Goal: Task Accomplishment & Management: Manage account settings

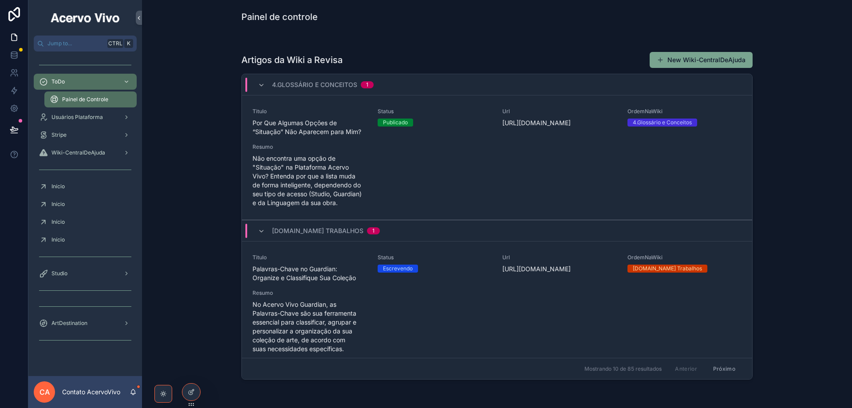
click at [0, 0] on icon at bounding box center [0, 0] width 0 height 0
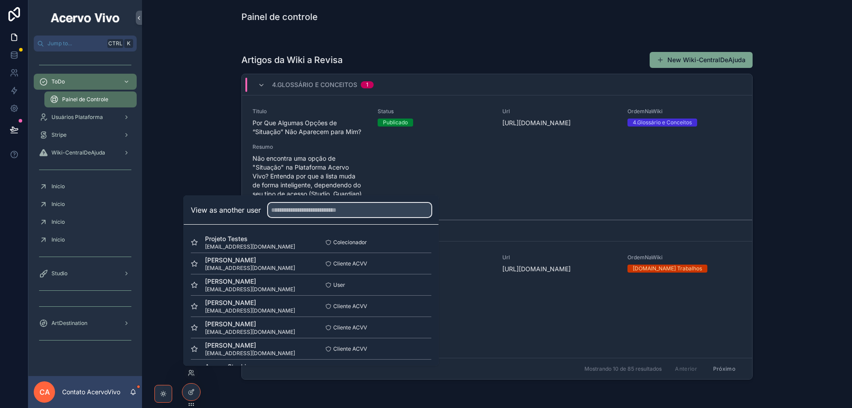
click at [297, 212] on input "text" at bounding box center [349, 210] width 163 height 14
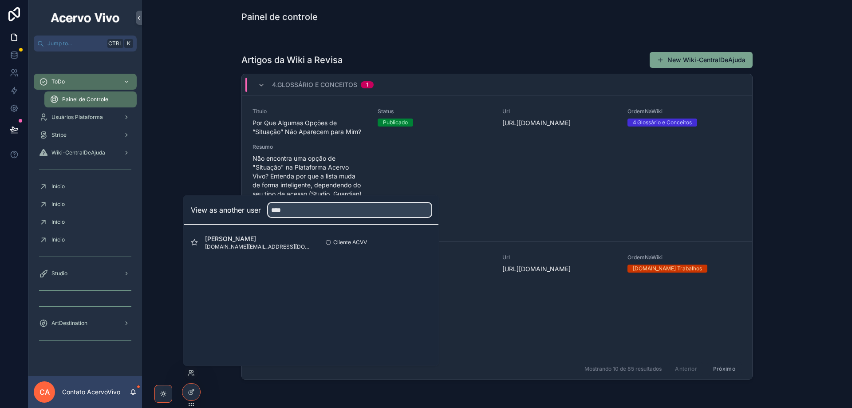
type input "****"
click at [0, 0] on button "Select" at bounding box center [0, 0] width 0 height 0
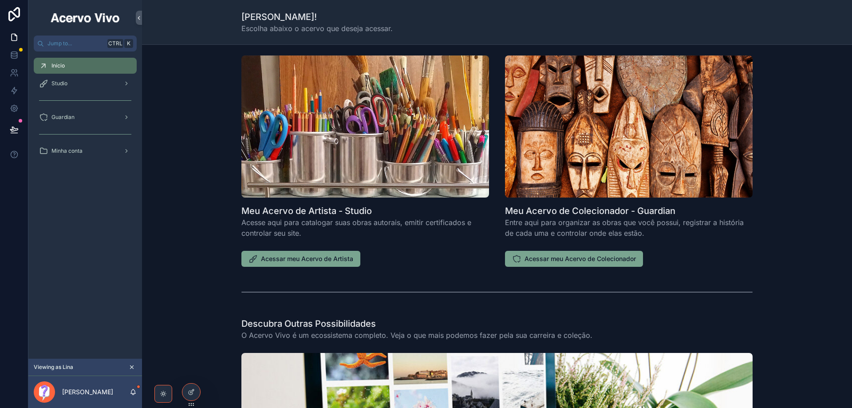
click at [310, 262] on span "Acessar meu Acervo de Artista" at bounding box center [307, 258] width 92 height 9
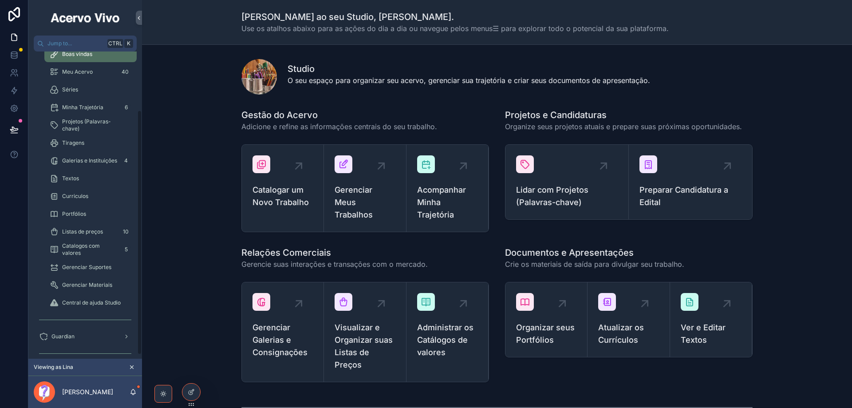
scroll to position [78, 0]
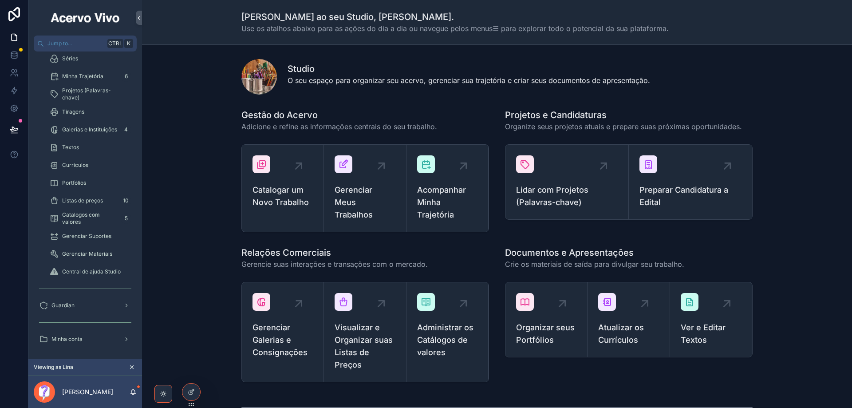
click at [0, 0] on icon at bounding box center [0, 0] width 0 height 0
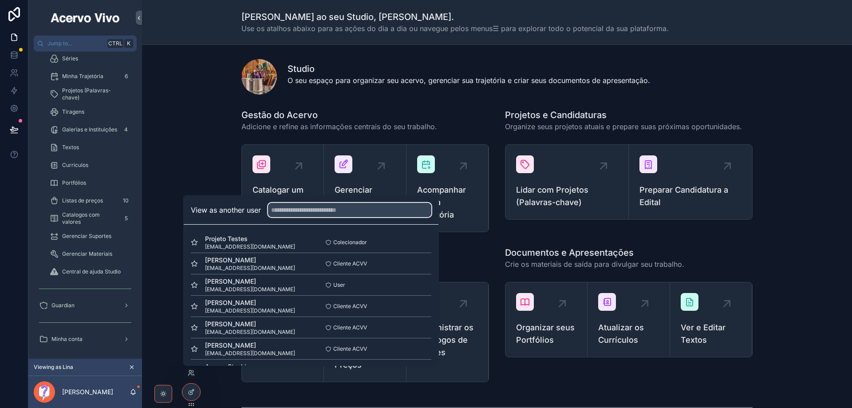
click at [320, 210] on input "text" at bounding box center [349, 210] width 163 height 14
click at [0, 0] on button "Select" at bounding box center [0, 0] width 0 height 0
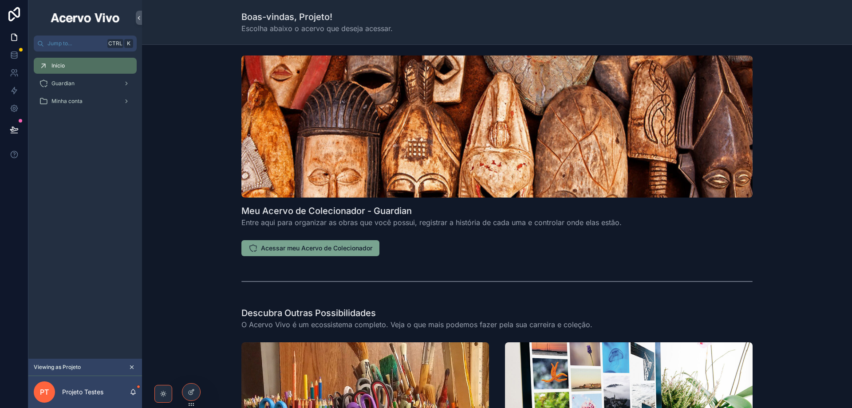
click at [76, 103] on span "Minha conta" at bounding box center [66, 101] width 31 height 7
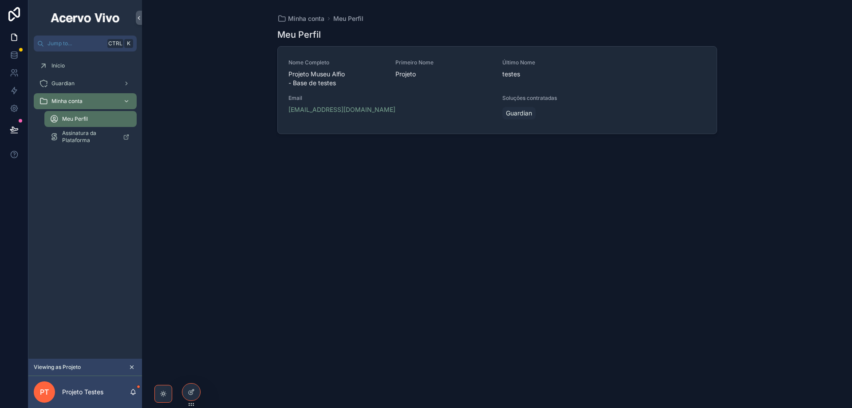
click at [442, 99] on span "Email" at bounding box center [390, 98] width 204 height 7
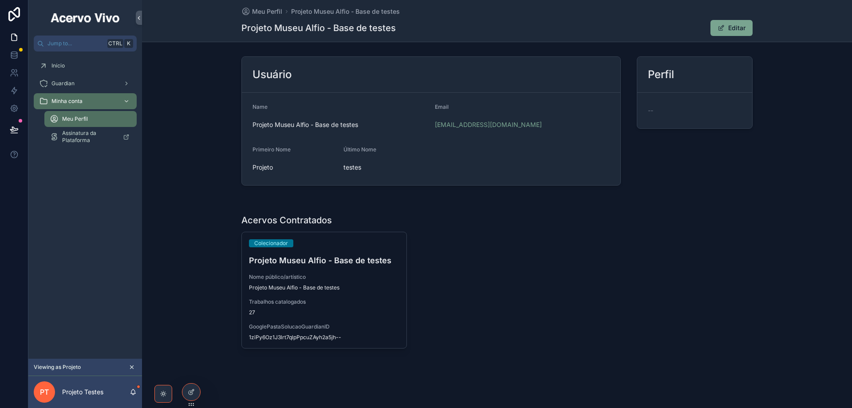
click at [365, 314] on span "27" at bounding box center [324, 312] width 150 height 7
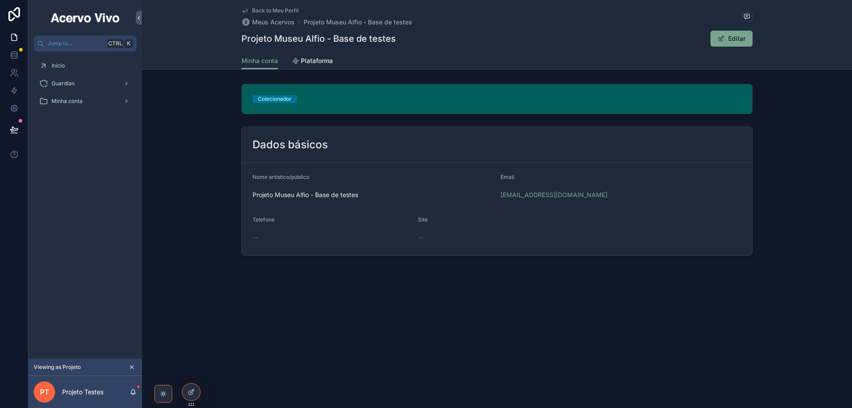
click at [257, 59] on span "Minha conta" at bounding box center [259, 60] width 36 height 9
click at [92, 104] on div "Minha conta" at bounding box center [85, 101] width 92 height 14
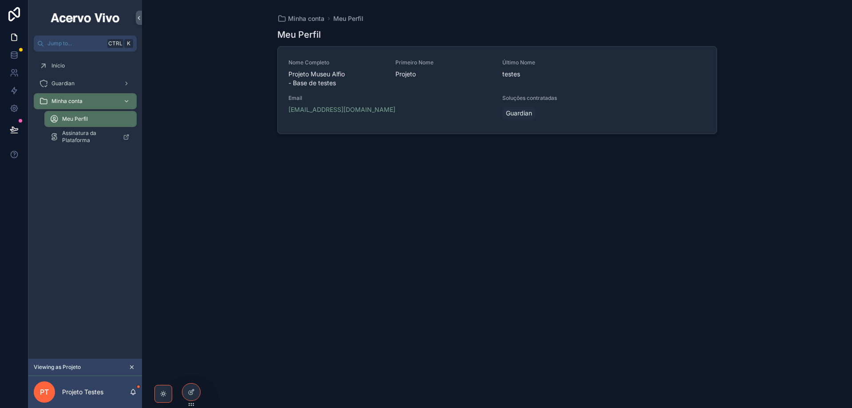
click at [447, 97] on span "Email" at bounding box center [390, 98] width 204 height 7
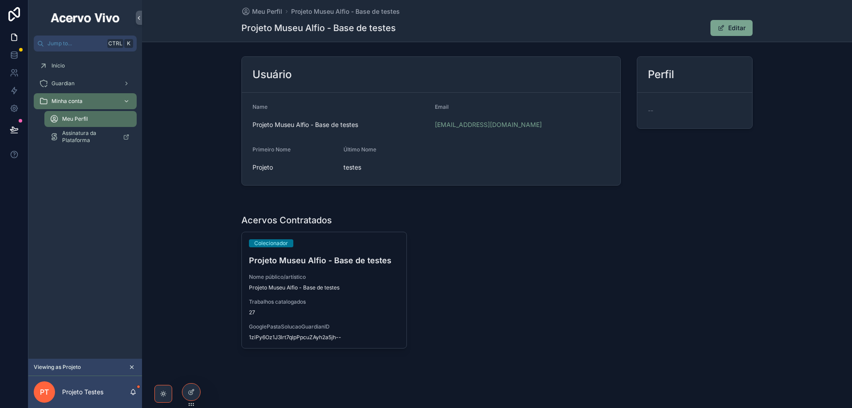
click at [0, 0] on icon at bounding box center [0, 0] width 0 height 0
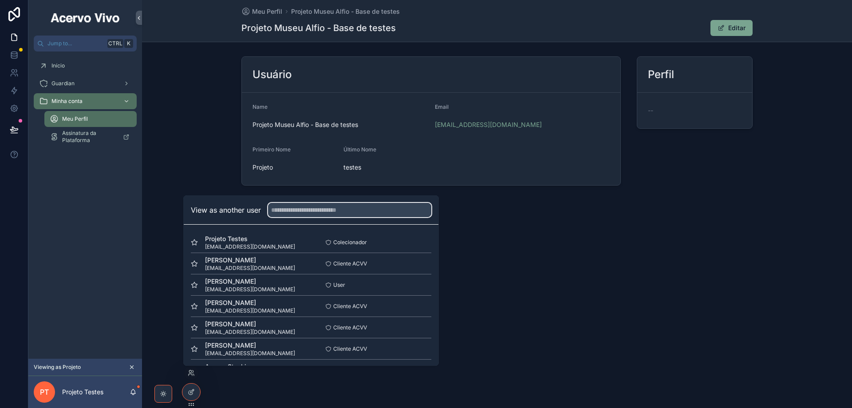
click at [305, 213] on input "text" at bounding box center [349, 210] width 163 height 14
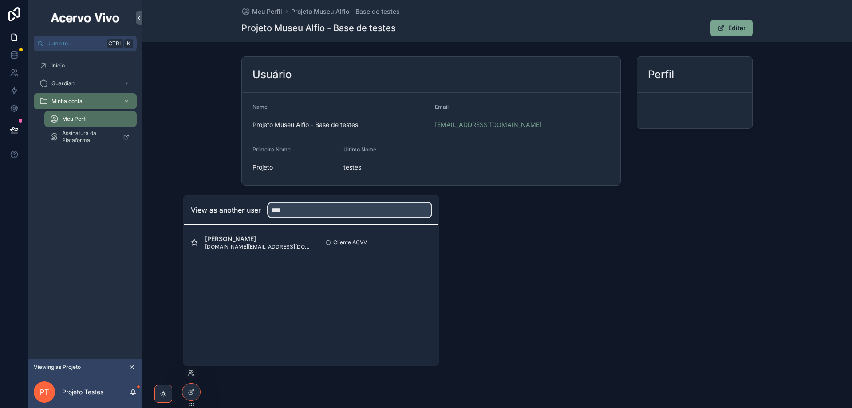
type input "****"
click at [0, 0] on button "Select" at bounding box center [0, 0] width 0 height 0
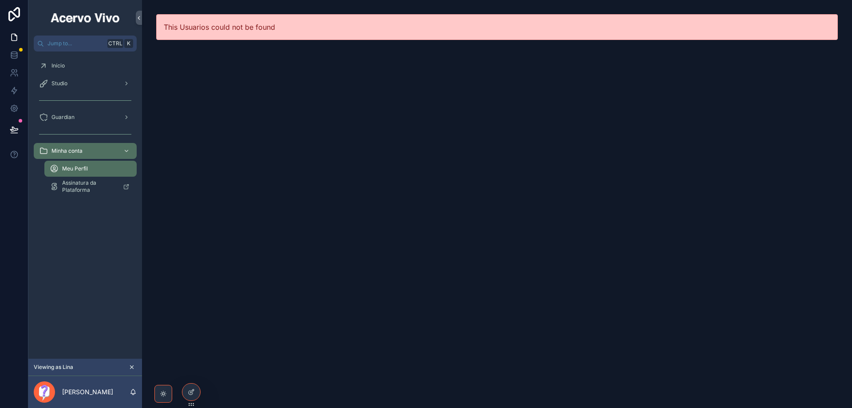
click at [82, 169] on span "Meu Perfil" at bounding box center [75, 168] width 26 height 7
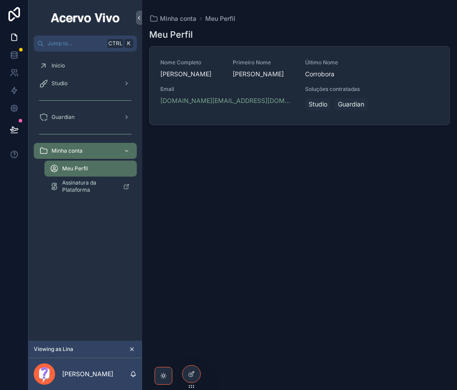
click at [375, 83] on div "Nome Completo [PERSON_NAME] Primeiro Nome [PERSON_NAME] Nome Corrobora Email [D…" at bounding box center [299, 85] width 278 height 53
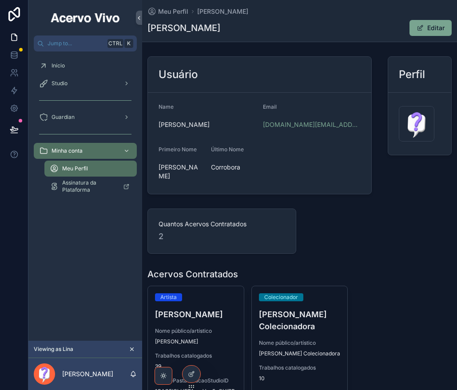
click at [439, 30] on button "Editar" at bounding box center [430, 28] width 42 height 16
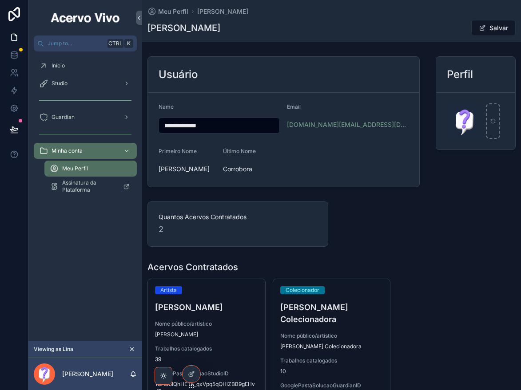
click at [494, 31] on button "Salvar" at bounding box center [493, 28] width 44 height 16
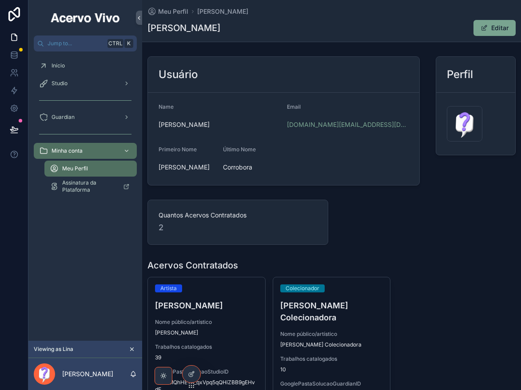
click at [368, 324] on div "Colecionador Lina Corrobora Colecionadora Nome público/artístico Lina Corrobora…" at bounding box center [331, 341] width 117 height 128
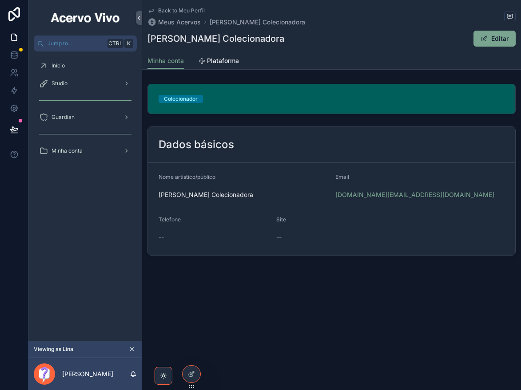
click at [231, 63] on span "Plataforma" at bounding box center [223, 60] width 32 height 9
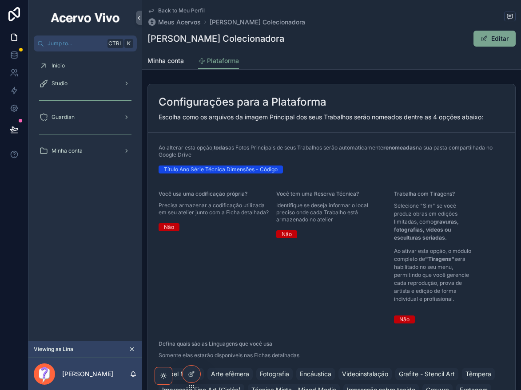
click at [166, 61] on span "Minha conta" at bounding box center [165, 60] width 36 height 9
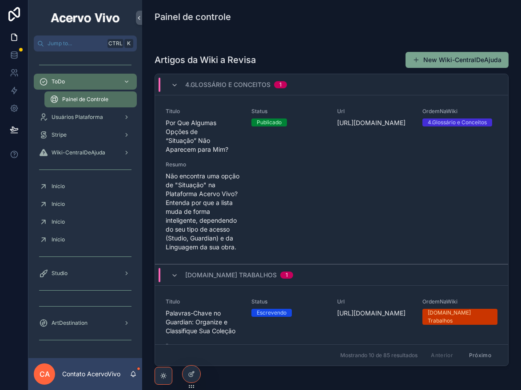
click at [191, 353] on div "Mostrando 10 de 85 resultados Anterior Próximo" at bounding box center [331, 354] width 353 height 21
click at [0, 0] on icon at bounding box center [0, 0] width 0 height 0
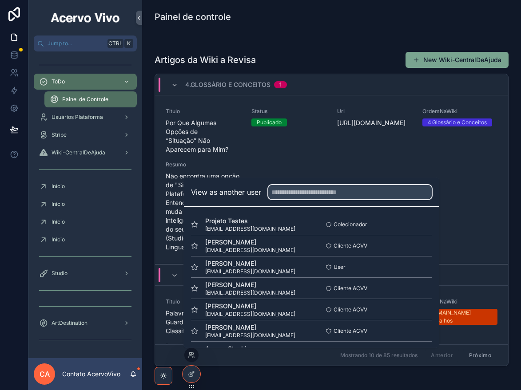
click at [300, 197] on input "text" at bounding box center [349, 192] width 163 height 14
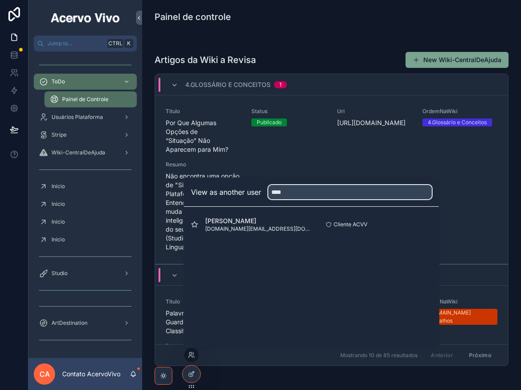
type input "****"
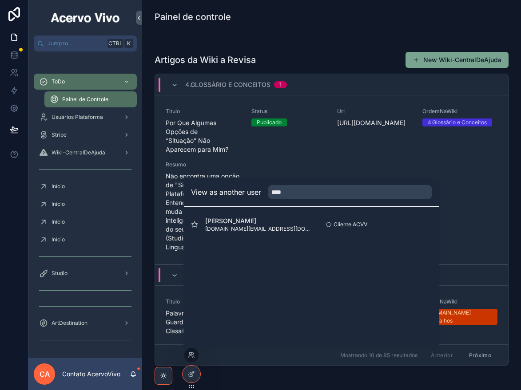
click at [0, 0] on button "Select" at bounding box center [0, 0] width 0 height 0
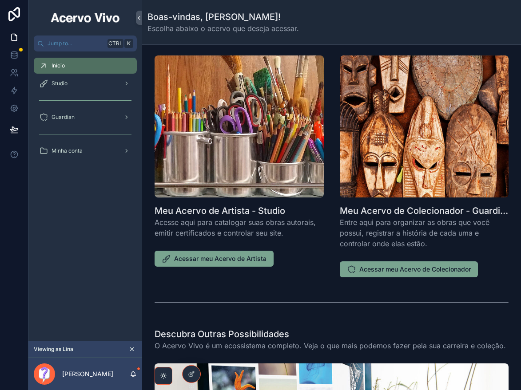
click at [66, 154] on span "Minha conta" at bounding box center [66, 150] width 31 height 7
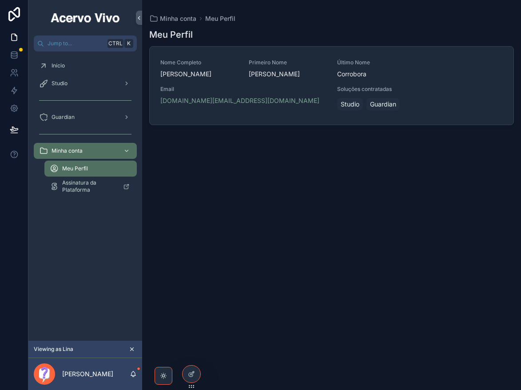
click at [274, 107] on div "Email [DOMAIN_NAME][EMAIL_ADDRESS][DOMAIN_NAME]" at bounding box center [243, 99] width 166 height 27
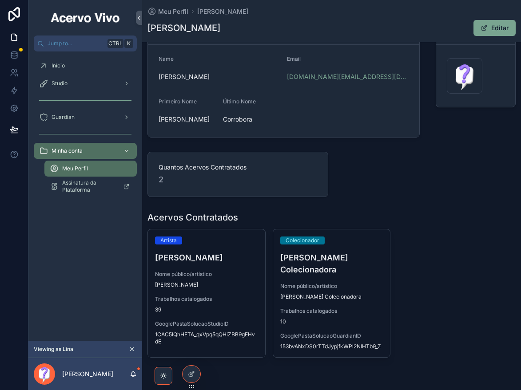
scroll to position [76, 0]
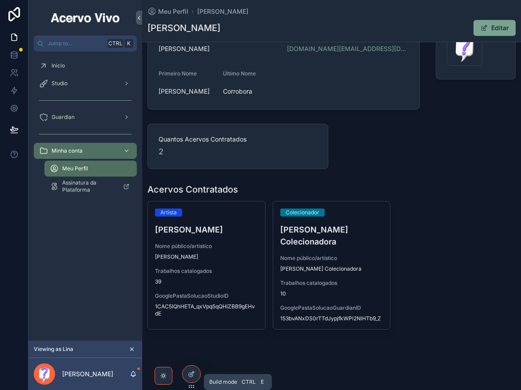
click at [194, 374] on icon at bounding box center [191, 374] width 7 height 7
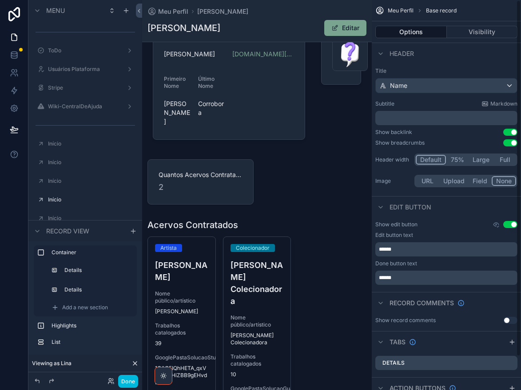
scroll to position [298, 0]
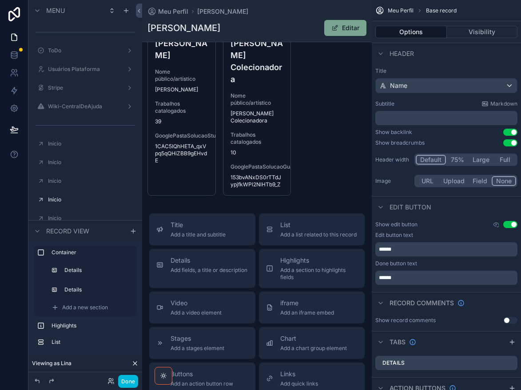
click at [307, 221] on span "List" at bounding box center [318, 225] width 76 height 9
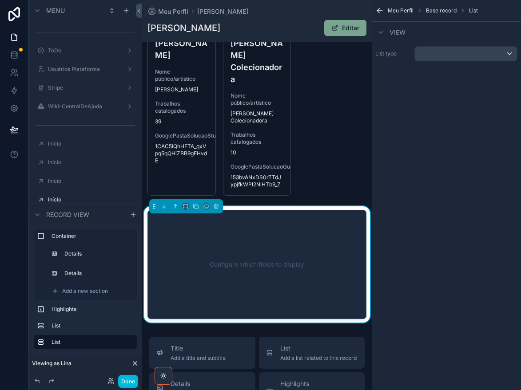
scroll to position [359, 0]
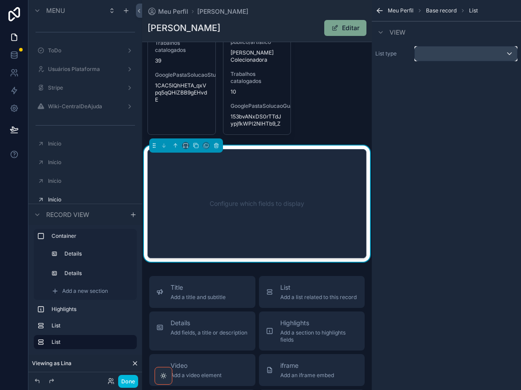
click at [462, 54] on div "scrollable content" at bounding box center [466, 54] width 102 height 14
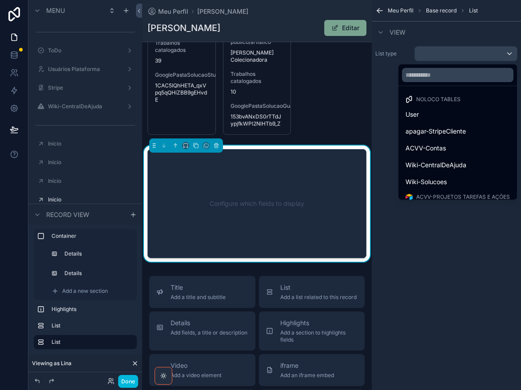
click at [460, 167] on span "Wiki-CentralDeAjuda" at bounding box center [435, 165] width 61 height 11
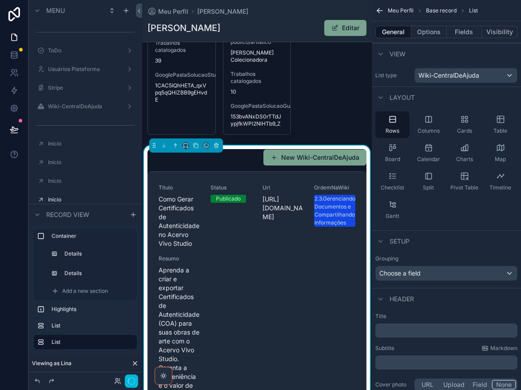
click at [430, 32] on button "Options" at bounding box center [429, 32] width 36 height 12
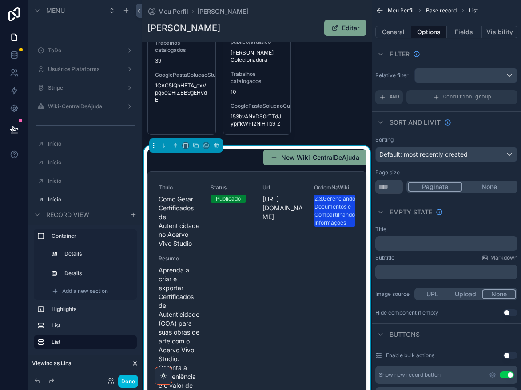
click at [503, 377] on button "Use setting" at bounding box center [506, 374] width 14 height 7
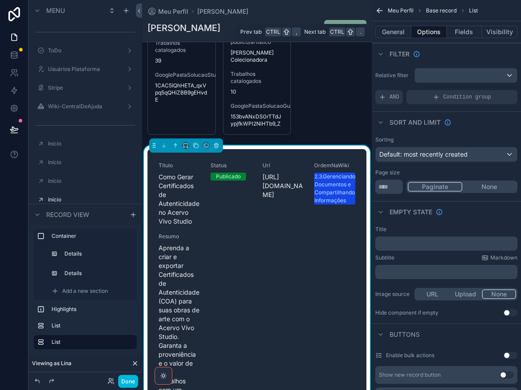
click at [393, 33] on button "General" at bounding box center [393, 32] width 36 height 12
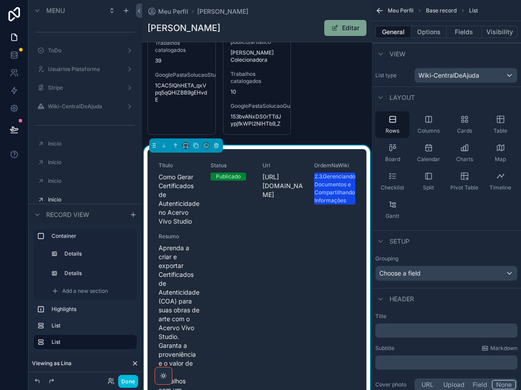
click at [435, 330] on p "﻿" at bounding box center [447, 330] width 137 height 9
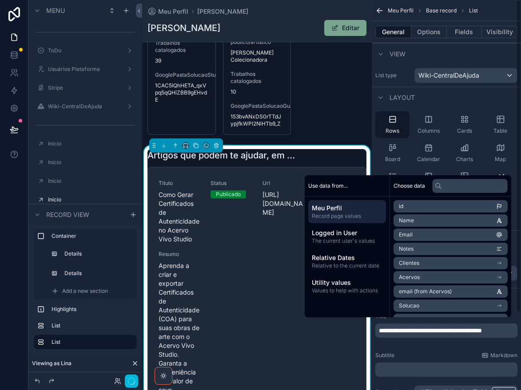
scroll to position [0, 0]
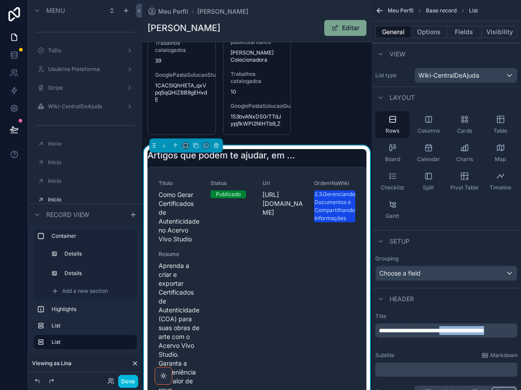
drag, startPoint x: 462, startPoint y: 333, endPoint x: 471, endPoint y: 345, distance: 14.7
click at [466, 335] on p "**********" at bounding box center [447, 330] width 137 height 9
drag, startPoint x: 466, startPoint y: 339, endPoint x: 371, endPoint y: 327, distance: 96.2
click at [371, 327] on div "Jump to... Ctrl K ToDo Usuários Plataforma Stripe Wiki-CentralDeAjuda Início In…" at bounding box center [331, 195] width 379 height 390
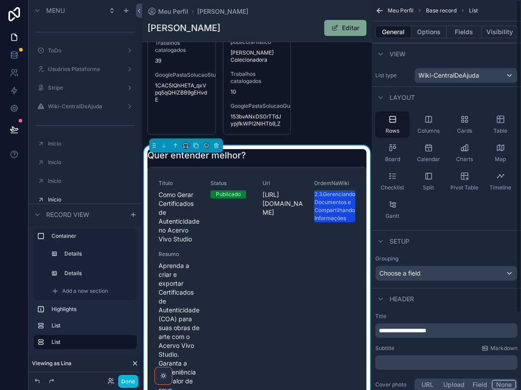
click at [419, 365] on p "﻿" at bounding box center [447, 362] width 137 height 9
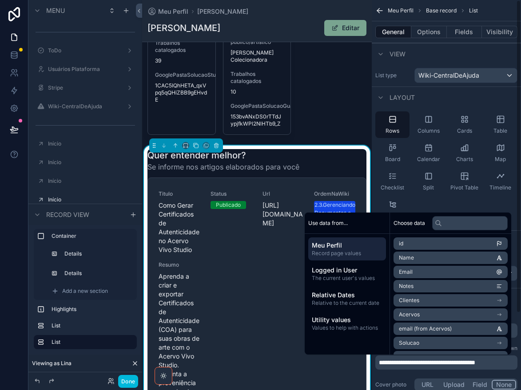
click at [427, 38] on button "Options" at bounding box center [429, 32] width 36 height 12
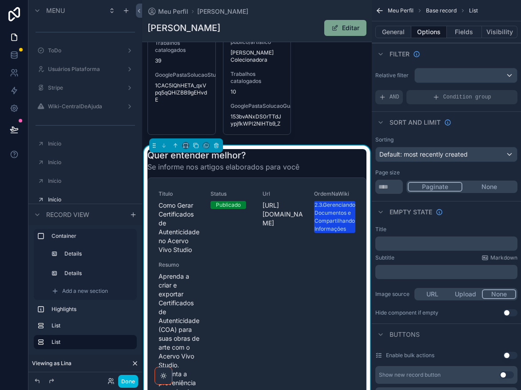
click at [395, 97] on span "AND" at bounding box center [394, 97] width 10 height 7
drag, startPoint x: 497, startPoint y: 91, endPoint x: 488, endPoint y: 97, distance: 10.2
click at [0, 0] on icon "scrollable content" at bounding box center [0, 0] width 0 height 0
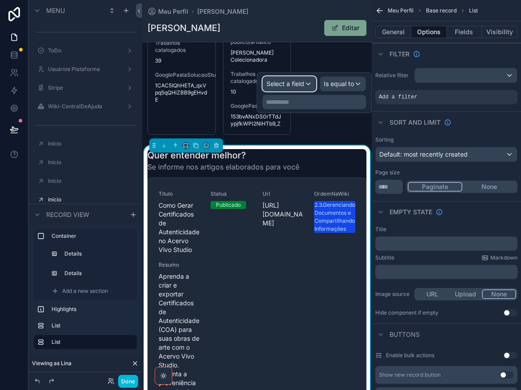
click at [280, 84] on span "Select a field" at bounding box center [285, 84] width 38 height 8
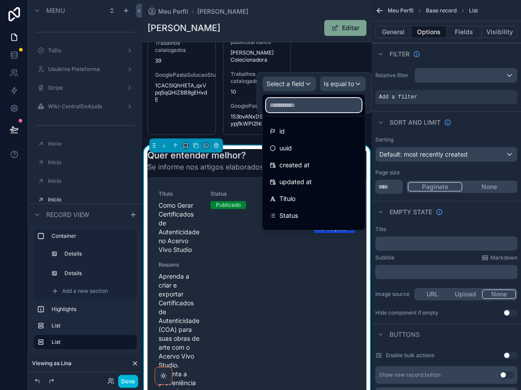
click at [319, 103] on input "text" at bounding box center [313, 105] width 95 height 14
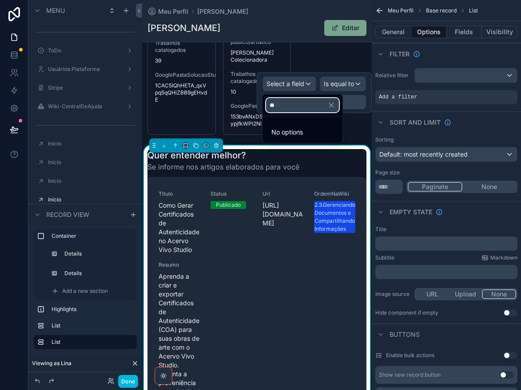
type input "*"
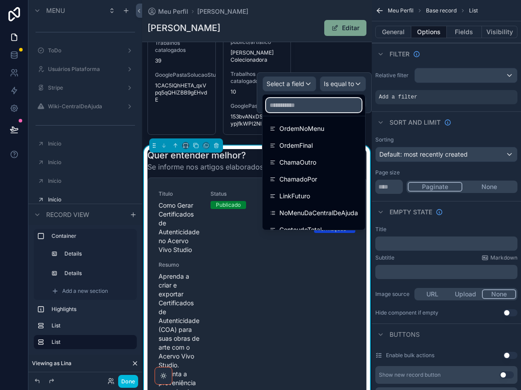
scroll to position [265, 0]
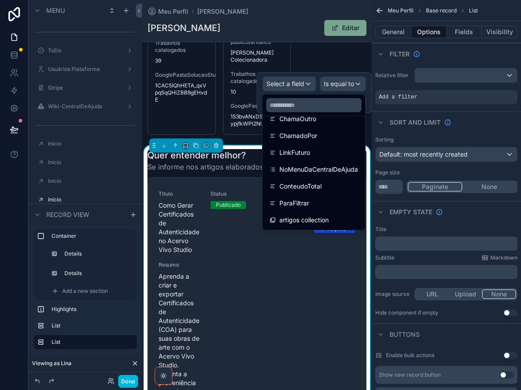
click at [328, 222] on span "artigos collection" at bounding box center [303, 220] width 49 height 11
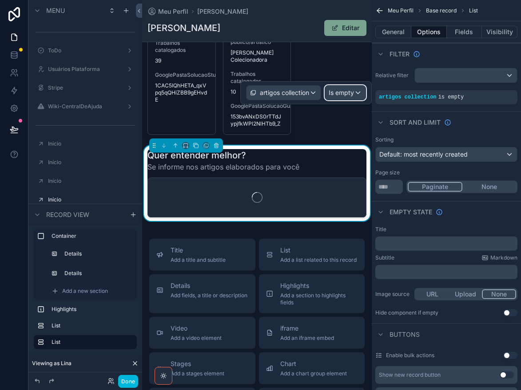
click at [342, 93] on span "Is empty" at bounding box center [340, 92] width 25 height 9
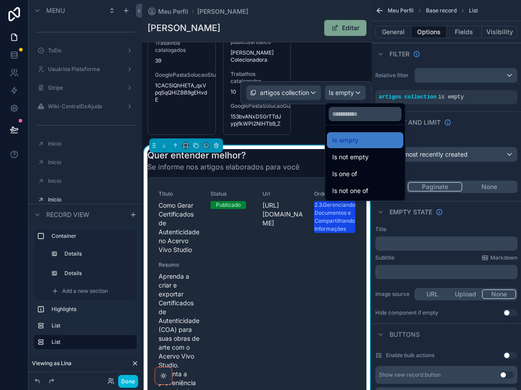
click at [387, 180] on div "Is one of" at bounding box center [365, 174] width 76 height 16
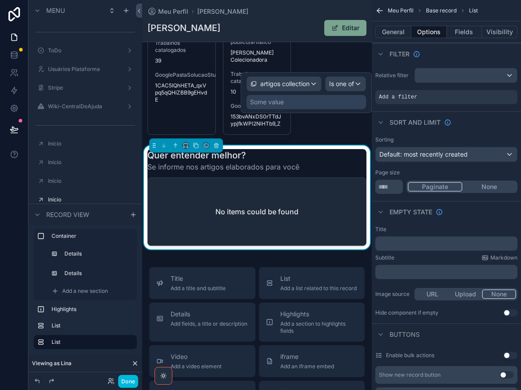
click at [309, 104] on div "Some value" at bounding box center [305, 102] width 119 height 14
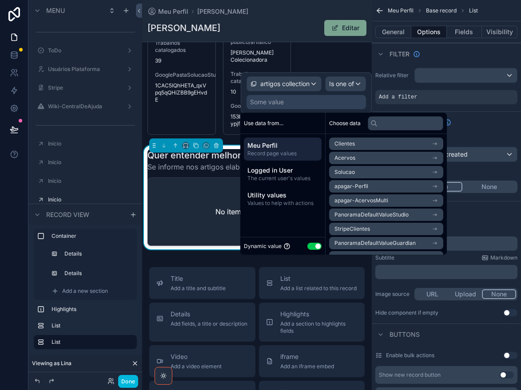
click at [310, 244] on button "Use setting" at bounding box center [314, 246] width 14 height 7
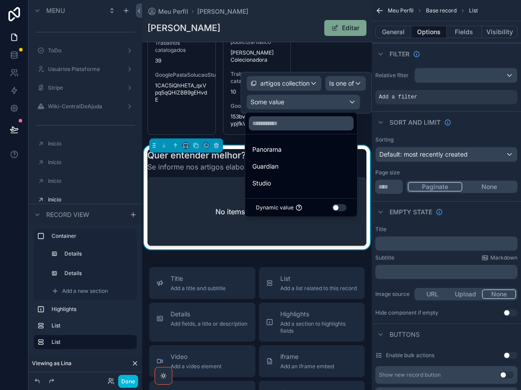
click at [344, 207] on button "Use setting" at bounding box center [339, 207] width 14 height 7
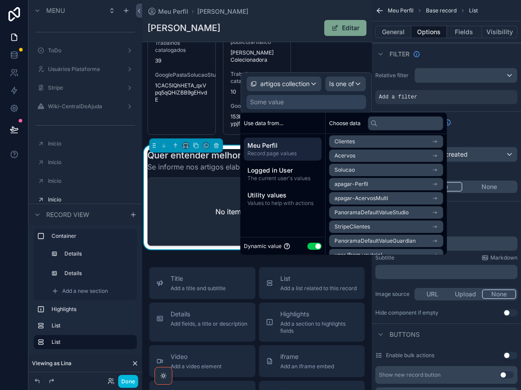
scroll to position [0, 0]
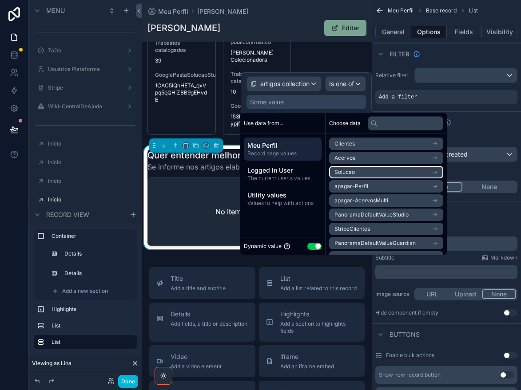
click at [386, 173] on li "Solucao" at bounding box center [386, 172] width 114 height 12
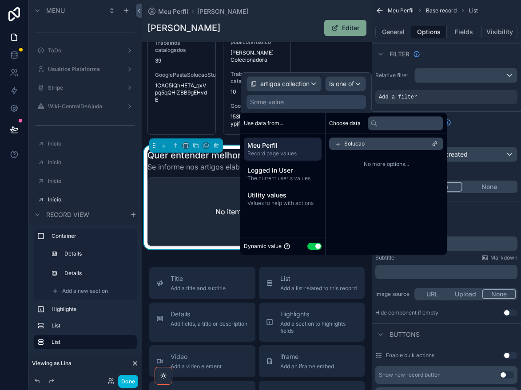
click at [386, 146] on div "Solucao" at bounding box center [386, 144] width 114 height 12
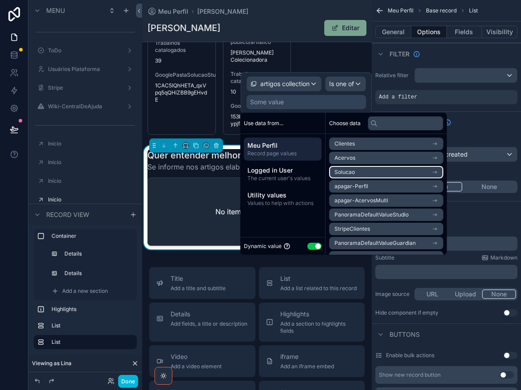
click at [401, 170] on li "Solucao" at bounding box center [386, 172] width 114 height 12
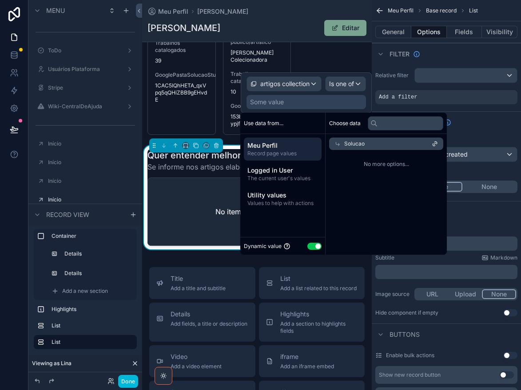
click at [298, 179] on span "The current user's values" at bounding box center [282, 178] width 71 height 7
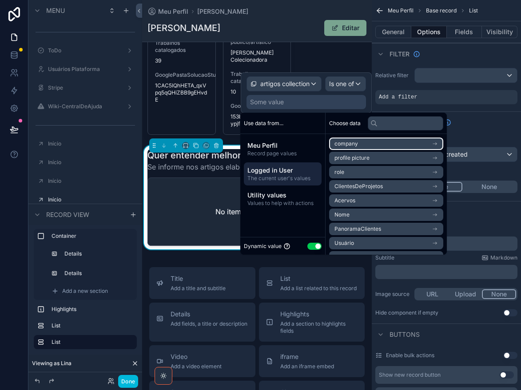
click at [393, 144] on li "company" at bounding box center [386, 144] width 114 height 12
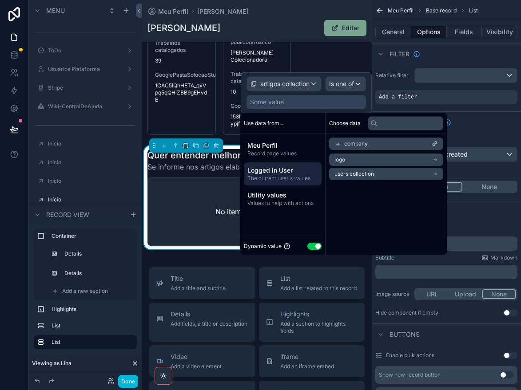
click at [393, 143] on div "company" at bounding box center [386, 144] width 114 height 12
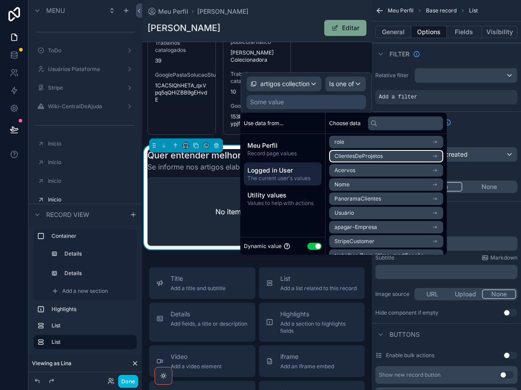
scroll to position [44, 0]
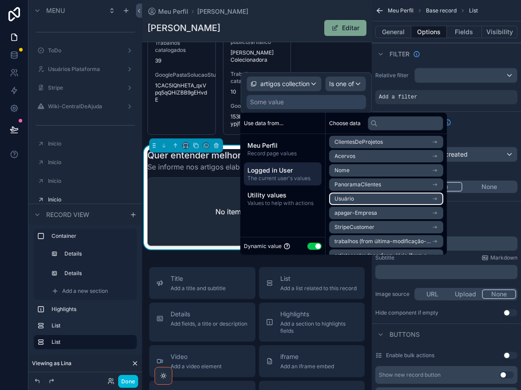
click at [399, 199] on li "Usuário" at bounding box center [386, 199] width 114 height 12
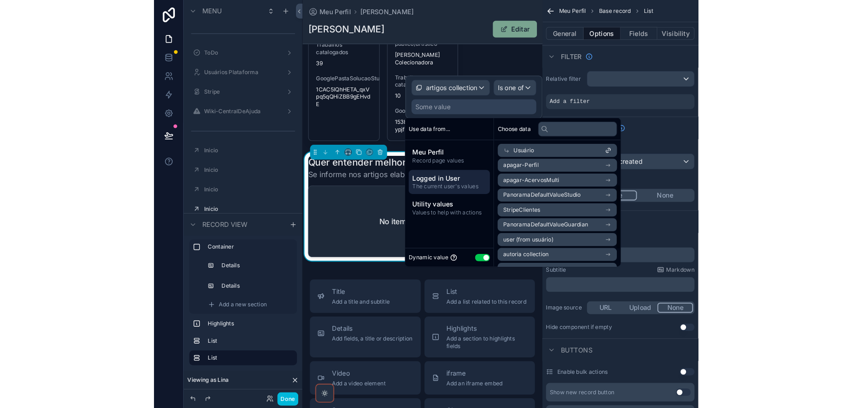
scroll to position [0, 0]
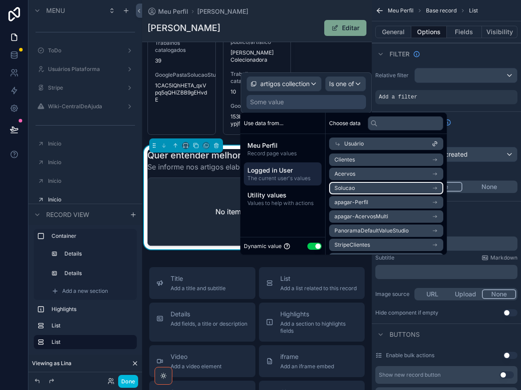
click at [401, 186] on li "Solucao" at bounding box center [386, 188] width 114 height 12
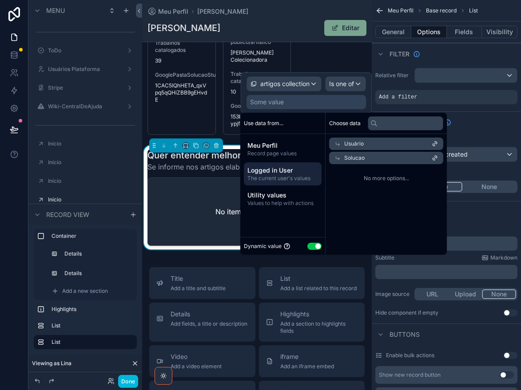
click at [416, 158] on div "Solucao" at bounding box center [386, 158] width 114 height 12
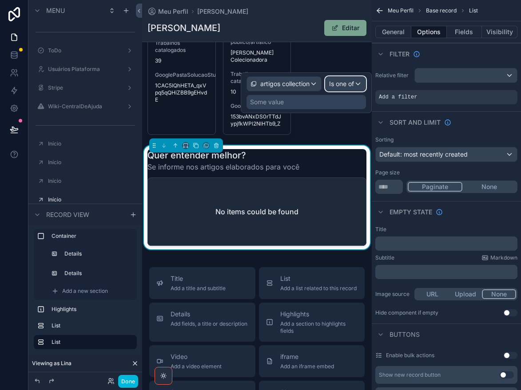
click at [329, 84] on span "Is one of" at bounding box center [341, 83] width 25 height 9
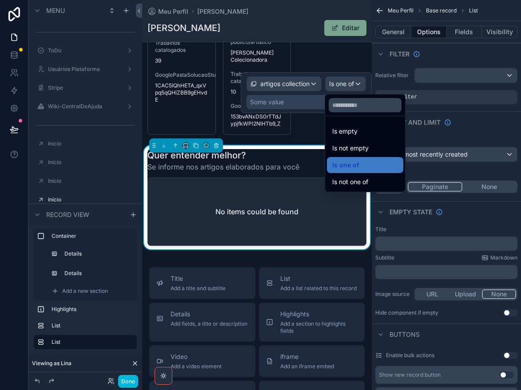
click at [377, 164] on div "Is one of" at bounding box center [365, 165] width 66 height 11
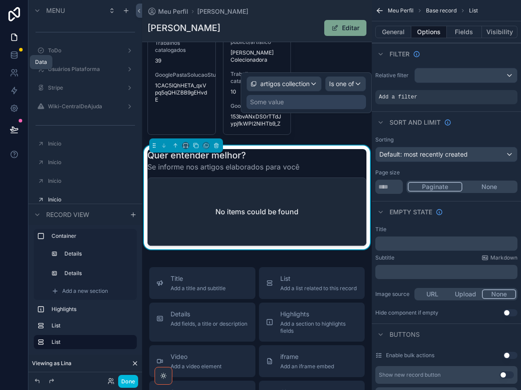
click at [11, 57] on icon at bounding box center [14, 57] width 6 height 4
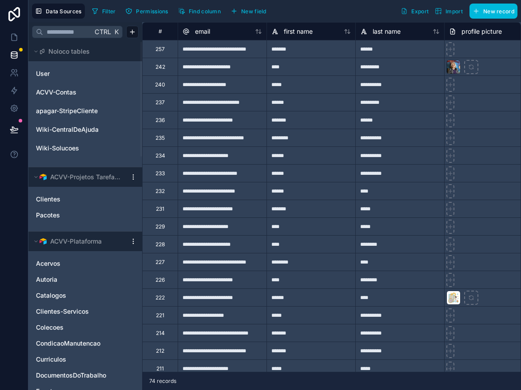
click at [75, 152] on span "Wiki-Solucoes" at bounding box center [57, 148] width 43 height 9
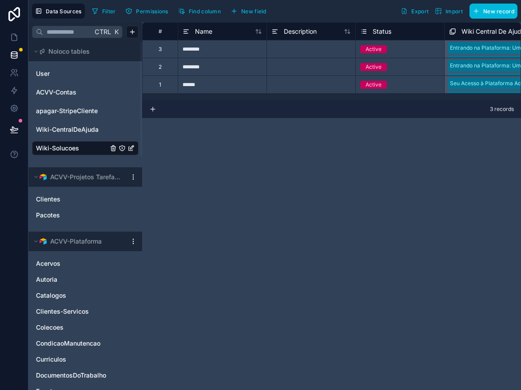
click at [78, 134] on span "Wiki-CentralDeAjuda" at bounding box center [67, 129] width 63 height 9
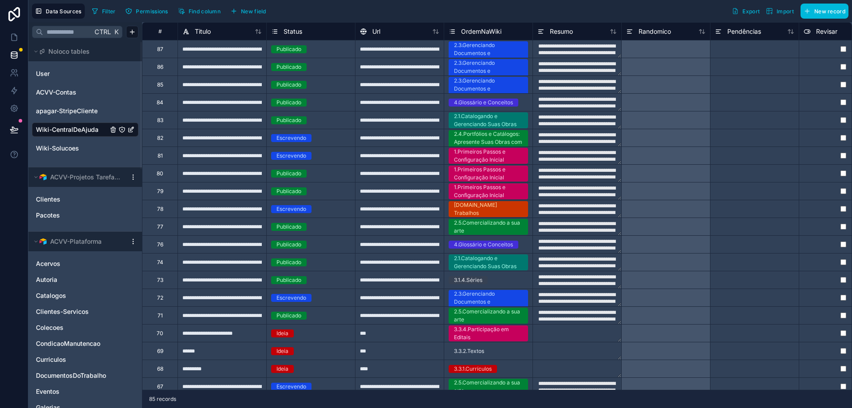
click at [251, 13] on span "New field" at bounding box center [253, 11] width 25 height 7
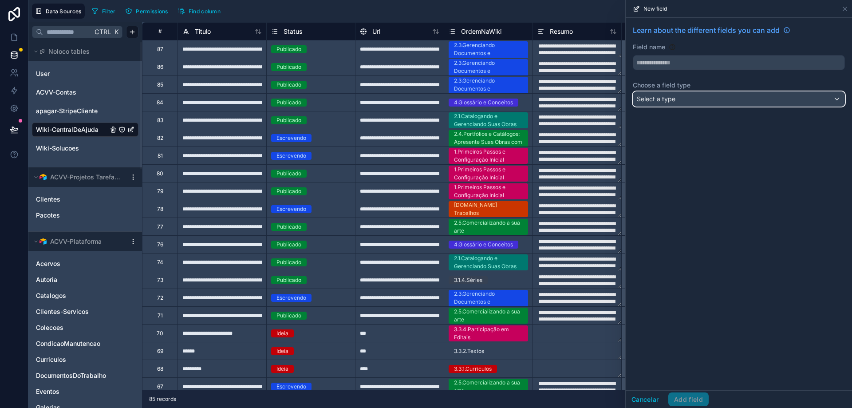
click at [520, 99] on span "Select a type" at bounding box center [656, 99] width 39 height 8
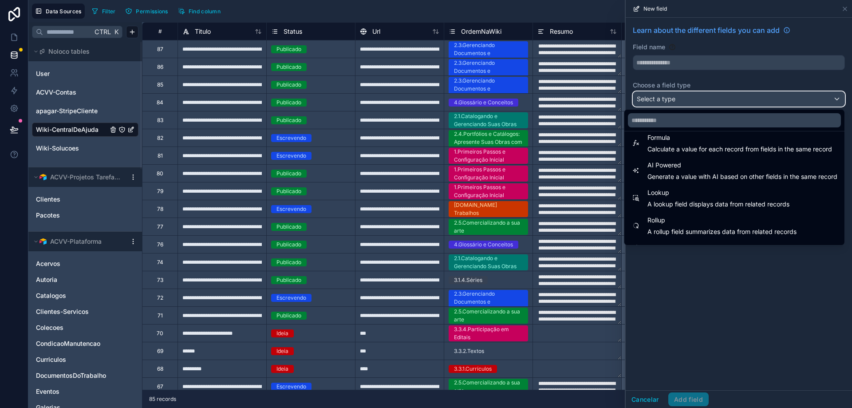
scroll to position [257, 0]
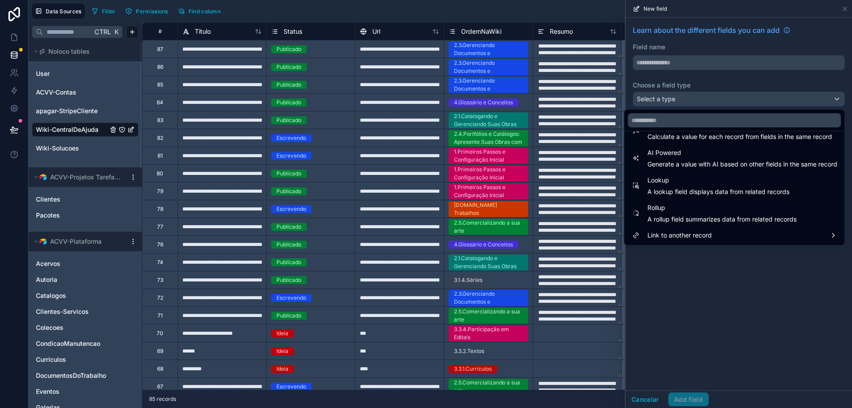
click at [520, 233] on div "Link to another record" at bounding box center [735, 235] width 206 height 11
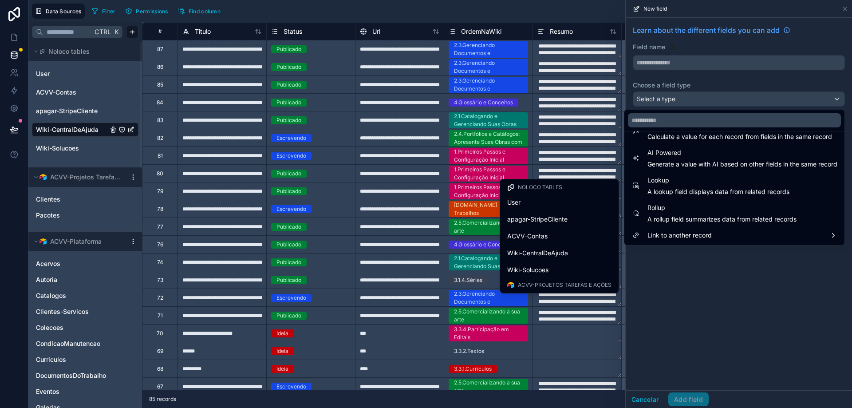
click at [520, 205] on div "User" at bounding box center [559, 202] width 104 height 11
type input "****"
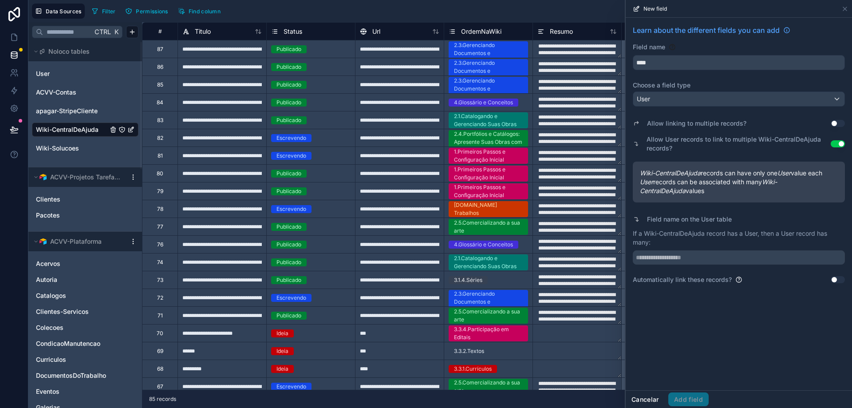
click at [520, 390] on button "Cancelar" at bounding box center [645, 399] width 39 height 14
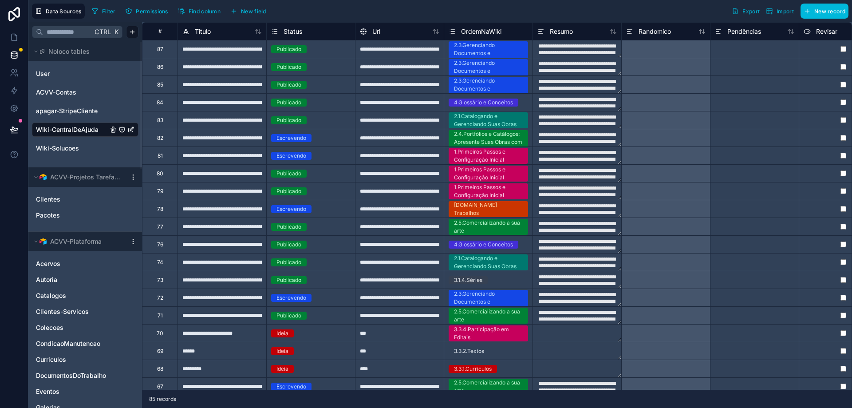
click at [80, 75] on link "User" at bounding box center [72, 73] width 72 height 9
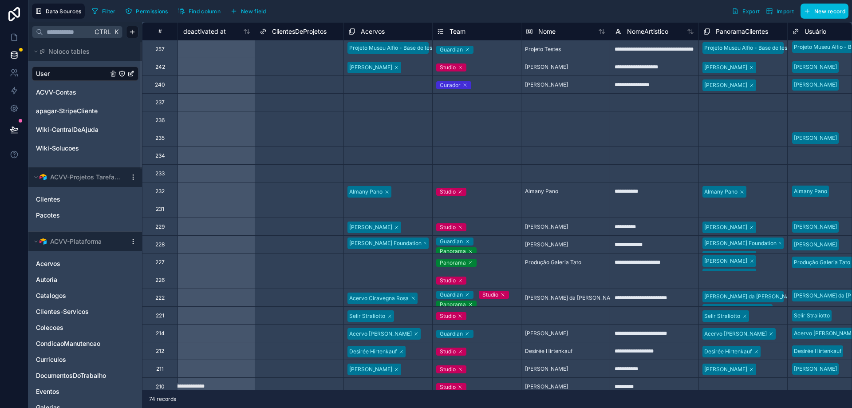
scroll to position [0, 848]
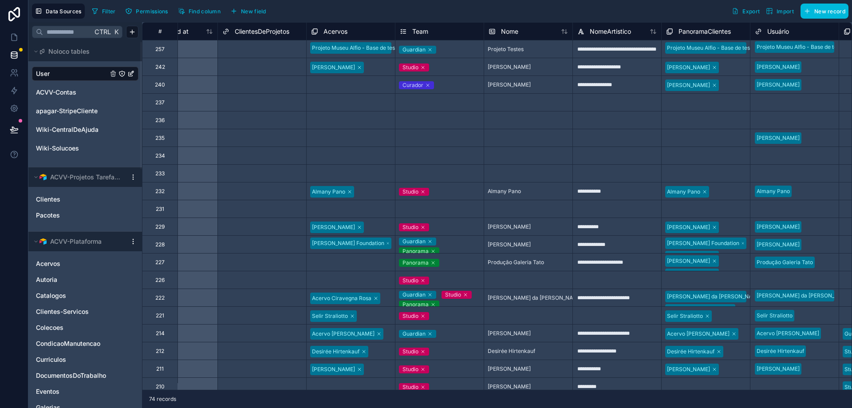
click at [131, 149] on icon "Wiki-Solucoes" at bounding box center [130, 148] width 7 height 7
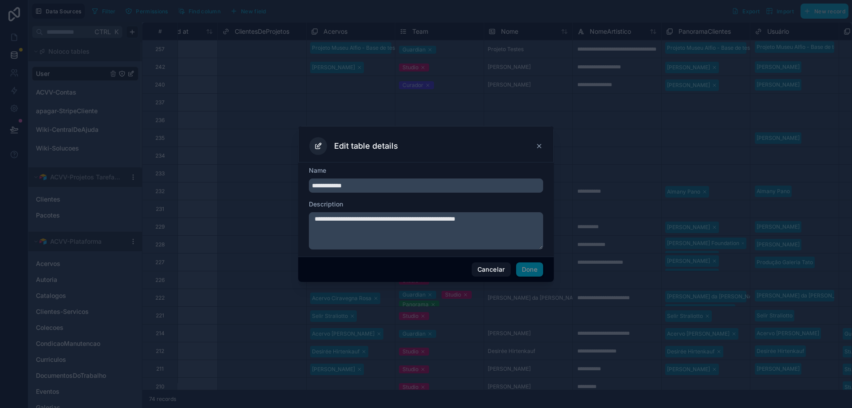
drag, startPoint x: 327, startPoint y: 186, endPoint x: 311, endPoint y: 186, distance: 16.0
click at [311, 186] on input "**********" at bounding box center [426, 185] width 234 height 14
type input "********"
drag, startPoint x: 515, startPoint y: 216, endPoint x: 287, endPoint y: 217, distance: 228.1
click at [287, 217] on div "**********" at bounding box center [426, 204] width 852 height 408
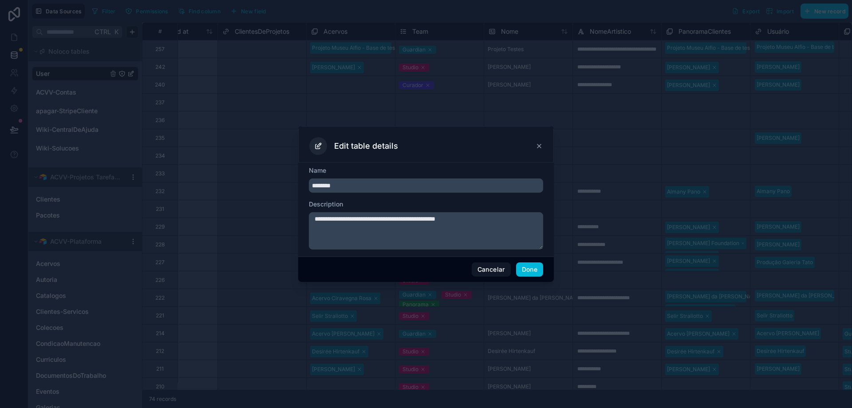
type textarea "**********"
click at [520, 270] on button "Done" at bounding box center [529, 269] width 27 height 14
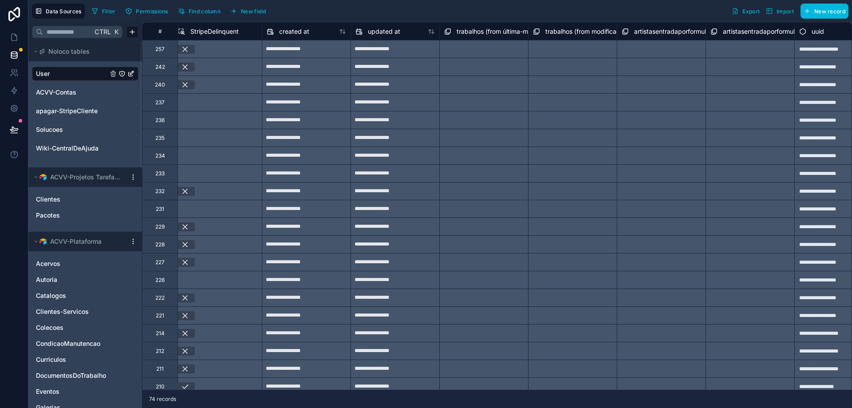
scroll to position [0, 1751]
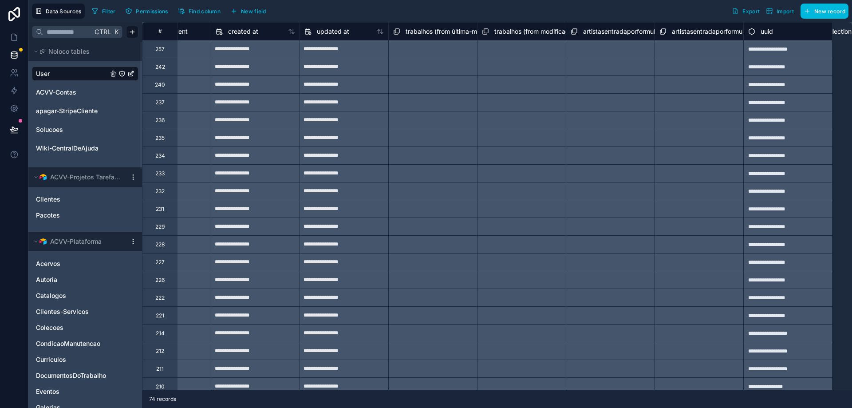
click at [260, 12] on span "New field" at bounding box center [253, 11] width 25 height 7
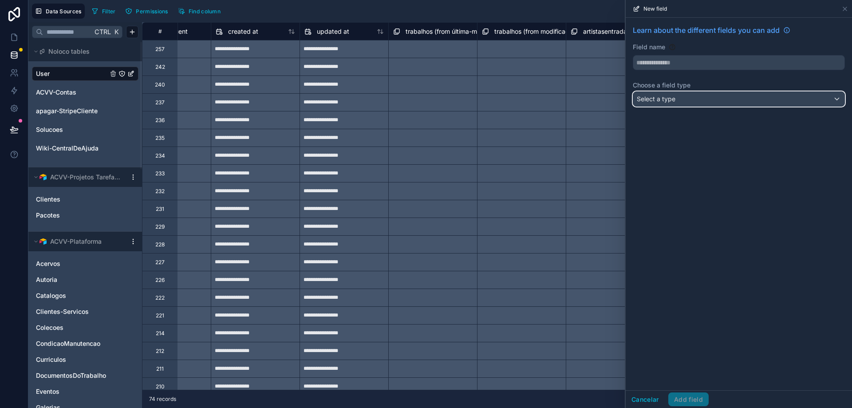
click at [520, 99] on div "Select a type" at bounding box center [738, 99] width 211 height 14
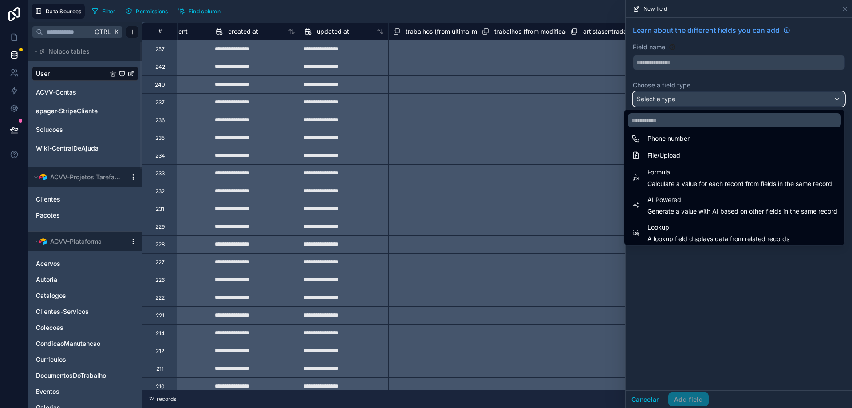
scroll to position [257, 0]
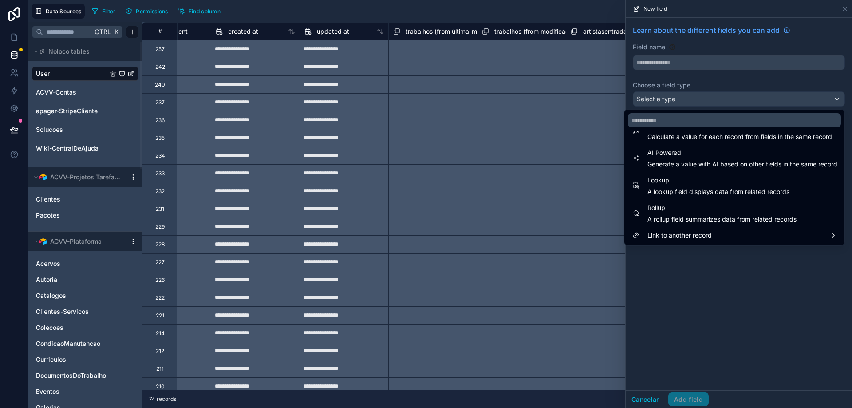
click at [520, 233] on div "Link to another record" at bounding box center [735, 235] width 206 height 11
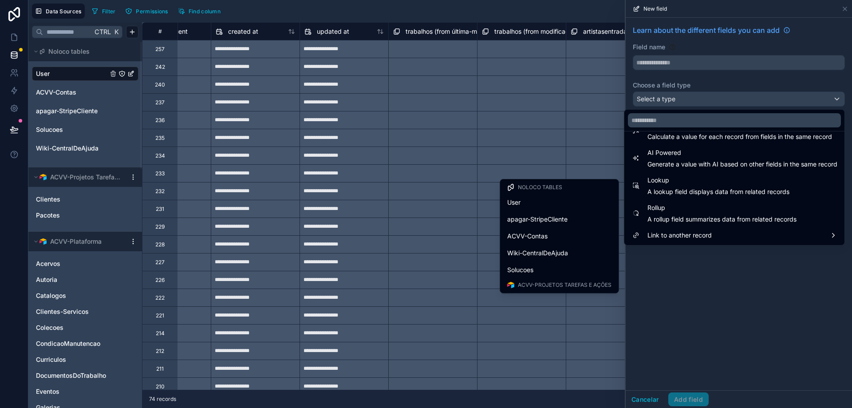
click at [520, 268] on div "Solucoes" at bounding box center [559, 270] width 104 height 11
type input "********"
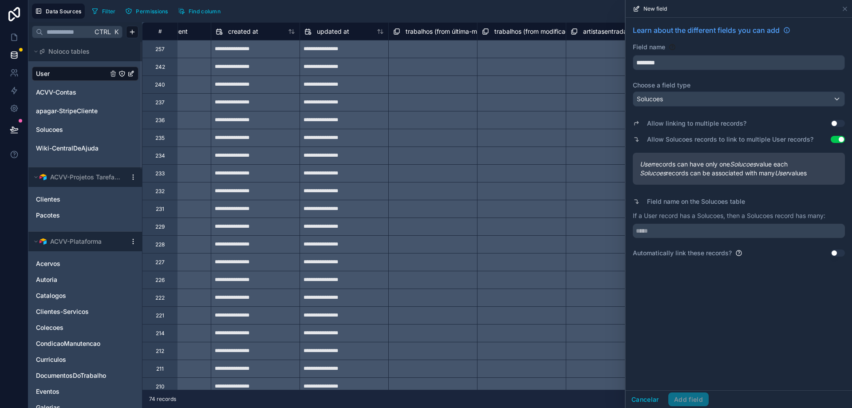
click at [520, 121] on button "Use setting" at bounding box center [838, 123] width 14 height 7
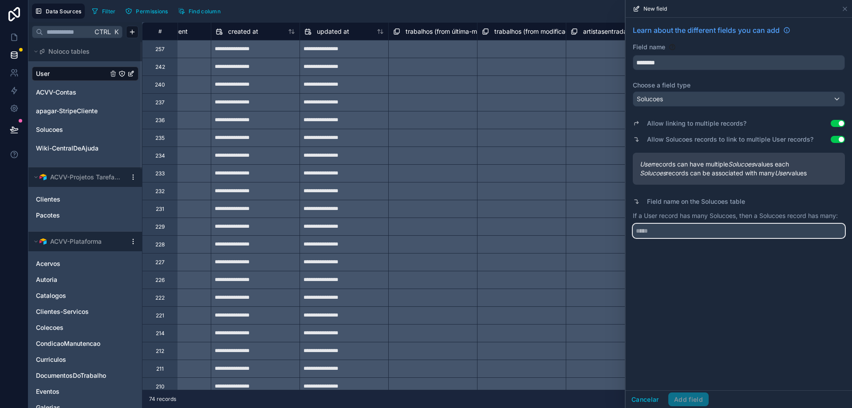
click at [520, 233] on input "text" at bounding box center [739, 231] width 212 height 14
type input "*****"
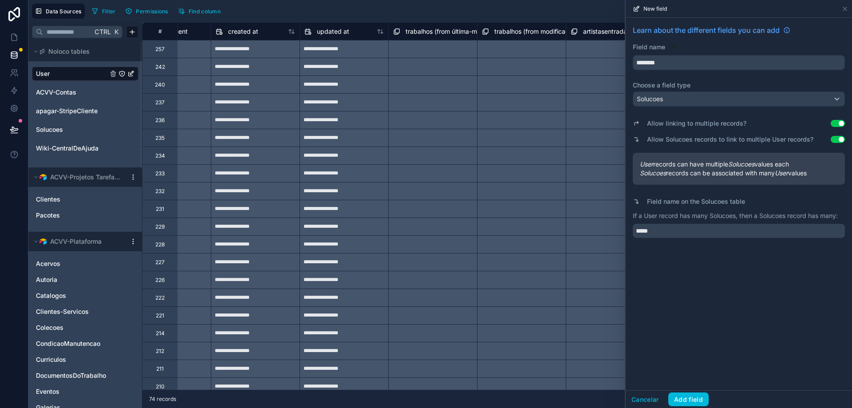
click at [520, 390] on button "Add field" at bounding box center [688, 399] width 40 height 14
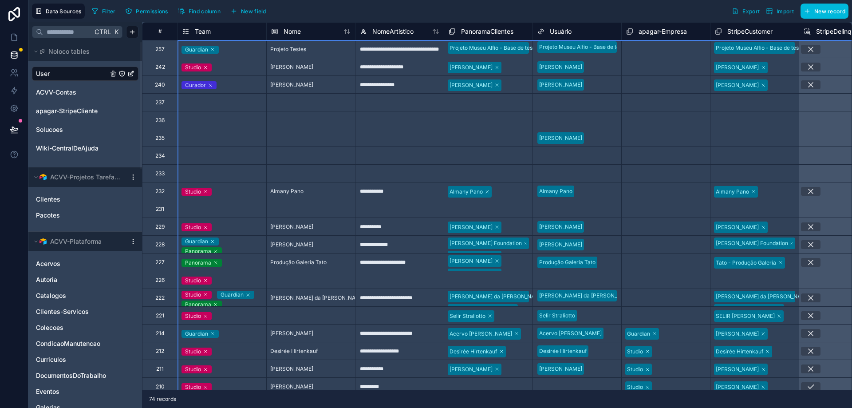
scroll to position [0, 976]
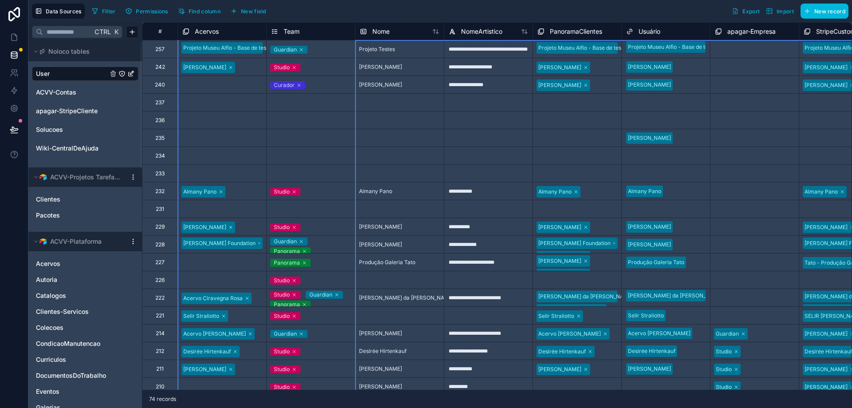
drag, startPoint x: 420, startPoint y: 31, endPoint x: 360, endPoint y: 36, distance: 60.6
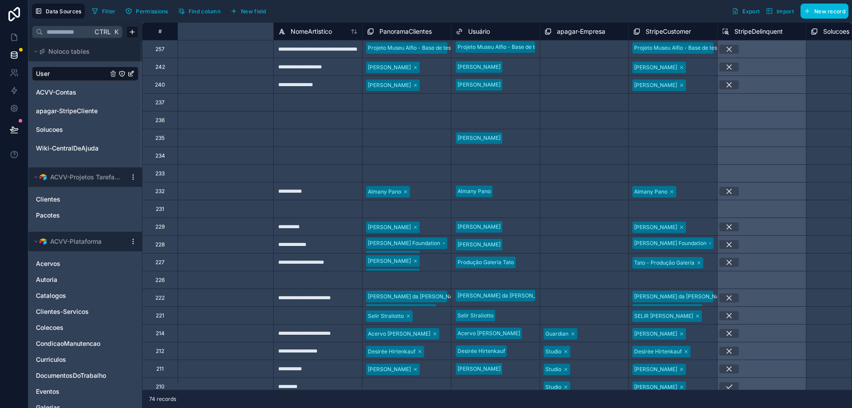
scroll to position [0, 1478]
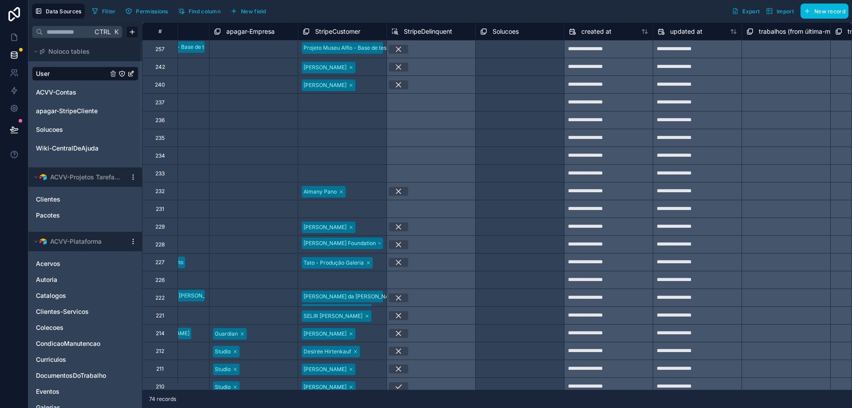
click at [515, 35] on span "Solucoes" at bounding box center [506, 31] width 26 height 9
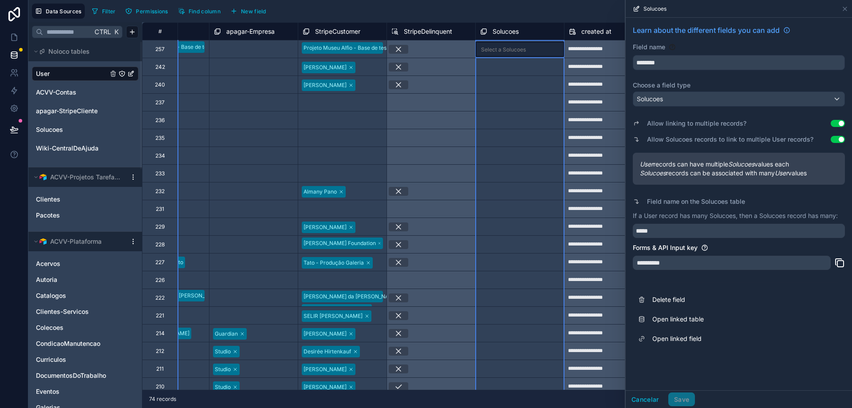
click at [517, 30] on span "Solucoes" at bounding box center [506, 31] width 26 height 9
click at [517, 24] on div "Solucoes" at bounding box center [519, 31] width 89 height 18
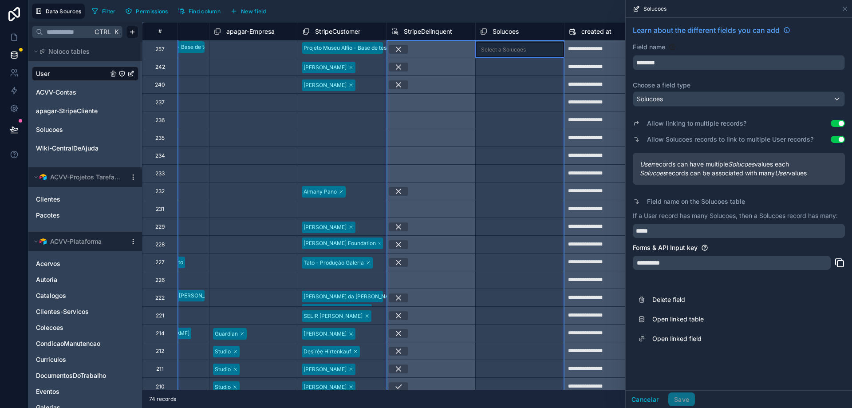
drag, startPoint x: 516, startPoint y: 29, endPoint x: 388, endPoint y: 36, distance: 128.4
drag, startPoint x: 647, startPoint y: 399, endPoint x: 525, endPoint y: 166, distance: 262.7
click at [520, 390] on button "Cancelar" at bounding box center [645, 399] width 39 height 14
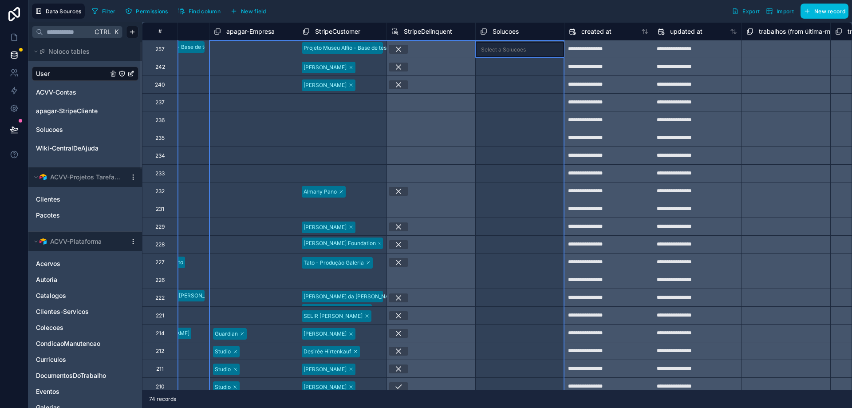
scroll to position [0, 1420]
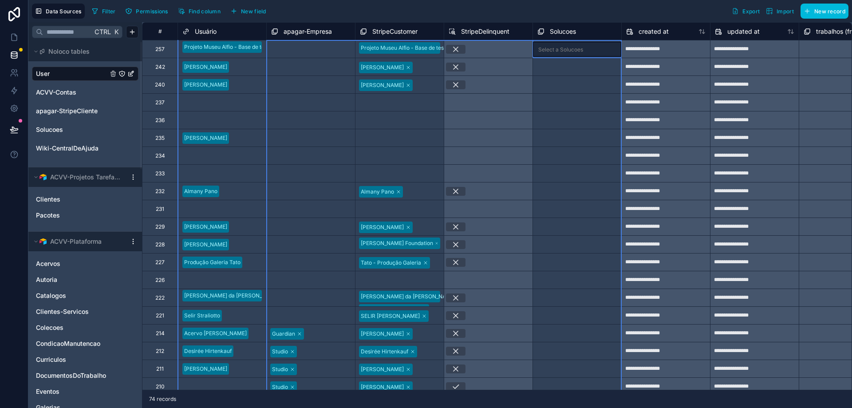
drag, startPoint x: 519, startPoint y: 30, endPoint x: 340, endPoint y: 37, distance: 179.5
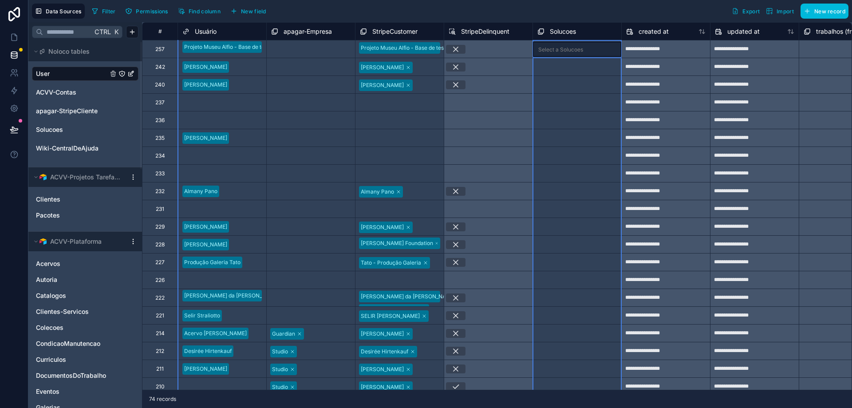
click at [520, 32] on div "Solucoes" at bounding box center [576, 31] width 79 height 11
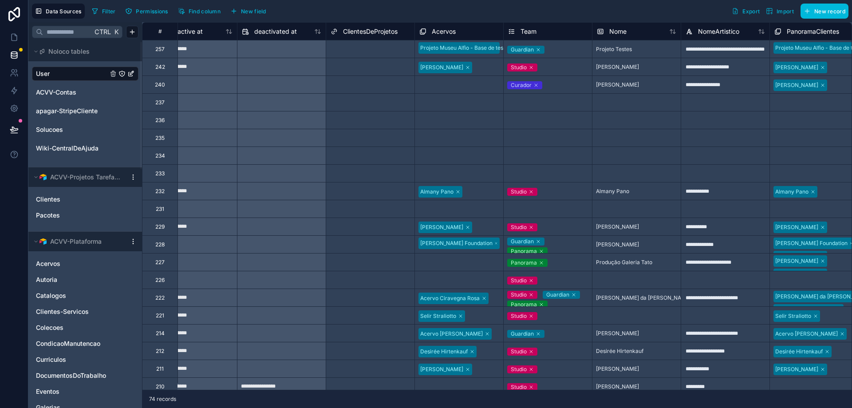
scroll to position [0, 691]
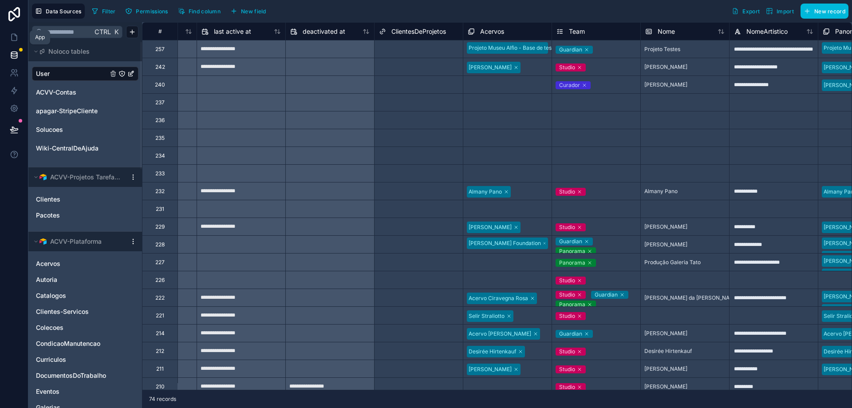
click at [17, 40] on icon at bounding box center [14, 37] width 5 height 7
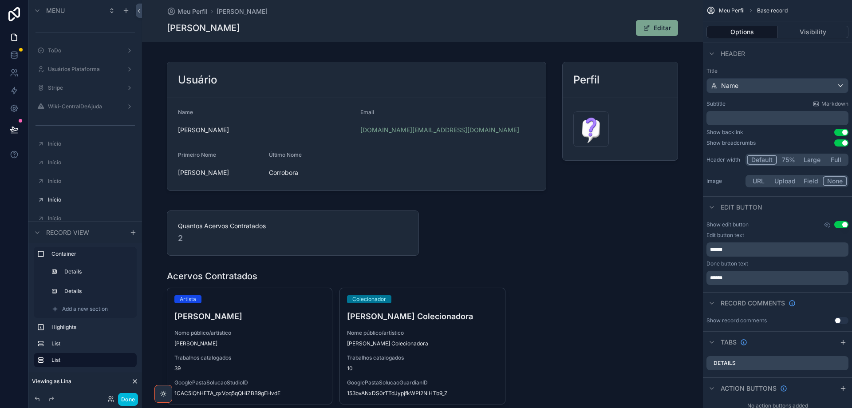
click at [37, 230] on icon "scrollable content" at bounding box center [37, 232] width 7 height 7
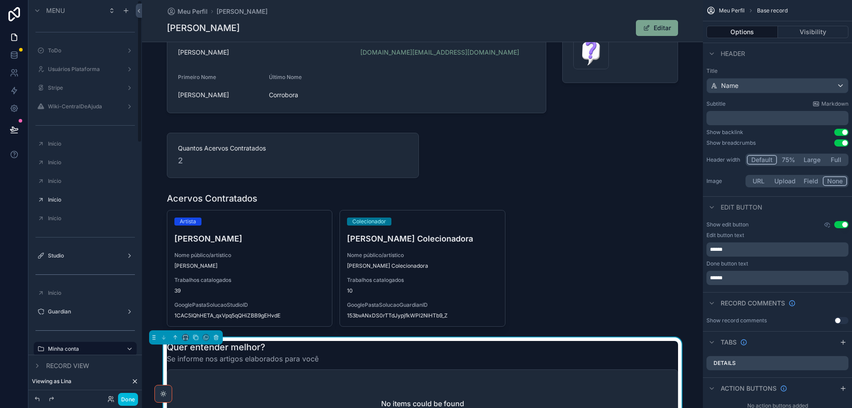
scroll to position [178, 0]
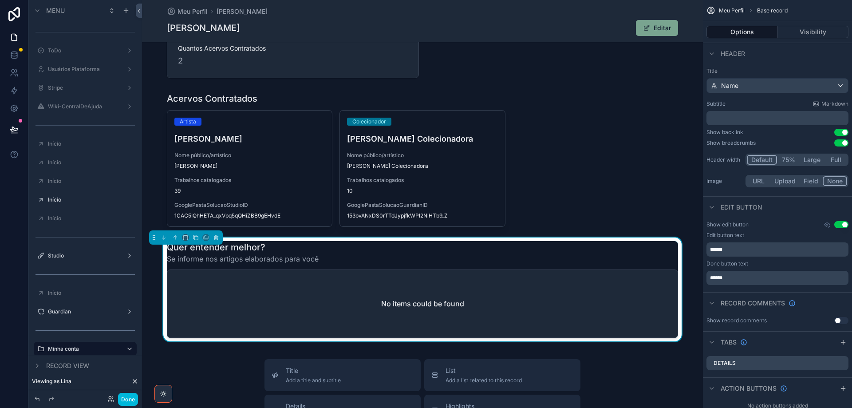
click at [68, 69] on label "Usuários Plataforma" at bounding box center [83, 69] width 71 height 7
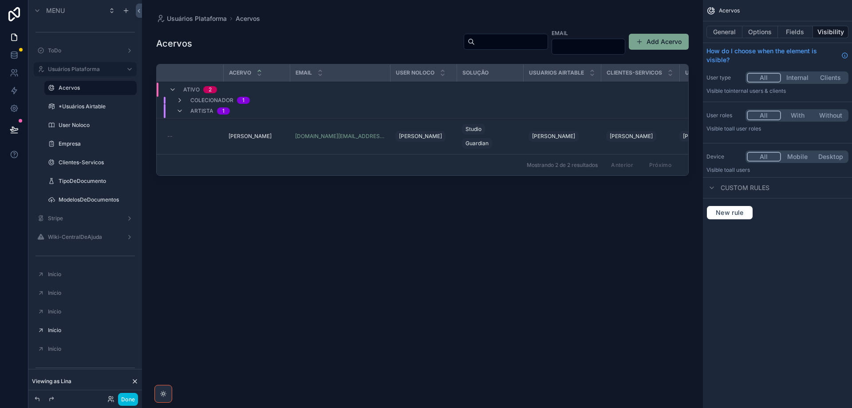
click at [75, 129] on div "User Noloco" at bounding box center [97, 125] width 76 height 7
click at [75, 124] on label "User Noloco" at bounding box center [95, 125] width 73 height 7
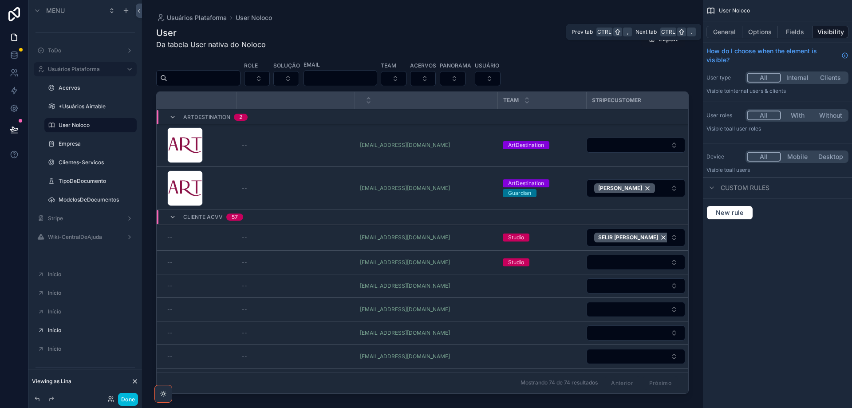
click at [520, 36] on button "Fields" at bounding box center [796, 32] width 36 height 12
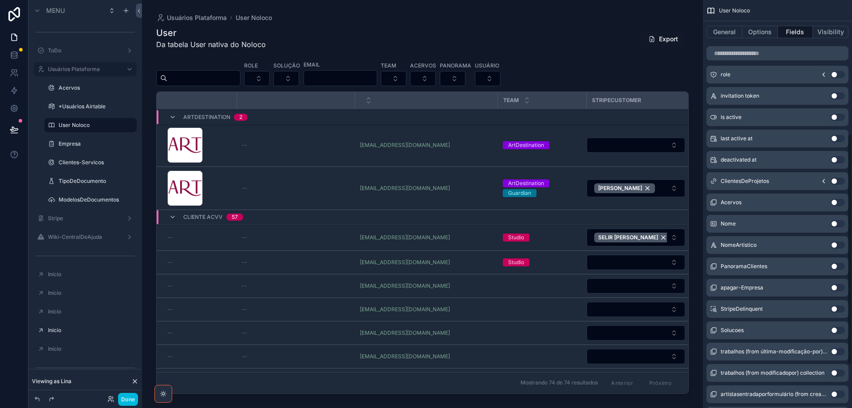
scroll to position [311, 0]
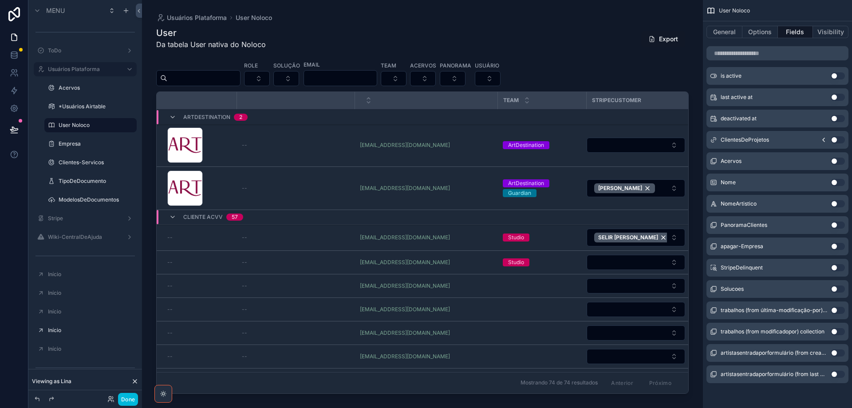
click at [520, 289] on button "Use setting" at bounding box center [838, 288] width 14 height 7
click at [520, 31] on button "Options" at bounding box center [761, 32] width 36 height 12
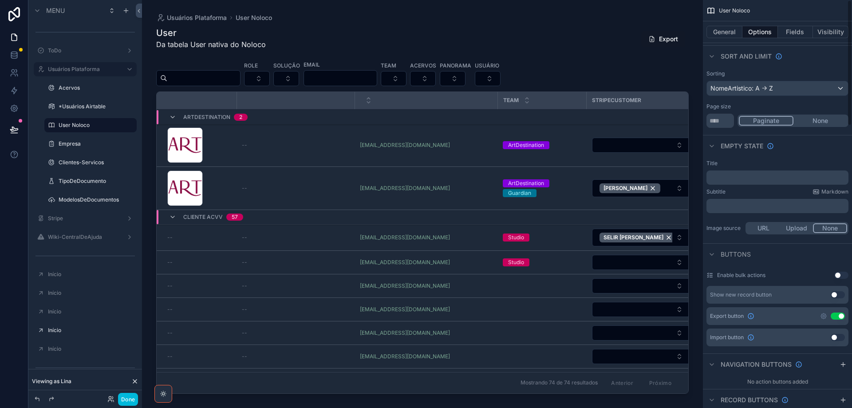
scroll to position [0, 0]
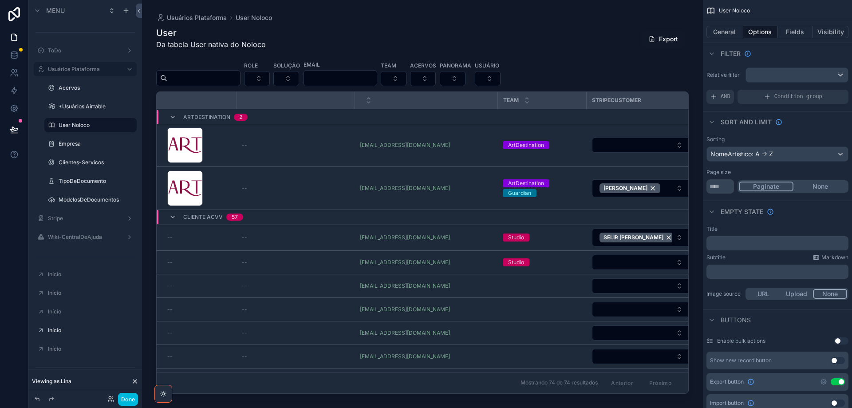
click at [520, 29] on button "Fields" at bounding box center [796, 32] width 36 height 12
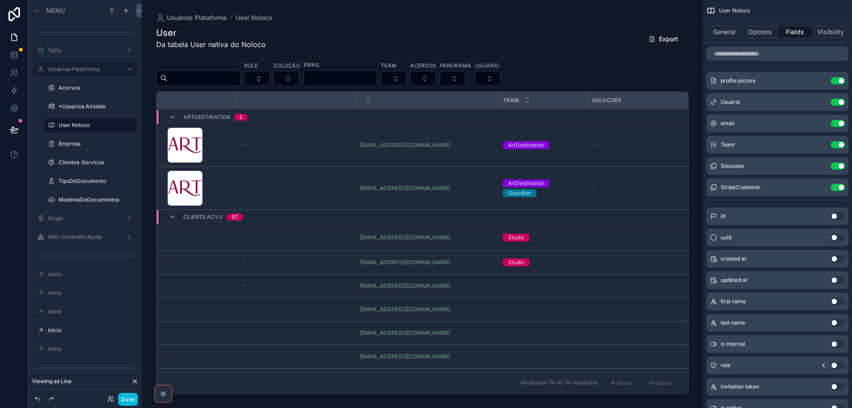
click at [0, 0] on icon "scrollable content" at bounding box center [0, 0] width 0 height 0
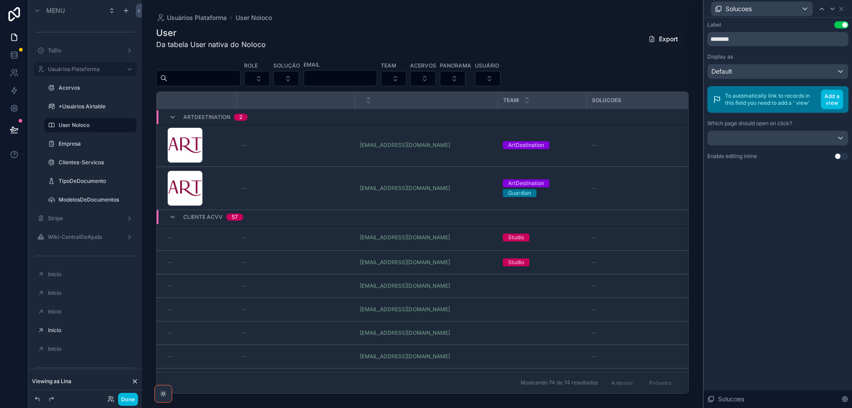
click at [520, 156] on button "Use setting" at bounding box center [841, 156] width 14 height 7
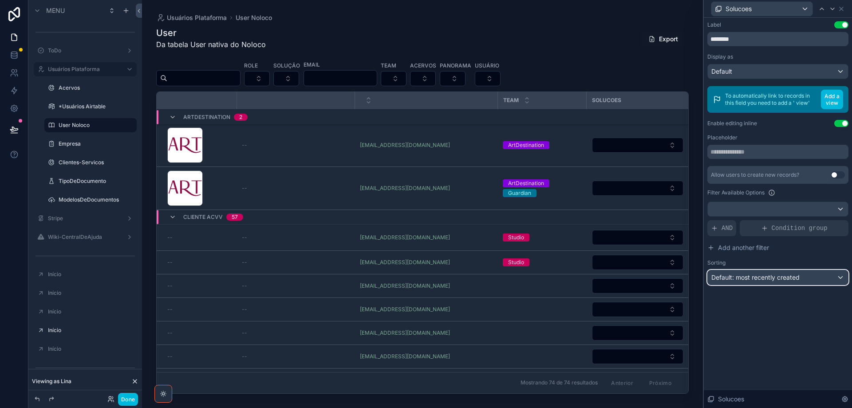
click at [520, 281] on span "Default: most recently created" at bounding box center [755, 277] width 88 height 9
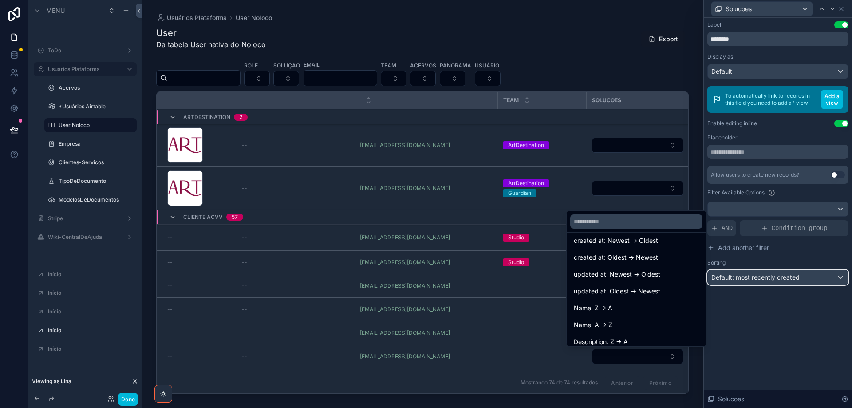
scroll to position [44, 0]
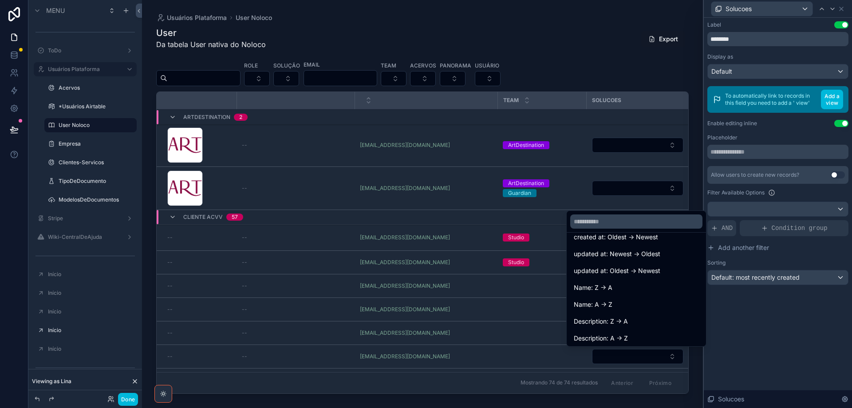
click at [520, 300] on div "Name: A -> Z" at bounding box center [636, 304] width 125 height 11
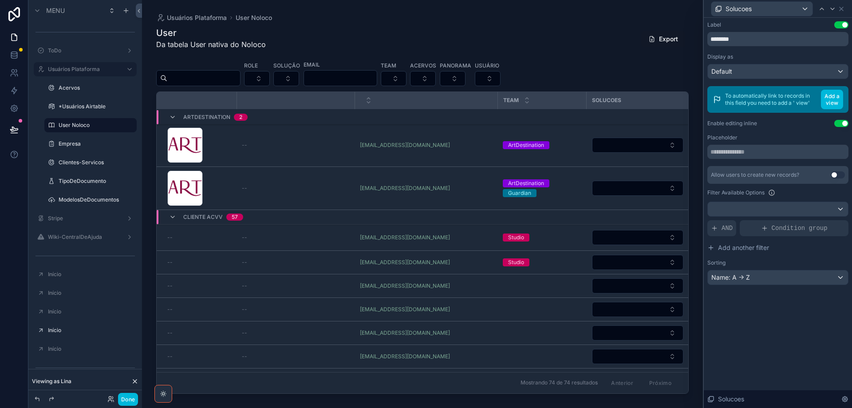
click at [520, 145] on div "scrollable content" at bounding box center [422, 198] width 561 height 397
click at [95, 147] on div "Empresa" at bounding box center [97, 143] width 76 height 7
click at [92, 144] on label "Empresa" at bounding box center [95, 143] width 73 height 7
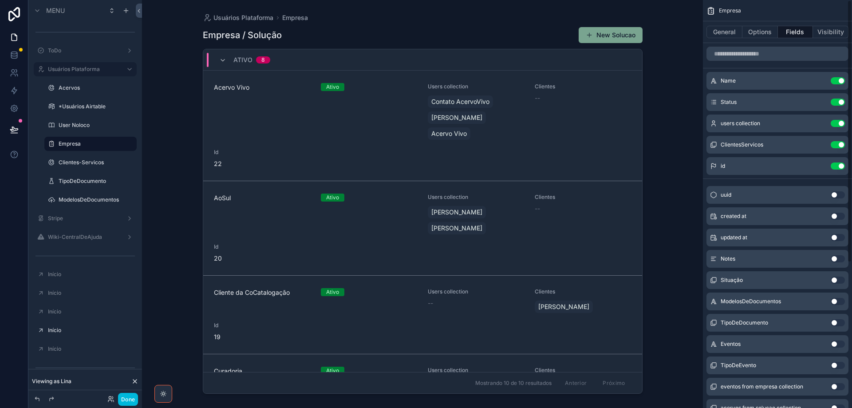
click at [520, 35] on button "General" at bounding box center [725, 32] width 36 height 12
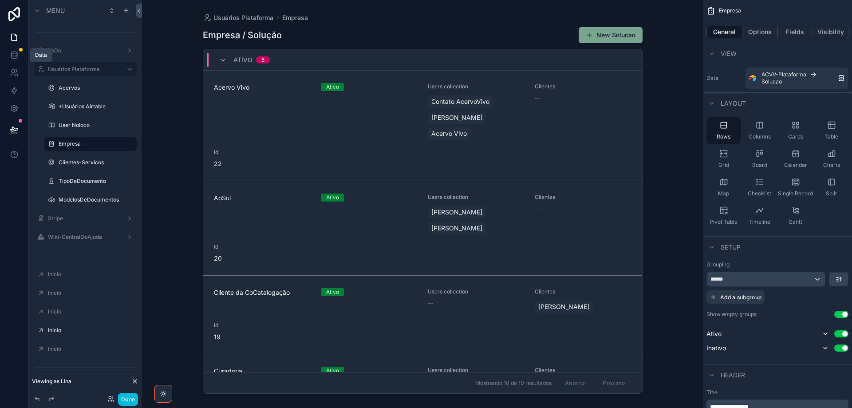
click at [16, 57] on icon at bounding box center [14, 55] width 9 height 9
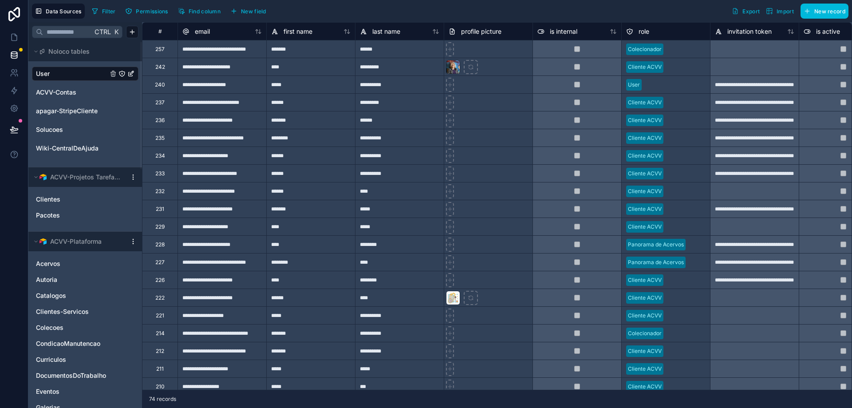
click at [90, 149] on span "Wiki-CentralDeAjuda" at bounding box center [67, 148] width 63 height 9
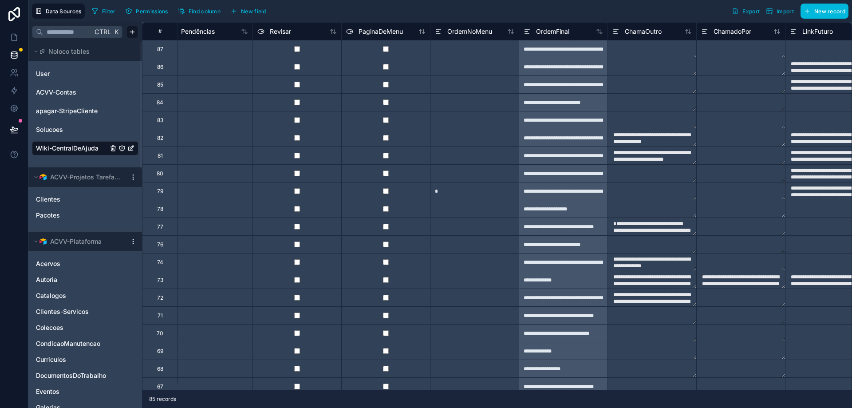
type input "**********"
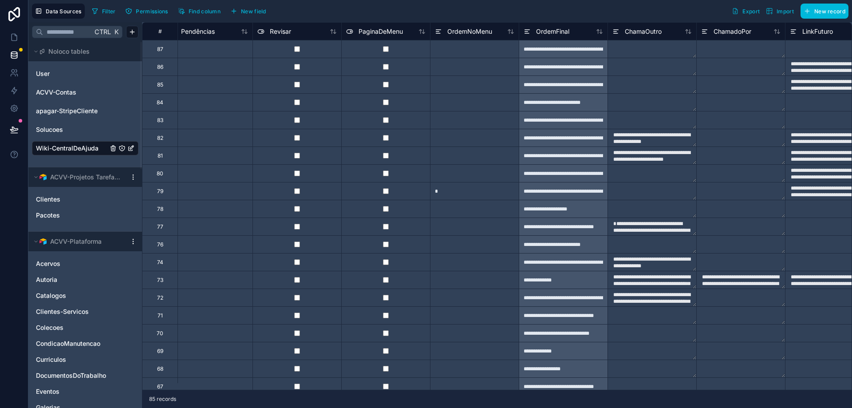
type input "**********"
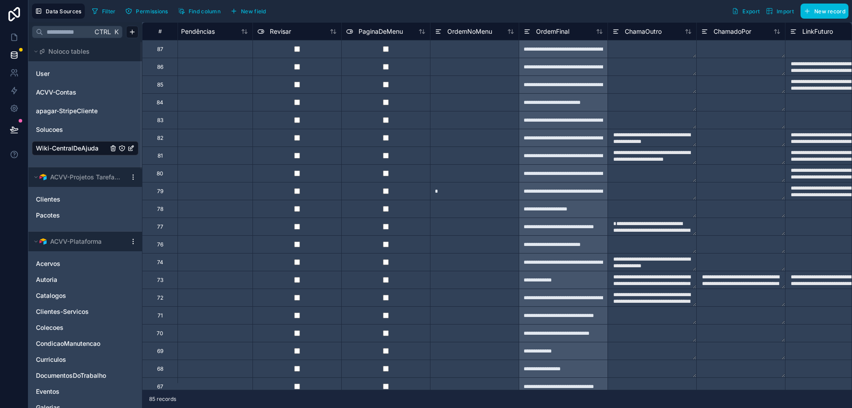
type input "**********"
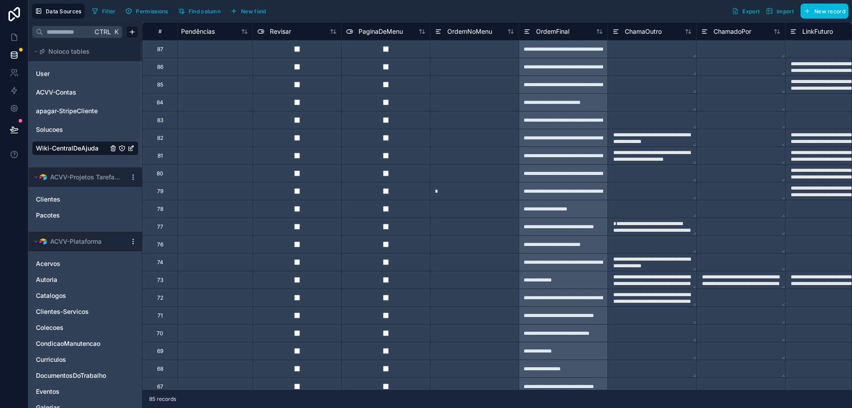
type input "**********"
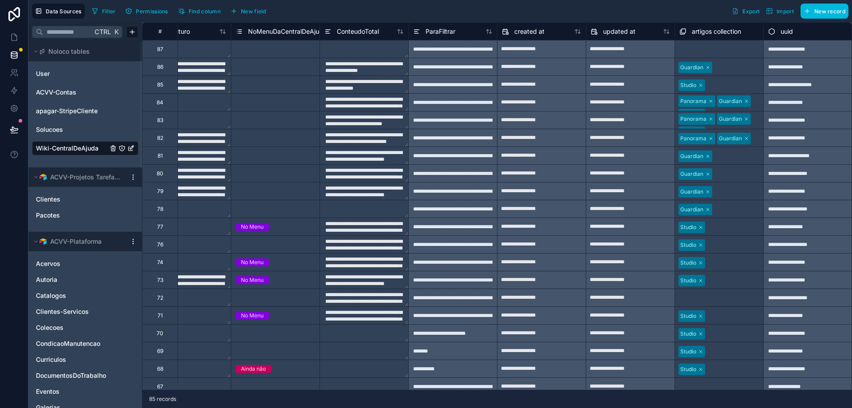
scroll to position [0, 1197]
drag, startPoint x: 250, startPoint y: 13, endPoint x: 366, endPoint y: 8, distance: 115.5
click at [251, 13] on span "New field" at bounding box center [253, 11] width 25 height 7
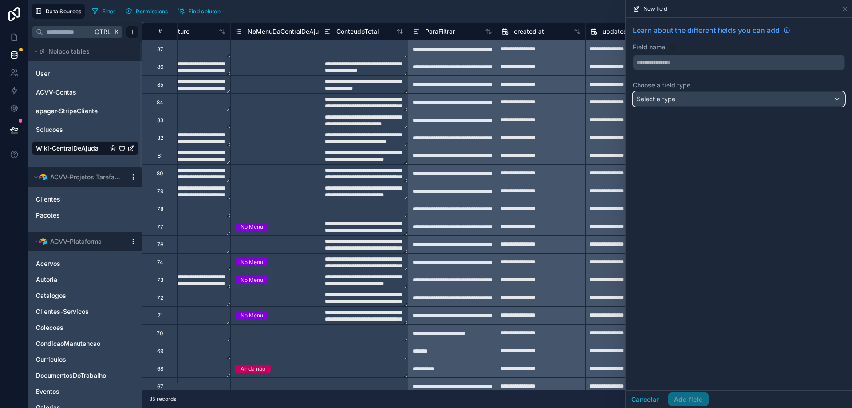
click at [520, 103] on div "Select a type" at bounding box center [738, 99] width 211 height 14
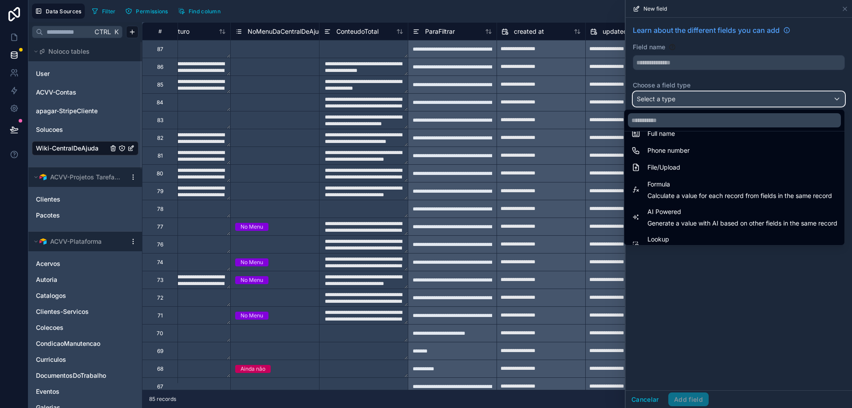
scroll to position [257, 0]
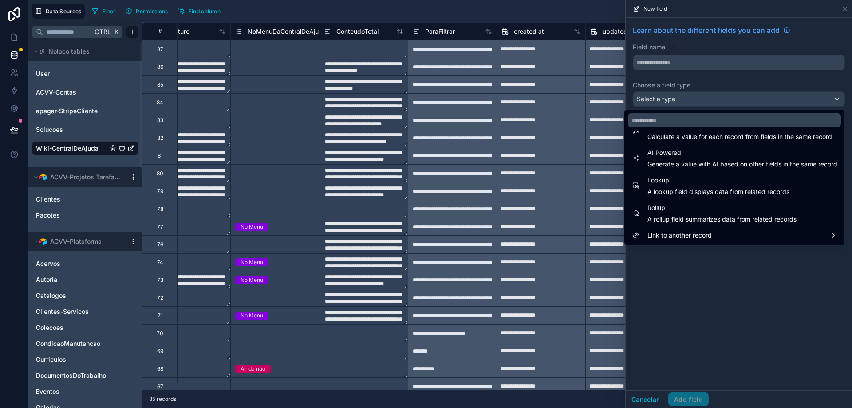
click at [520, 237] on span "Link to another record" at bounding box center [680, 235] width 64 height 11
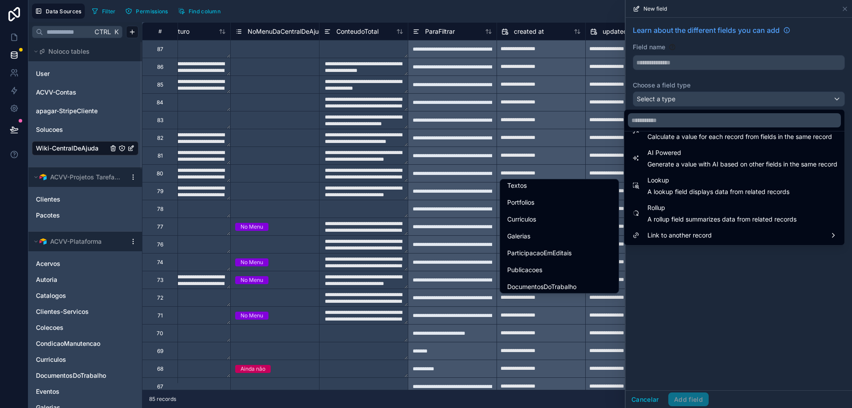
scroll to position [399, 0]
click at [520, 265] on div "Solucao" at bounding box center [559, 268] width 104 height 11
type input "*******"
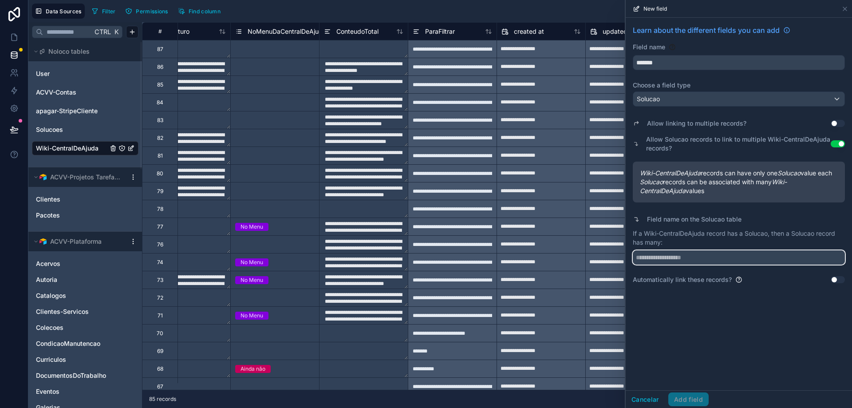
click at [520, 265] on input "text" at bounding box center [739, 257] width 212 height 14
type input "**********"
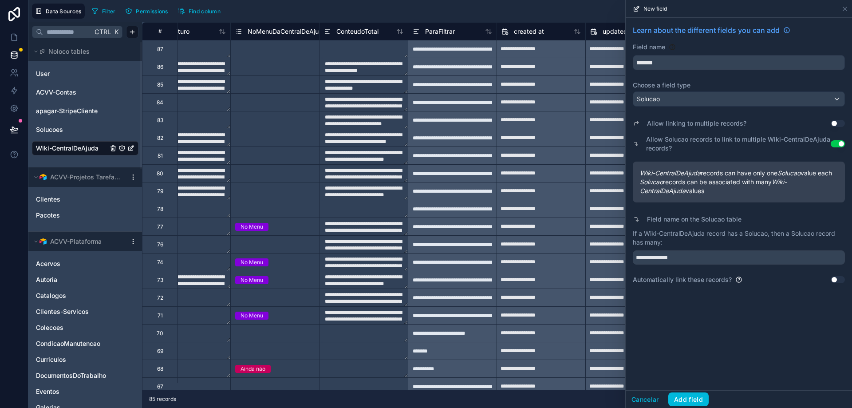
click at [520, 390] on button "Add field" at bounding box center [688, 399] width 40 height 14
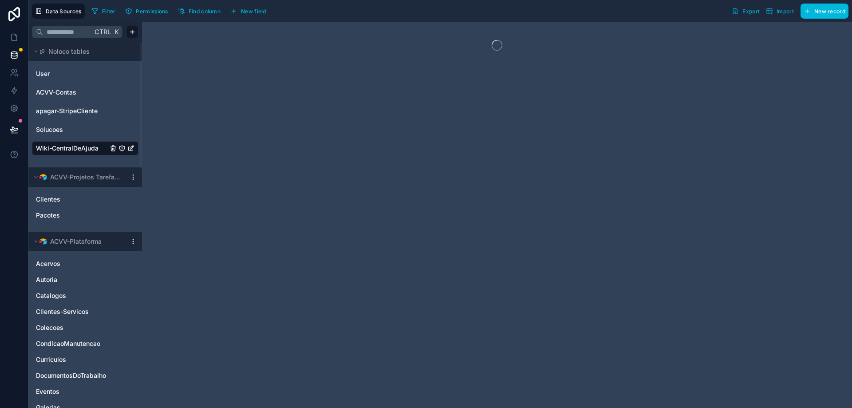
drag, startPoint x: 360, startPoint y: 388, endPoint x: 572, endPoint y: 386, distance: 211.7
click at [520, 386] on div at bounding box center [497, 215] width 710 height 386
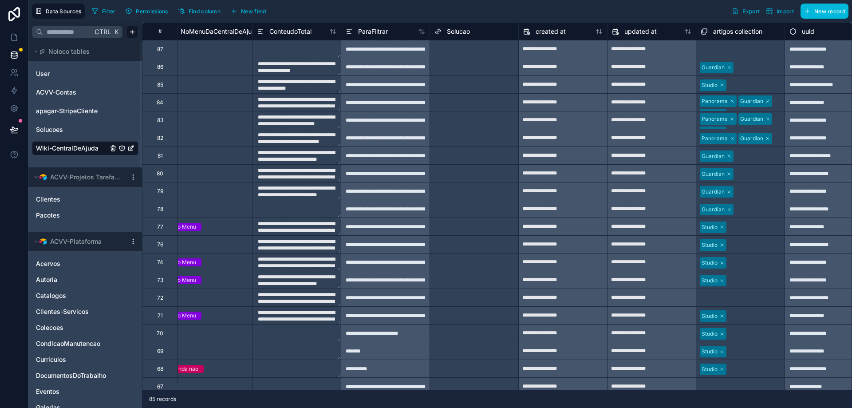
scroll to position [0, 1285]
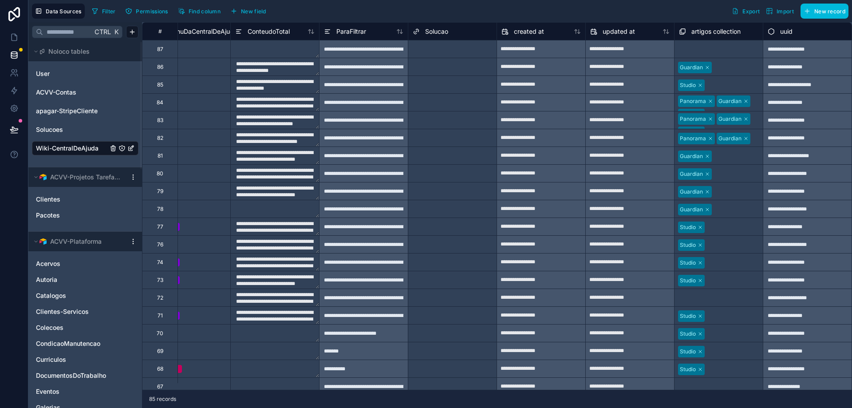
click at [205, 35] on span "NoMenuDaCentralDeAjuda" at bounding box center [198, 31] width 79 height 9
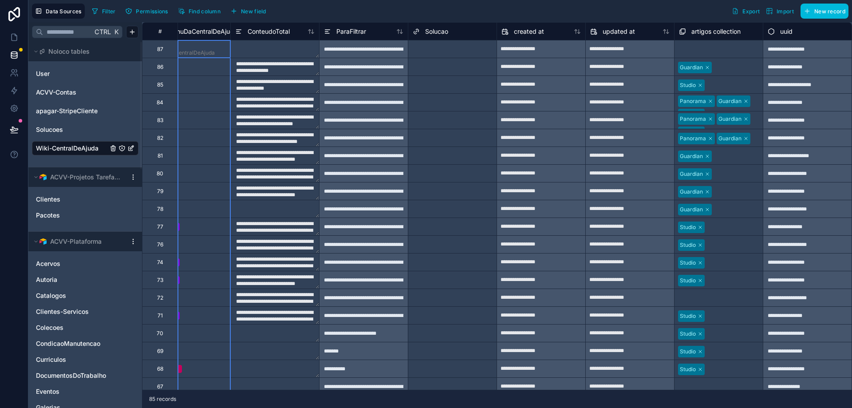
scroll to position [0, 1243]
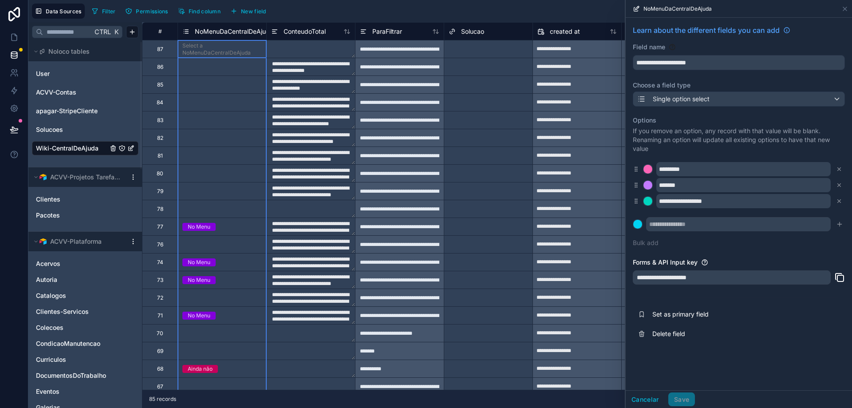
click at [489, 34] on div "Solucao" at bounding box center [488, 31] width 79 height 11
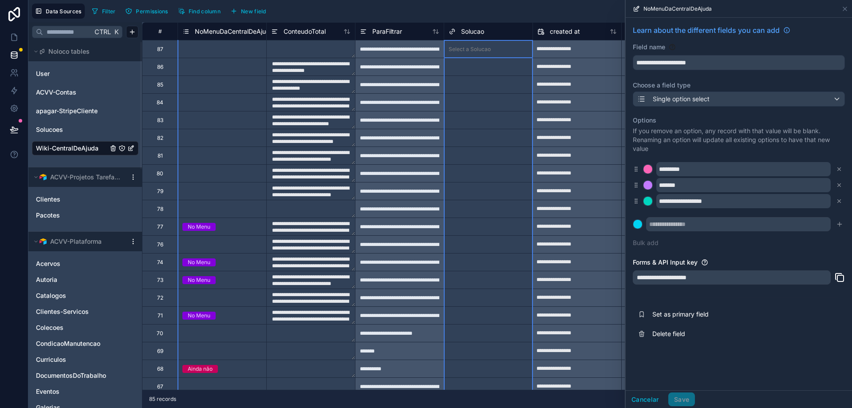
click at [489, 32] on div "Solucao" at bounding box center [488, 31] width 79 height 11
click at [476, 32] on span "Solucao" at bounding box center [472, 31] width 23 height 9
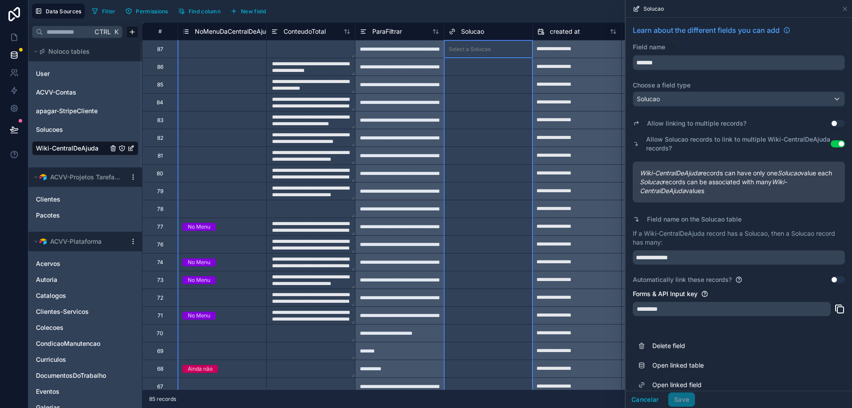
click at [520, 122] on button "Use setting" at bounding box center [838, 123] width 14 height 7
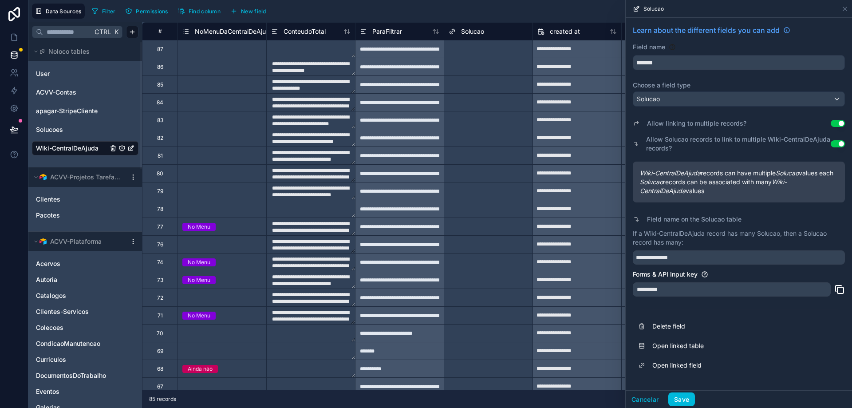
click at [520, 390] on button "Save" at bounding box center [681, 399] width 27 height 14
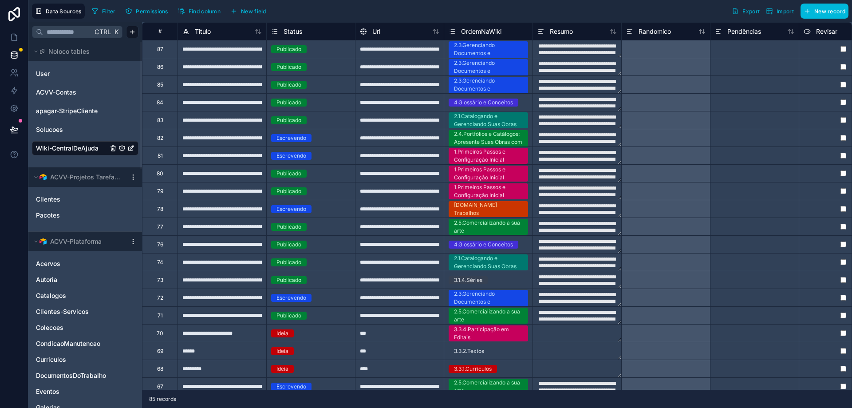
click at [520, 73] on div at bounding box center [665, 67] width 89 height 18
click at [520, 52] on div at bounding box center [665, 49] width 89 height 18
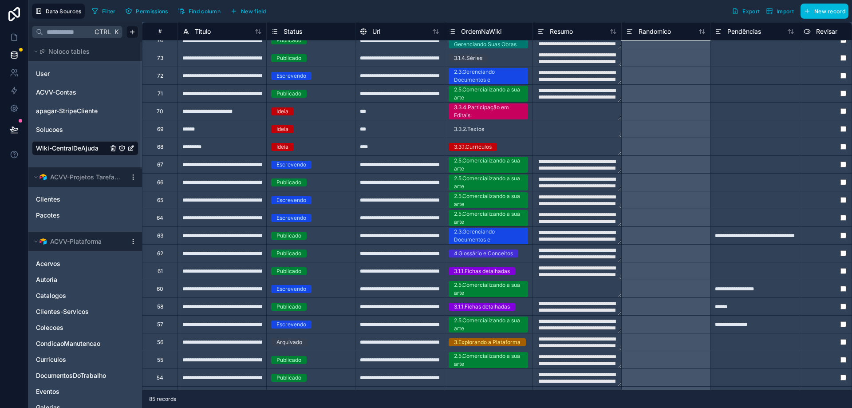
type input "**********"
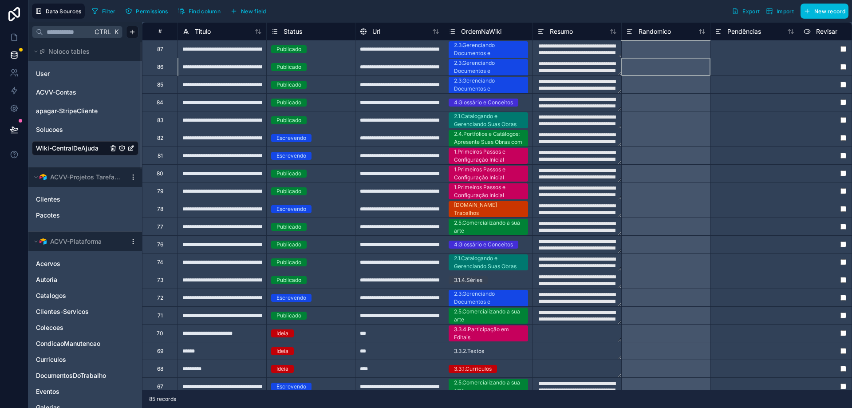
click at [520, 58] on div at bounding box center [665, 67] width 89 height 18
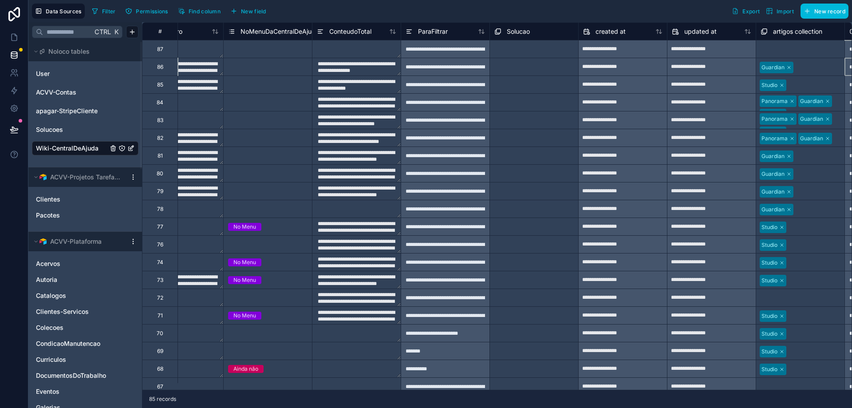
scroll to position [0, 1285]
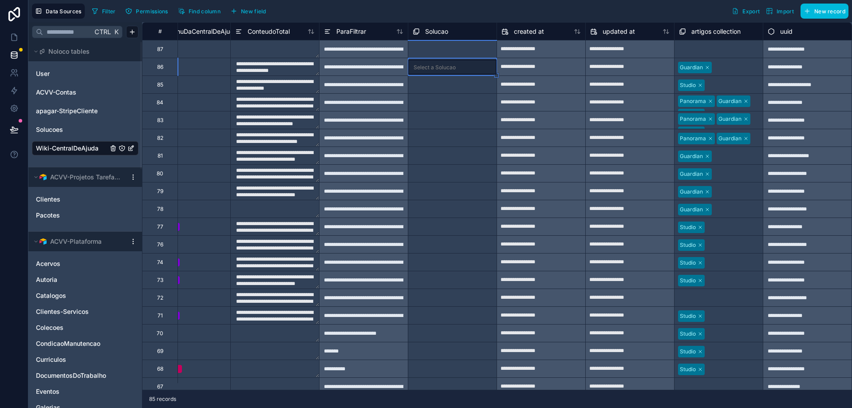
click at [459, 69] on input "text" at bounding box center [459, 67] width 1 height 7
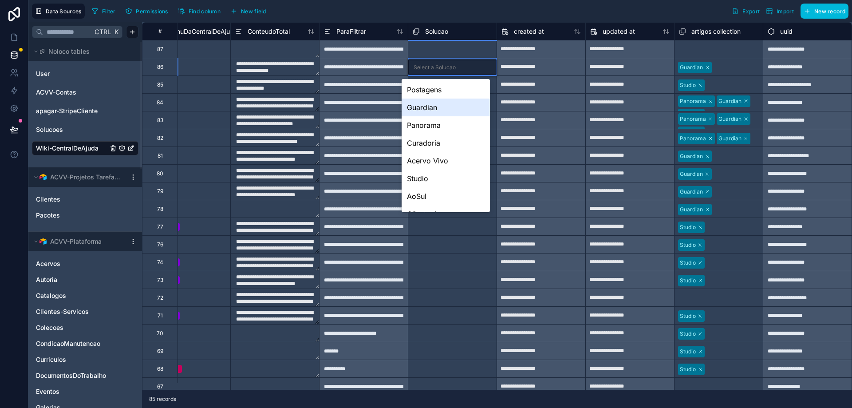
click at [443, 112] on div "Guardian" at bounding box center [446, 108] width 88 height 18
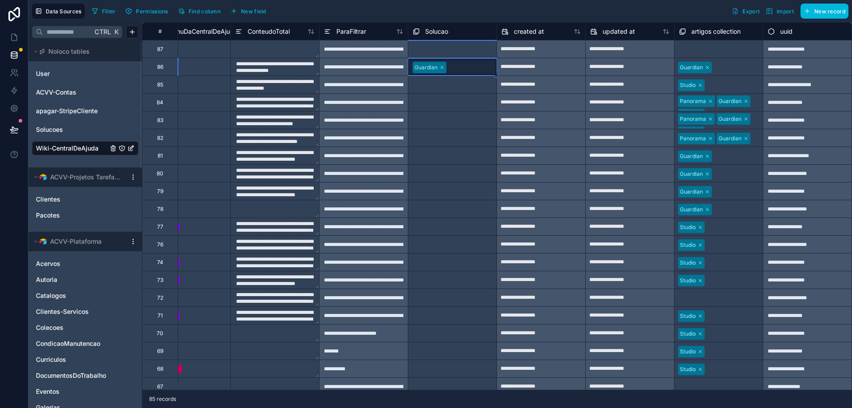
click at [445, 84] on div "Select a Solucao" at bounding box center [434, 85] width 42 height 7
click at [444, 84] on div "Select a Solucao" at bounding box center [435, 85] width 42 height 7
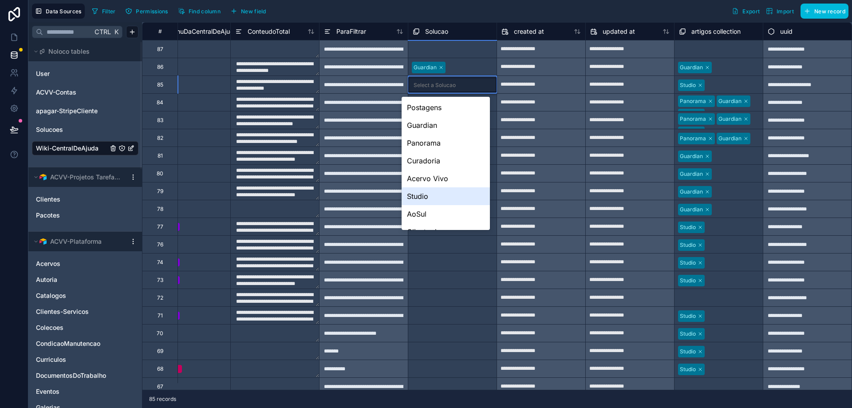
click at [449, 193] on div "Studio" at bounding box center [446, 196] width 88 height 18
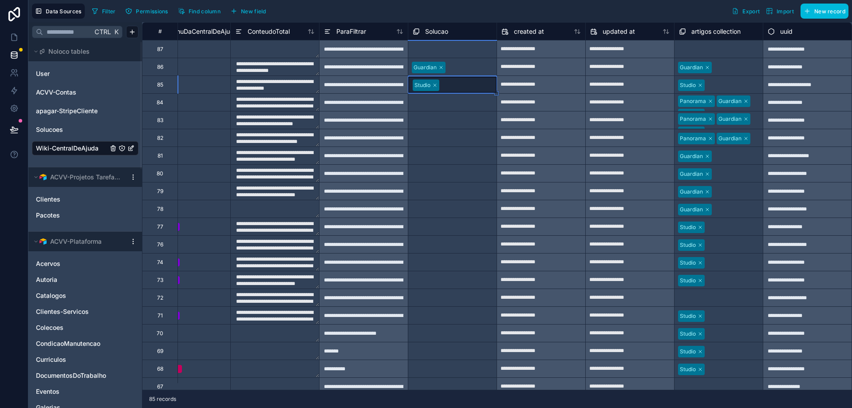
click at [463, 106] on div at bounding box center [475, 103] width 34 height 9
click at [441, 100] on div "Select a Solucao" at bounding box center [435, 102] width 42 height 7
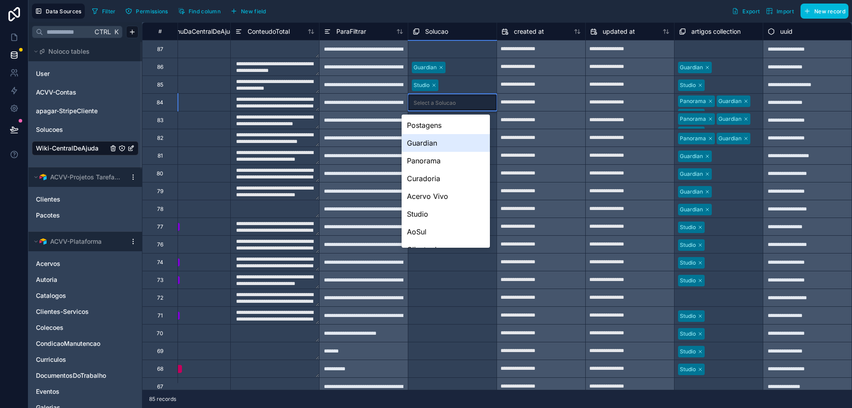
click at [447, 146] on div "Guardian" at bounding box center [446, 143] width 88 height 18
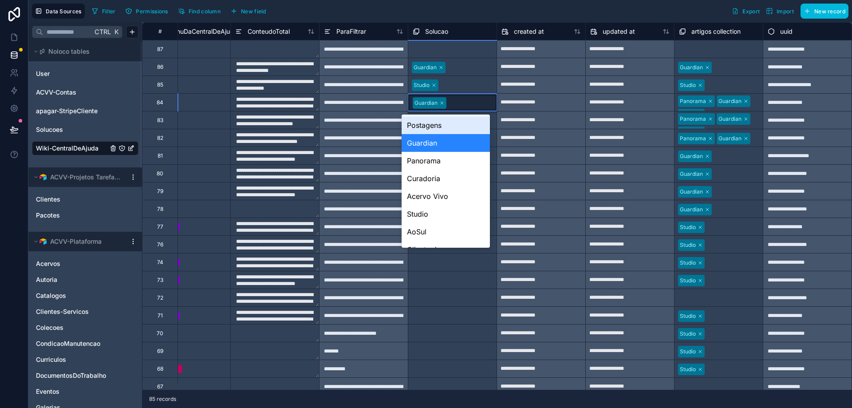
click at [475, 99] on div at bounding box center [470, 103] width 42 height 9
click at [450, 164] on div "Panorama" at bounding box center [446, 161] width 88 height 18
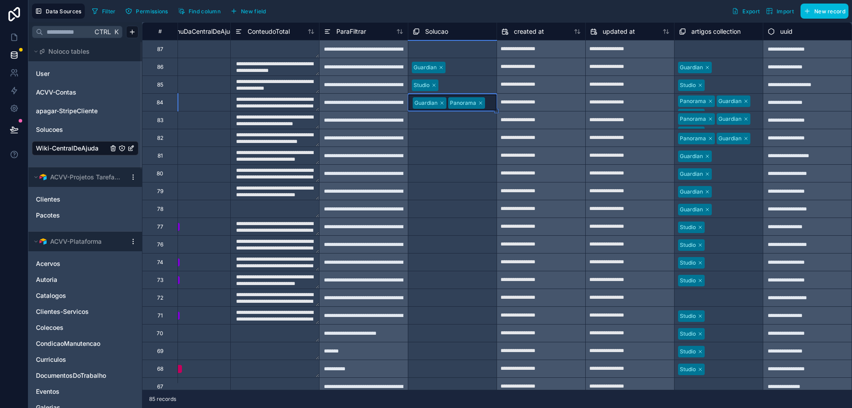
click at [488, 103] on div at bounding box center [490, 103] width 4 height 9
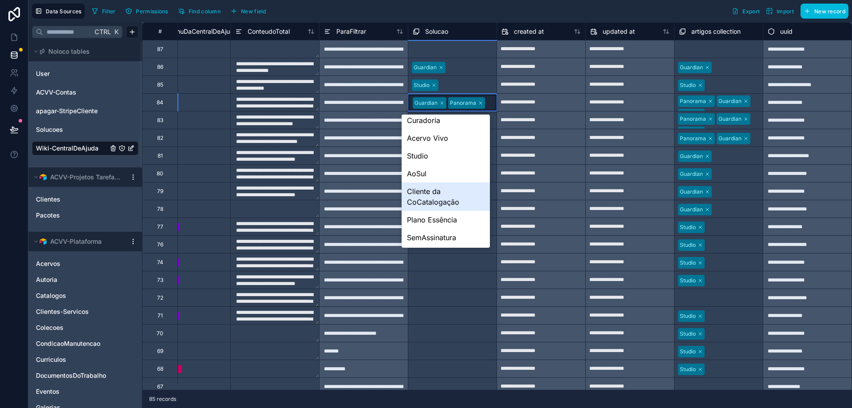
scroll to position [59, 0]
click at [444, 125] on div "Curadoria" at bounding box center [446, 120] width 88 height 18
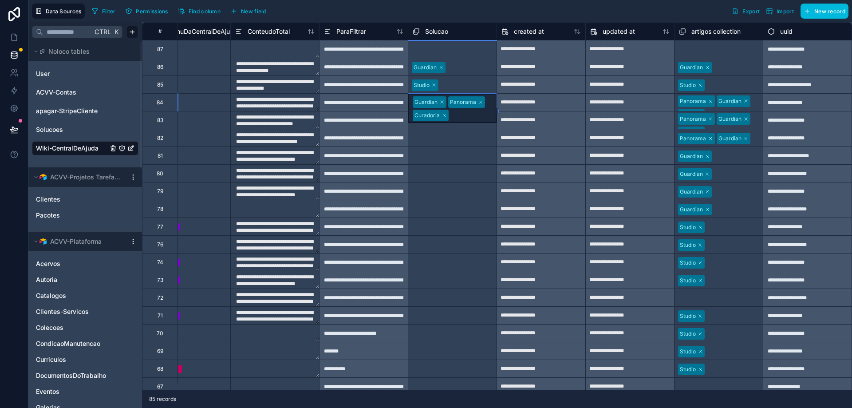
click at [484, 102] on div "Guardian Panorama Curadoria" at bounding box center [452, 102] width 88 height 17
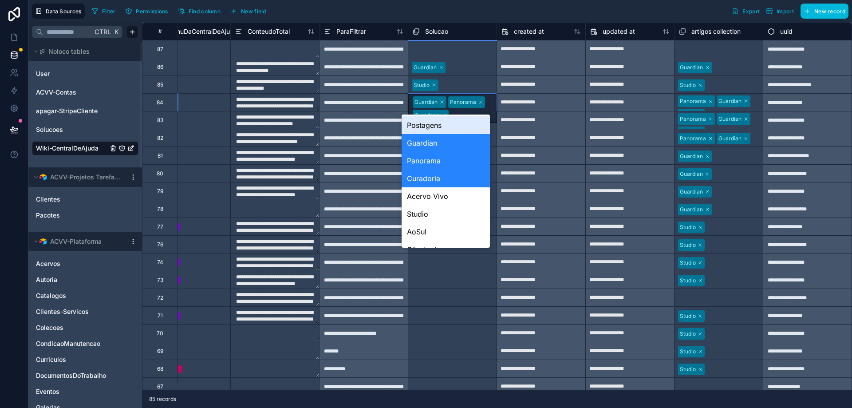
click at [483, 102] on div "Guardian Panorama Curadoria" at bounding box center [452, 108] width 88 height 29
click at [482, 102] on div "Guardian Panorama Curadoria" at bounding box center [452, 108] width 88 height 29
click at [451, 213] on div "Studio" at bounding box center [446, 214] width 88 height 18
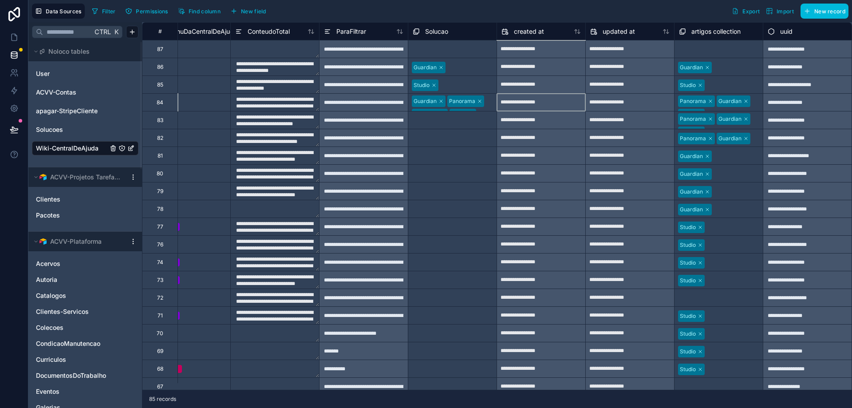
click at [481, 101] on div "Guardian Panorama Curadoria Studio" at bounding box center [452, 102] width 88 height 17
drag, startPoint x: 481, startPoint y: 116, endPoint x: 450, endPoint y: 111, distance: 32.0
click at [484, 106] on div "Guardian Panorama Curadoria Studio" at bounding box center [452, 102] width 88 height 17
click at [482, 85] on div at bounding box center [466, 85] width 51 height 9
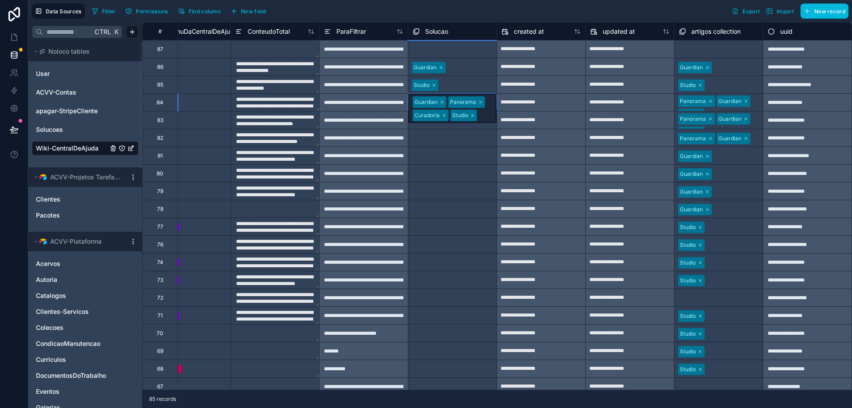
click at [483, 105] on div "Guardian Panorama Curadoria Studio" at bounding box center [452, 102] width 88 height 17
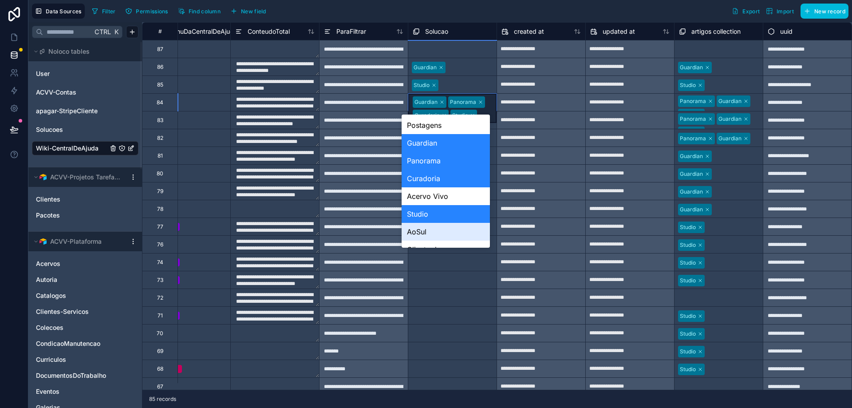
click at [456, 308] on div "Select a Solucao" at bounding box center [452, 315] width 88 height 17
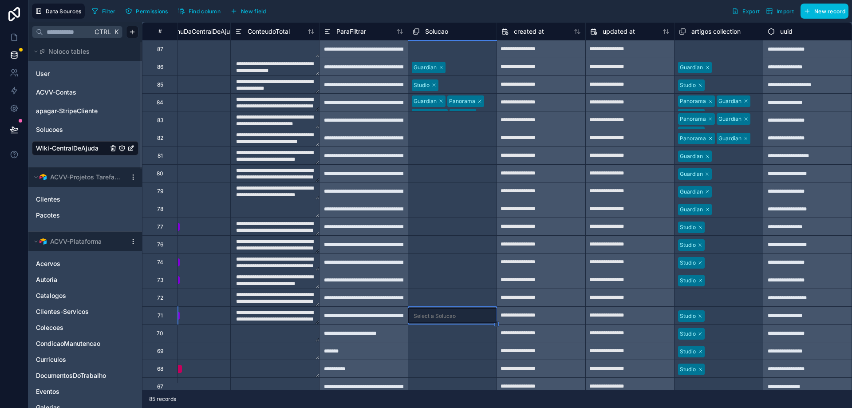
click at [459, 121] on div at bounding box center [475, 120] width 34 height 9
click at [483, 101] on div "Guardian Panorama Curadoria Studio" at bounding box center [452, 102] width 88 height 17
click at [87, 149] on span "Wiki-CentralDeAjuda" at bounding box center [67, 148] width 63 height 9
click at [13, 33] on icon at bounding box center [14, 37] width 9 height 9
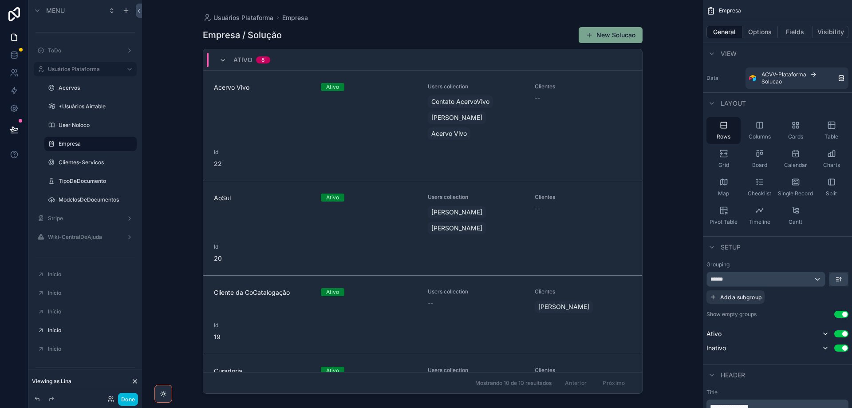
click at [0, 0] on icon "scrollable content" at bounding box center [0, 0] width 0 height 0
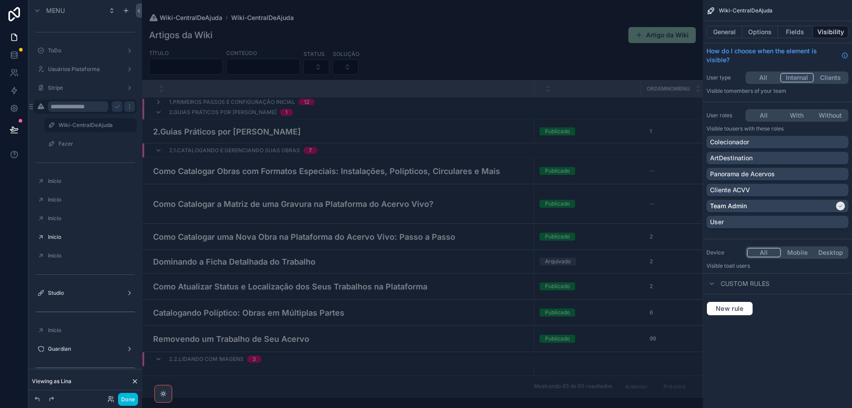
type input "**********"
click at [115, 110] on button "scrollable content" at bounding box center [117, 106] width 11 height 11
click at [520, 33] on button "Fields" at bounding box center [796, 32] width 36 height 12
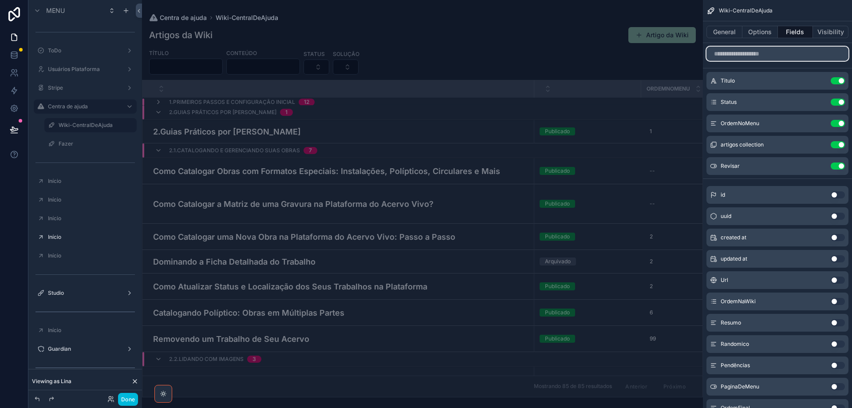
click at [520, 54] on input "scrollable content" at bounding box center [778, 54] width 142 height 14
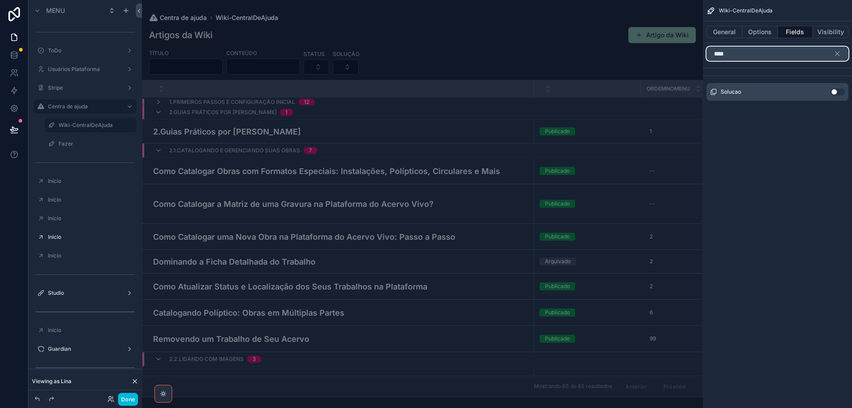
type input "****"
click at [520, 93] on button "Use setting" at bounding box center [838, 91] width 14 height 7
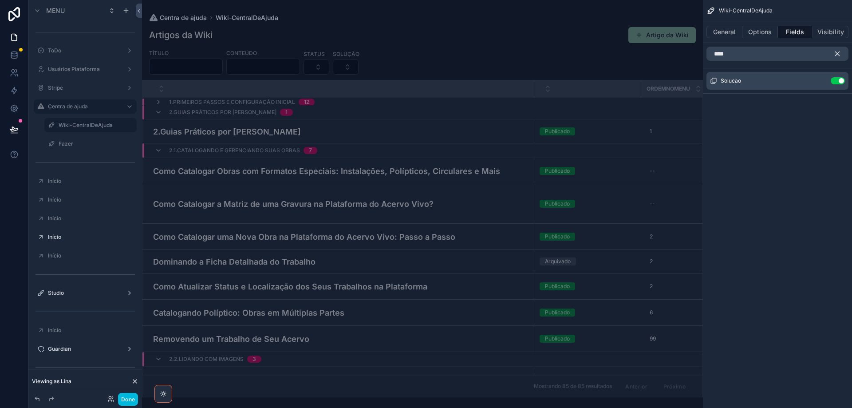
click at [520, 53] on icon "scrollable content" at bounding box center [838, 54] width 8 height 8
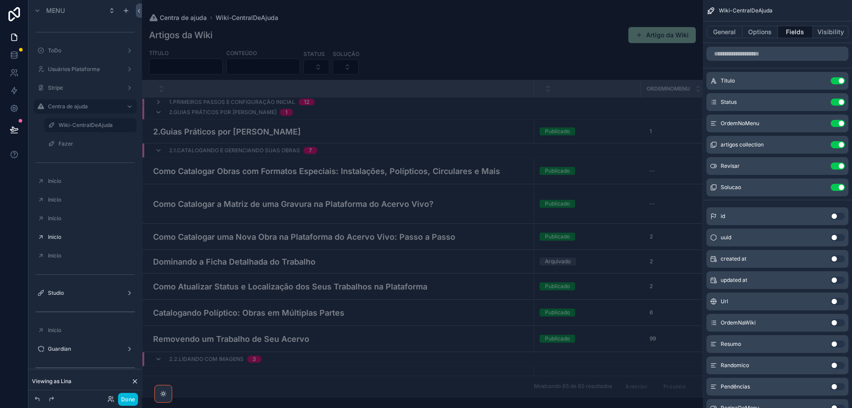
click at [520, 126] on div "scrollable content" at bounding box center [422, 204] width 561 height 408
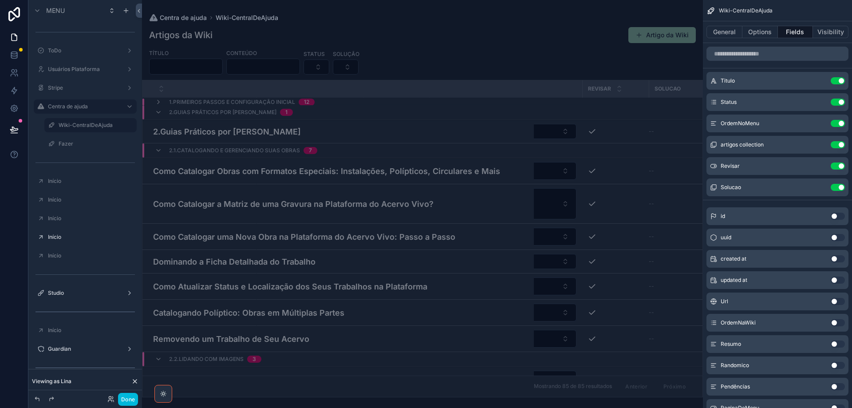
scroll to position [0, 295]
click at [0, 0] on icon "scrollable content" at bounding box center [0, 0] width 0 height 0
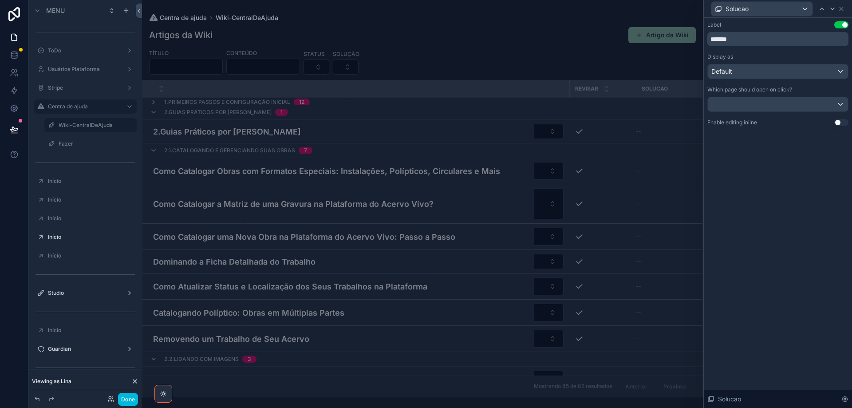
click at [520, 123] on button "Use setting" at bounding box center [841, 122] width 14 height 7
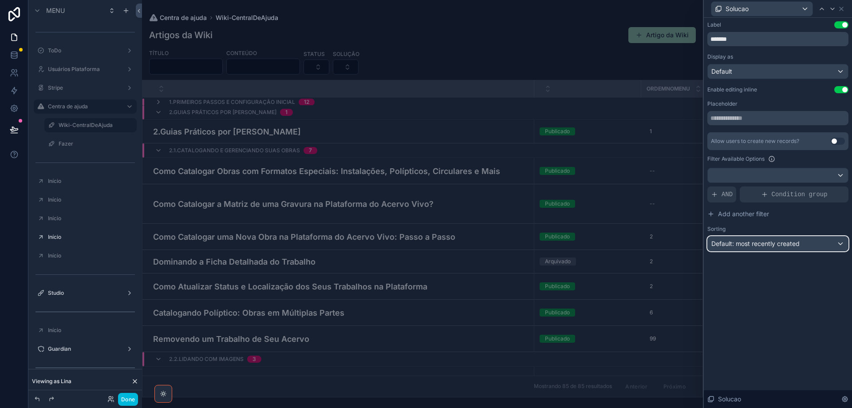
click at [520, 248] on div "Default: most recently created" at bounding box center [778, 244] width 140 height 14
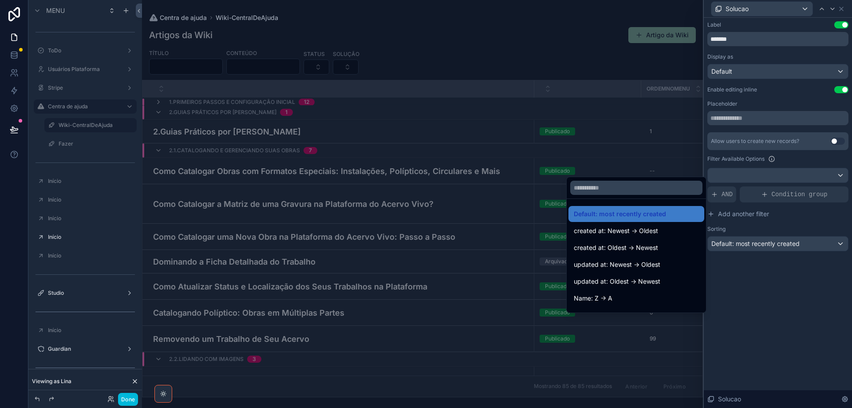
scroll to position [44, 0]
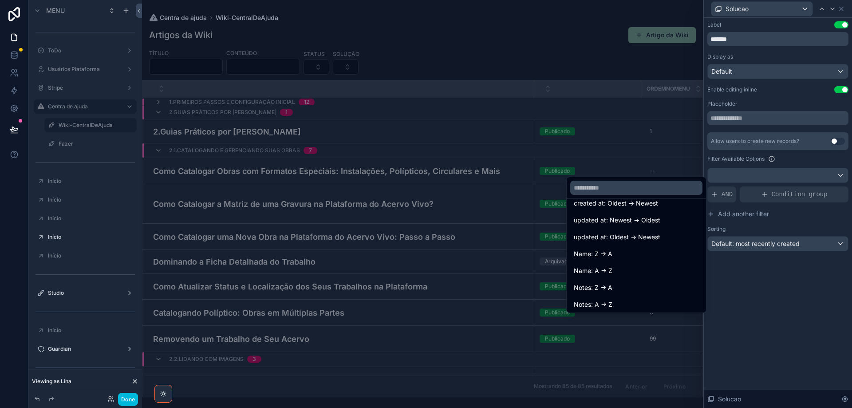
click at [619, 270] on div "Name: A -> Z" at bounding box center [636, 270] width 125 height 11
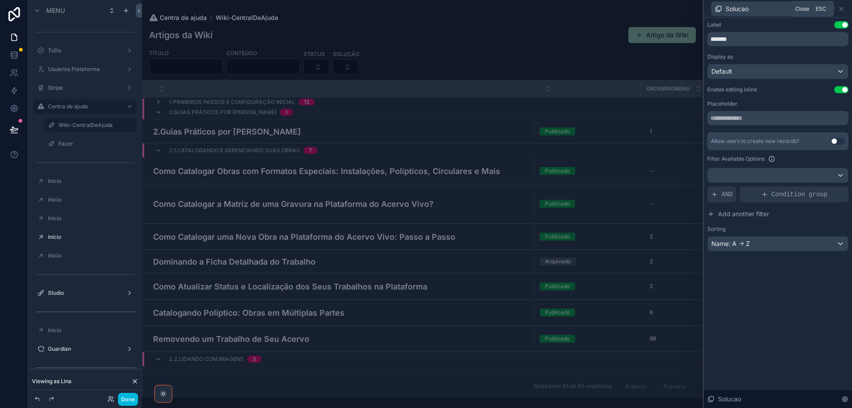
click at [841, 9] on icon at bounding box center [842, 9] width 4 height 4
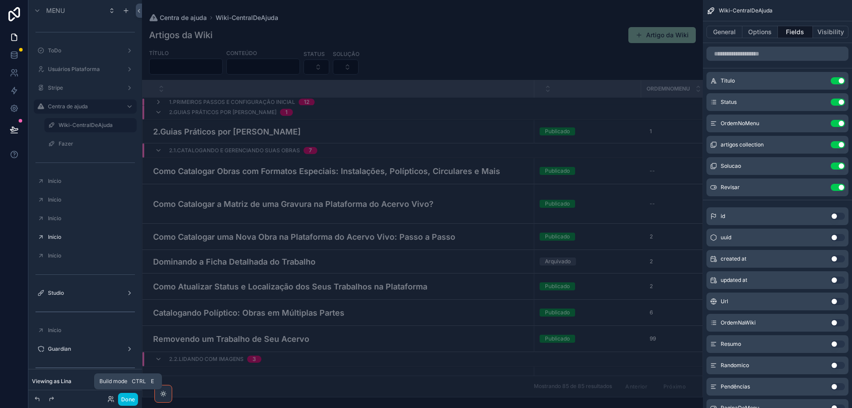
click at [129, 399] on button "Done" at bounding box center [128, 399] width 20 height 13
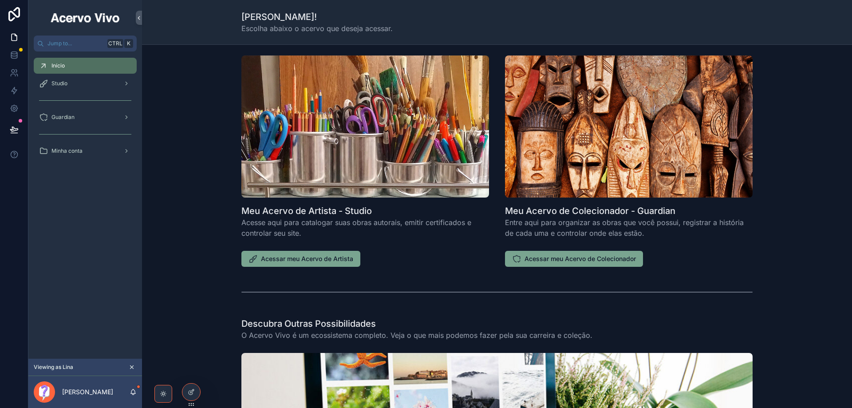
click at [133, 367] on icon "scrollable content" at bounding box center [132, 367] width 6 height 6
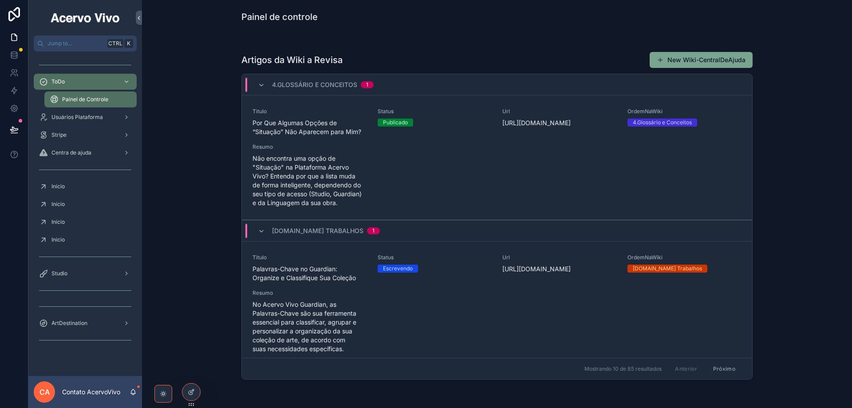
click at [78, 152] on span "Centra de ajuda" at bounding box center [71, 152] width 40 height 7
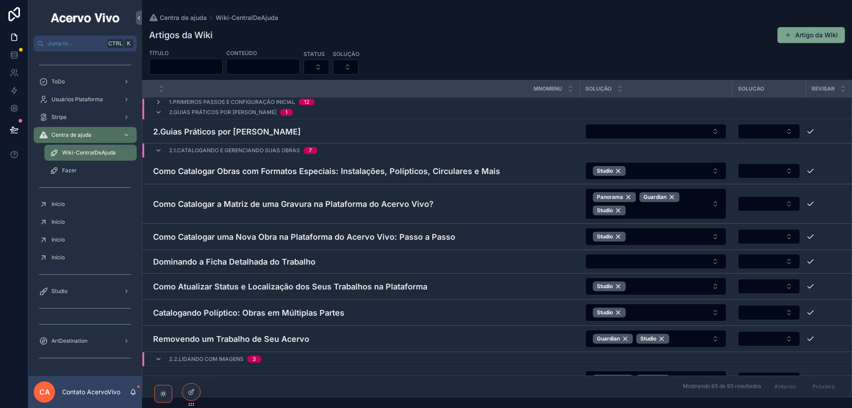
scroll to position [0, 132]
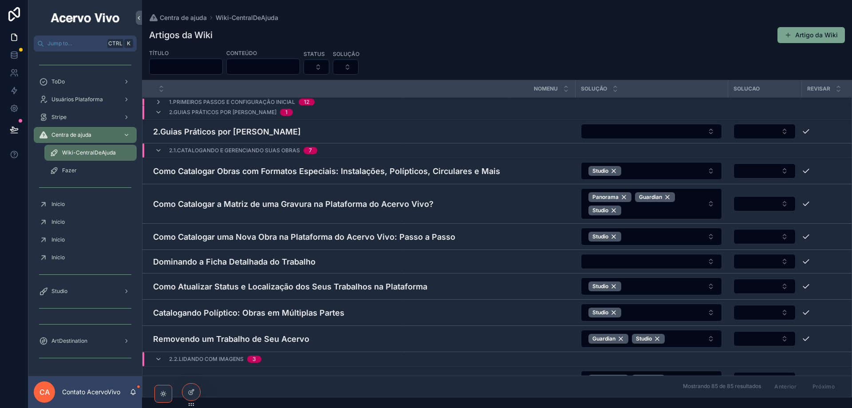
click at [158, 104] on icon "scrollable content" at bounding box center [158, 102] width 7 height 7
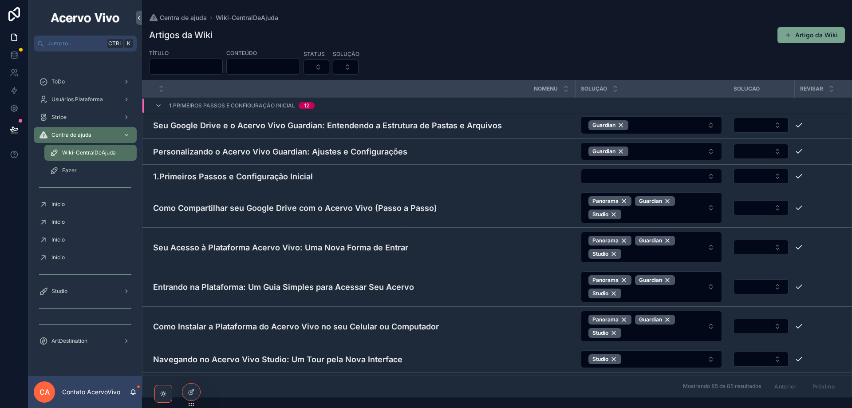
click at [359, 70] on button "Select Button" at bounding box center [346, 66] width 26 height 15
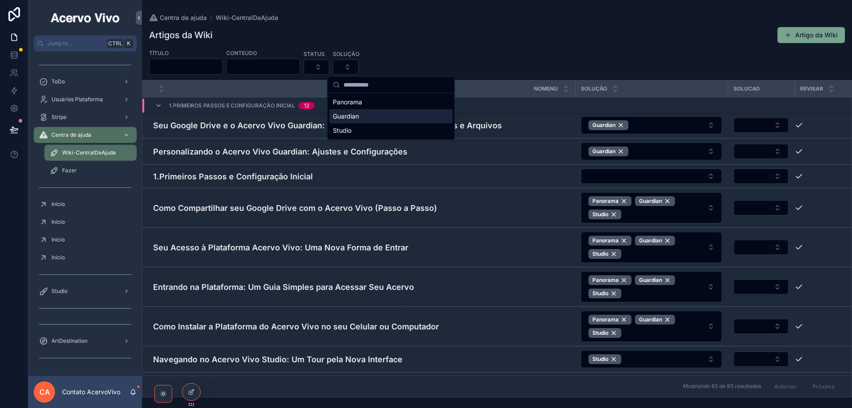
click at [387, 115] on div "Guardian" at bounding box center [390, 116] width 123 height 14
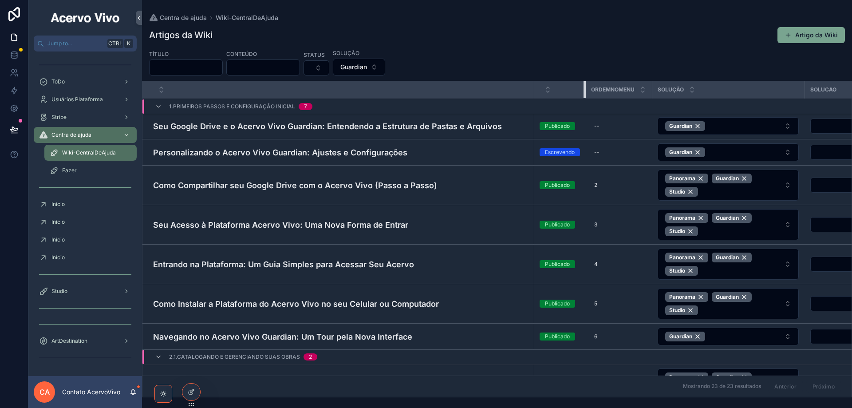
drag, startPoint x: 640, startPoint y: 89, endPoint x: 577, endPoint y: 103, distance: 64.1
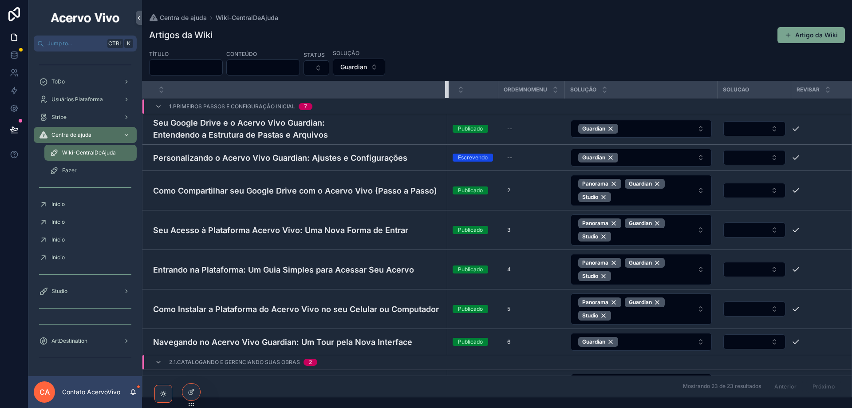
drag, startPoint x: 533, startPoint y: 87, endPoint x: 446, endPoint y: 108, distance: 89.6
click at [757, 128] on button "Select Button" at bounding box center [754, 128] width 62 height 15
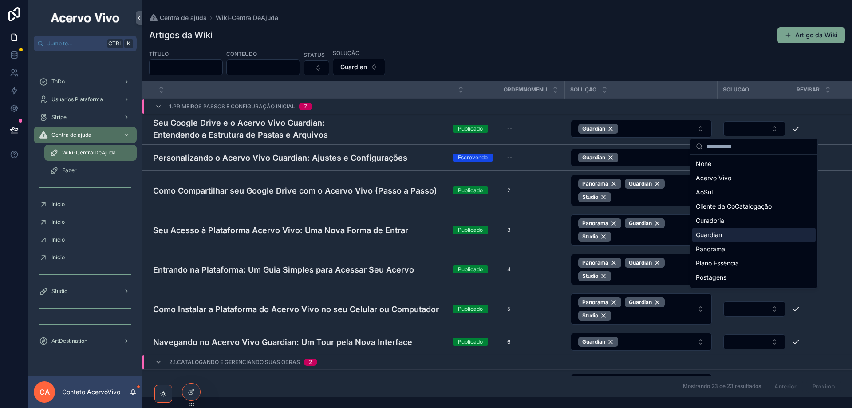
click at [755, 233] on div "Guardian" at bounding box center [753, 235] width 123 height 14
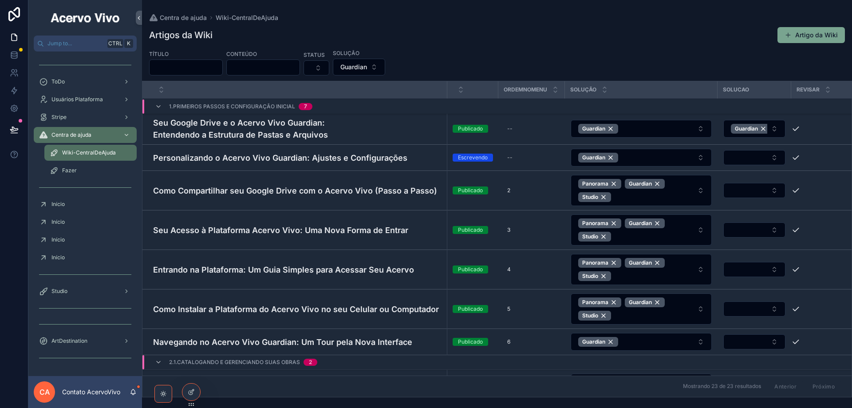
click at [762, 158] on button "Select Button" at bounding box center [754, 157] width 62 height 15
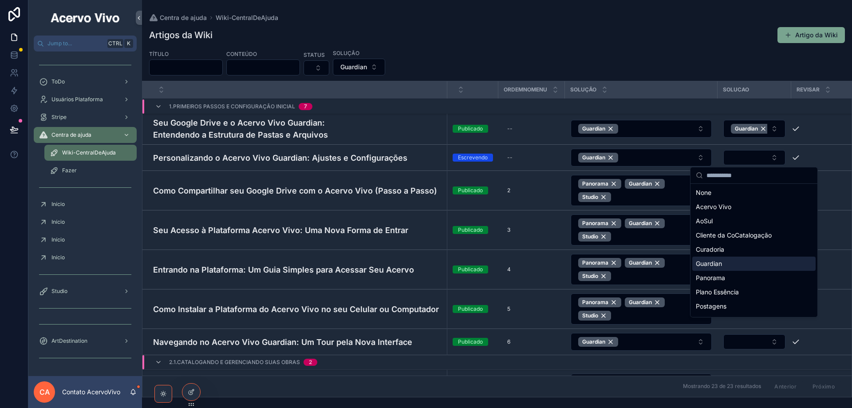
click at [728, 263] on div "Guardian" at bounding box center [753, 264] width 123 height 14
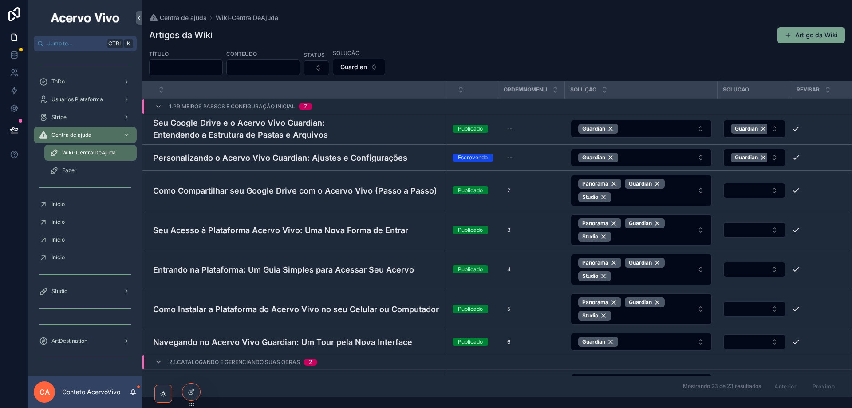
click at [753, 190] on button "Select Button" at bounding box center [754, 190] width 62 height 15
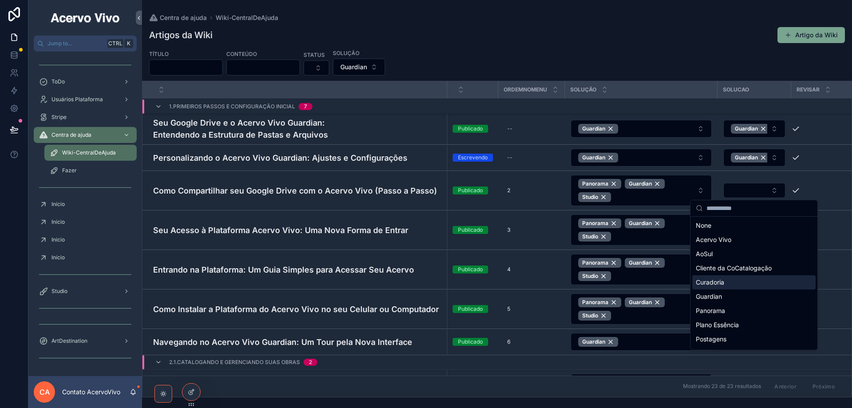
click at [750, 282] on div "Curadoria" at bounding box center [753, 282] width 123 height 14
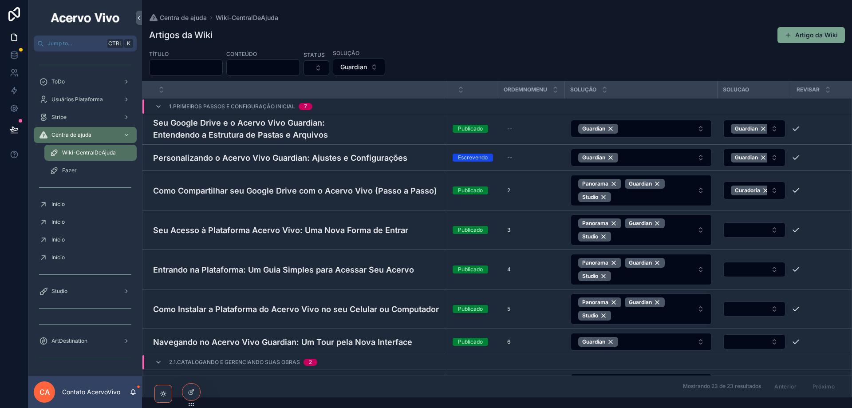
click at [773, 190] on button "Curadoria" at bounding box center [754, 191] width 62 height 18
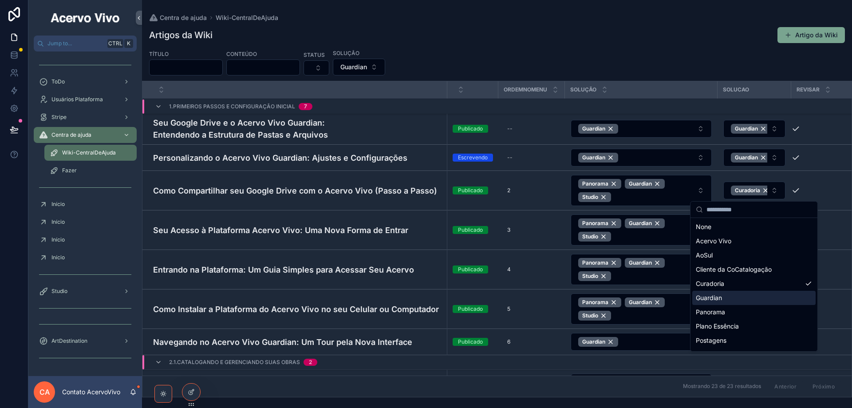
click at [738, 303] on div "Guardian" at bounding box center [753, 298] width 123 height 14
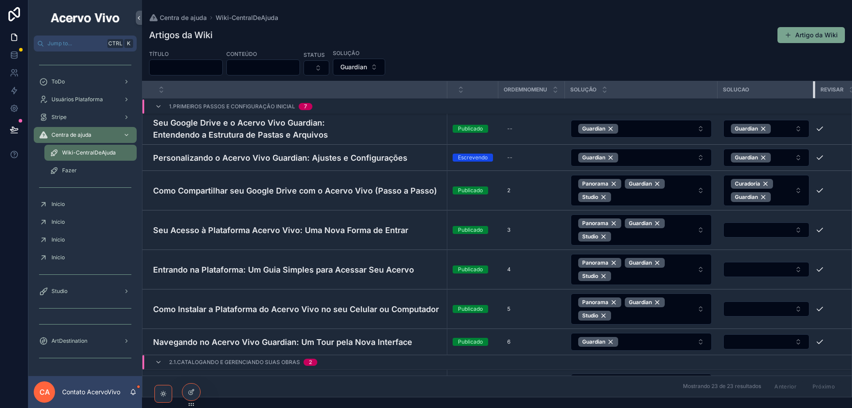
drag, startPoint x: 790, startPoint y: 86, endPoint x: 821, endPoint y: 93, distance: 31.8
click at [821, 93] on tr "OrdemNoMenu Solução Solucao Revisar" at bounding box center [511, 89] width 739 height 17
click at [798, 195] on button "Curadoria Guardian" at bounding box center [766, 190] width 86 height 31
click at [797, 191] on button "Curadoria Guardian" at bounding box center [766, 190] width 86 height 31
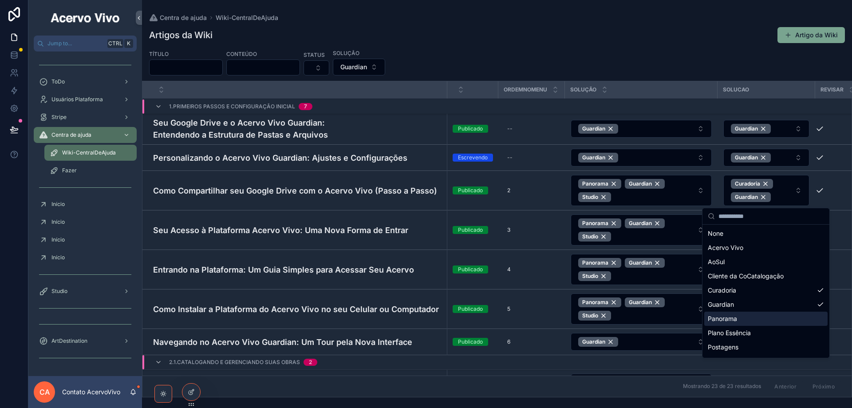
click at [750, 323] on div "Panorama" at bounding box center [765, 319] width 123 height 14
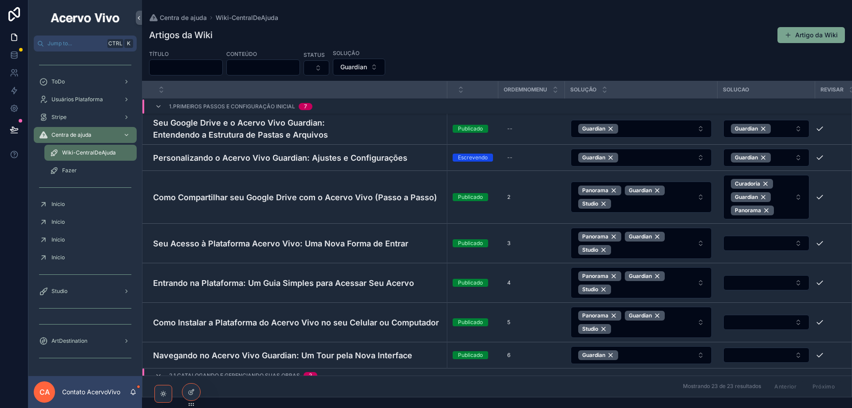
click at [801, 198] on button "Curadoria Guardian Panorama" at bounding box center [766, 197] width 86 height 44
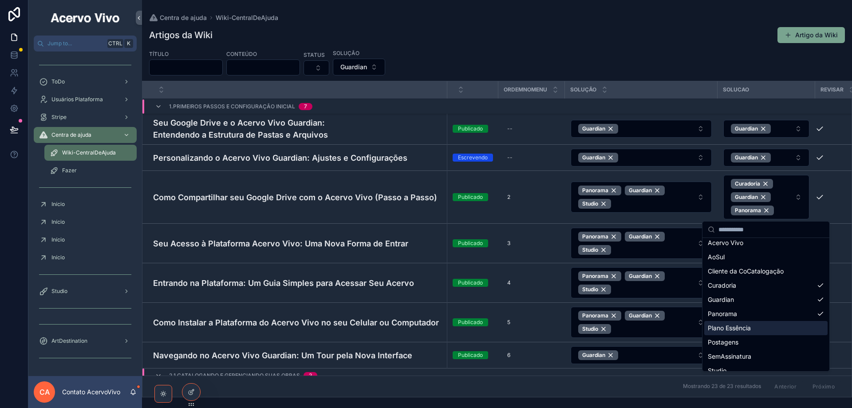
scroll to position [27, 0]
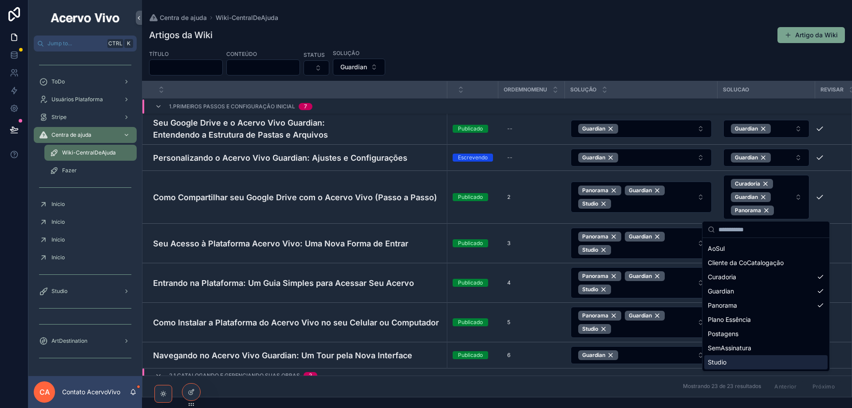
click at [753, 362] on div "Studio" at bounding box center [765, 362] width 123 height 14
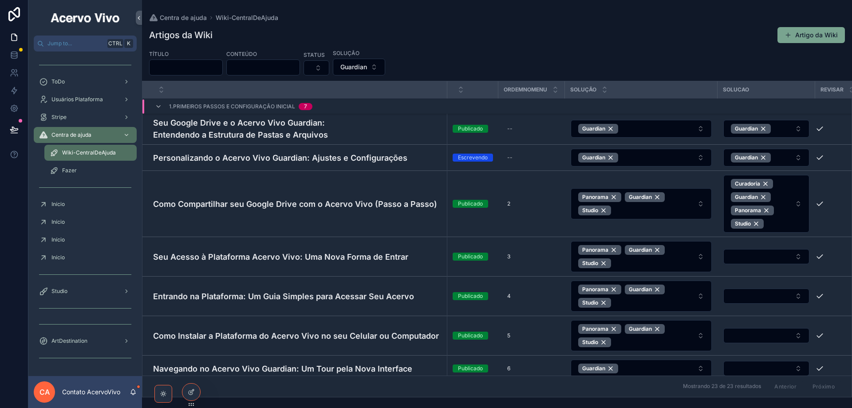
click at [774, 258] on button "Select Button" at bounding box center [766, 256] width 86 height 15
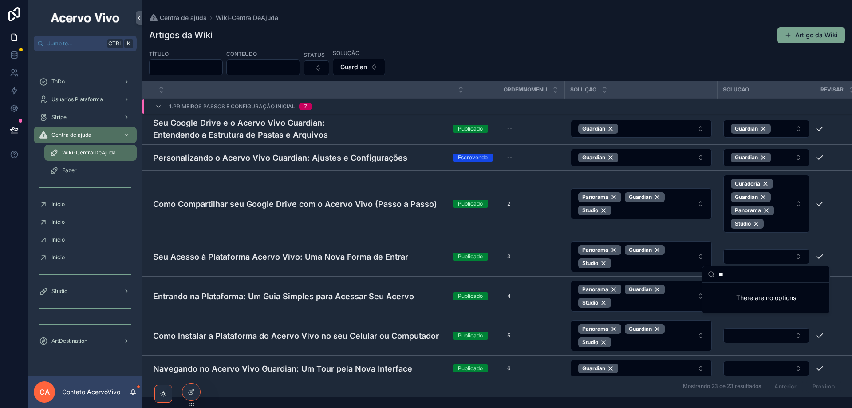
type input "*"
click at [774, 258] on button "Select Button" at bounding box center [766, 256] width 86 height 15
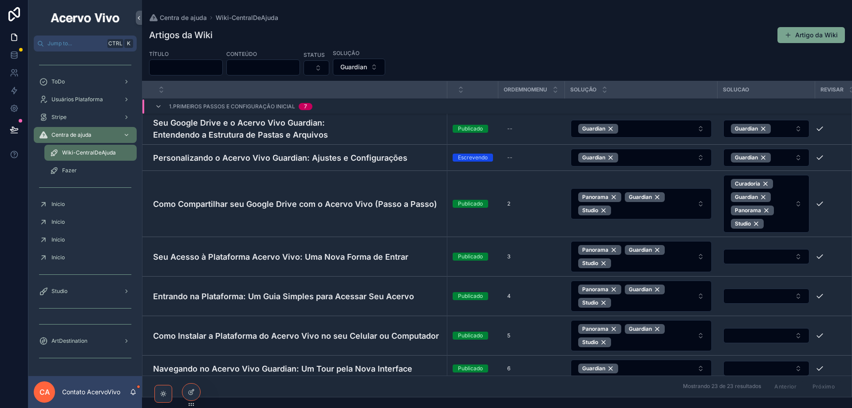
click at [774, 258] on button "Select Button" at bounding box center [766, 256] width 86 height 15
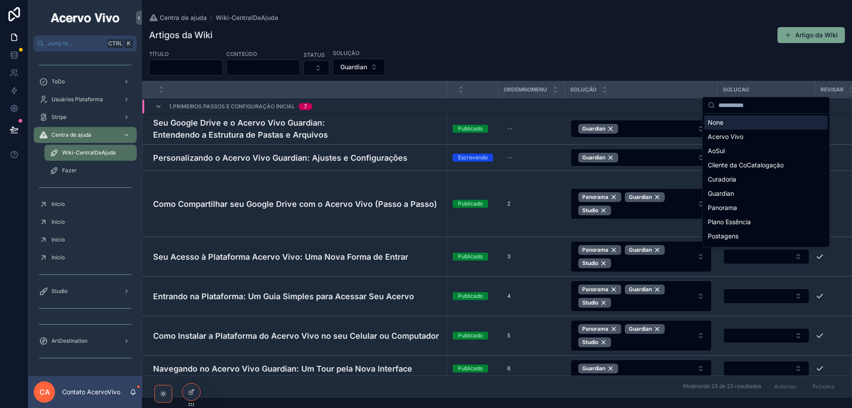
click at [774, 258] on button "Select Button" at bounding box center [766, 256] width 86 height 15
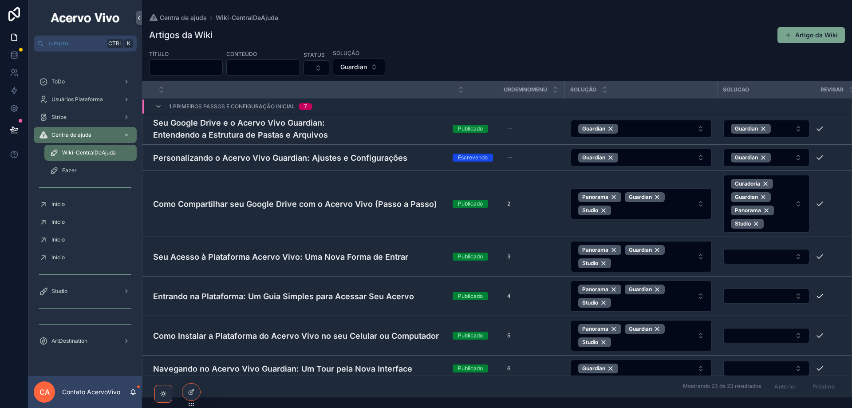
click at [735, 258] on button "Select Button" at bounding box center [766, 256] width 86 height 15
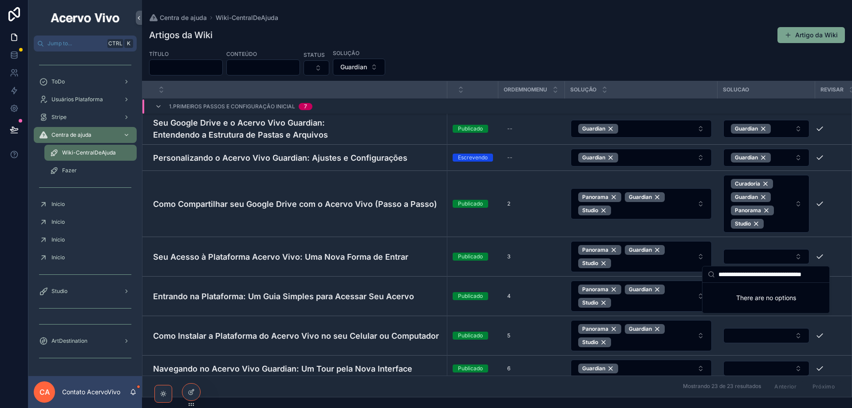
scroll to position [0, 0]
click at [774, 273] on input "**********" at bounding box center [772, 274] width 106 height 16
paste input "scrollable content"
type input "**********"
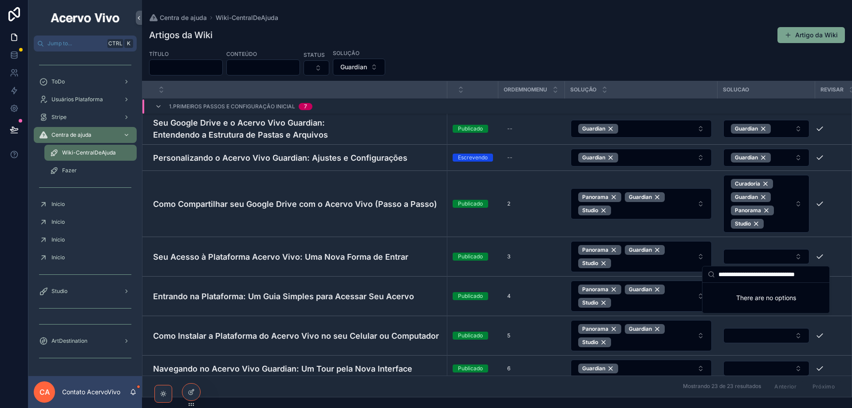
click at [777, 253] on button "Select Button" at bounding box center [766, 256] width 86 height 15
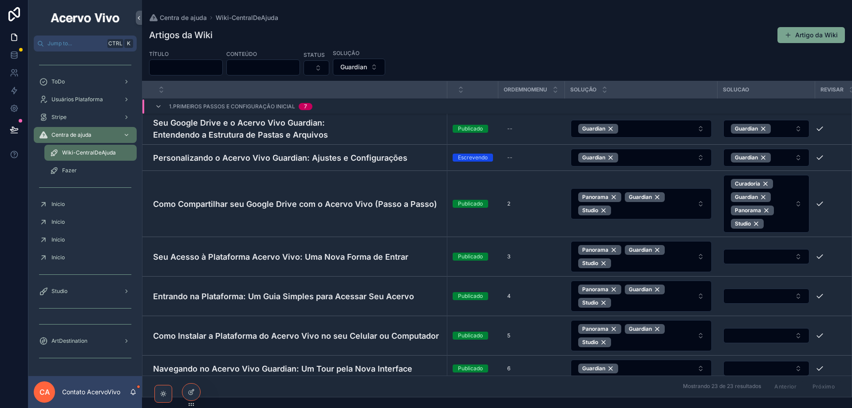
click at [777, 253] on button "Select Button" at bounding box center [766, 256] width 86 height 15
click at [768, 257] on button "Select Button" at bounding box center [766, 256] width 86 height 15
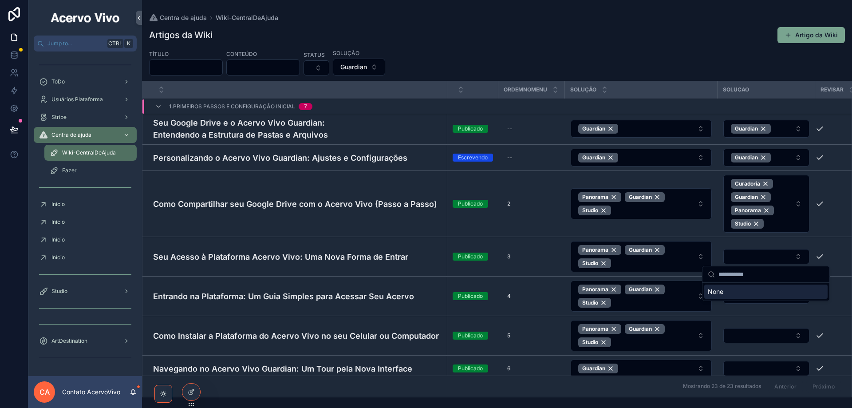
click at [732, 292] on div "None" at bounding box center [765, 292] width 123 height 14
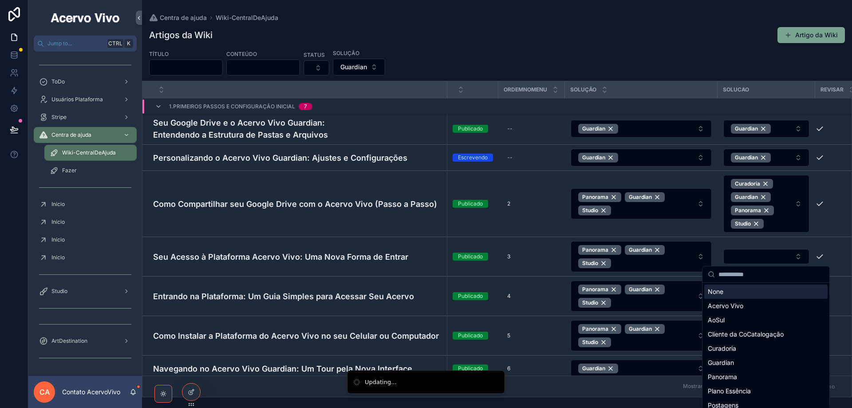
click at [757, 260] on button "Select Button" at bounding box center [766, 256] width 86 height 15
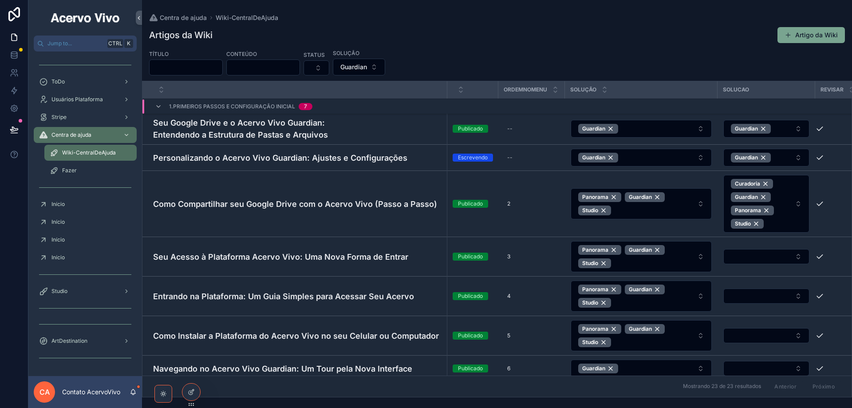
click at [757, 260] on button "Select Button" at bounding box center [766, 256] width 86 height 15
type input "*"
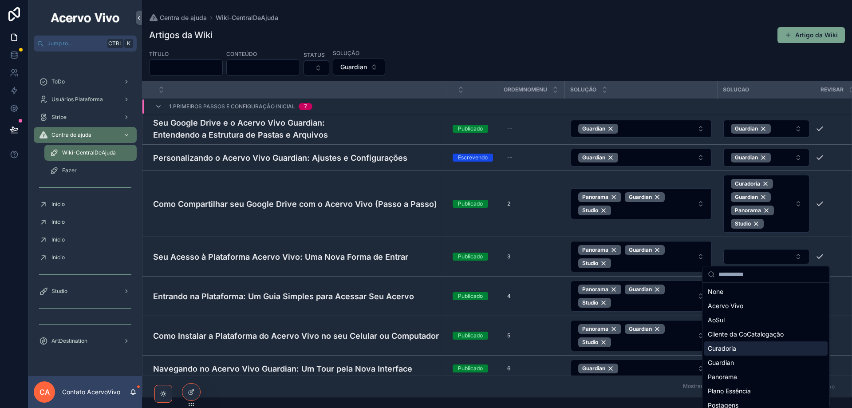
click at [781, 352] on div "Curadoria" at bounding box center [765, 348] width 123 height 14
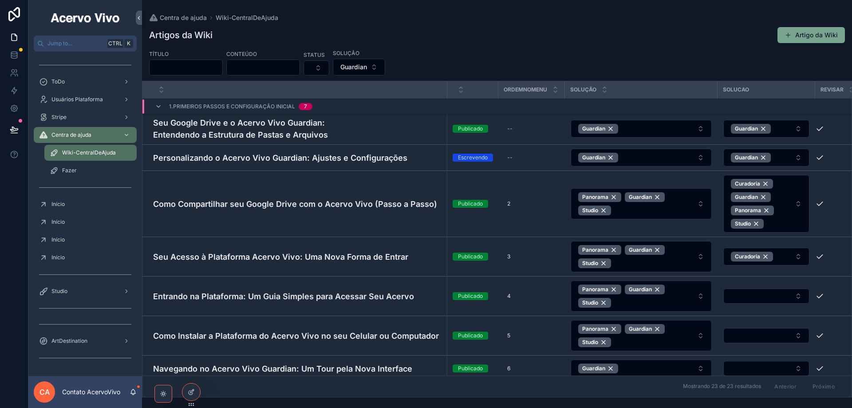
click at [778, 256] on button "Curadoria" at bounding box center [766, 257] width 86 height 18
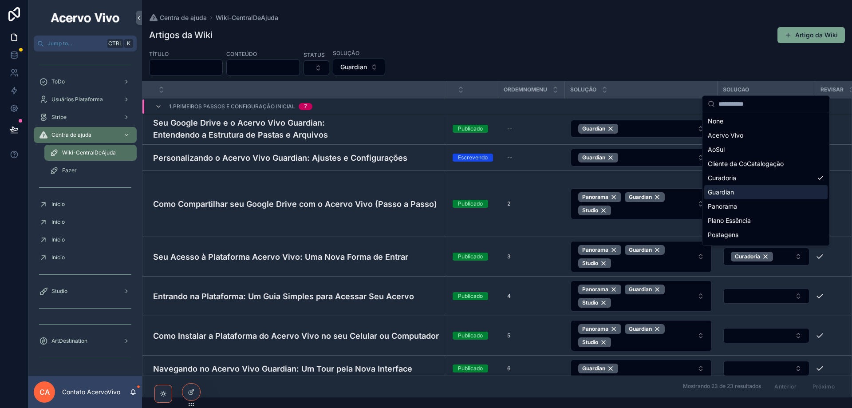
click at [772, 189] on div "Guardian" at bounding box center [765, 192] width 123 height 14
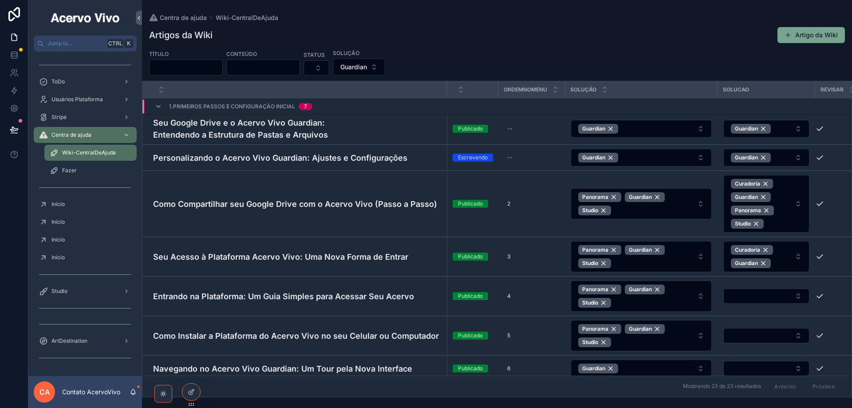
click at [786, 264] on span "Curadoria Guardian" at bounding box center [761, 256] width 60 height 23
click at [788, 261] on span "Curadoria Guardian" at bounding box center [761, 256] width 60 height 23
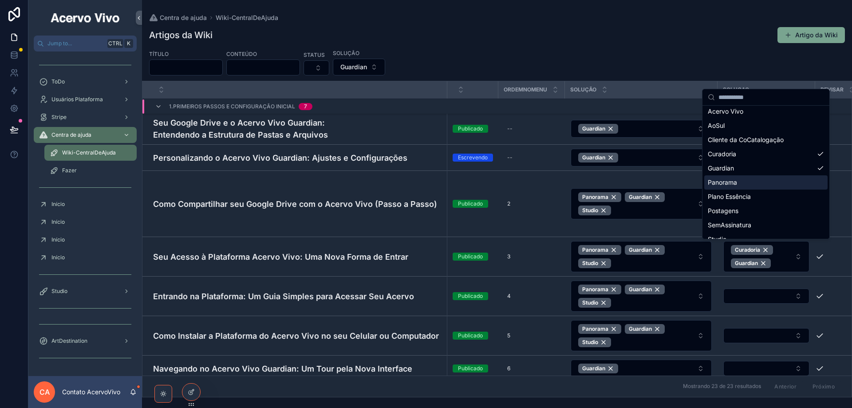
scroll to position [27, 0]
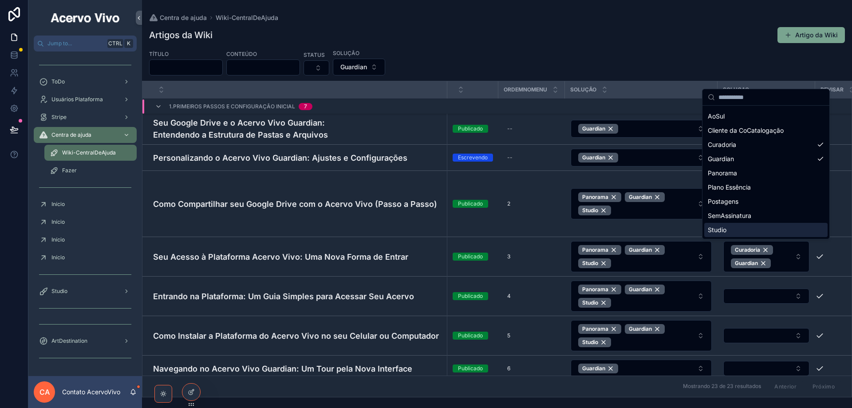
click at [779, 228] on div "Studio" at bounding box center [765, 230] width 123 height 14
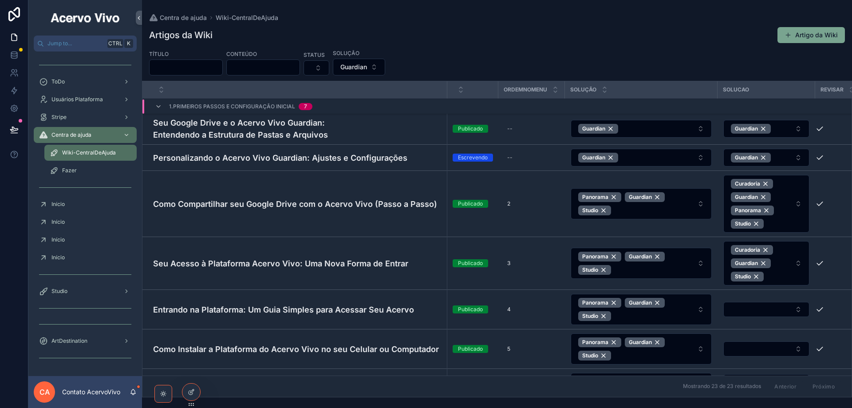
click at [784, 269] on span "Curadoria Guardian Studio" at bounding box center [761, 263] width 60 height 36
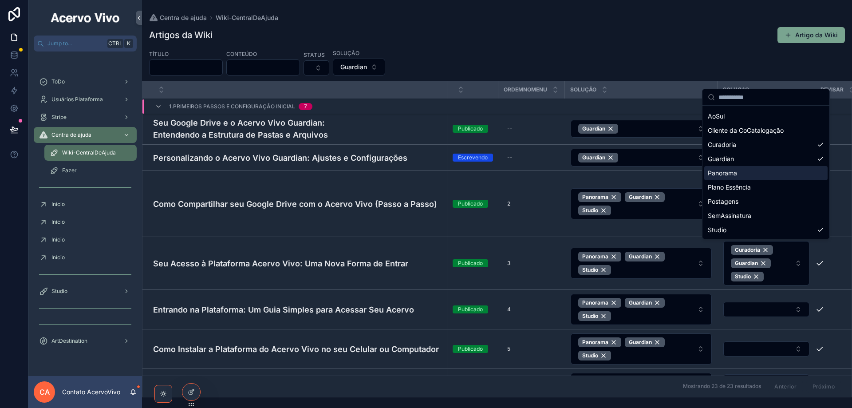
click at [768, 175] on div "Panorama" at bounding box center [765, 173] width 123 height 14
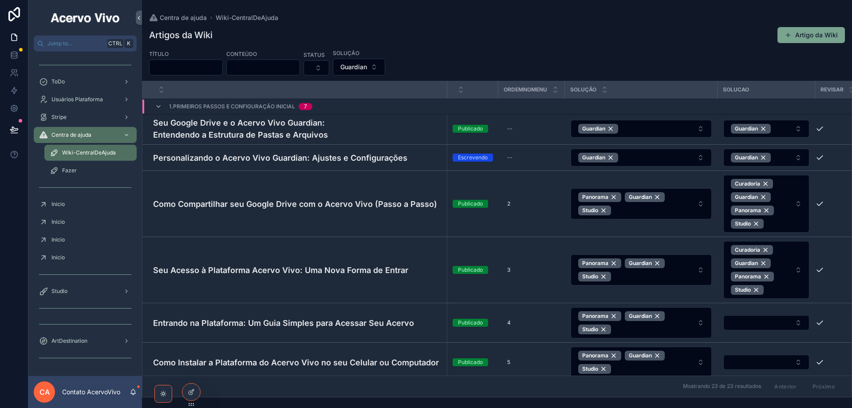
scroll to position [133, 0]
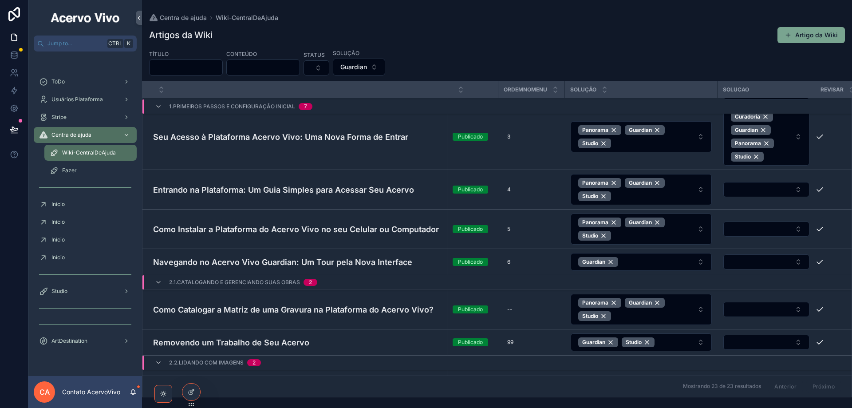
click at [762, 191] on button "Select Button" at bounding box center [766, 189] width 86 height 15
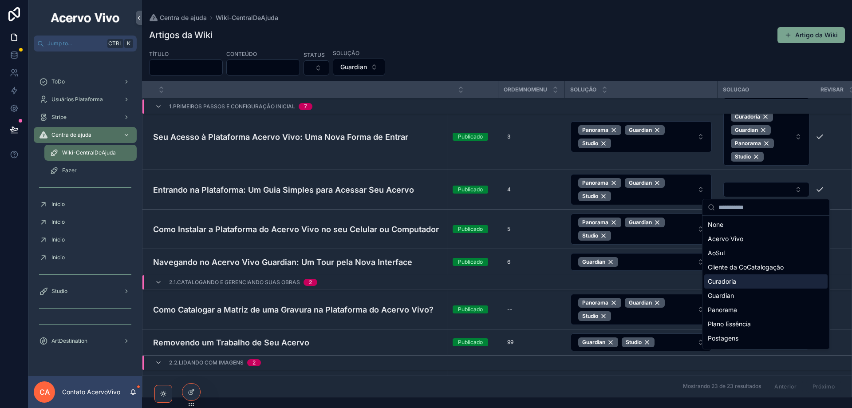
click at [774, 287] on div "Curadoria" at bounding box center [765, 281] width 123 height 14
click at [763, 301] on div "Guardian" at bounding box center [765, 297] width 123 height 14
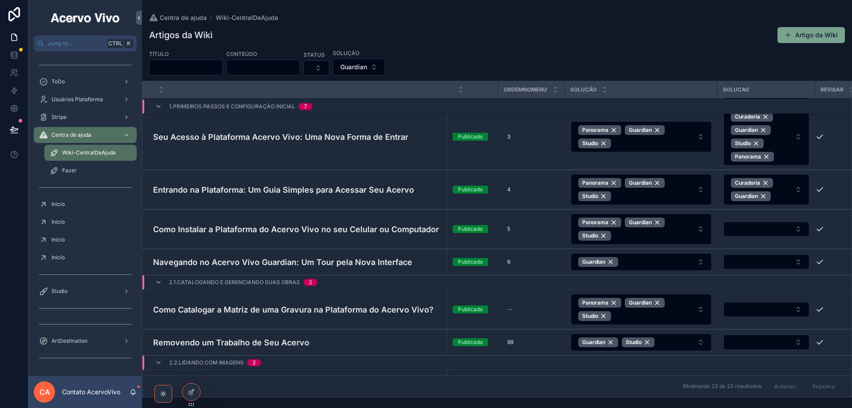
click at [784, 196] on span "Curadoria Guardian" at bounding box center [761, 189] width 60 height 23
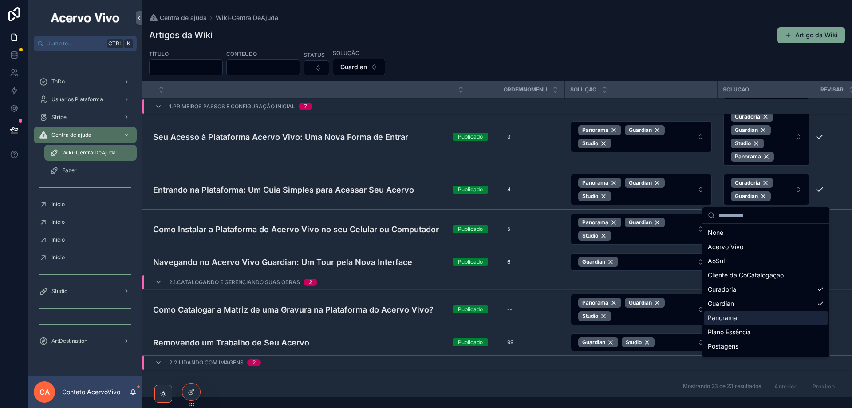
click at [763, 318] on div "Panorama" at bounding box center [765, 318] width 123 height 14
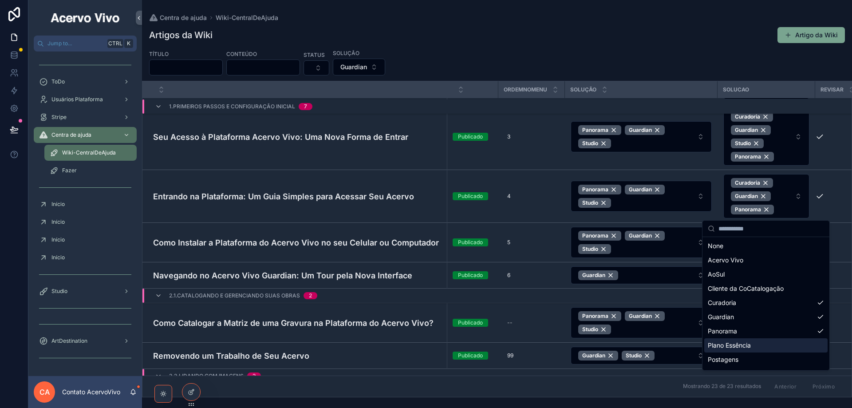
scroll to position [27, 0]
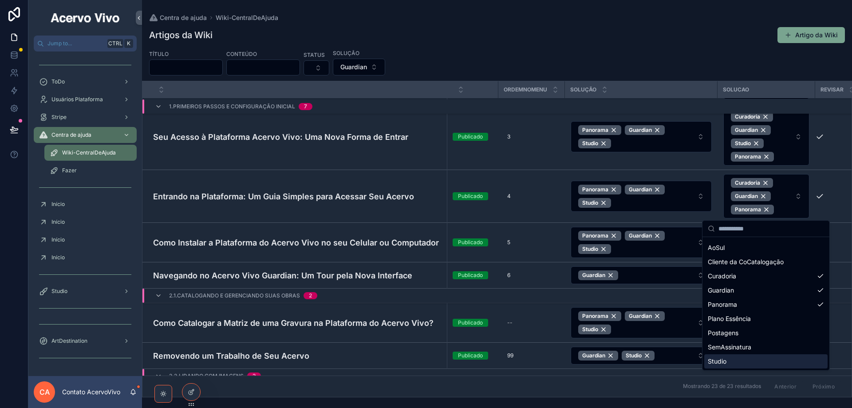
click at [759, 364] on div "Studio" at bounding box center [765, 361] width 123 height 14
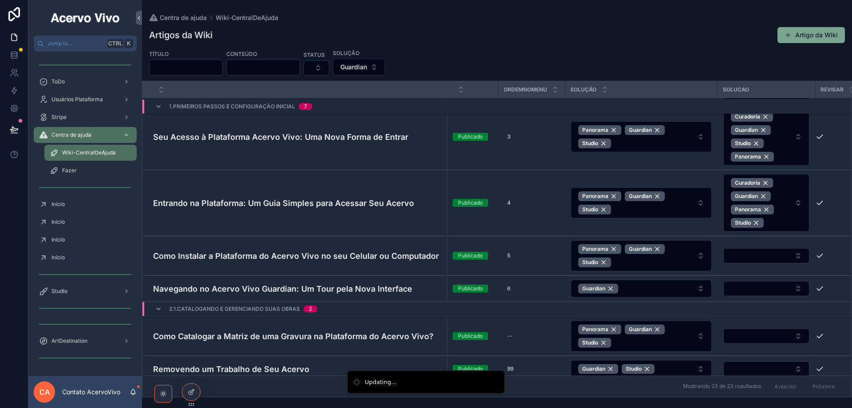
click at [758, 258] on button "Select Button" at bounding box center [766, 255] width 86 height 15
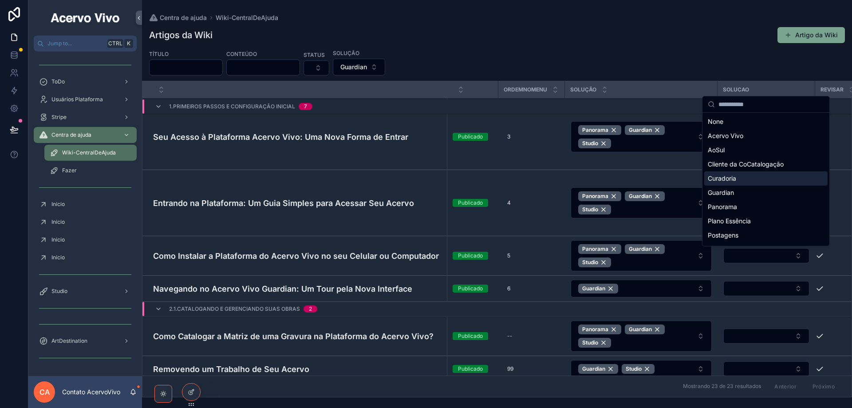
click at [763, 175] on div "Curadoria" at bounding box center [765, 178] width 123 height 14
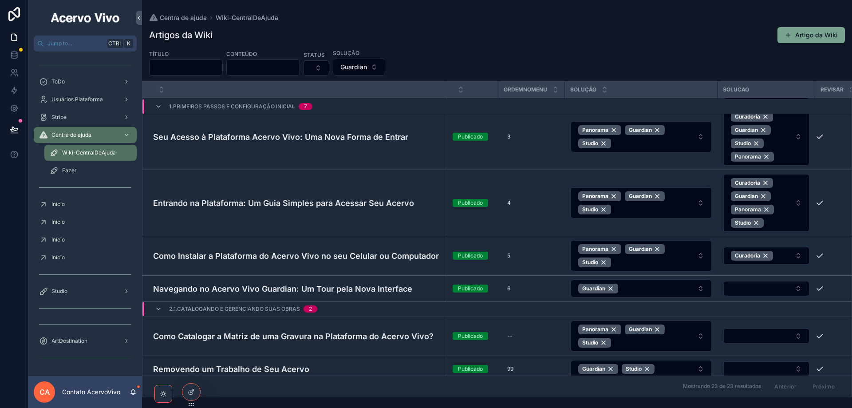
click at [782, 258] on button "Curadoria" at bounding box center [766, 256] width 86 height 18
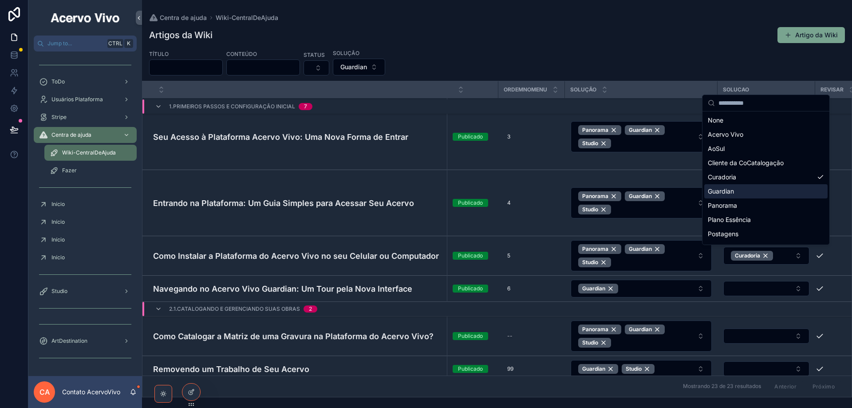
click at [768, 191] on div "Guardian" at bounding box center [765, 191] width 123 height 14
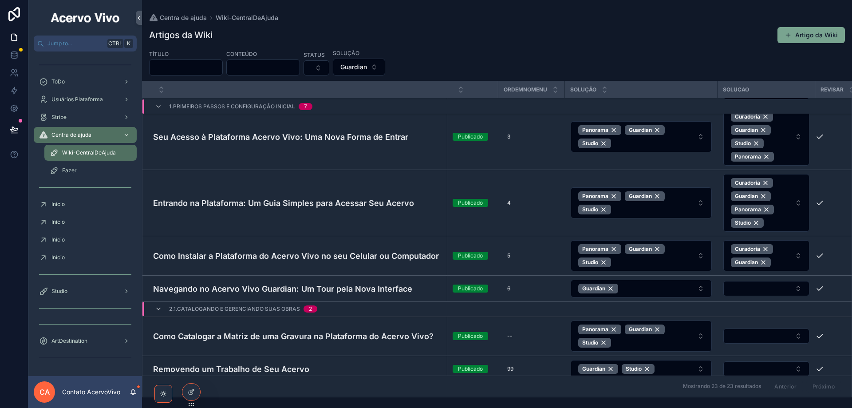
click at [782, 255] on span "Curadoria Guardian" at bounding box center [761, 255] width 60 height 23
click at [782, 257] on span "Curadoria Guardian" at bounding box center [761, 255] width 60 height 23
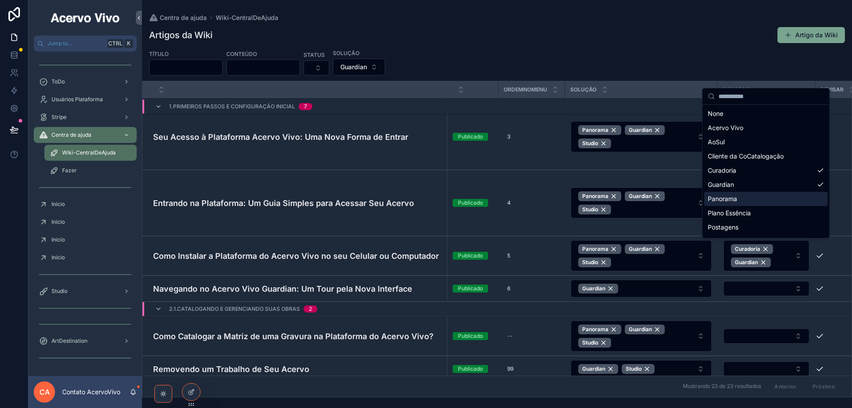
click at [765, 202] on div "Panorama" at bounding box center [765, 199] width 123 height 14
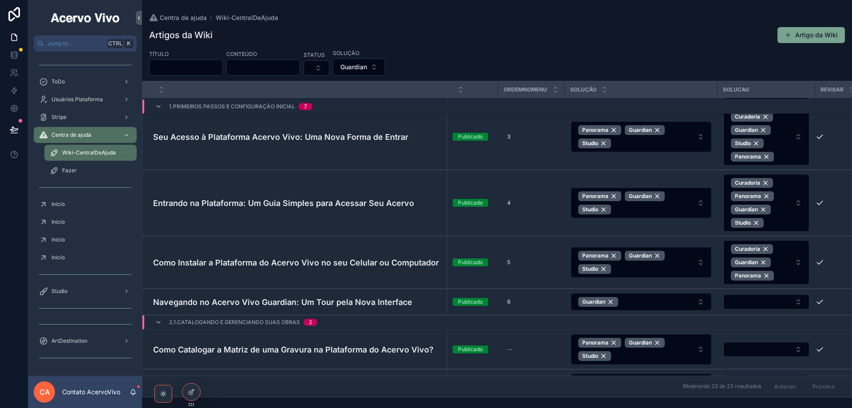
click at [782, 262] on span "Curadoria Guardian Panorama" at bounding box center [761, 262] width 60 height 36
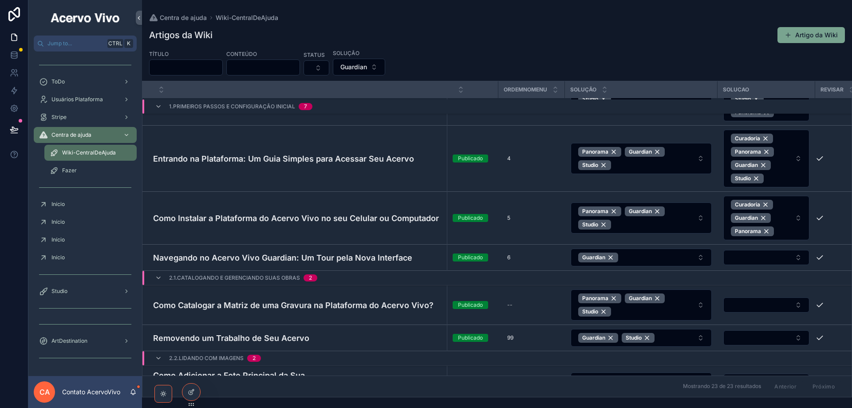
click at [789, 226] on span "Curadoria Guardian Panorama" at bounding box center [761, 218] width 60 height 36
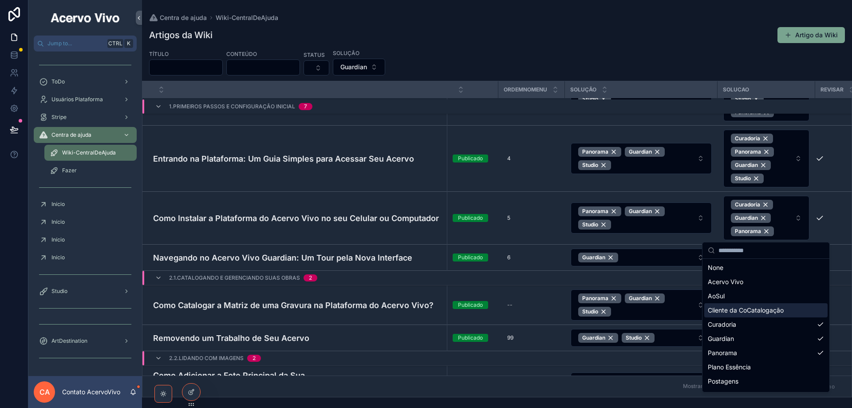
scroll to position [27, 0]
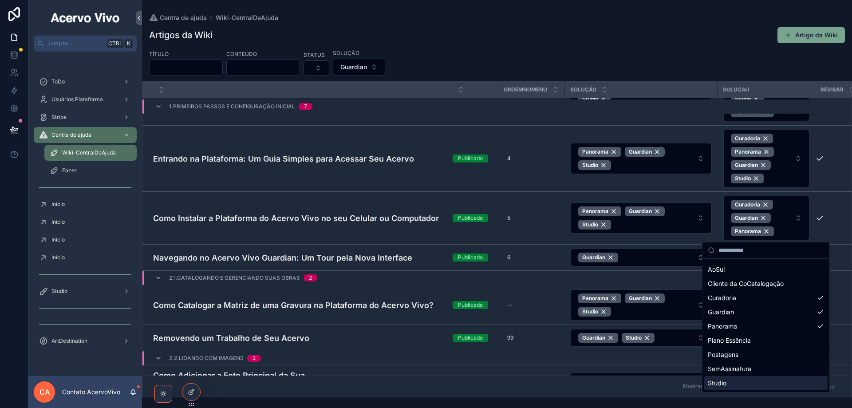
click at [777, 388] on div "Studio" at bounding box center [765, 383] width 123 height 14
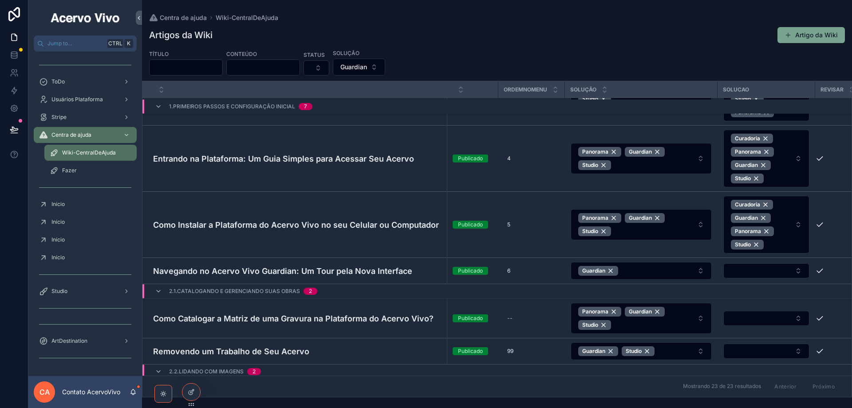
click at [767, 273] on button "Select Button" at bounding box center [766, 270] width 86 height 15
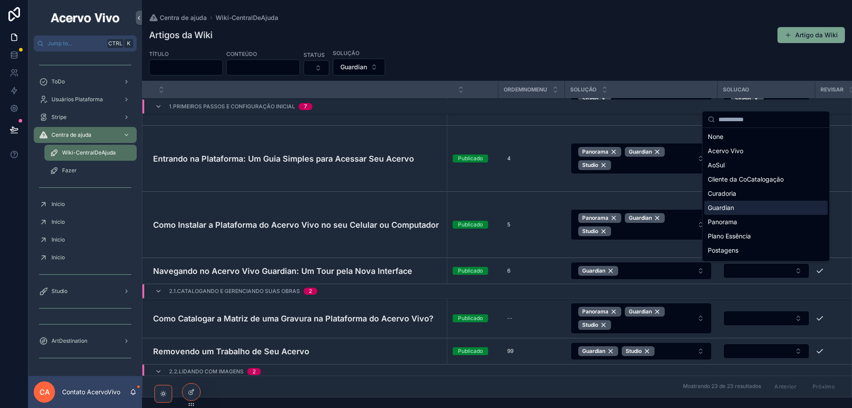
click at [752, 207] on div "Guardian" at bounding box center [765, 208] width 123 height 14
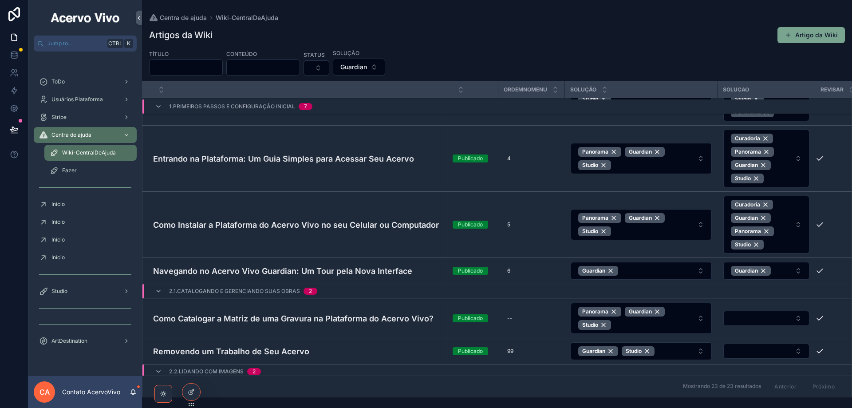
scroll to position [266, 0]
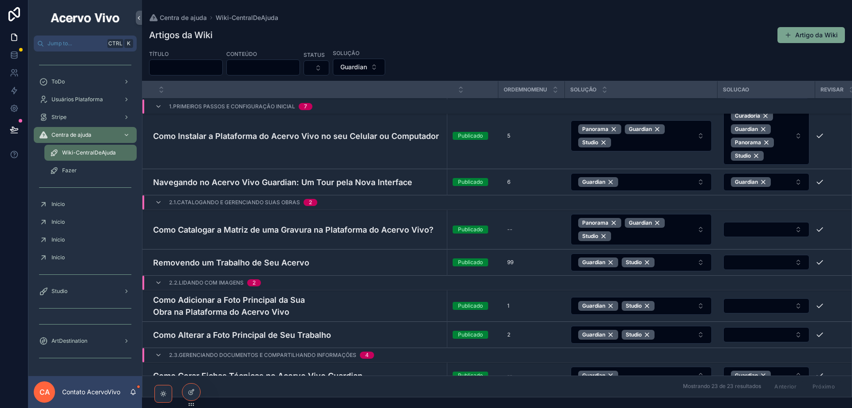
click at [759, 227] on button "Select Button" at bounding box center [766, 229] width 86 height 15
click at [749, 228] on button "Select Button" at bounding box center [766, 229] width 86 height 15
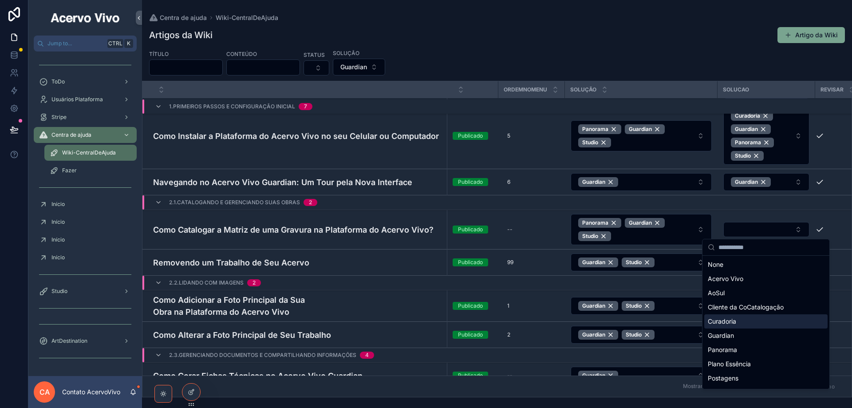
click at [755, 319] on div "Curadoria" at bounding box center [765, 321] width 123 height 14
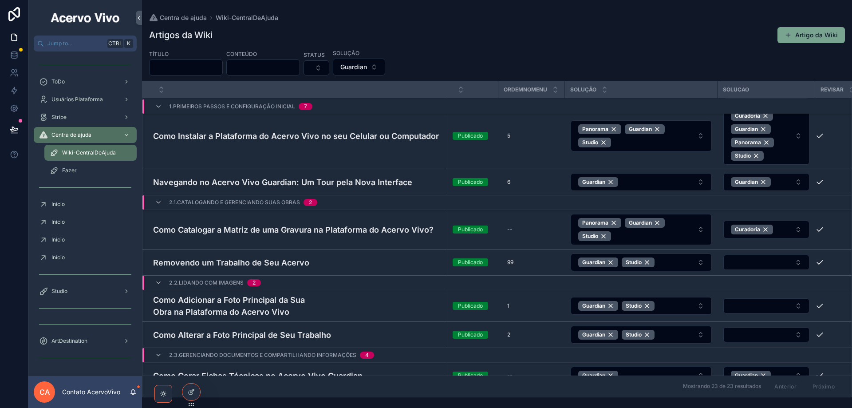
click at [781, 228] on button "Curadoria" at bounding box center [766, 230] width 86 height 18
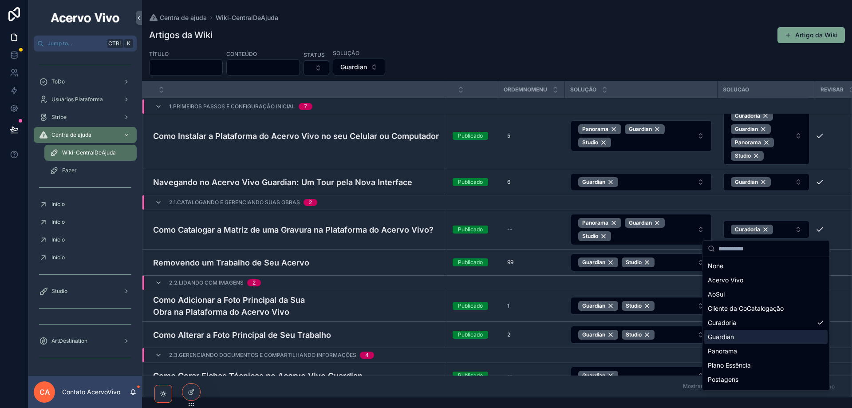
click at [765, 335] on div "Guardian" at bounding box center [765, 337] width 123 height 14
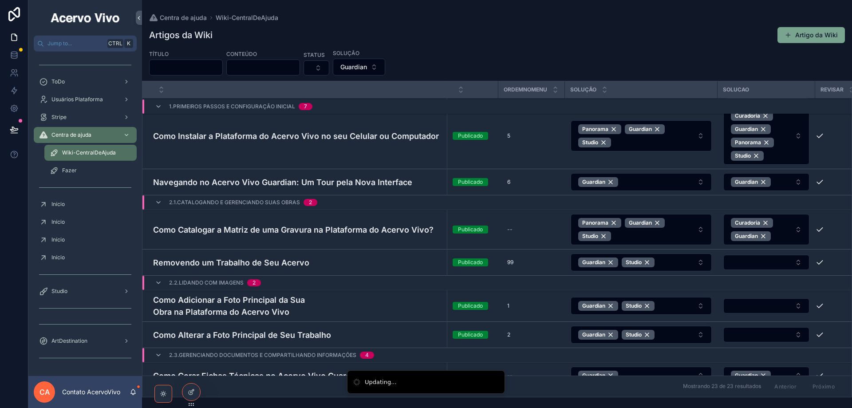
click at [782, 235] on span "Curadoria Guardian" at bounding box center [761, 229] width 60 height 23
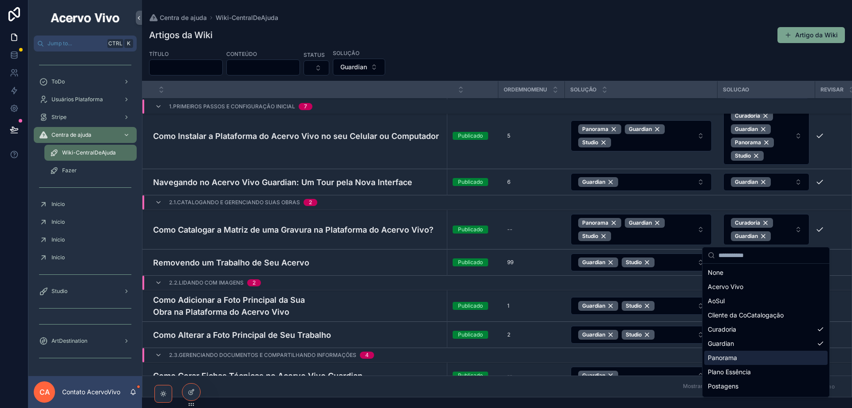
click at [762, 356] on div "Panorama" at bounding box center [765, 358] width 123 height 14
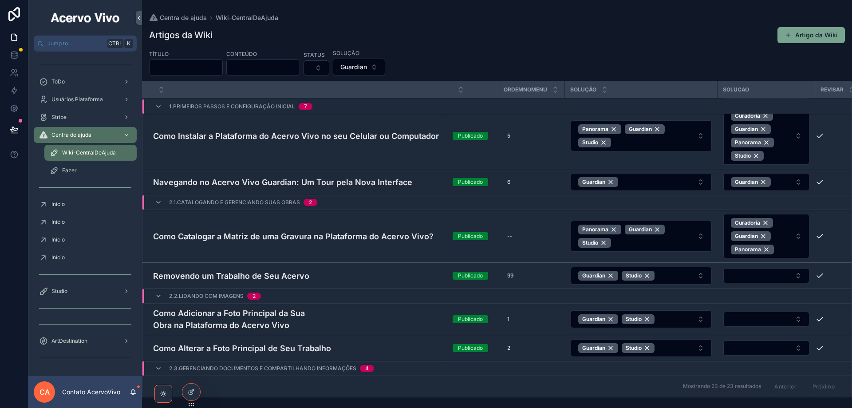
click at [782, 238] on span "Curadoria Guardian Panorama" at bounding box center [761, 236] width 60 height 36
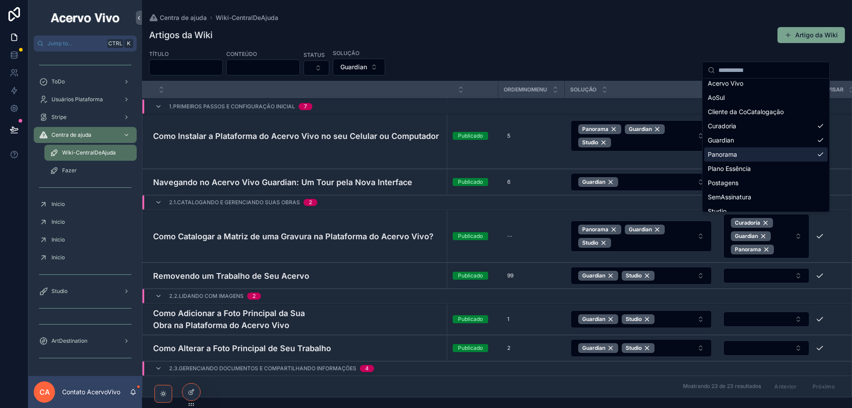
scroll to position [27, 0]
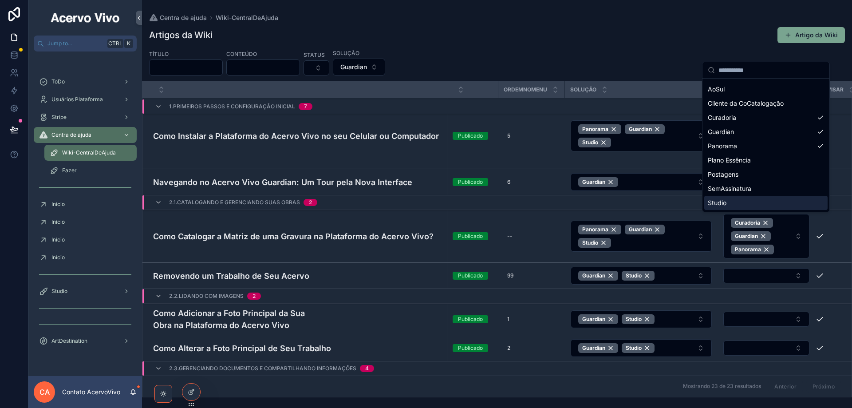
click at [760, 204] on div "Studio" at bounding box center [765, 203] width 123 height 14
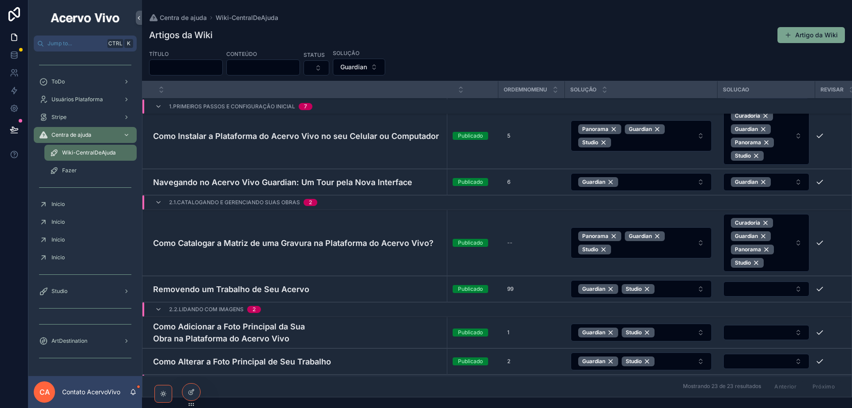
click at [758, 289] on button "Select Button" at bounding box center [766, 288] width 86 height 15
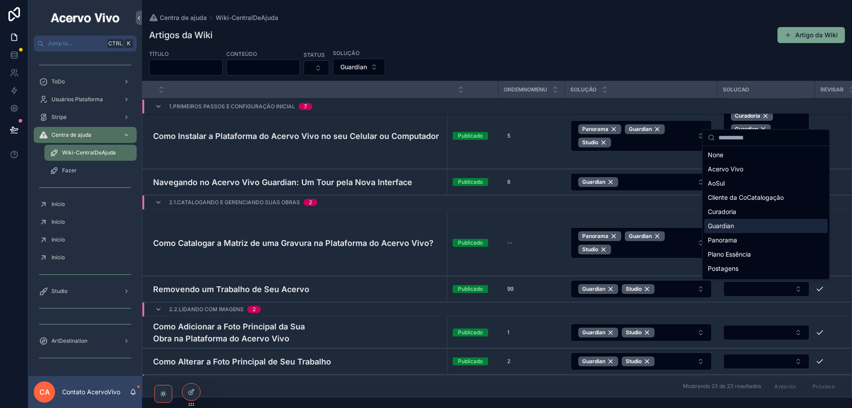
click at [759, 222] on div "Guardian" at bounding box center [765, 226] width 123 height 14
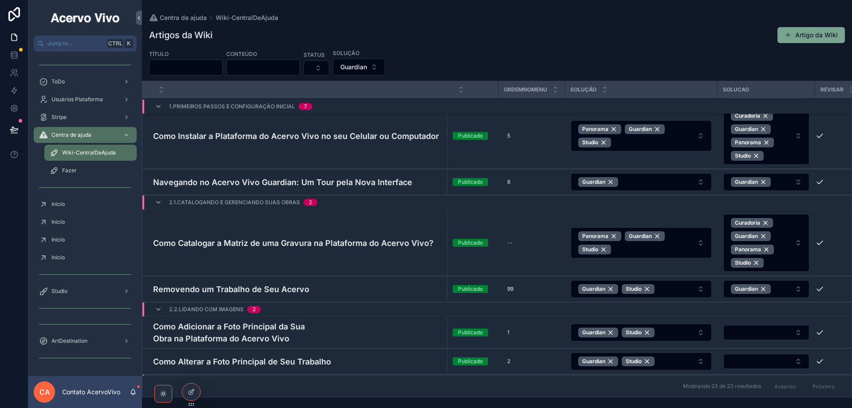
click at [781, 290] on button "Guardian" at bounding box center [766, 289] width 86 height 18
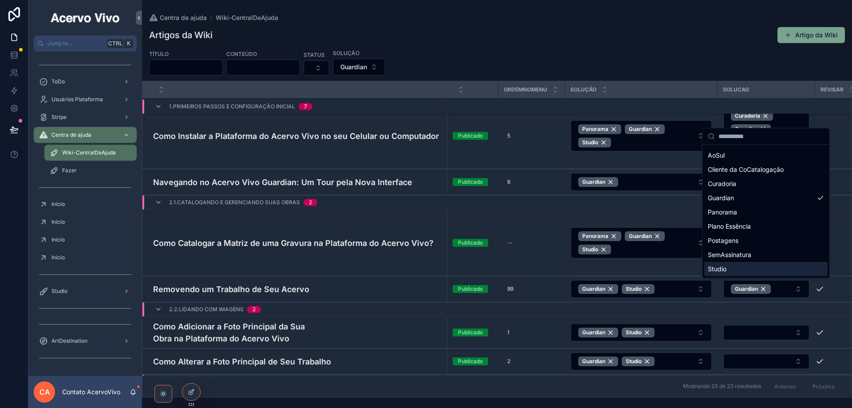
click at [774, 273] on div "Studio" at bounding box center [765, 269] width 123 height 14
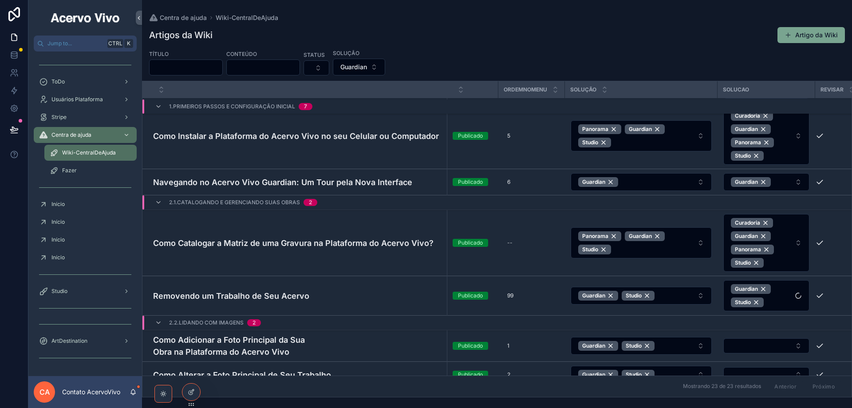
click at [784, 293] on span "Guardian Studio" at bounding box center [761, 295] width 60 height 23
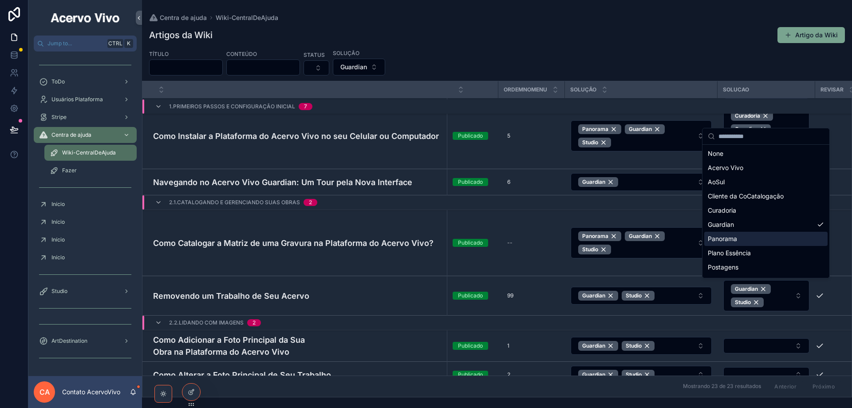
click at [775, 240] on div "Panorama" at bounding box center [765, 239] width 123 height 14
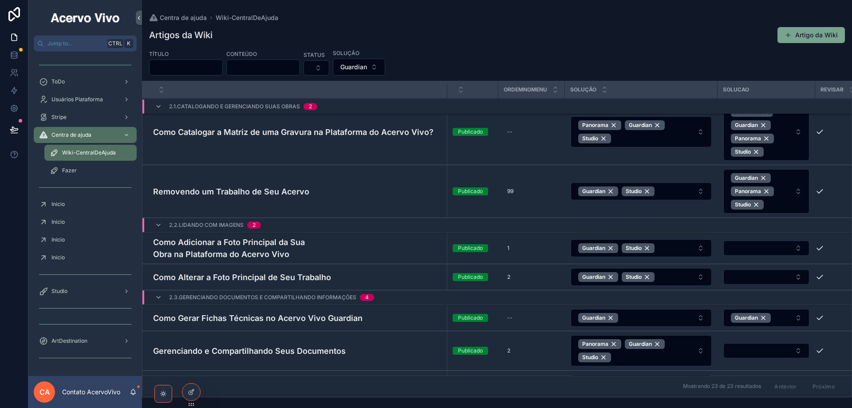
scroll to position [399, 0]
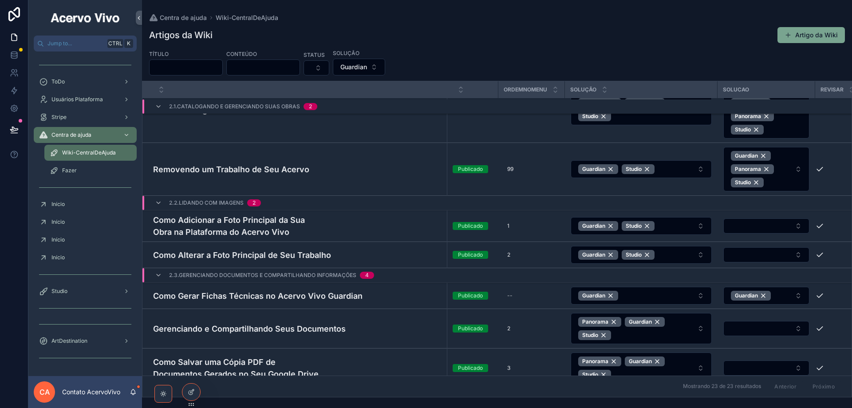
click at [747, 230] on button "Select Button" at bounding box center [766, 225] width 86 height 15
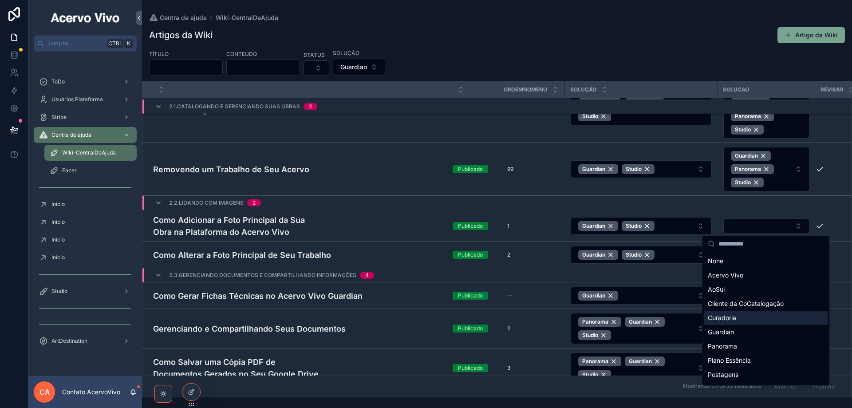
click at [756, 322] on div "Curadoria" at bounding box center [765, 318] width 123 height 14
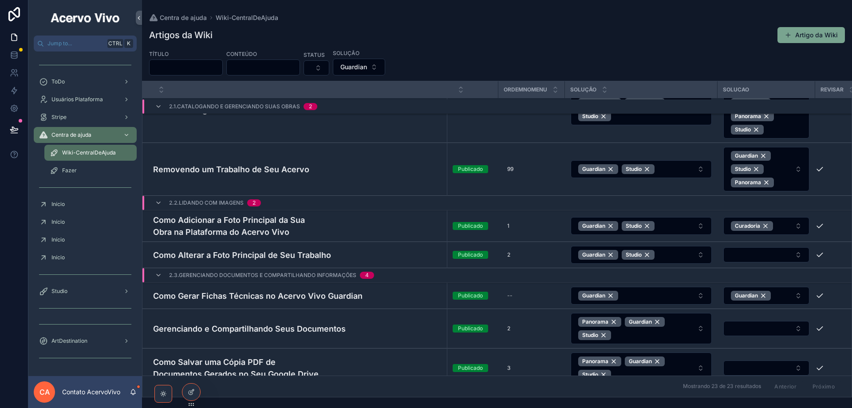
click at [785, 228] on button "Curadoria" at bounding box center [766, 226] width 86 height 18
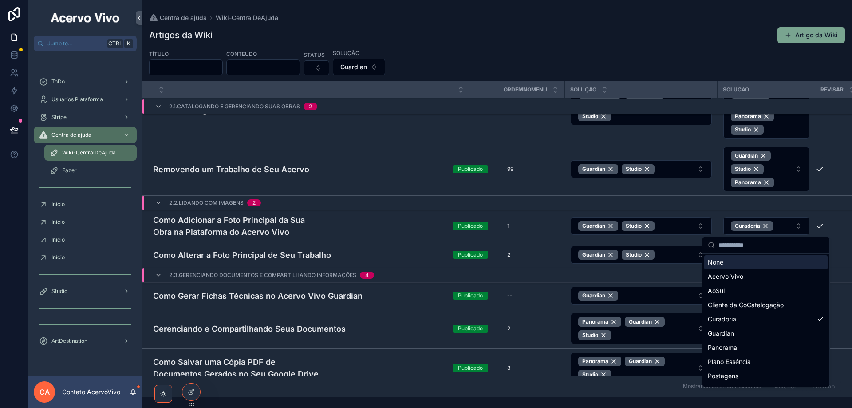
click at [767, 226] on div "Curadoria" at bounding box center [752, 226] width 42 height 10
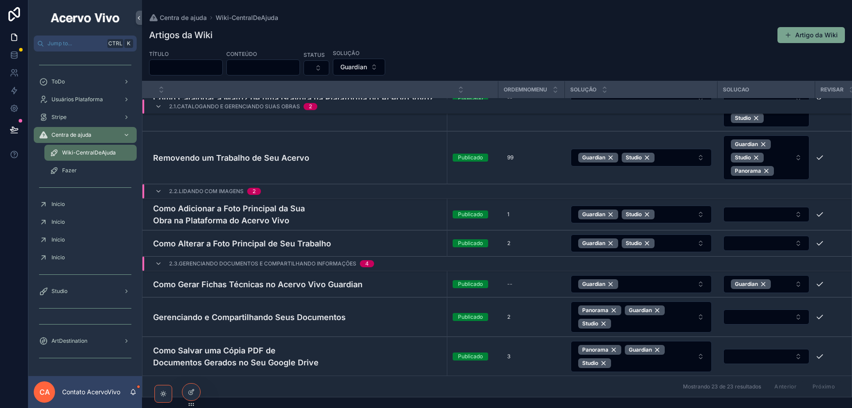
scroll to position [444, 0]
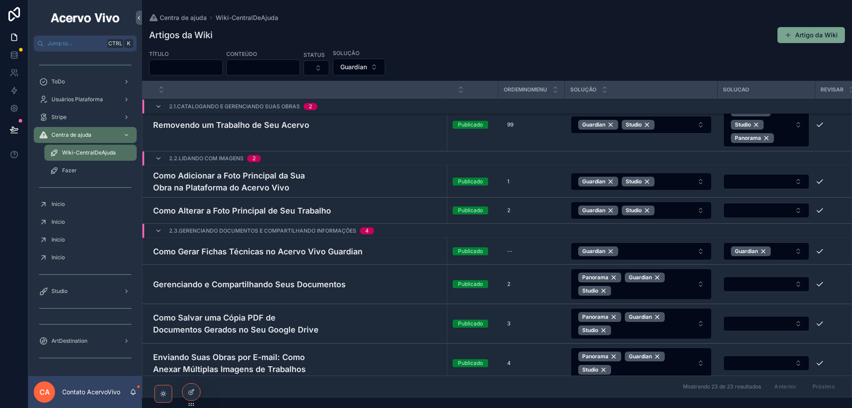
click at [771, 184] on button "Select Button" at bounding box center [766, 181] width 86 height 15
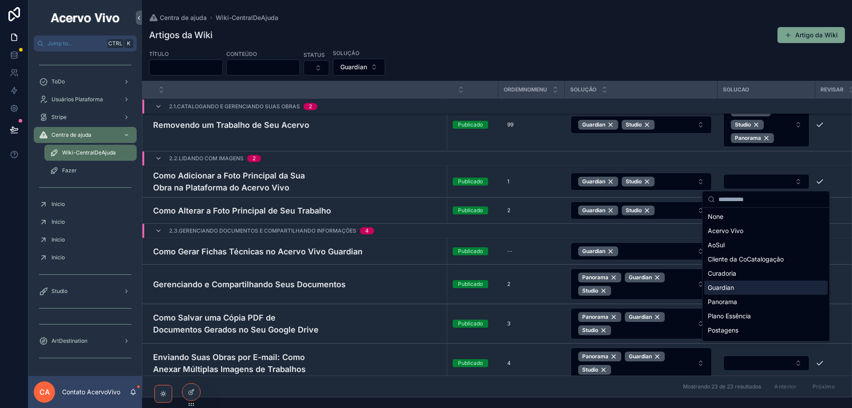
click at [746, 290] on div "Guardian" at bounding box center [765, 288] width 123 height 14
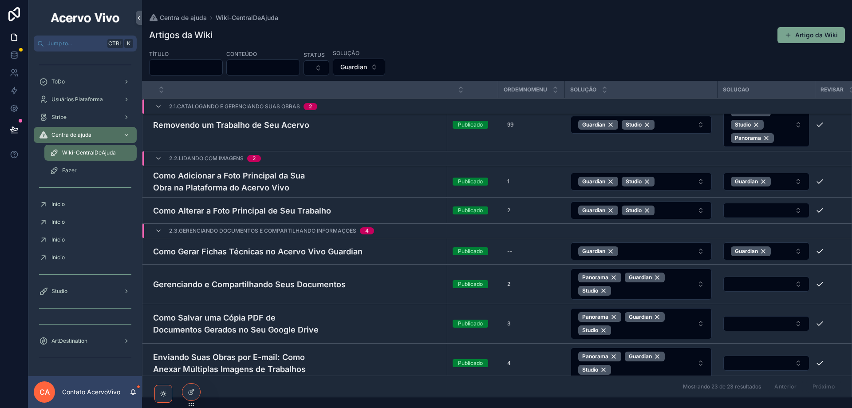
click at [785, 186] on button "Guardian" at bounding box center [766, 182] width 86 height 18
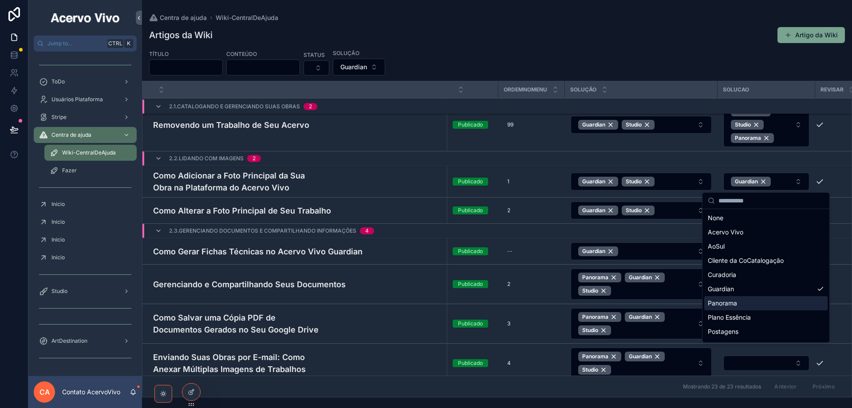
click at [753, 304] on div "Panorama" at bounding box center [765, 303] width 123 height 14
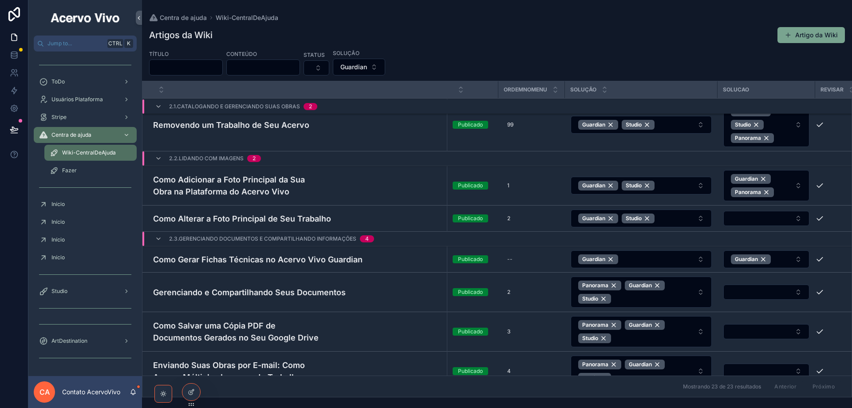
click at [787, 186] on span "Guardian Panorama" at bounding box center [761, 185] width 60 height 23
click at [782, 188] on span "Guardian Panorama" at bounding box center [761, 185] width 60 height 23
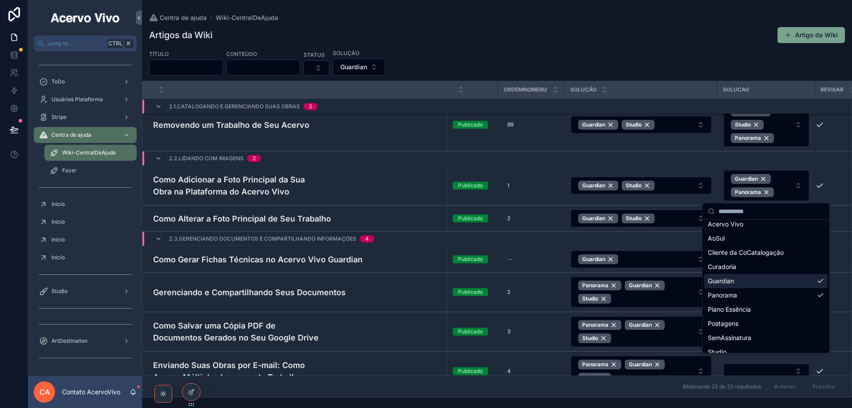
scroll to position [27, 0]
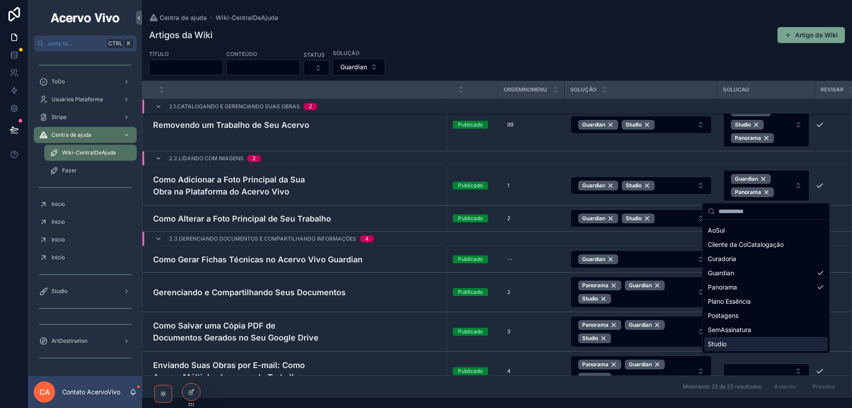
click at [757, 342] on div "Studio" at bounding box center [765, 344] width 123 height 14
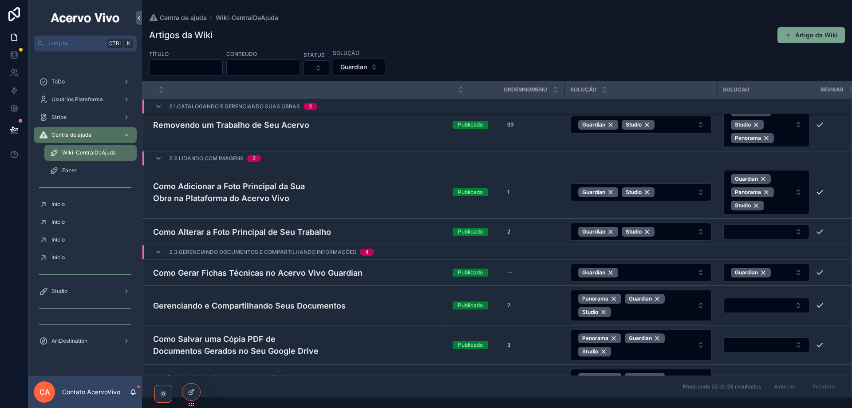
click at [772, 230] on button "Select Button" at bounding box center [766, 231] width 86 height 15
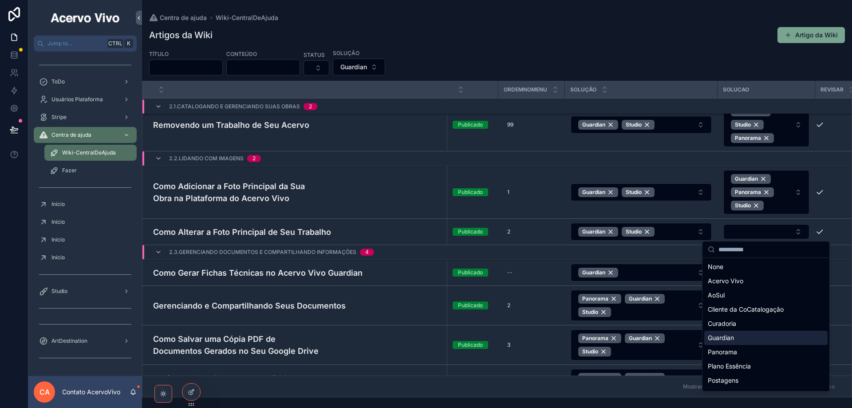
click at [741, 338] on div "Guardian" at bounding box center [765, 338] width 123 height 14
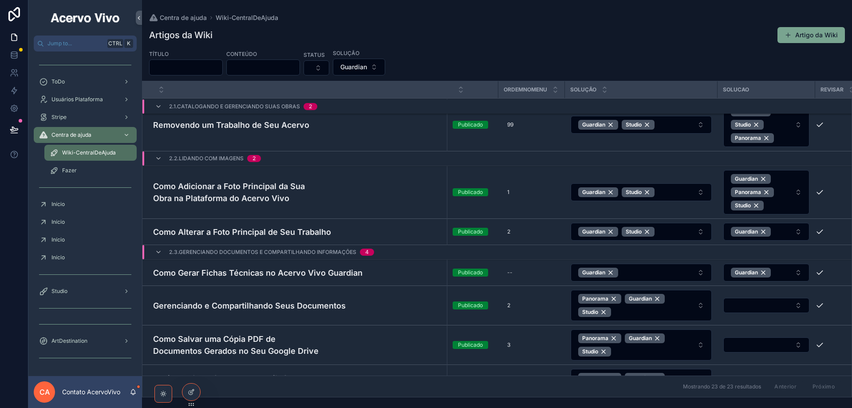
click at [783, 233] on button "Guardian" at bounding box center [766, 232] width 86 height 18
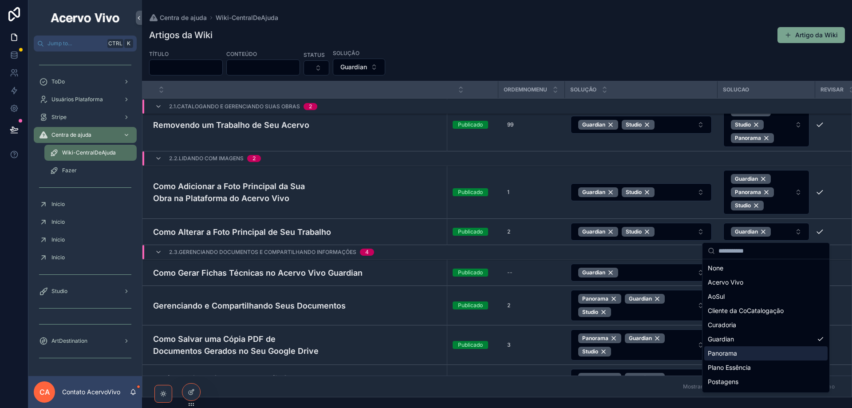
click at [767, 351] on div "Panorama" at bounding box center [765, 353] width 123 height 14
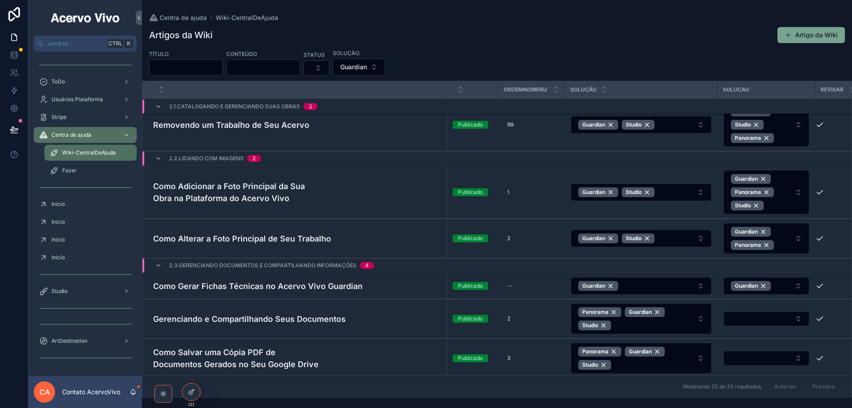
click at [786, 242] on span "Guardian Panorama" at bounding box center [761, 238] width 60 height 23
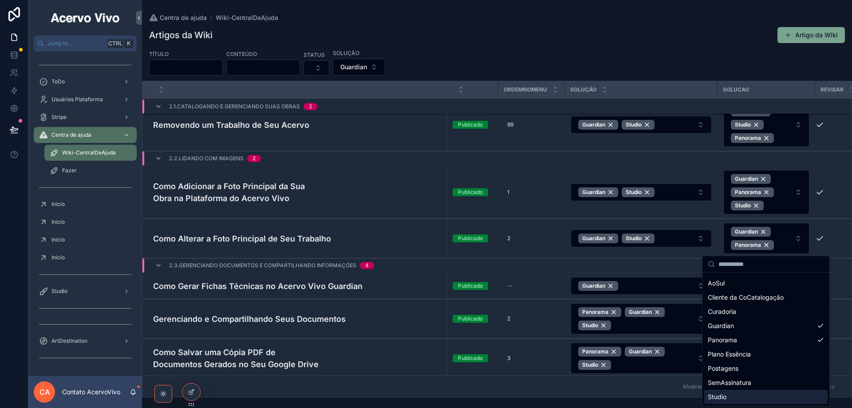
click at [759, 393] on div "Studio" at bounding box center [765, 397] width 123 height 14
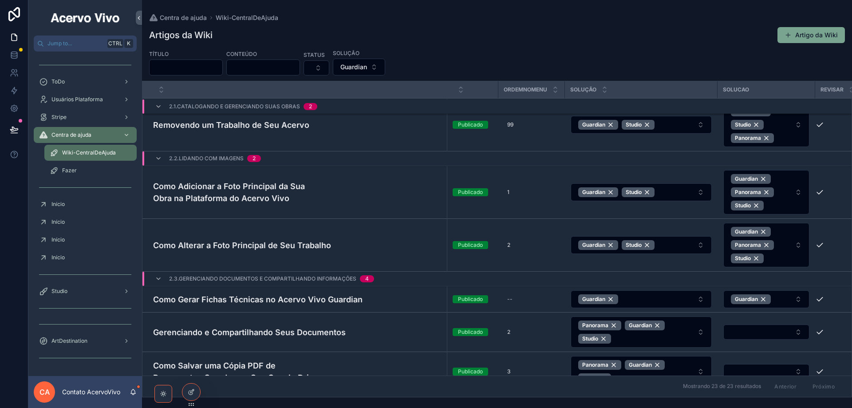
click at [188, 395] on icon at bounding box center [191, 391] width 7 height 7
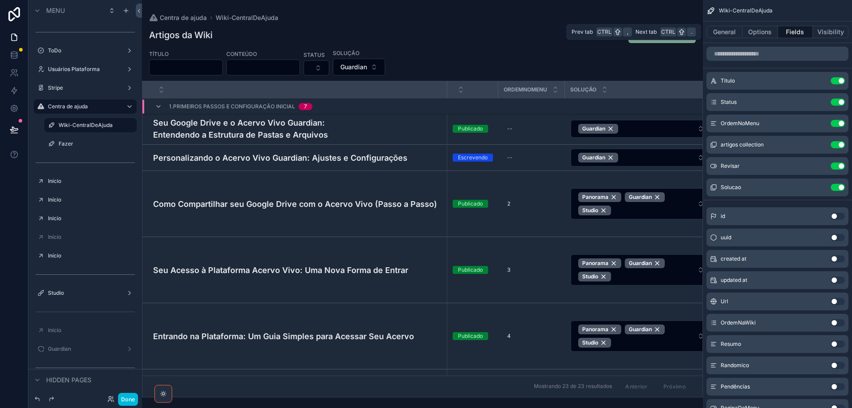
click at [731, 34] on button "General" at bounding box center [725, 32] width 36 height 12
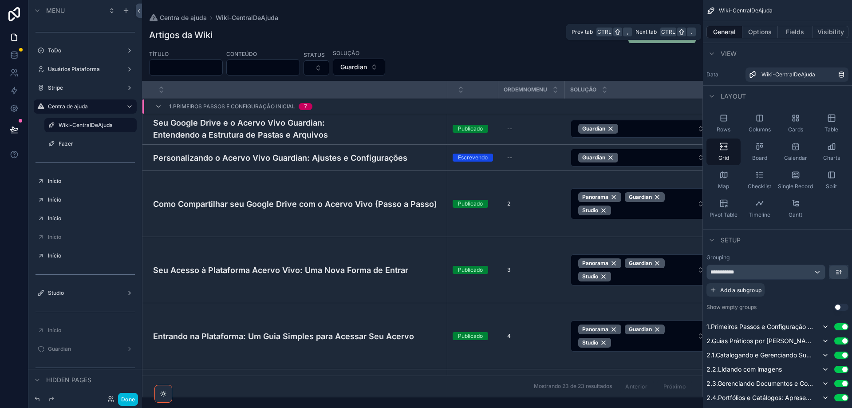
click at [755, 33] on button "Options" at bounding box center [761, 32] width 36 height 12
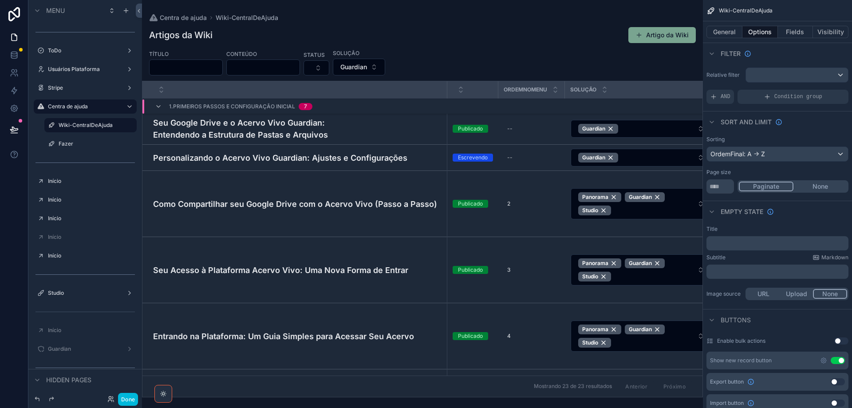
click at [843, 339] on button "Use setting" at bounding box center [841, 340] width 14 height 7
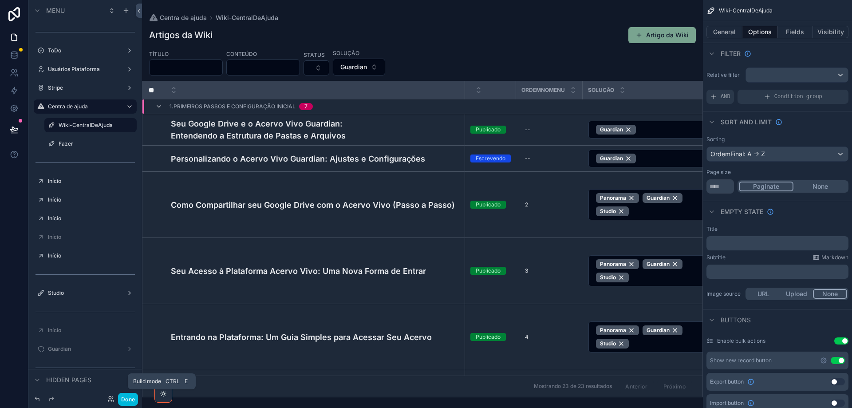
click at [131, 399] on button "Done" at bounding box center [128, 399] width 20 height 13
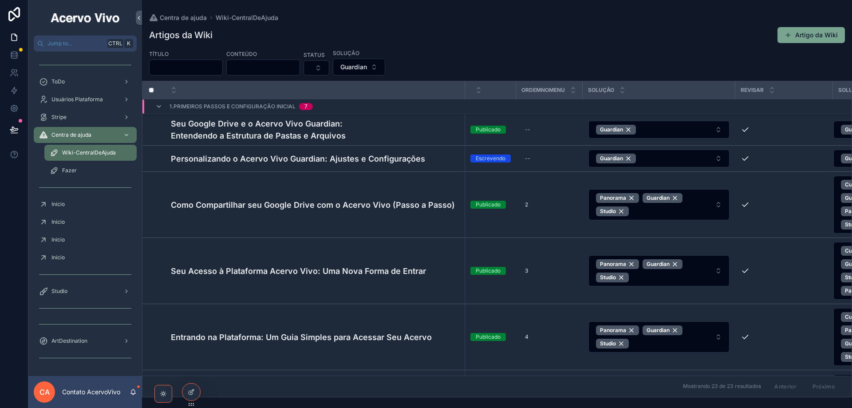
click at [385, 67] on button "Guardian" at bounding box center [359, 67] width 52 height 17
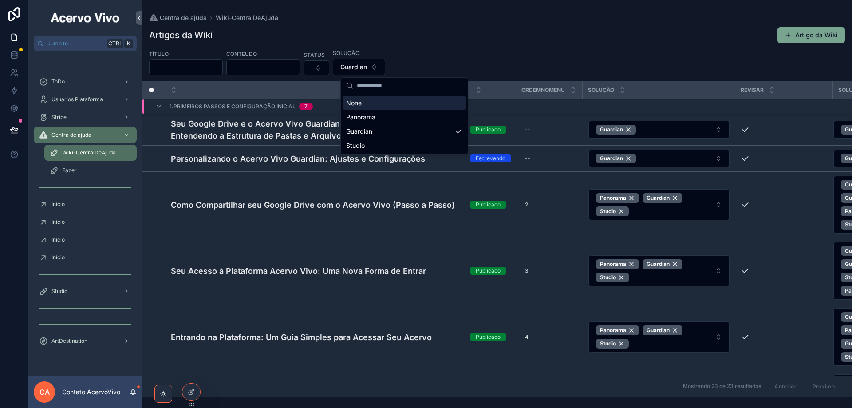
click at [385, 67] on button "Guardian" at bounding box center [359, 67] width 52 height 17
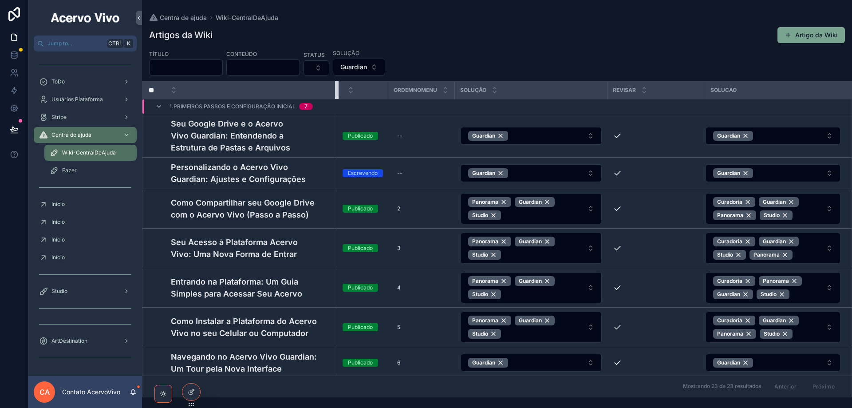
scroll to position [0, 0]
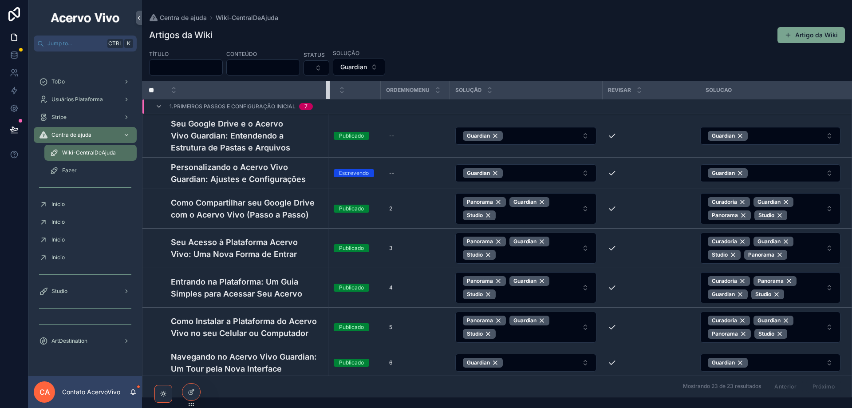
drag, startPoint x: 464, startPoint y: 90, endPoint x: 325, endPoint y: 110, distance: 140.3
click at [487, 89] on icon "scrollable content" at bounding box center [490, 88] width 6 height 6
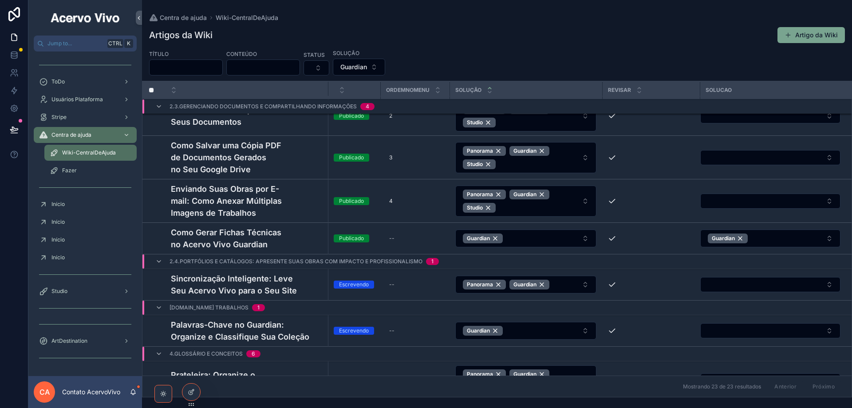
scroll to position [412, 0]
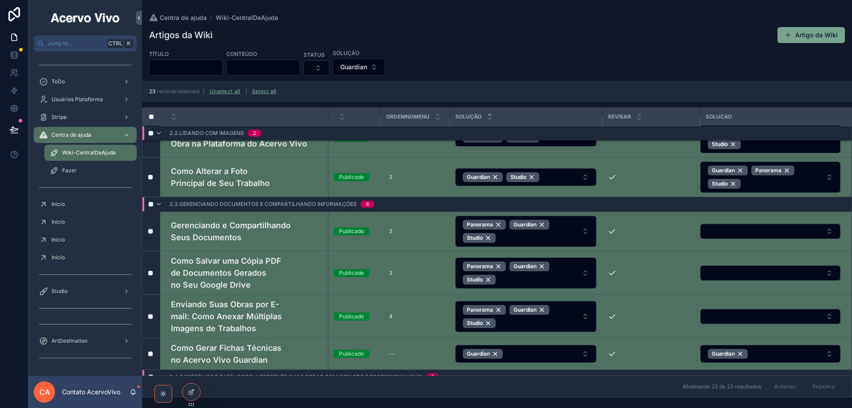
click at [823, 235] on button "Select Button" at bounding box center [770, 231] width 140 height 15
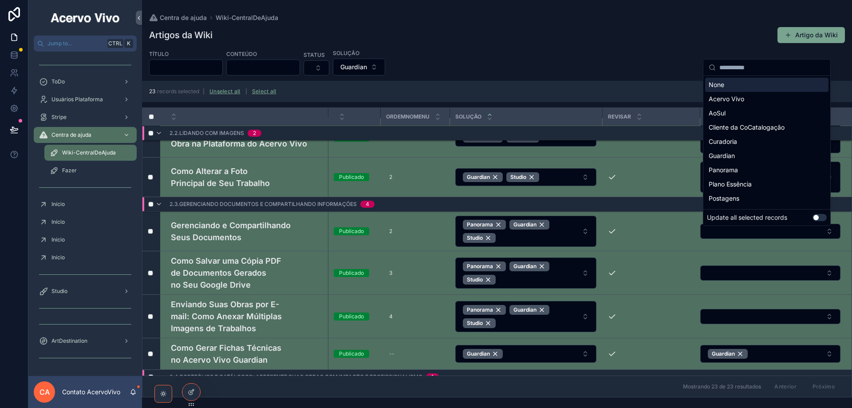
click at [823, 220] on button "Use setting" at bounding box center [820, 217] width 14 height 7
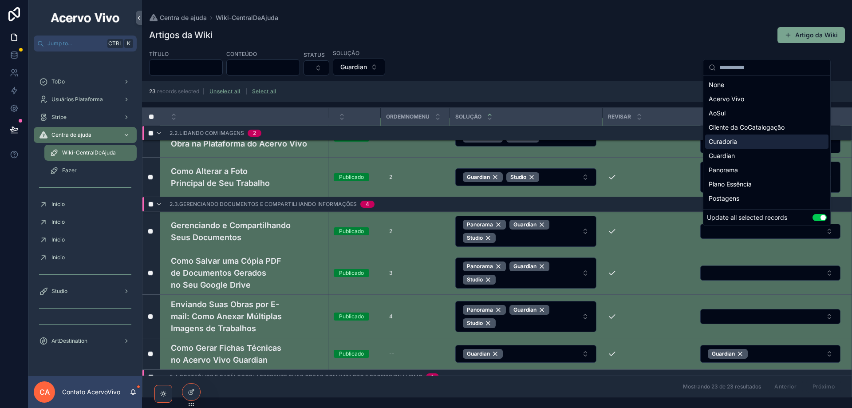
click at [793, 139] on div "Curadoria" at bounding box center [766, 141] width 123 height 14
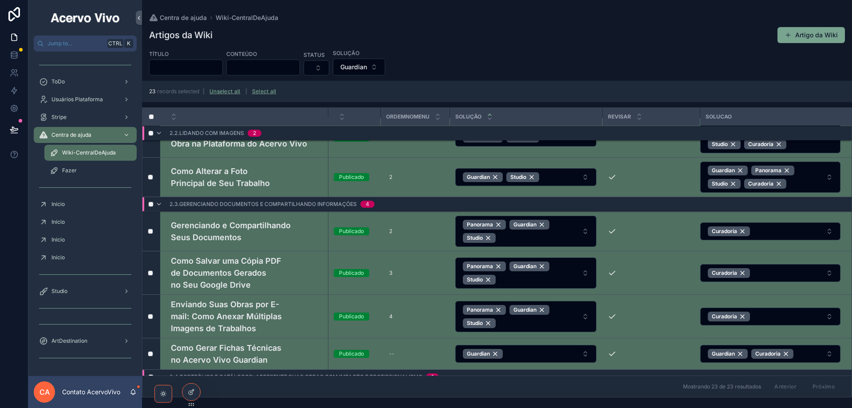
click at [825, 236] on button "Curadoria" at bounding box center [770, 231] width 140 height 18
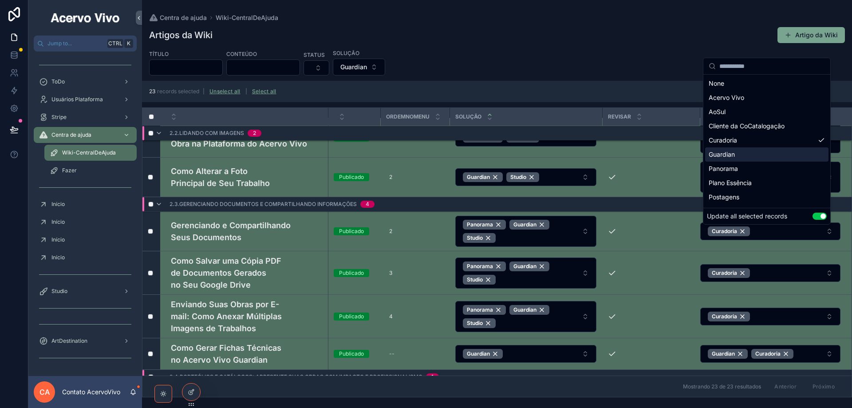
click at [790, 154] on div "Guardian" at bounding box center [766, 154] width 123 height 14
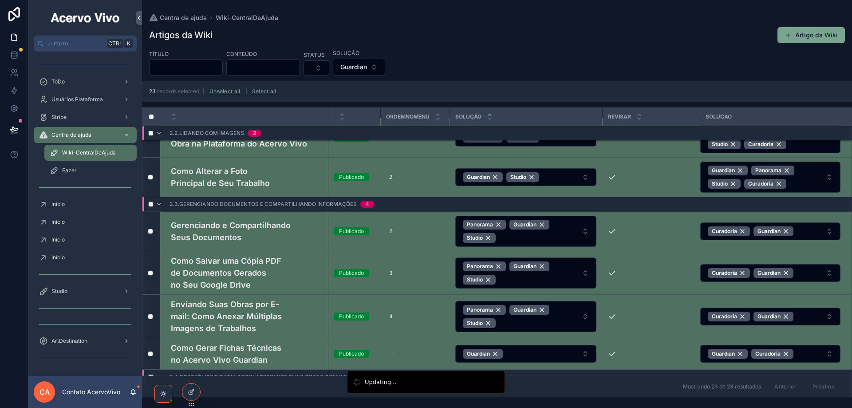
click at [826, 232] on button "Curadoria Guardian" at bounding box center [770, 231] width 140 height 18
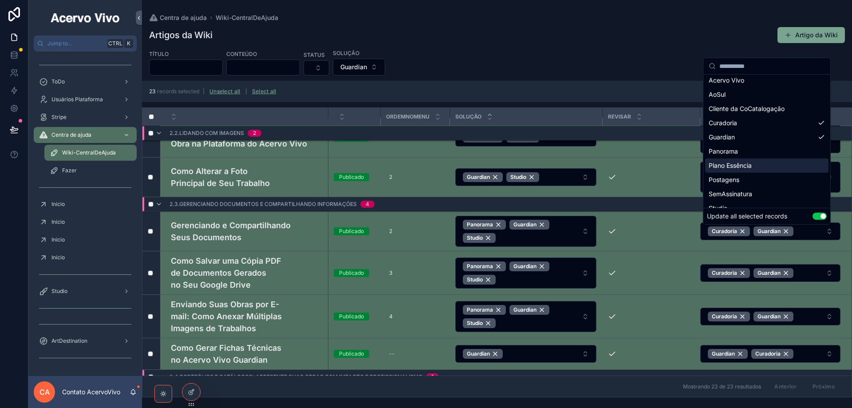
scroll to position [27, 0]
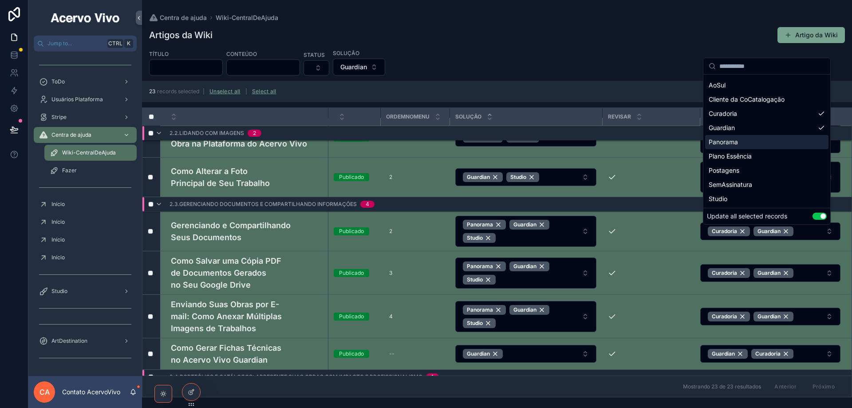
click at [811, 146] on div "Panorama" at bounding box center [766, 142] width 123 height 14
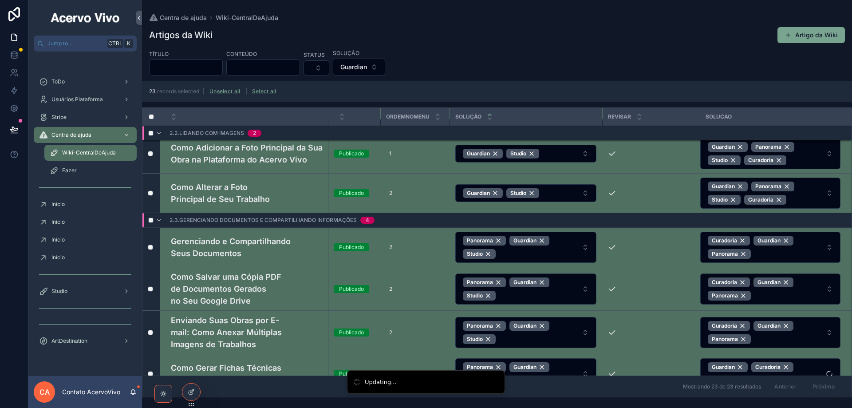
scroll to position [428, 0]
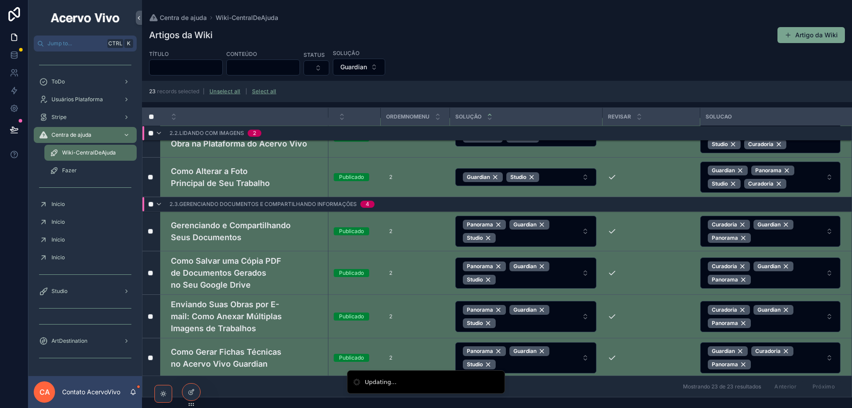
click at [826, 184] on button "Guardian Panorama Studio Curadoria" at bounding box center [770, 177] width 140 height 31
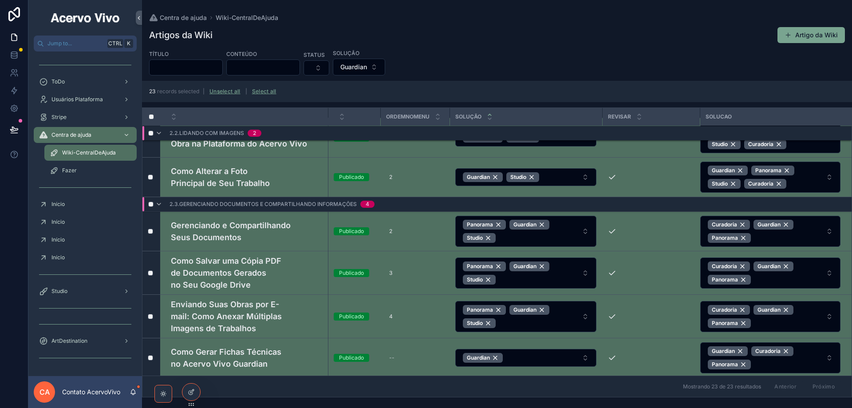
click at [828, 184] on button "Guardian Panorama Studio Curadoria" at bounding box center [770, 177] width 140 height 31
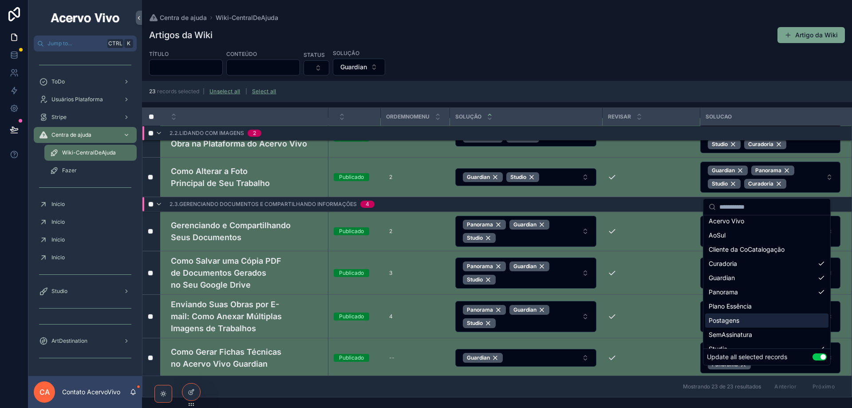
scroll to position [27, 0]
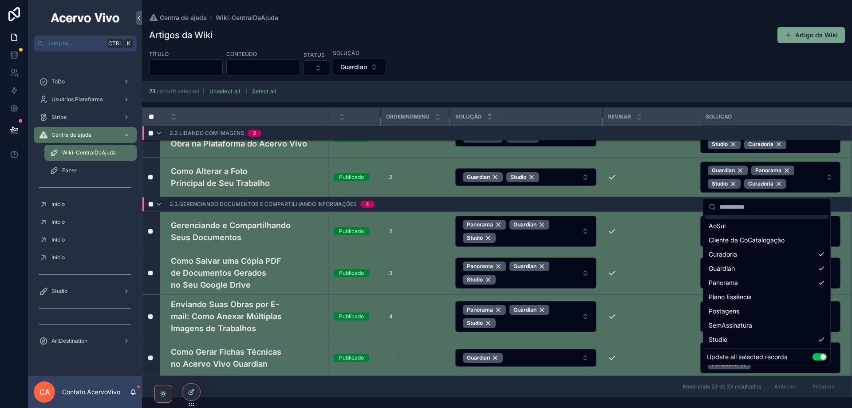
click at [842, 241] on td "Curadoria Guardian Panorama" at bounding box center [776, 232] width 152 height 40
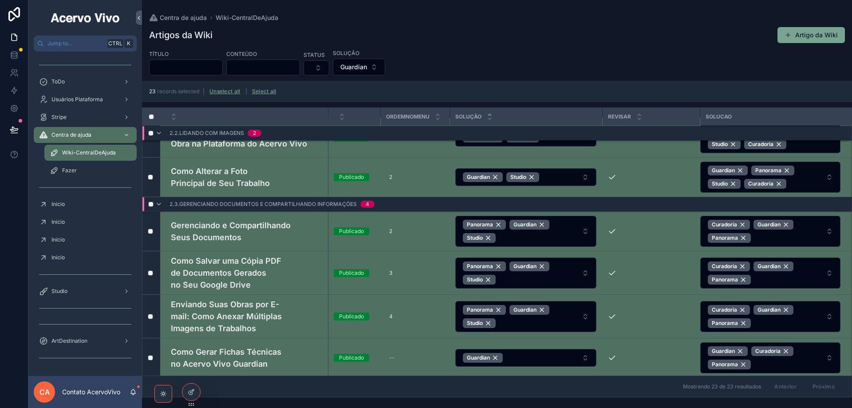
click at [828, 235] on button "Curadoria Guardian Panorama" at bounding box center [770, 231] width 140 height 31
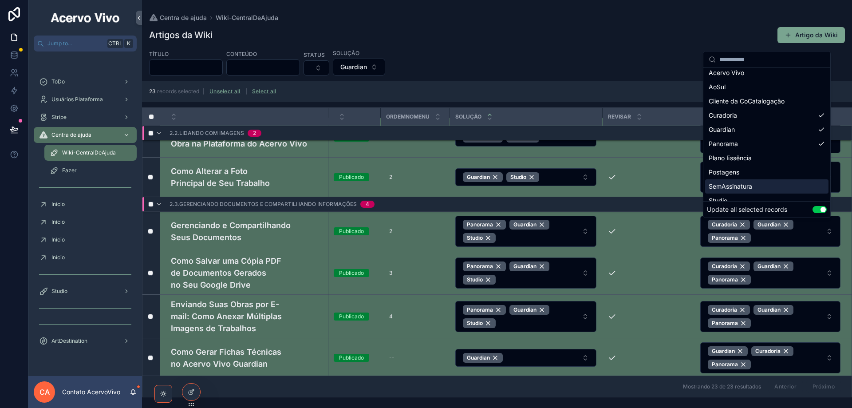
scroll to position [27, 0]
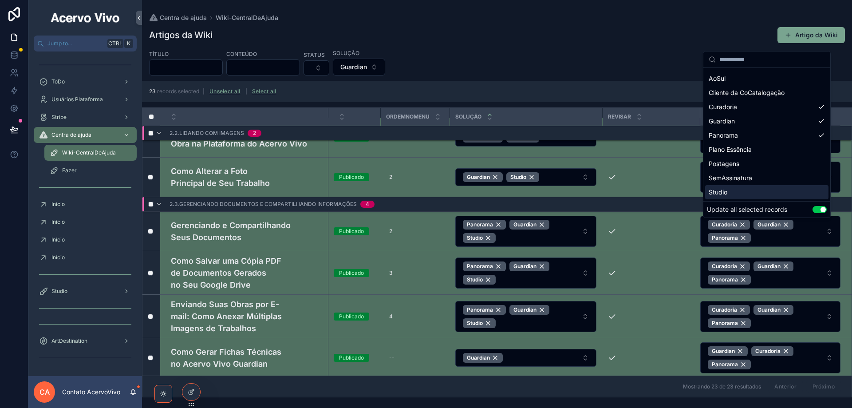
click at [798, 188] on div "Studio" at bounding box center [766, 192] width 123 height 14
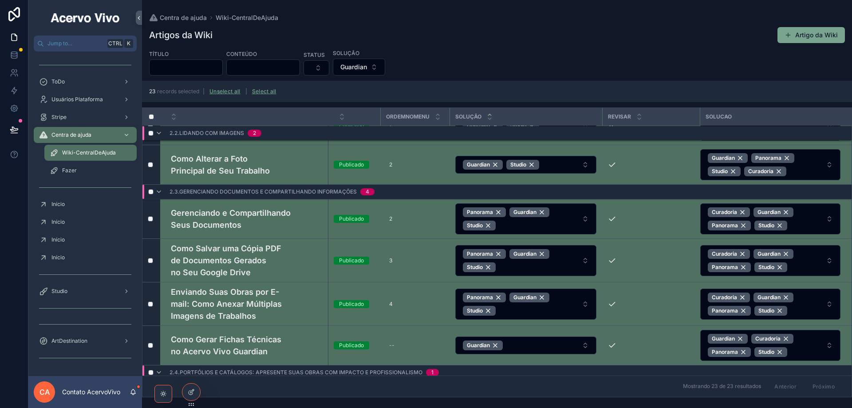
scroll to position [327, 0]
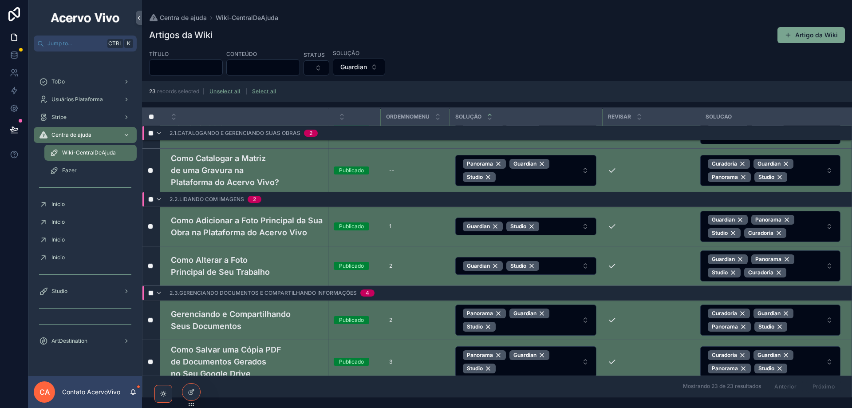
click at [805, 231] on span "Guardian Panorama Studio Curadoria" at bounding box center [765, 226] width 115 height 23
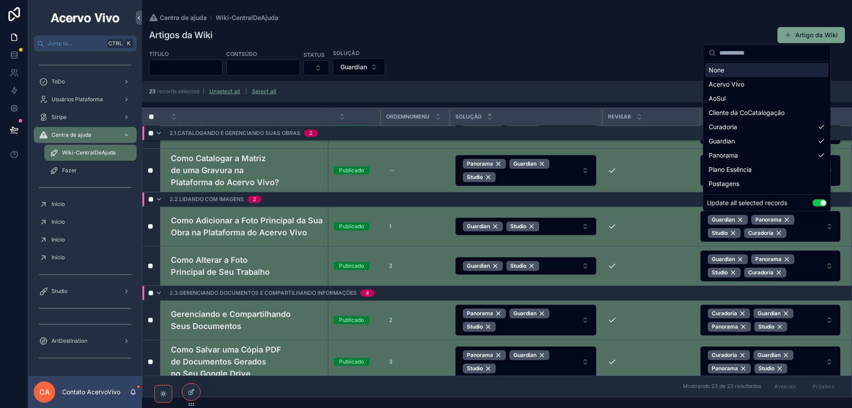
click at [816, 204] on button "Use setting" at bounding box center [820, 202] width 14 height 7
click at [778, 236] on div "Curadoria" at bounding box center [765, 233] width 42 height 10
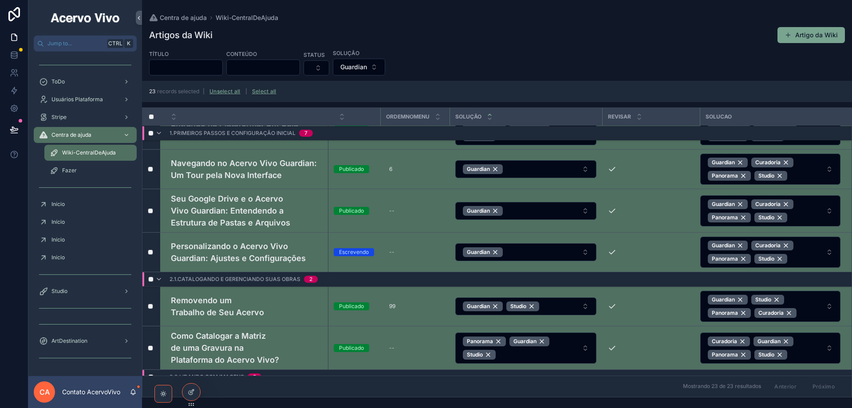
scroll to position [0, 0]
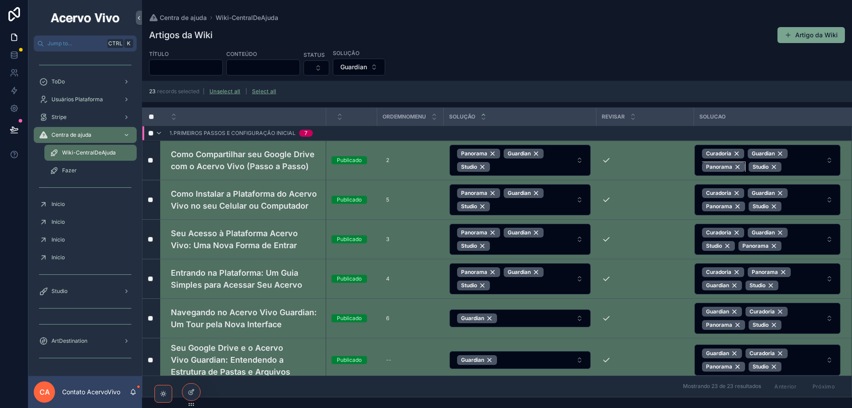
click at [738, 167] on div "Panorama" at bounding box center [723, 167] width 43 height 10
click at [737, 151] on div "Curadoria" at bounding box center [723, 154] width 42 height 10
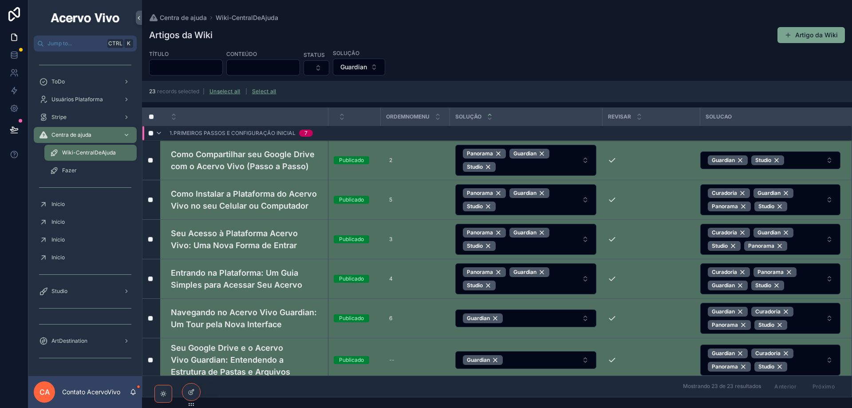
scroll to position [89, 0]
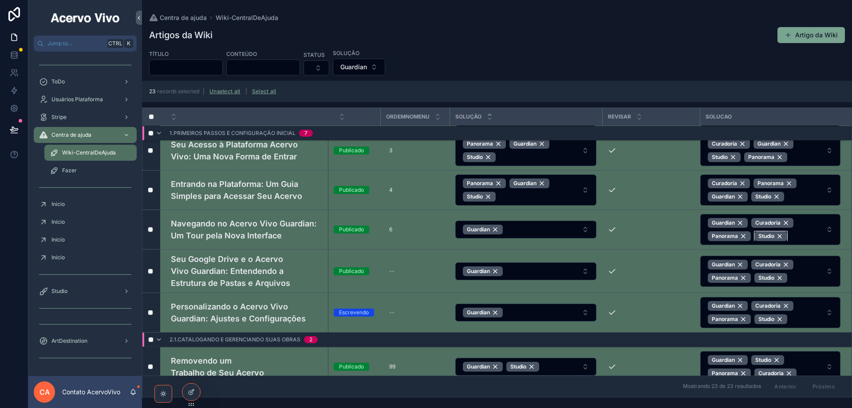
click at [779, 236] on div "Studio" at bounding box center [771, 236] width 33 height 10
click at [778, 278] on div "Studio" at bounding box center [771, 278] width 33 height 10
click at [778, 320] on div "Studio" at bounding box center [771, 319] width 33 height 10
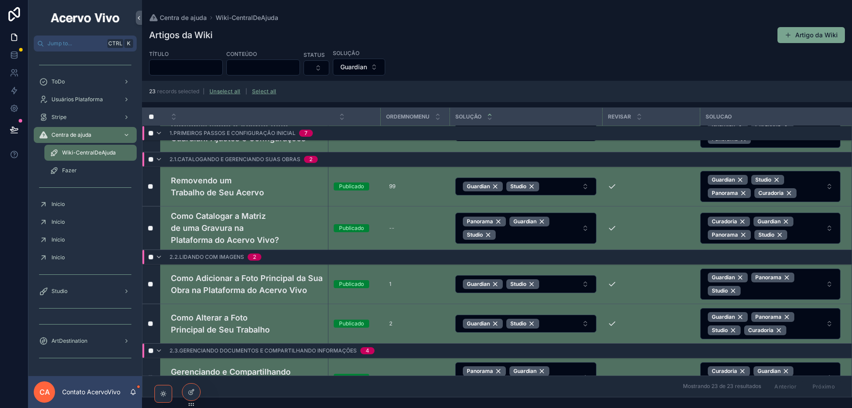
scroll to position [355, 0]
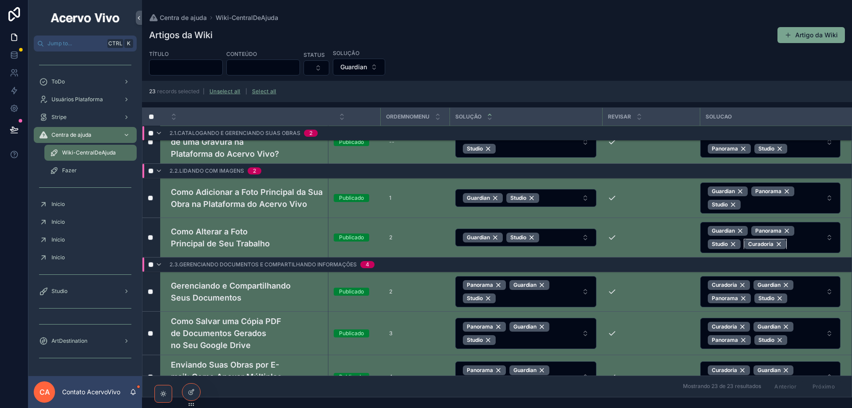
click at [777, 246] on div "Curadoria" at bounding box center [765, 244] width 42 height 10
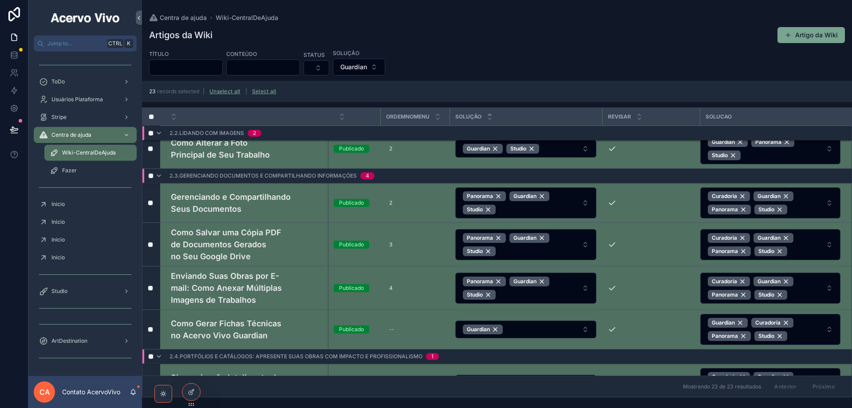
scroll to position [501, 0]
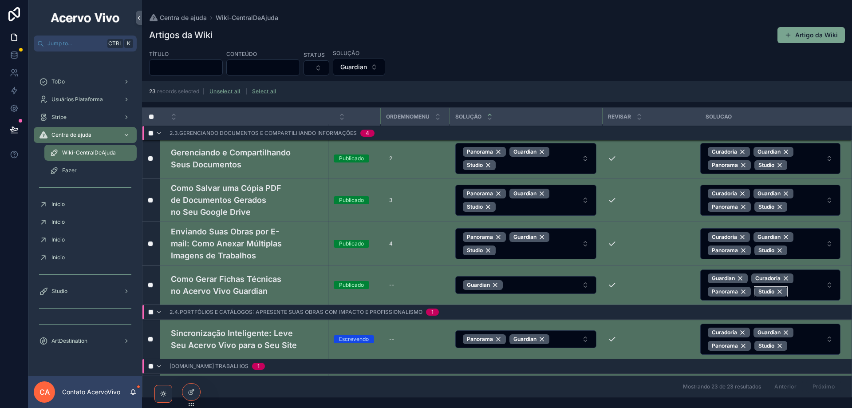
click at [778, 295] on div "Studio" at bounding box center [771, 292] width 33 height 10
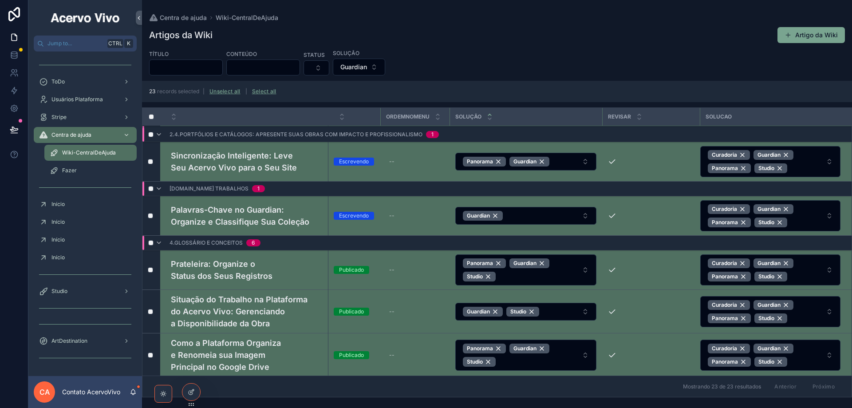
scroll to position [676, 0]
click at [779, 225] on div "Studio" at bounding box center [771, 222] width 33 height 10
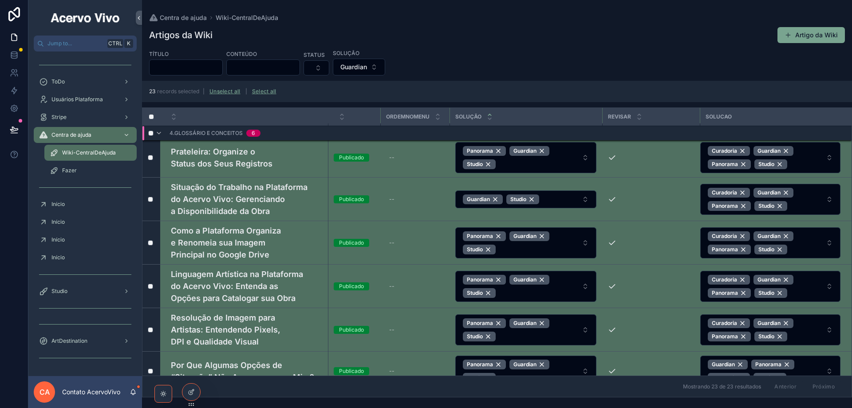
scroll to position [543, 0]
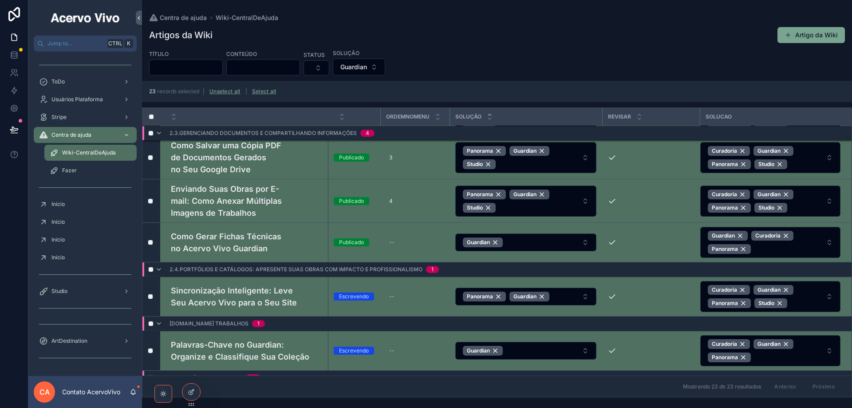
click at [385, 67] on button "Guardian" at bounding box center [359, 67] width 52 height 17
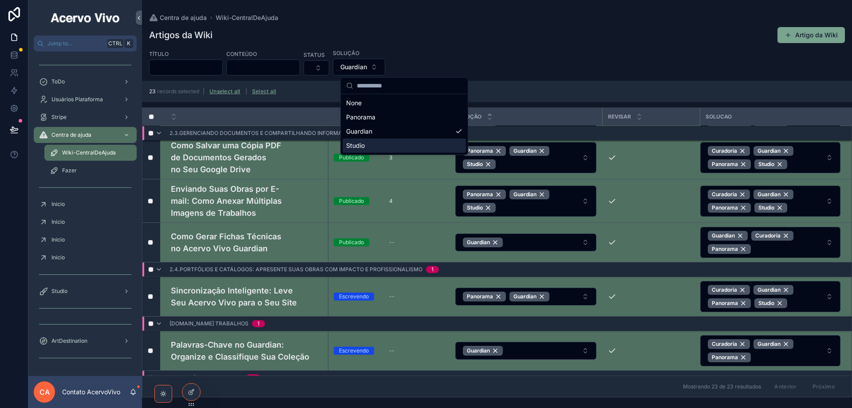
click at [428, 144] on div "Studio" at bounding box center [404, 145] width 123 height 14
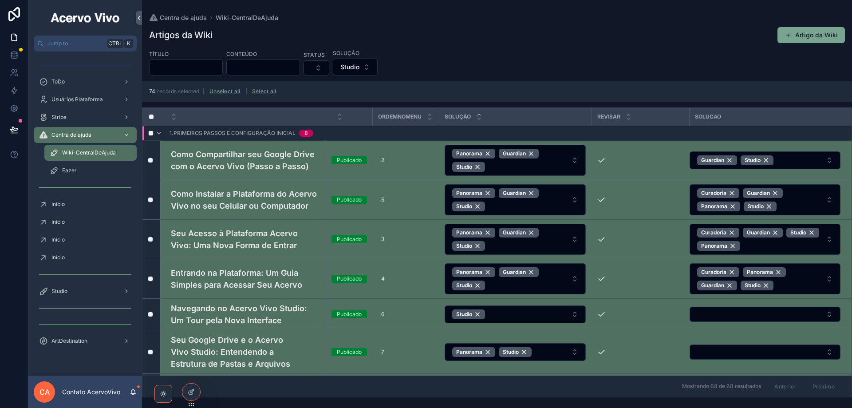
click at [229, 94] on button "Unselect all" at bounding box center [224, 91] width 37 height 14
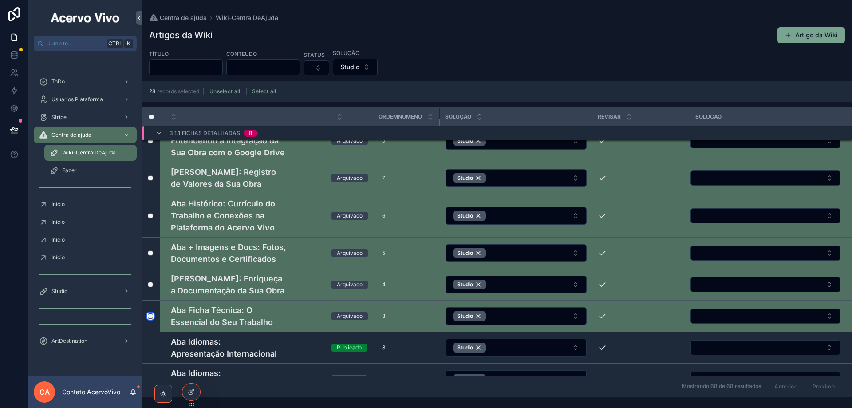
scroll to position [1468, 0]
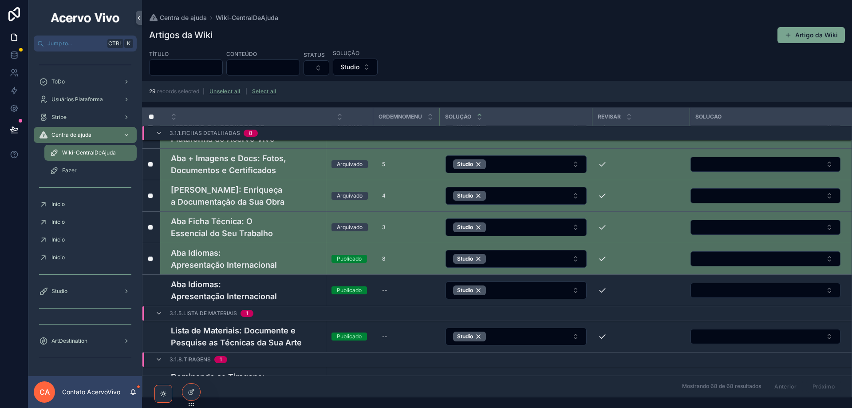
click at [0, 0] on label "scrollable content" at bounding box center [0, 0] width 0 height 0
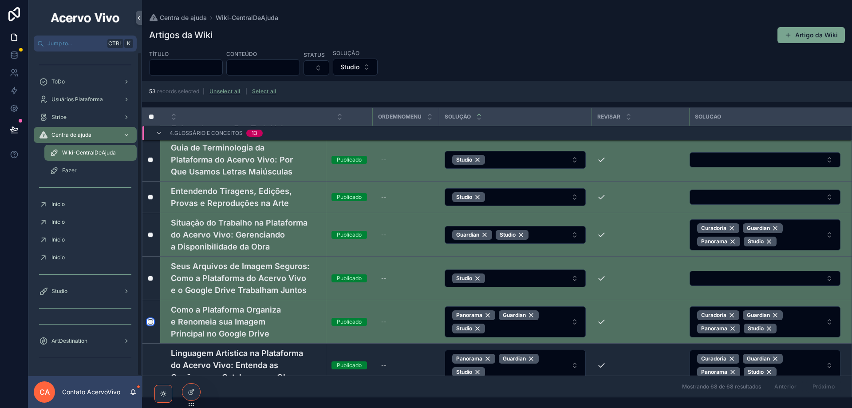
scroll to position [0, 0]
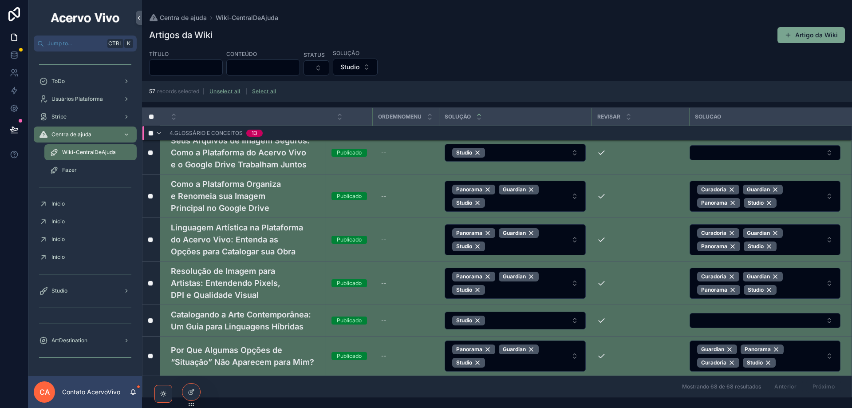
click at [153, 356] on td "scrollable content" at bounding box center [151, 356] width 18 height 40
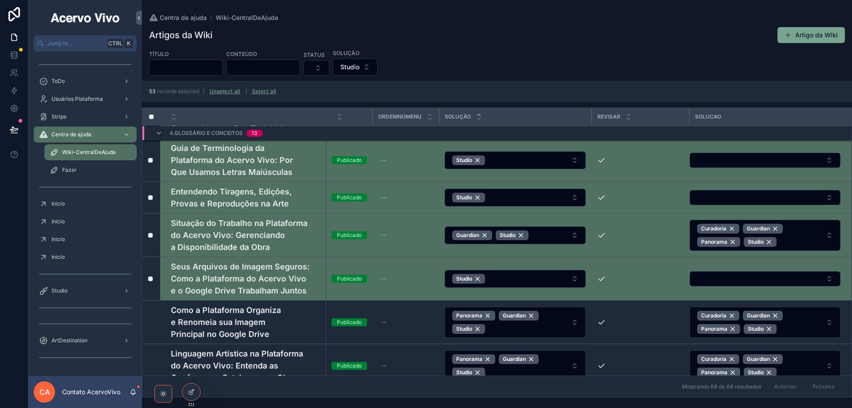
scroll to position [2418, 0]
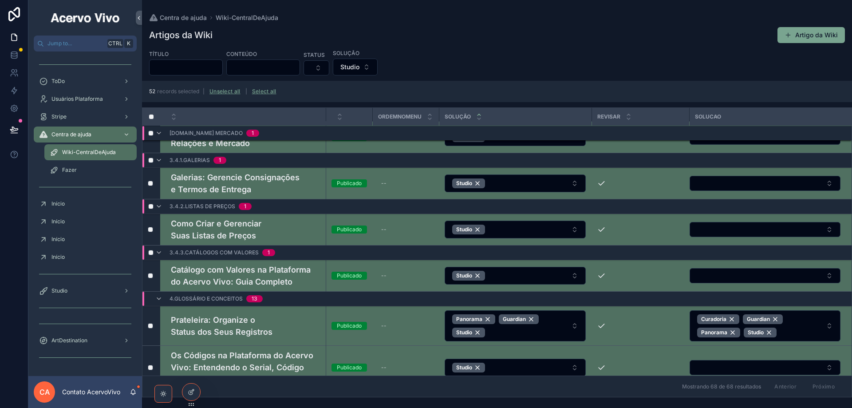
click at [153, 318] on td "scrollable content" at bounding box center [151, 326] width 18 height 40
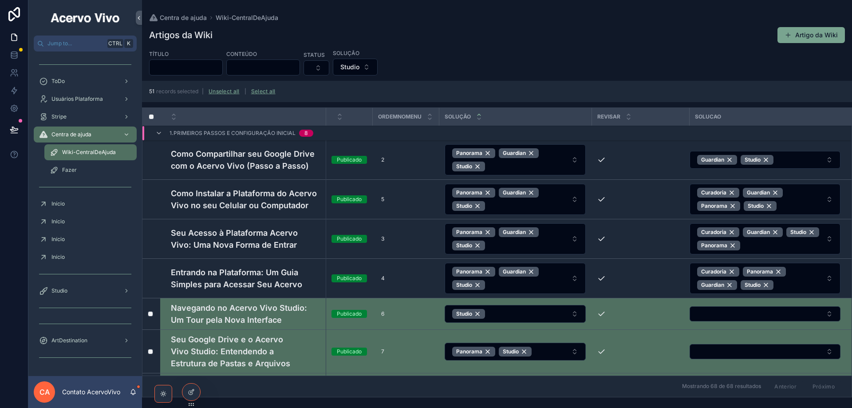
scroll to position [0, 0]
click at [820, 313] on button "Select Button" at bounding box center [765, 314] width 151 height 15
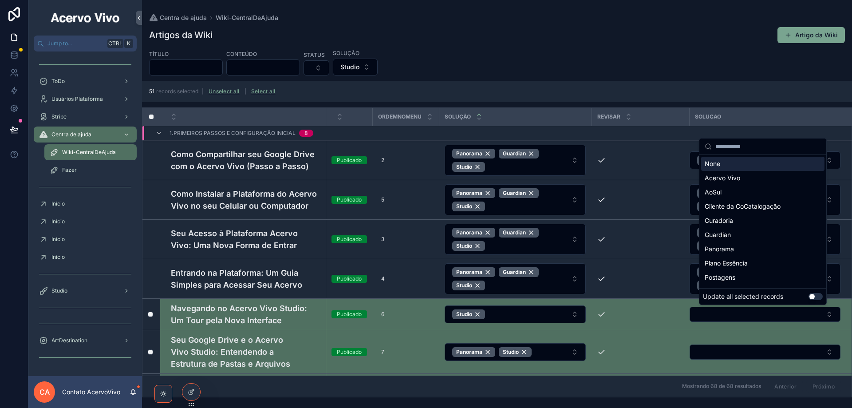
click at [818, 298] on button "Use setting" at bounding box center [816, 296] width 14 height 7
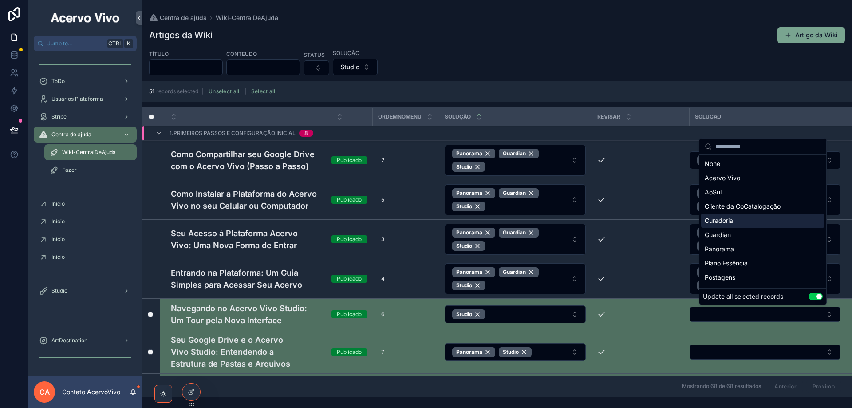
click at [778, 224] on div "Curadoria" at bounding box center [762, 220] width 123 height 14
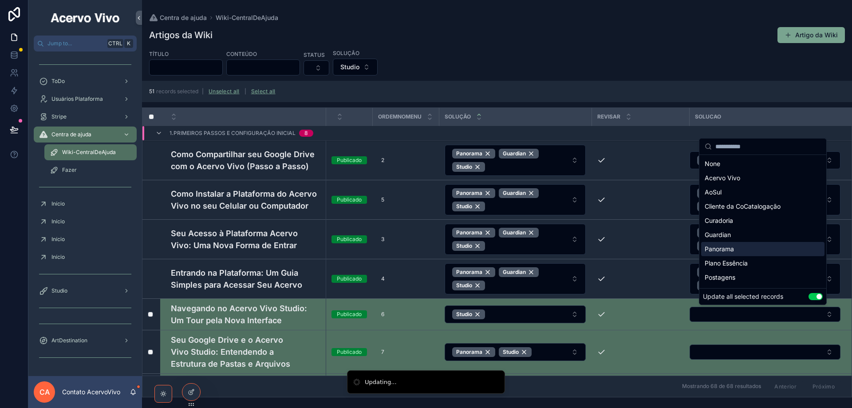
click at [778, 252] on div "Panorama" at bounding box center [762, 249] width 123 height 14
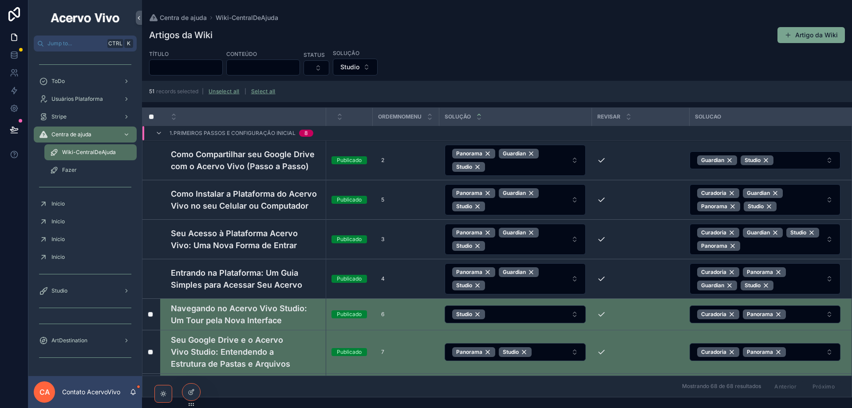
click at [825, 315] on button "Curadoria Panorama" at bounding box center [765, 314] width 151 height 18
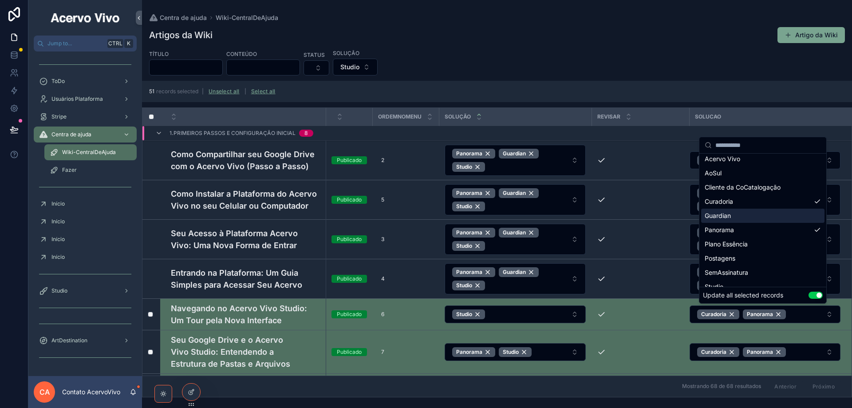
scroll to position [27, 0]
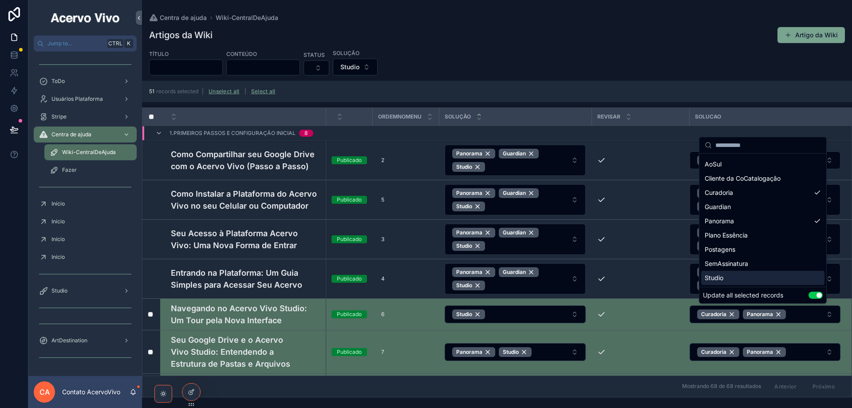
click at [781, 276] on div "Studio" at bounding box center [762, 278] width 123 height 14
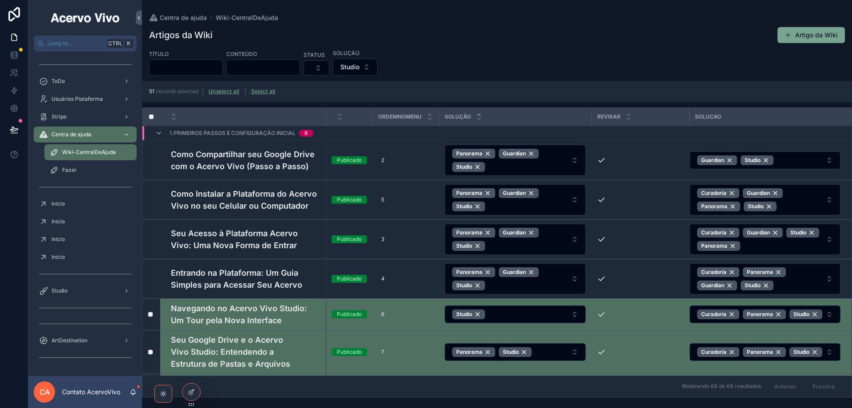
click at [378, 68] on button "Studio" at bounding box center [355, 67] width 45 height 17
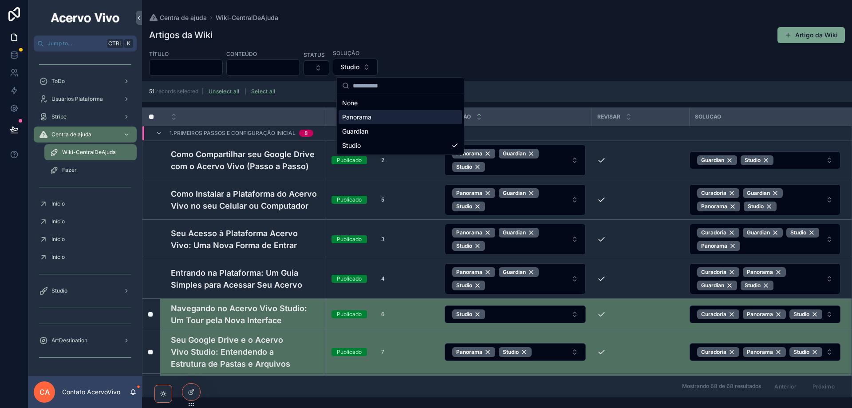
click at [374, 121] on div "Panorama" at bounding box center [400, 117] width 123 height 14
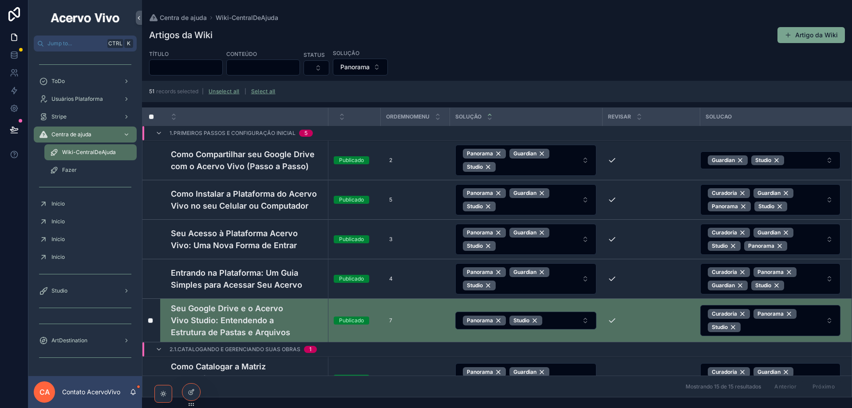
drag, startPoint x: 229, startPoint y: 91, endPoint x: 474, endPoint y: 105, distance: 245.8
click at [229, 91] on button "Unselect all" at bounding box center [223, 91] width 37 height 14
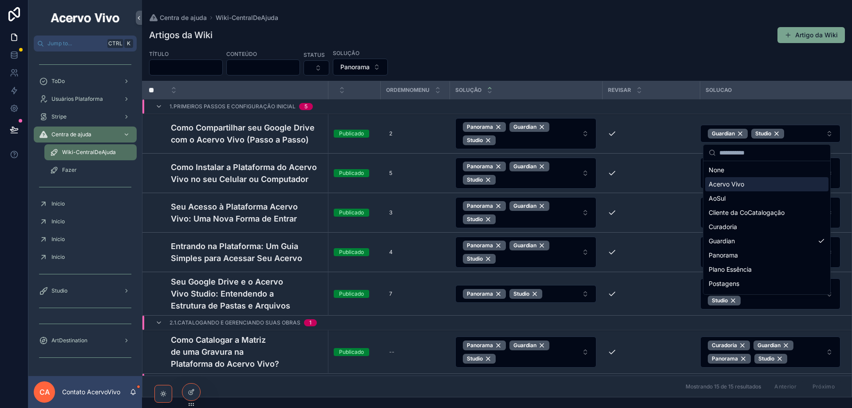
click at [766, 67] on div "Título Conteúdo Status Solução Panorama" at bounding box center [497, 62] width 710 height 27
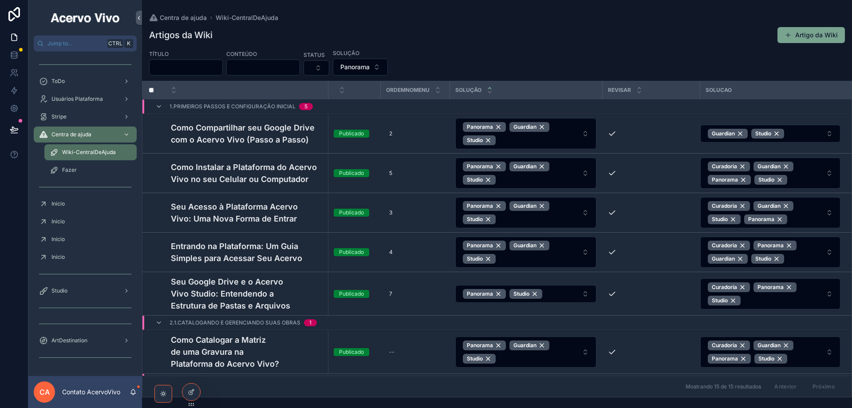
click at [189, 393] on icon at bounding box center [191, 391] width 7 height 7
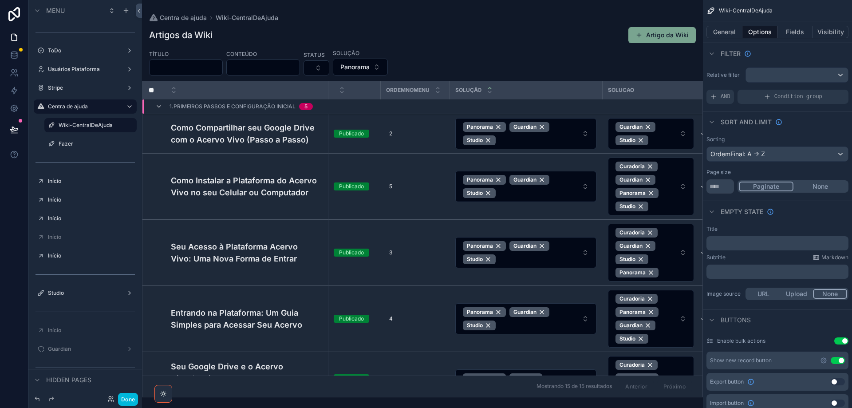
click at [795, 30] on button "Fields" at bounding box center [796, 32] width 36 height 12
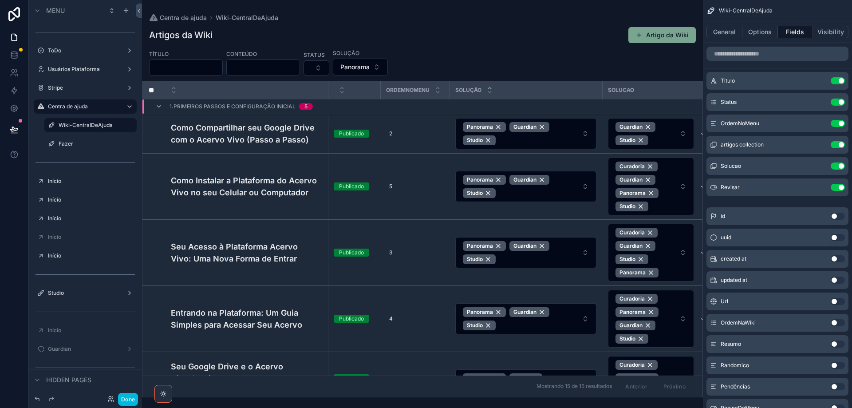
click at [0, 0] on icon "scrollable content" at bounding box center [0, 0] width 0 height 0
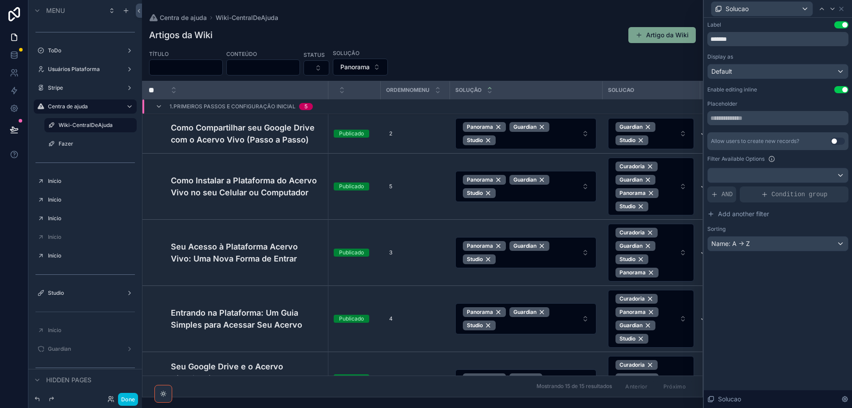
click at [725, 193] on span "AND" at bounding box center [727, 194] width 11 height 9
click at [0, 0] on icon at bounding box center [0, 0] width 0 height 0
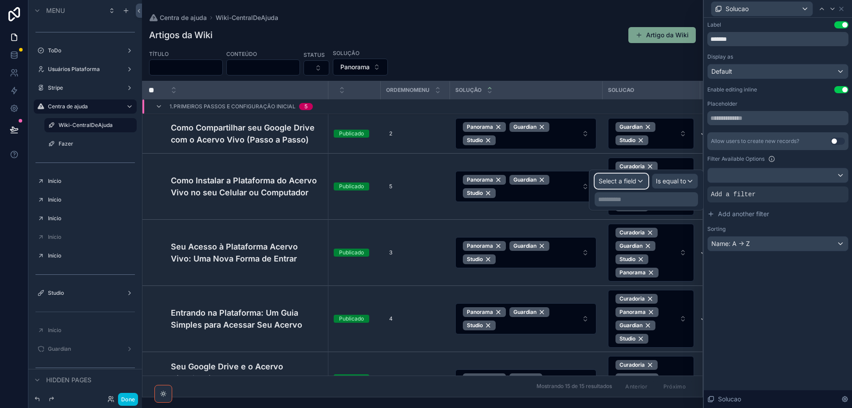
click at [616, 181] on span "Select a field" at bounding box center [618, 181] width 38 height 8
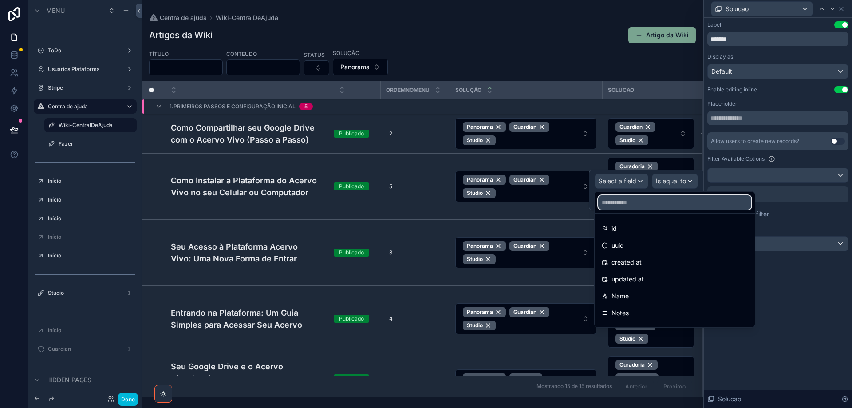
click at [628, 198] on input "text" at bounding box center [674, 202] width 153 height 14
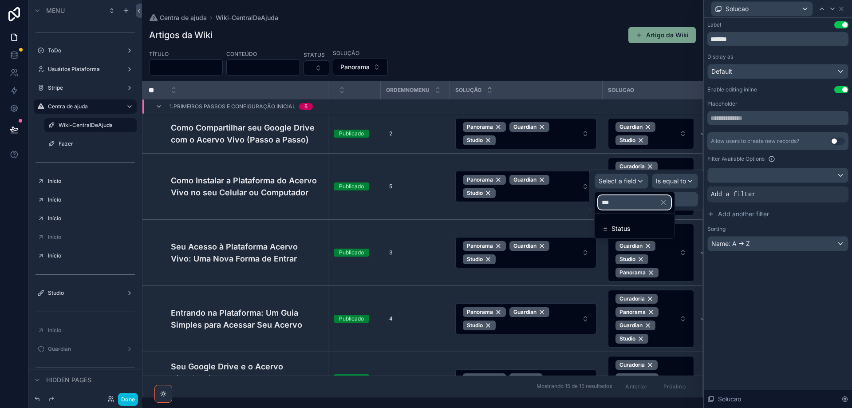
type input "***"
click at [628, 233] on span "Status" at bounding box center [621, 228] width 19 height 11
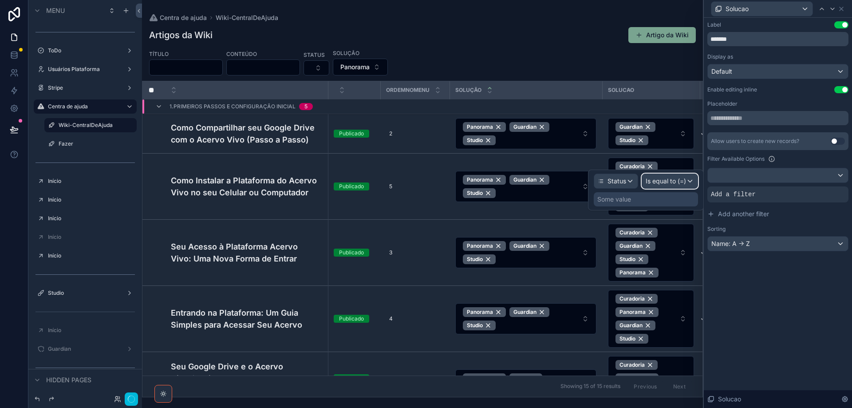
drag, startPoint x: 628, startPoint y: 233, endPoint x: 674, endPoint y: 181, distance: 69.2
click at [674, 181] on span "Is equal to (=)" at bounding box center [666, 181] width 40 height 9
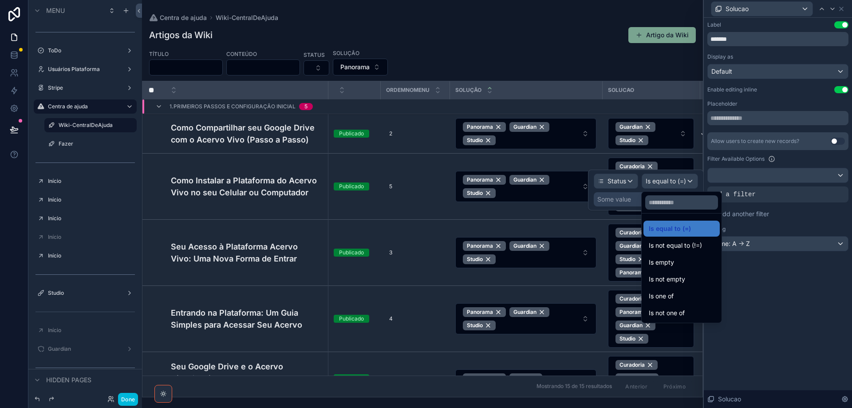
click at [675, 295] on div "Is one of" at bounding box center [682, 296] width 66 height 11
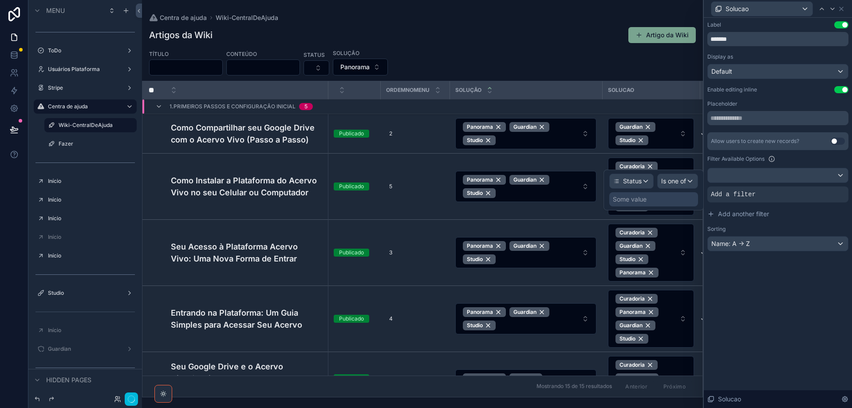
click at [656, 199] on div "Some value" at bounding box center [653, 199] width 89 height 14
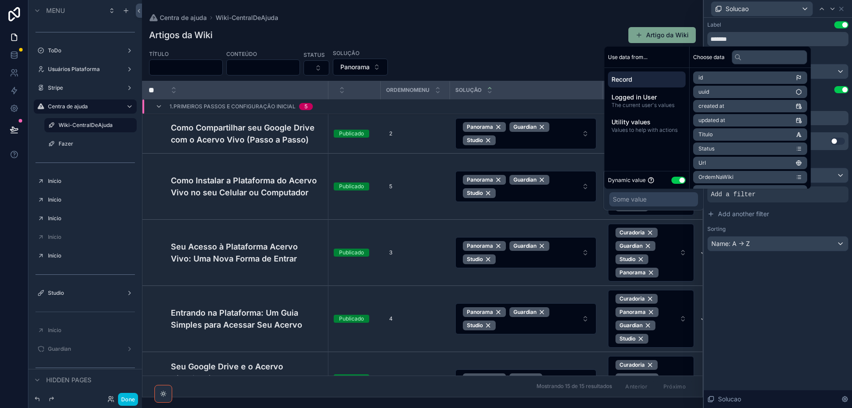
click at [675, 179] on button "Use setting" at bounding box center [679, 180] width 14 height 7
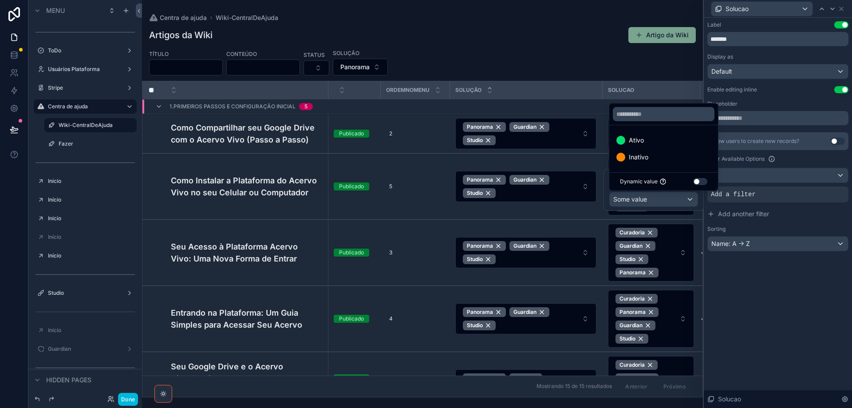
click at [656, 139] on div "Ativo" at bounding box center [663, 140] width 95 height 11
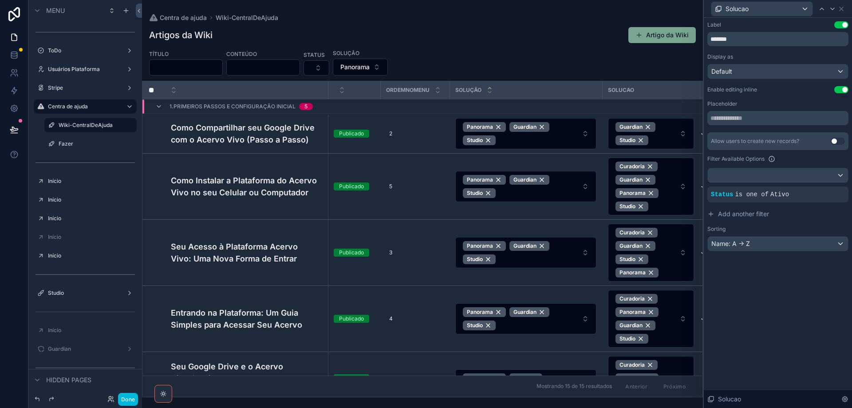
click at [764, 304] on div "Label Use setting ******* Display as Default Enable editing inline Use setting …" at bounding box center [778, 213] width 148 height 390
drag, startPoint x: 731, startPoint y: 39, endPoint x: 723, endPoint y: 38, distance: 8.0
click at [723, 38] on input "*******" at bounding box center [777, 39] width 141 height 14
type input "*******"
click at [844, 8] on icon at bounding box center [841, 8] width 7 height 7
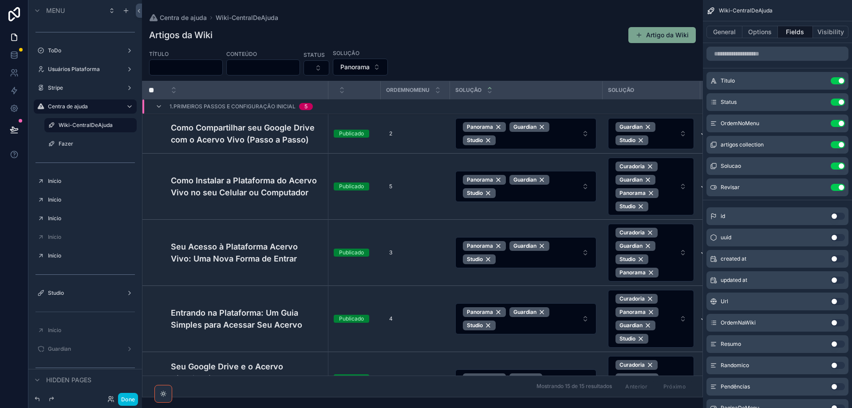
click at [834, 145] on button "Use setting" at bounding box center [838, 144] width 14 height 7
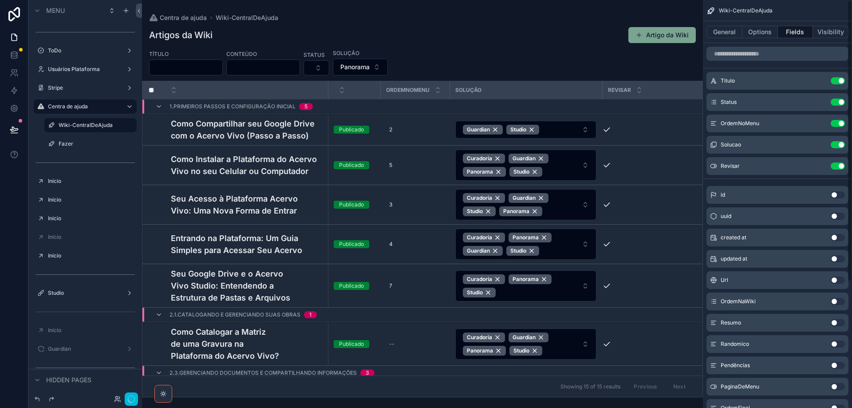
drag, startPoint x: 758, startPoint y: 30, endPoint x: 765, endPoint y: 47, distance: 17.9
click at [757, 31] on button "Options" at bounding box center [761, 32] width 36 height 12
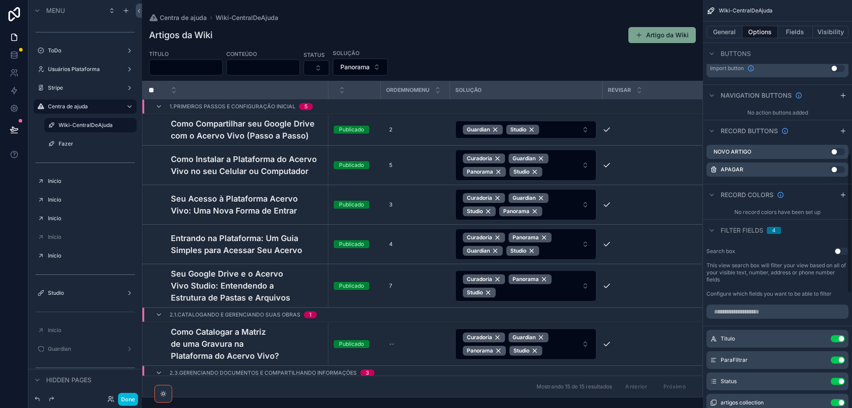
scroll to position [444, 0]
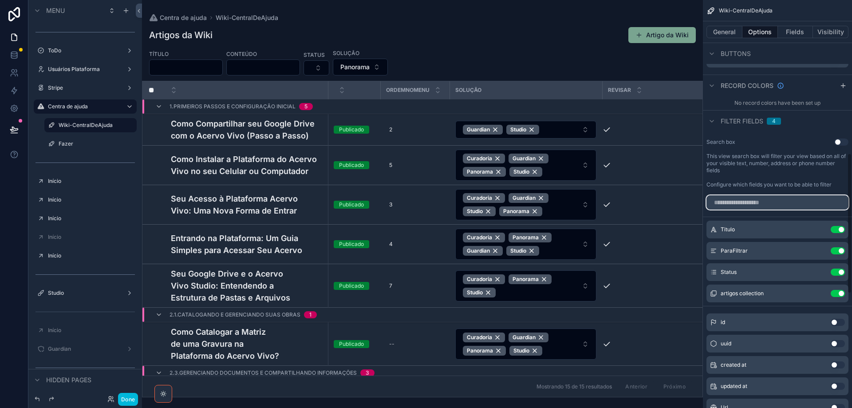
click at [773, 202] on input "scrollable content" at bounding box center [778, 202] width 142 height 14
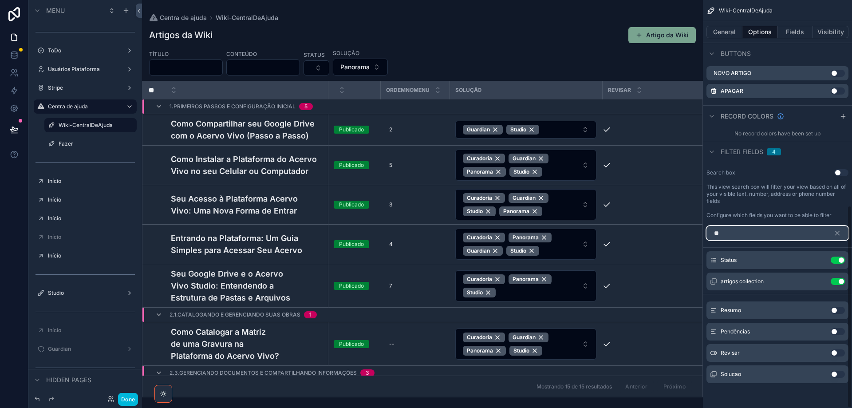
scroll to position [310, 0]
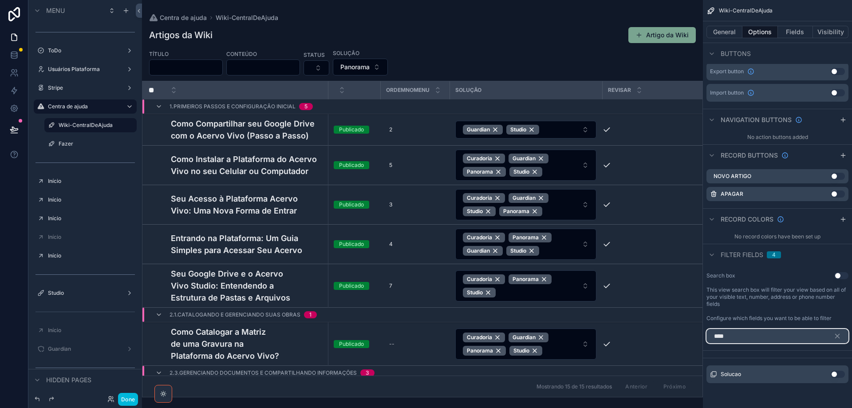
type input "****"
click at [840, 374] on button "Use setting" at bounding box center [838, 374] width 14 height 7
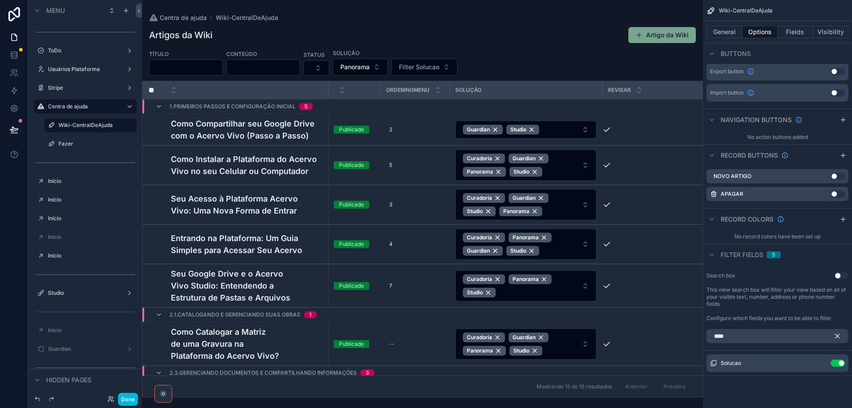
click at [838, 335] on icon "scrollable content" at bounding box center [838, 336] width 4 height 4
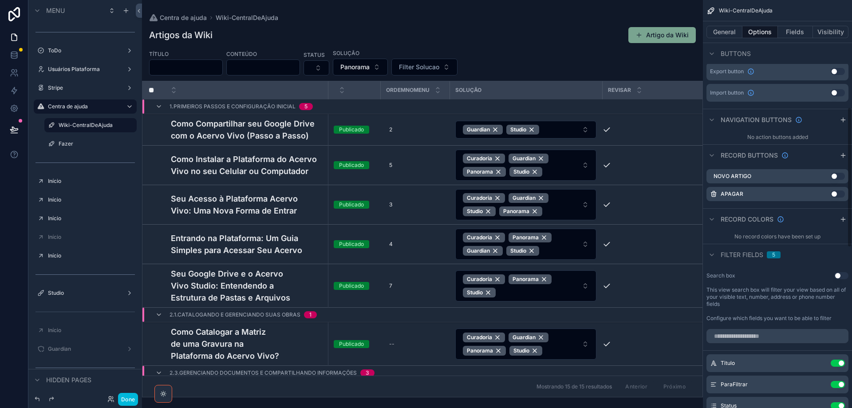
click at [0, 0] on icon "scrollable content" at bounding box center [0, 0] width 0 height 0
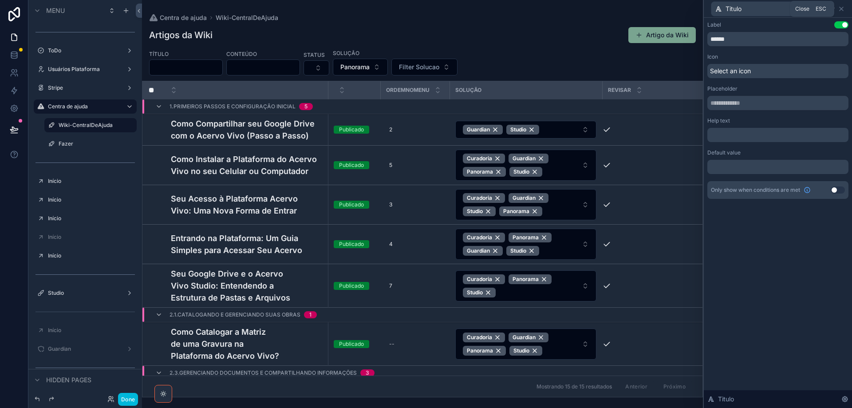
click at [842, 8] on icon at bounding box center [842, 9] width 4 height 4
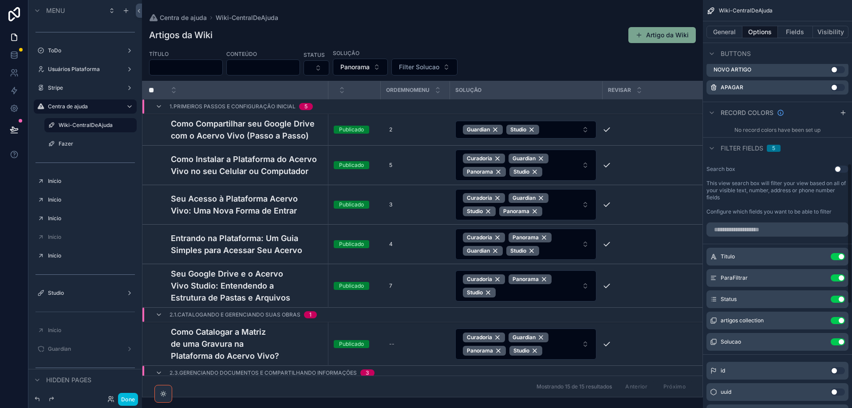
scroll to position [488, 0]
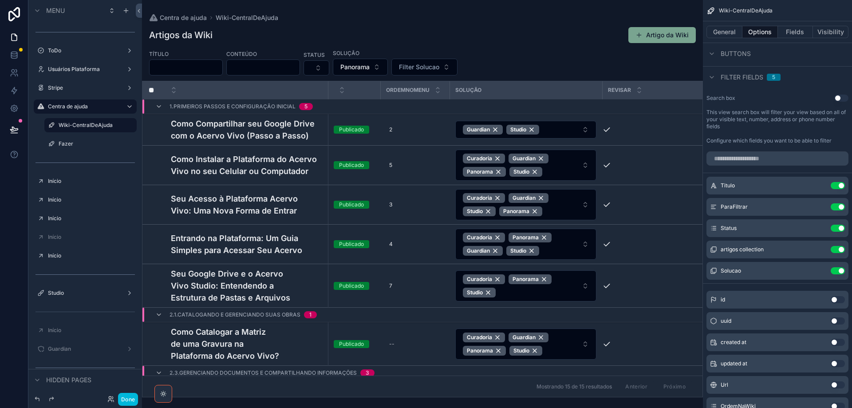
click at [0, 0] on icon "scrollable content" at bounding box center [0, 0] width 0 height 0
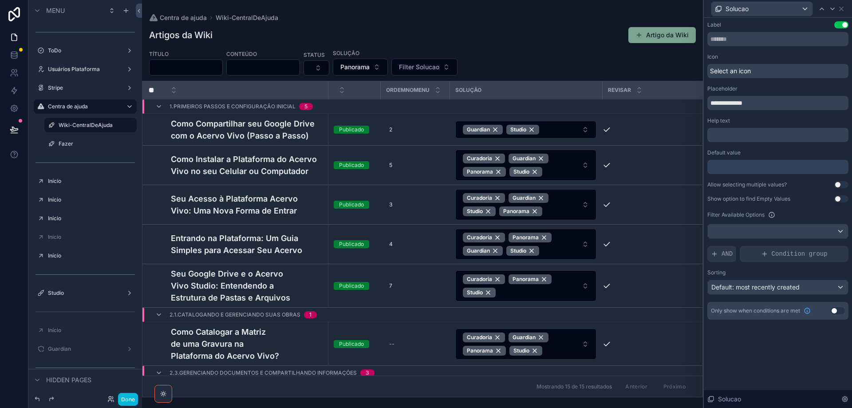
click at [724, 253] on span "AND" at bounding box center [727, 253] width 11 height 9
drag, startPoint x: 827, startPoint y: 245, endPoint x: 803, endPoint y: 247, distance: 23.6
click at [0, 0] on icon at bounding box center [0, 0] width 0 height 0
click at [614, 241] on span "Select a field" at bounding box center [618, 241] width 38 height 8
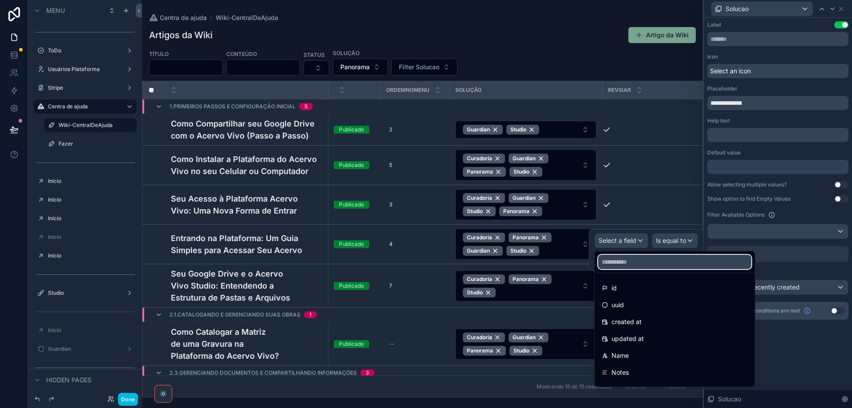
click at [625, 259] on input "text" at bounding box center [674, 262] width 153 height 14
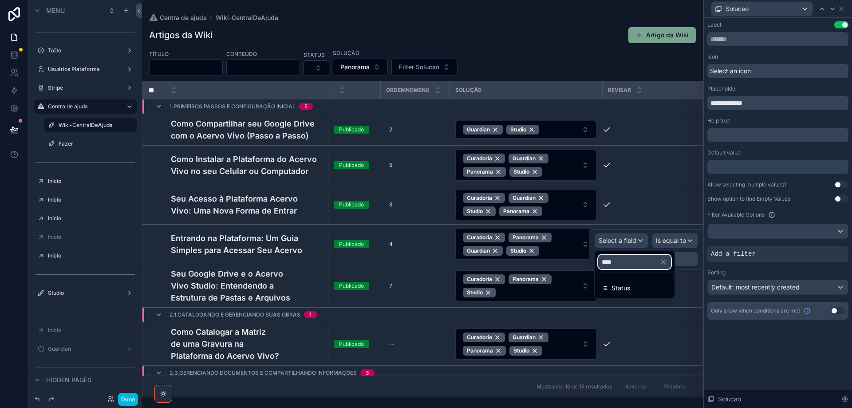
type input "****"
click at [632, 285] on div "Status" at bounding box center [635, 288] width 66 height 11
click at [675, 243] on span "Is equal to (=)" at bounding box center [666, 240] width 40 height 9
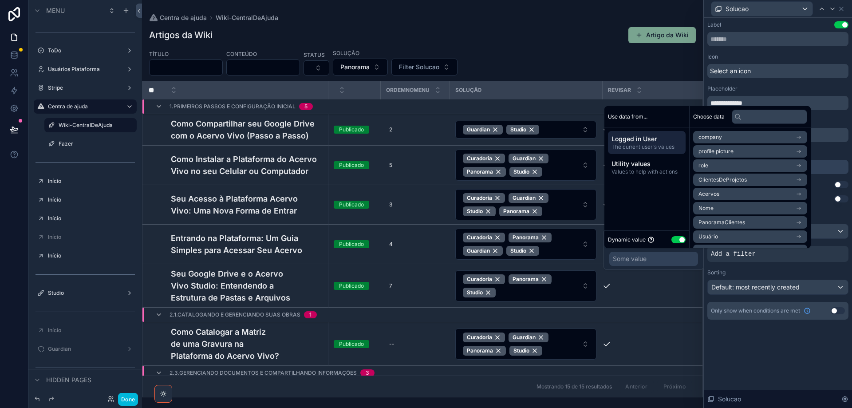
scroll to position [488, 0]
click at [673, 239] on button "Use setting" at bounding box center [679, 239] width 14 height 7
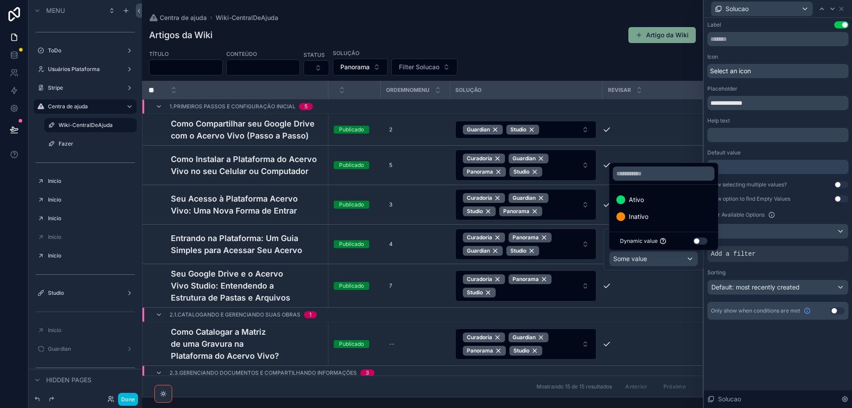
click at [637, 197] on span "Ativo" at bounding box center [636, 199] width 15 height 11
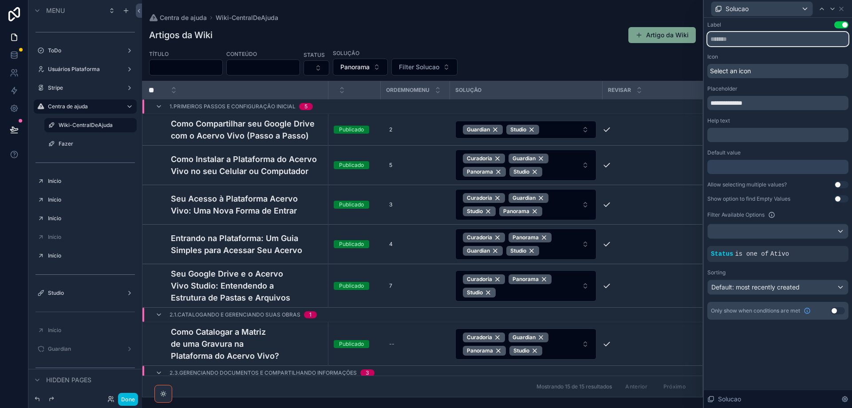
click at [770, 40] on input "text" at bounding box center [777, 39] width 141 height 14
type input "*******"
click at [843, 186] on button "Use setting" at bounding box center [841, 184] width 14 height 7
click at [846, 200] on button "Use setting" at bounding box center [841, 198] width 14 height 7
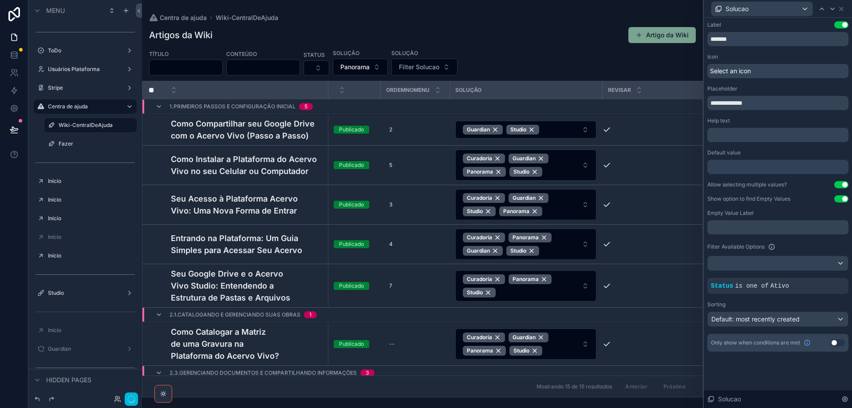
click at [746, 232] on div "﻿" at bounding box center [777, 227] width 141 height 14
click at [744, 228] on p "﻿" at bounding box center [779, 227] width 136 height 9
click at [811, 247] on div "Filter Available Options" at bounding box center [777, 246] width 141 height 11
click at [756, 68] on div "Select an icon" at bounding box center [777, 71] width 141 height 14
click at [796, 55] on div "Icon" at bounding box center [777, 56] width 141 height 7
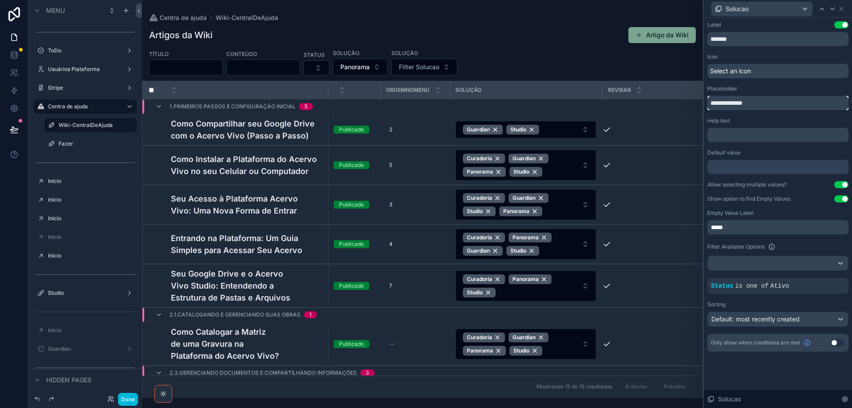
drag, startPoint x: 762, startPoint y: 105, endPoint x: 687, endPoint y: 103, distance: 75.0
click at [687, 103] on div "**********" at bounding box center [426, 204] width 852 height 408
click at [845, 9] on div "Solucao" at bounding box center [777, 8] width 141 height 17
click at [840, 9] on icon at bounding box center [841, 8] width 7 height 7
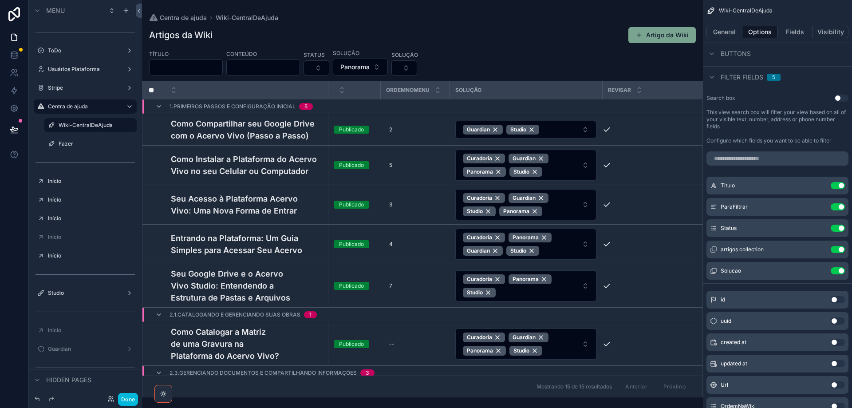
click at [835, 250] on button "Use setting" at bounding box center [838, 249] width 14 height 7
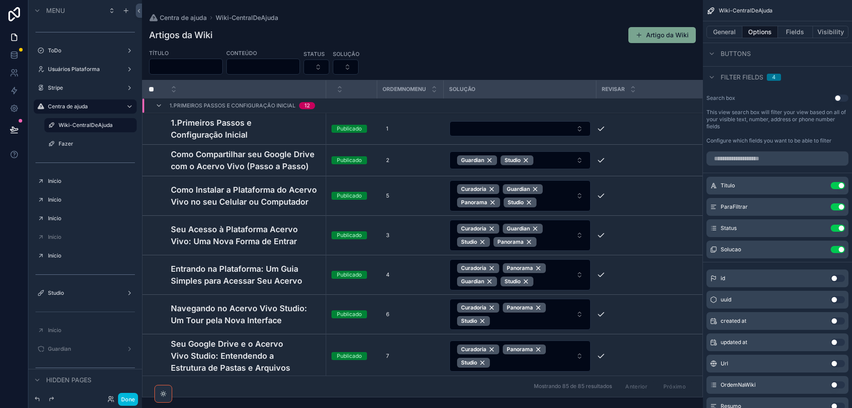
click at [366, 67] on div "scrollable content" at bounding box center [422, 204] width 561 height 408
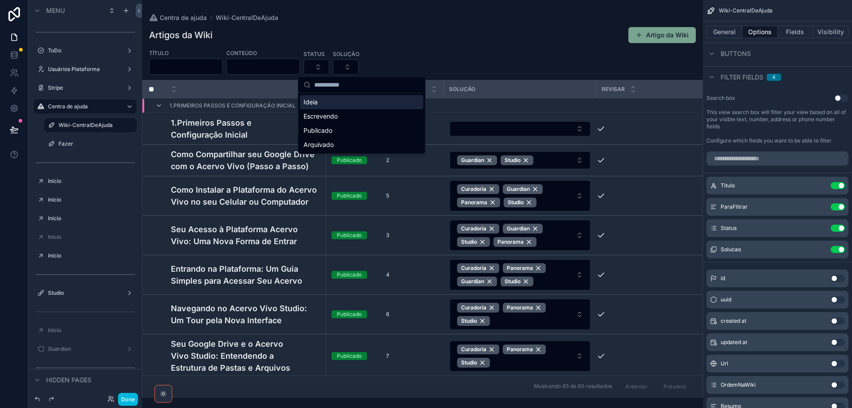
click at [329, 65] on button "Select Button" at bounding box center [317, 66] width 26 height 15
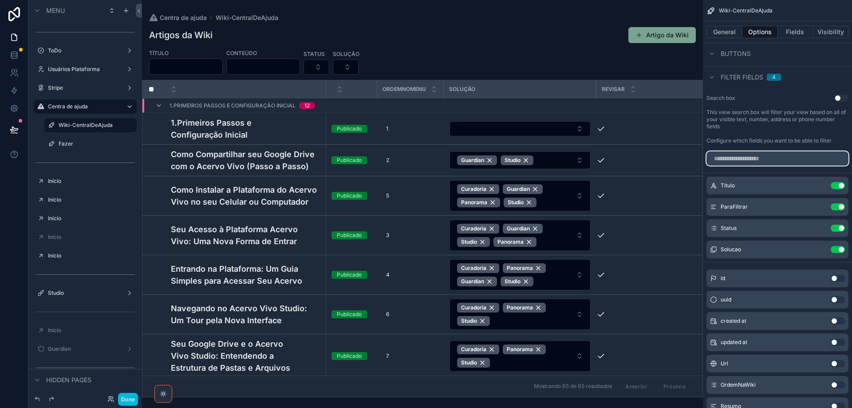
click at [778, 161] on input "scrollable content" at bounding box center [778, 158] width 142 height 14
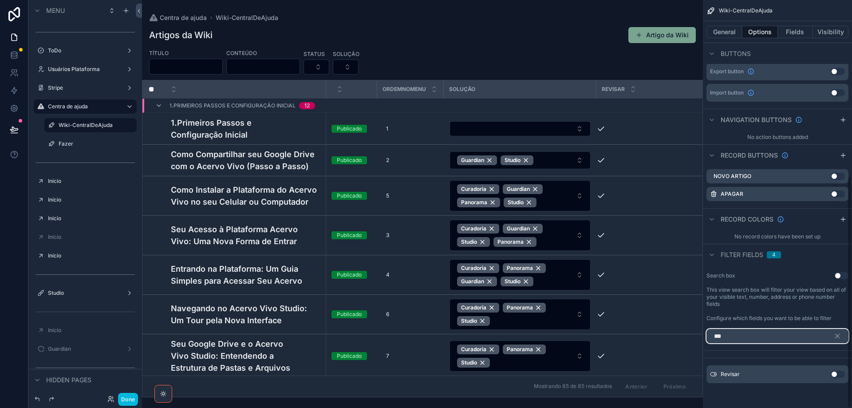
scroll to position [310, 0]
type input "***"
click at [842, 372] on button "Use setting" at bounding box center [838, 374] width 14 height 7
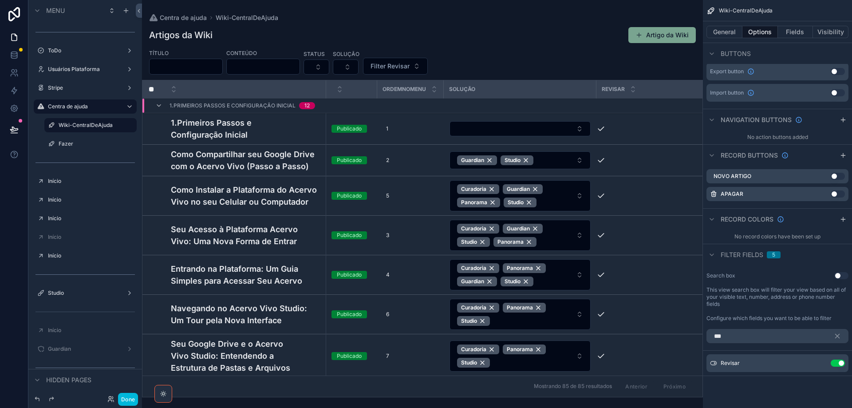
click at [0, 0] on icon "scrollable content" at bounding box center [0, 0] width 0 height 0
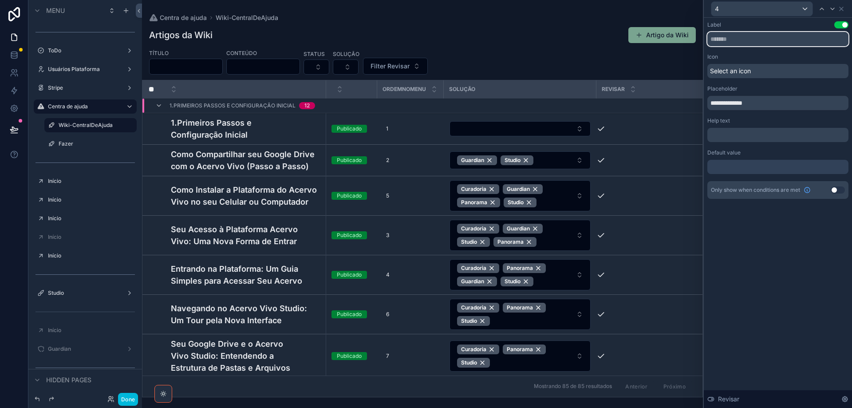
click at [747, 43] on input "text" at bounding box center [777, 39] width 141 height 14
type input "*******"
drag, startPoint x: 759, startPoint y: 101, endPoint x: 691, endPoint y: 104, distance: 68.4
click at [691, 103] on div "**********" at bounding box center [426, 204] width 852 height 408
click at [399, 63] on button "----" at bounding box center [381, 67] width 36 height 17
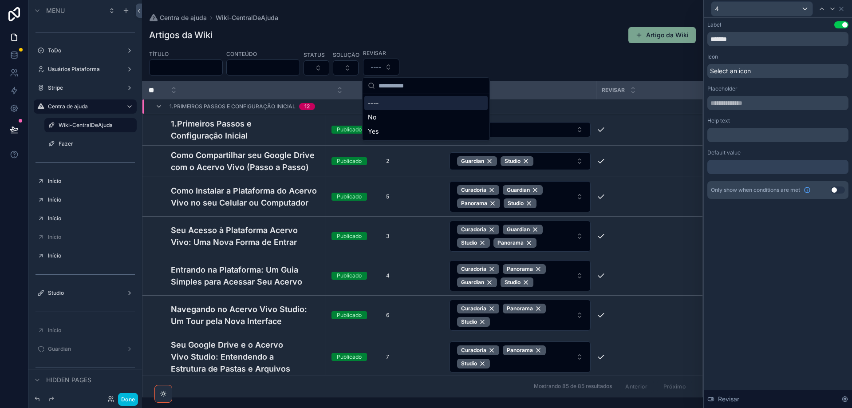
click at [399, 63] on button "----" at bounding box center [381, 67] width 36 height 17
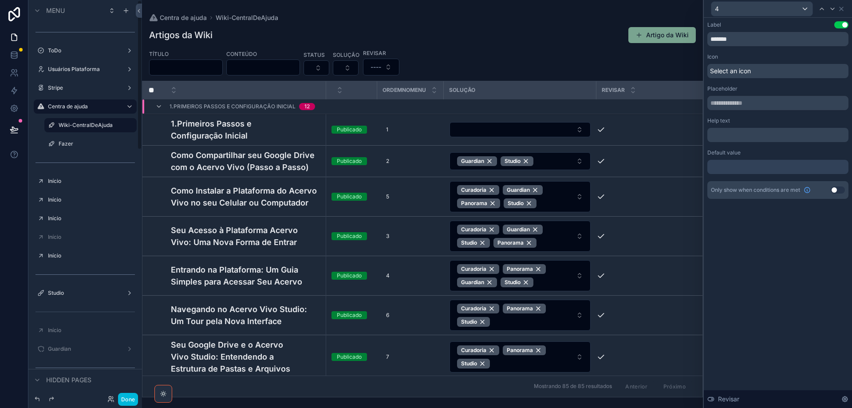
click at [126, 401] on button "Done" at bounding box center [128, 399] width 20 height 13
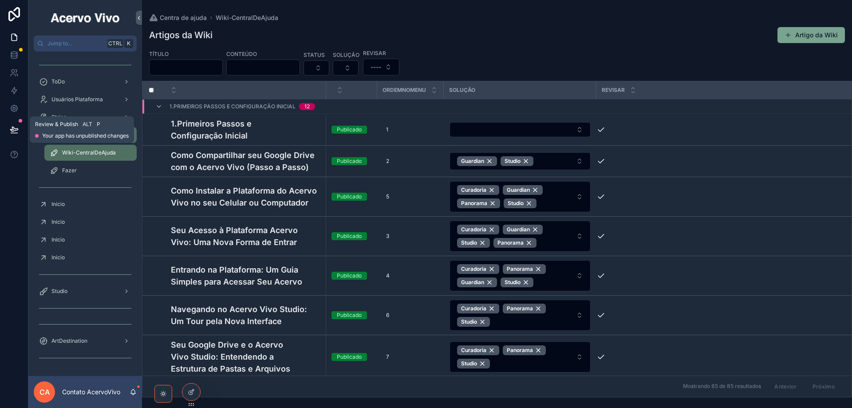
click at [14, 131] on icon at bounding box center [14, 129] width 8 height 4
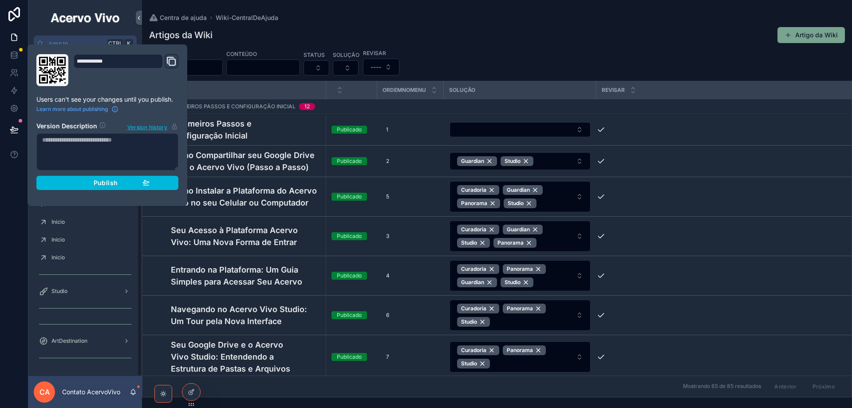
click at [99, 182] on span "Publish" at bounding box center [106, 183] width 24 height 8
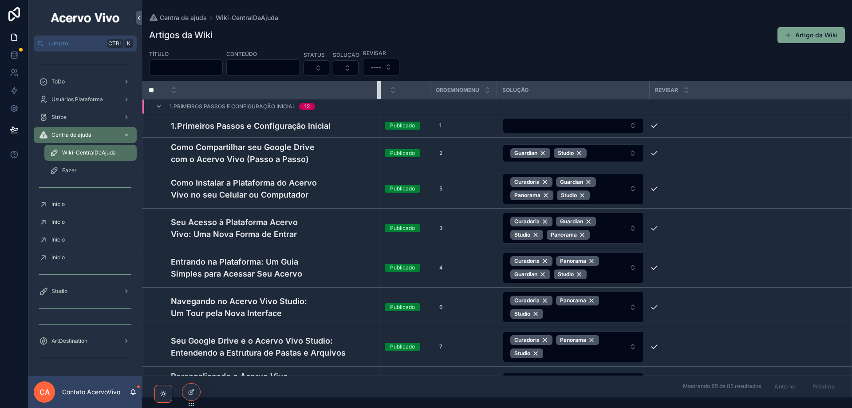
drag, startPoint x: 325, startPoint y: 93, endPoint x: 392, endPoint y: 97, distance: 67.6
click at [392, 97] on tr "OrdemNoMenu Solução Revisar" at bounding box center [496, 90] width 709 height 18
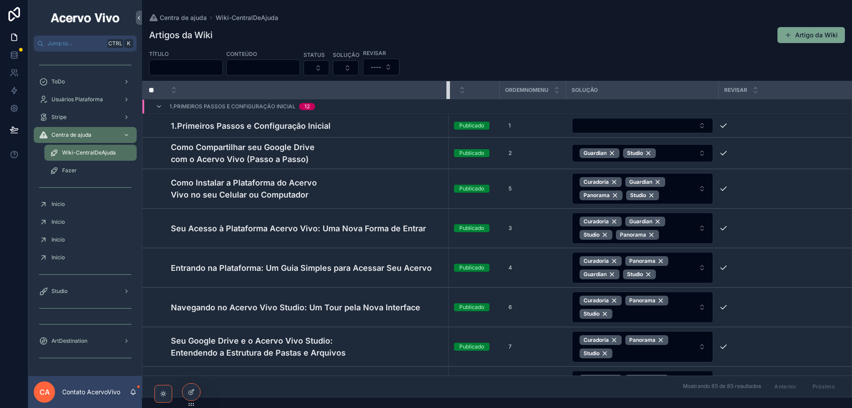
drag, startPoint x: 393, startPoint y: 91, endPoint x: 449, endPoint y: 91, distance: 55.5
click at [449, 91] on div "scrollable content" at bounding box center [449, 90] width 4 height 18
click at [67, 98] on span "Usuários Plataforma" at bounding box center [76, 99] width 51 height 7
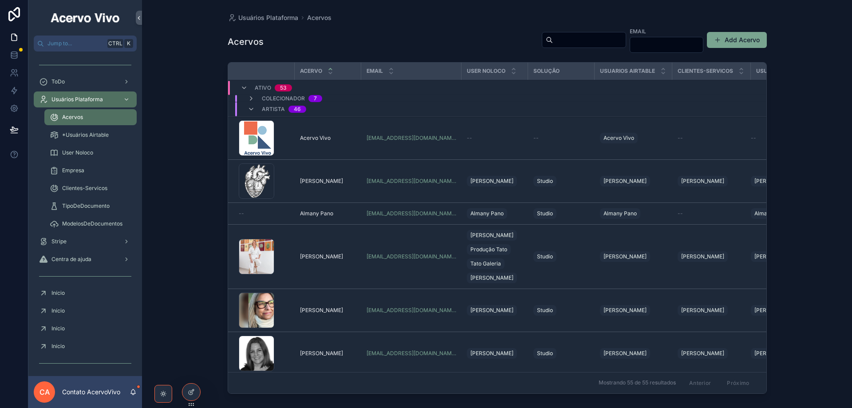
click at [84, 154] on span "User Noloco" at bounding box center [77, 152] width 31 height 7
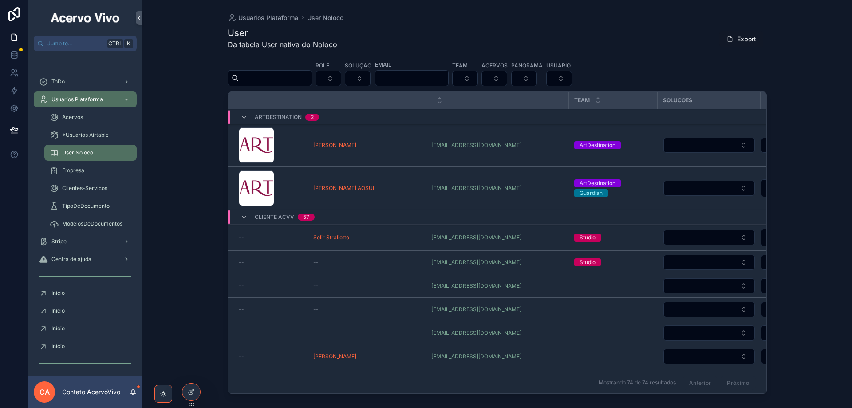
click at [478, 80] on button "Select Button" at bounding box center [465, 78] width 26 height 15
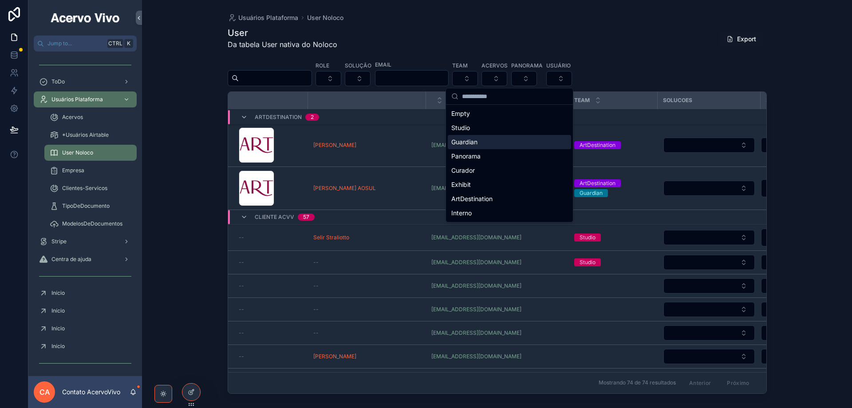
click at [506, 146] on div "Guardian" at bounding box center [509, 142] width 123 height 14
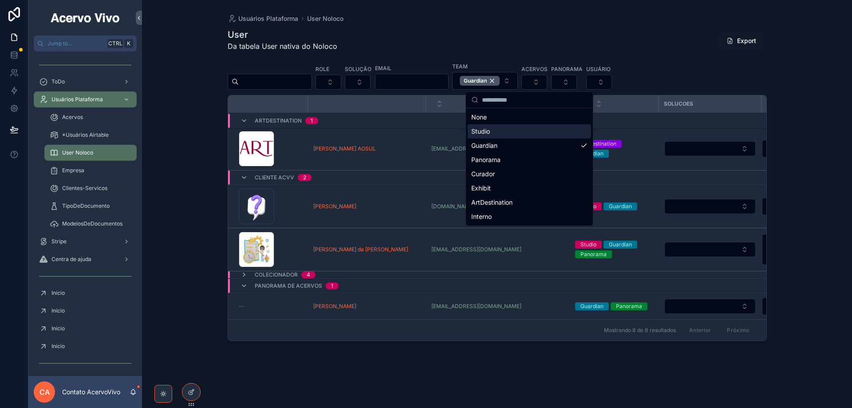
click at [749, 65] on div "Role Solução Email Team Guardian Acervos Panorama Usuário" at bounding box center [497, 76] width 539 height 28
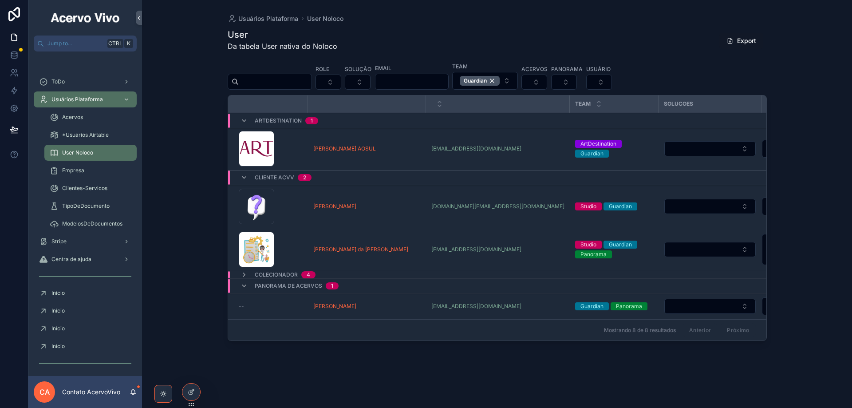
click at [706, 151] on button "Select Button" at bounding box center [709, 148] width 91 height 15
click at [692, 72] on div "Role Solução Email Team Guardian Acervos Panorama Usuário" at bounding box center [497, 76] width 539 height 28
click at [193, 393] on icon at bounding box center [191, 391] width 7 height 7
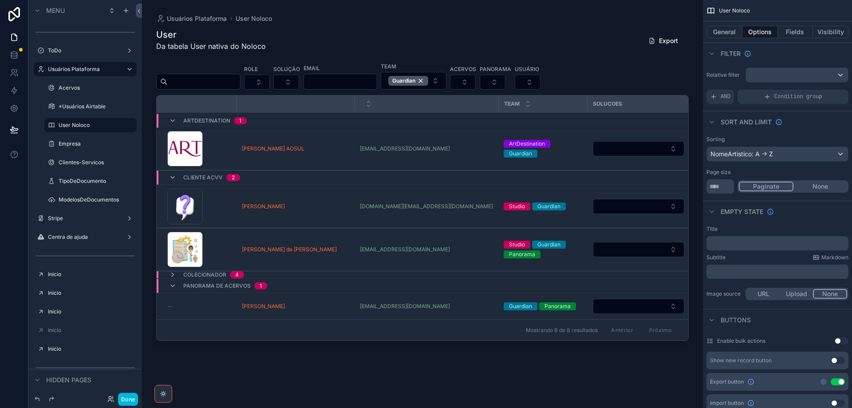
drag, startPoint x: 572, startPoint y: 344, endPoint x: 641, endPoint y: 341, distance: 69.3
click at [641, 341] on div "scrollable content" at bounding box center [422, 198] width 561 height 397
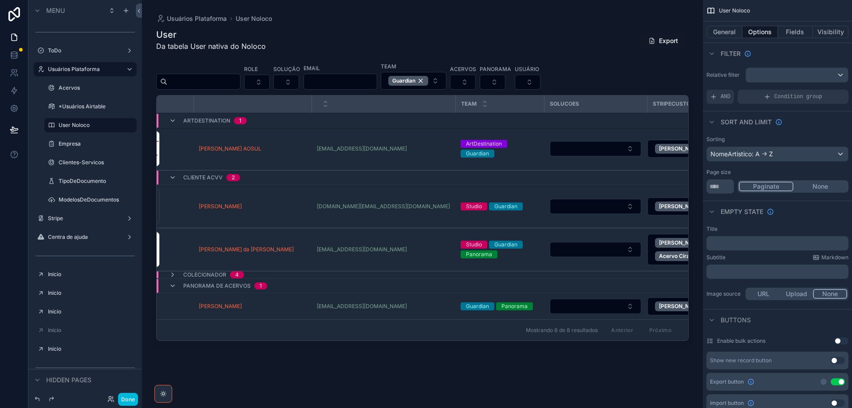
scroll to position [0, 75]
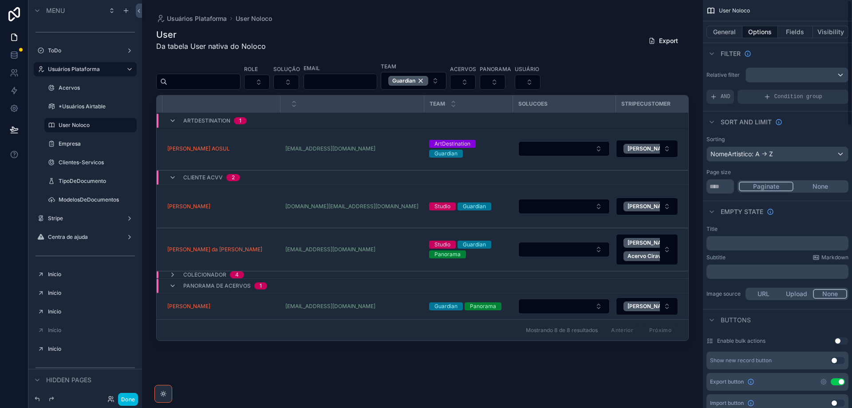
click at [802, 32] on button "Fields" at bounding box center [796, 32] width 36 height 12
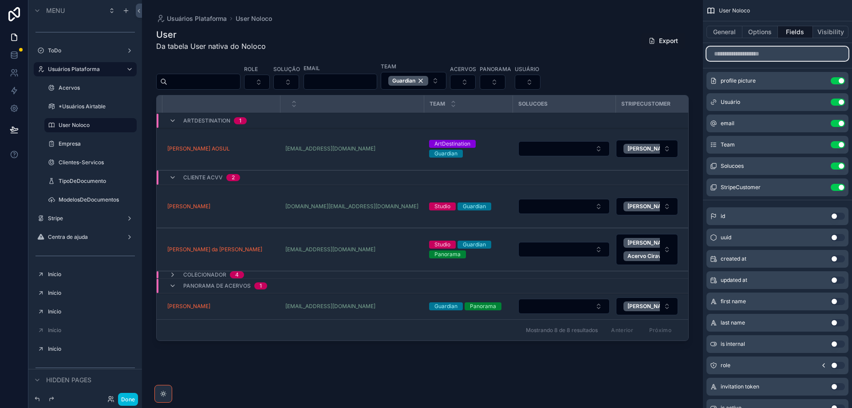
click at [781, 54] on input "scrollable content" at bounding box center [778, 54] width 142 height 14
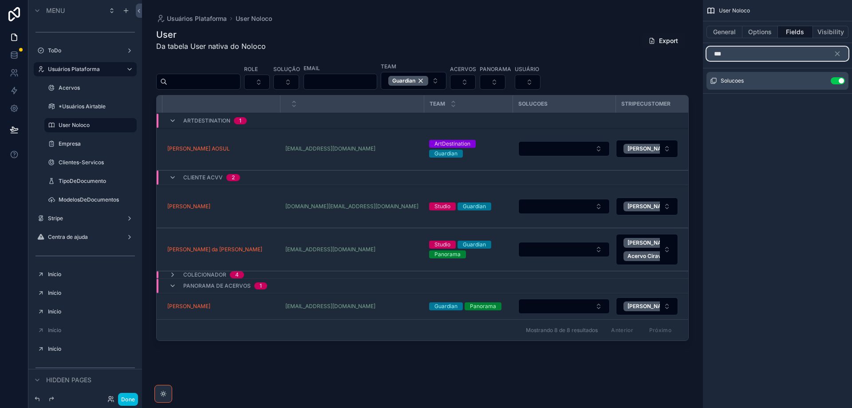
type input "***"
click at [570, 151] on button "Select Button" at bounding box center [563, 148] width 91 height 15
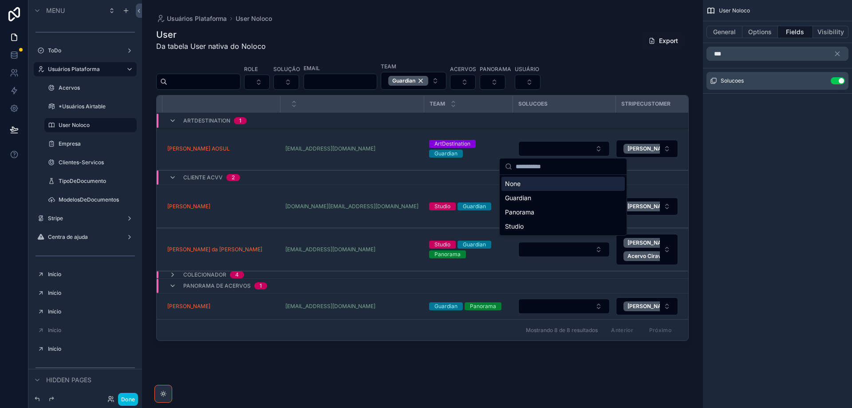
click at [570, 151] on button "Select Button" at bounding box center [563, 148] width 91 height 15
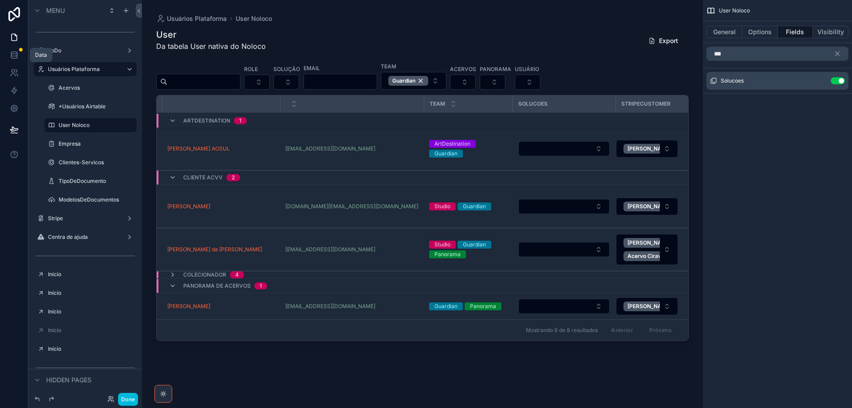
click at [14, 55] on icon at bounding box center [14, 55] width 9 height 9
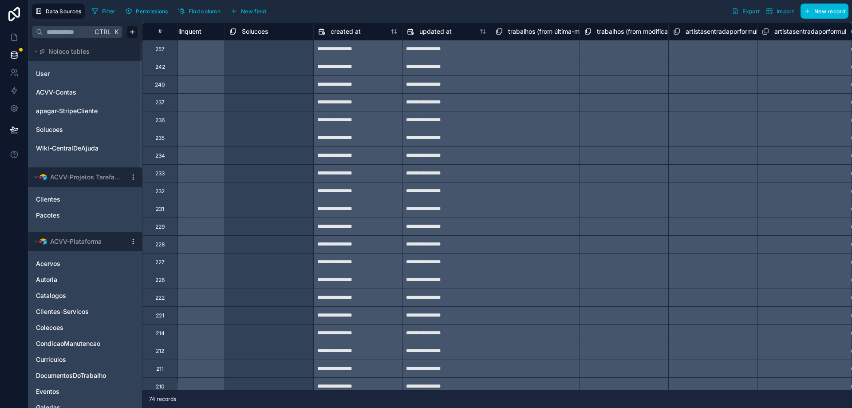
scroll to position [0, 1840]
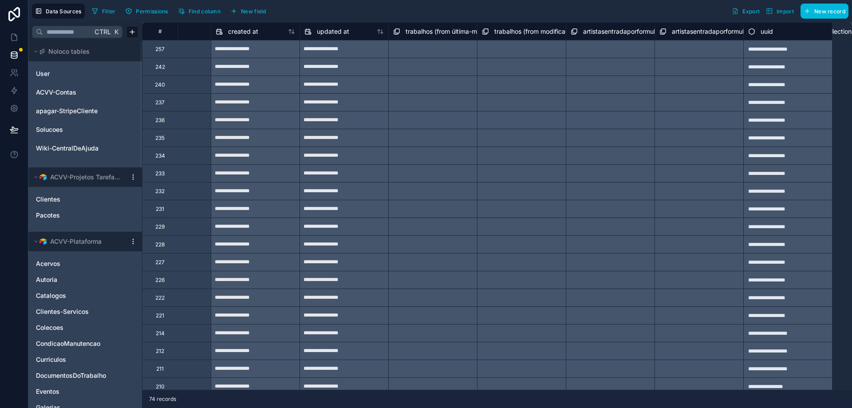
click at [244, 12] on span "New field" at bounding box center [253, 11] width 25 height 7
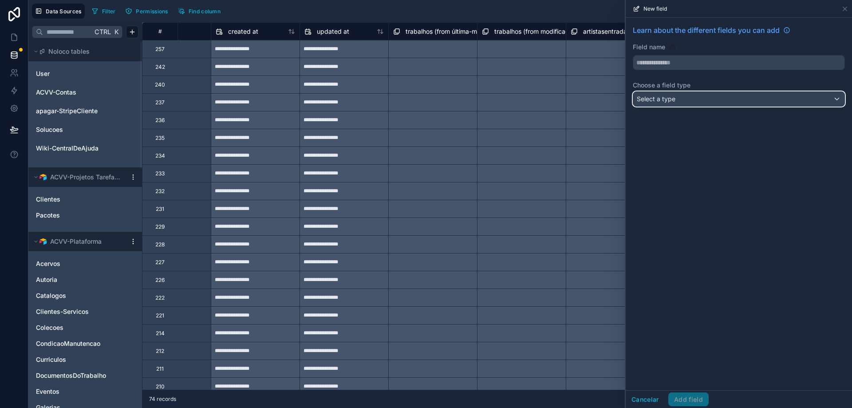
click at [719, 102] on div "Select a type" at bounding box center [738, 99] width 211 height 14
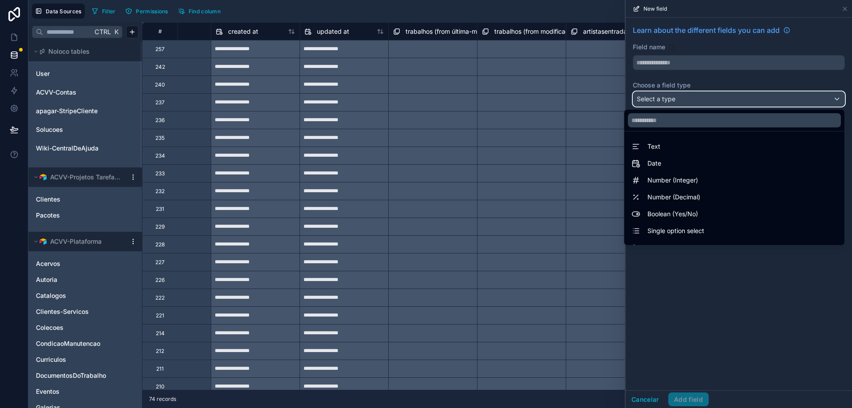
scroll to position [257, 0]
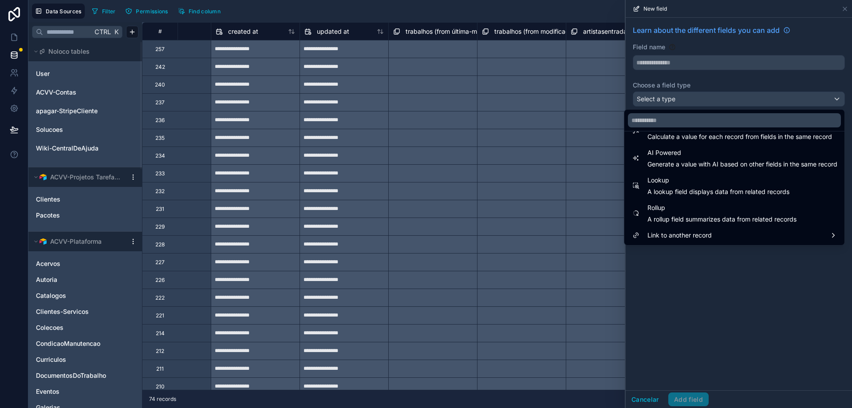
click at [735, 231] on div "Link to another record" at bounding box center [735, 235] width 206 height 11
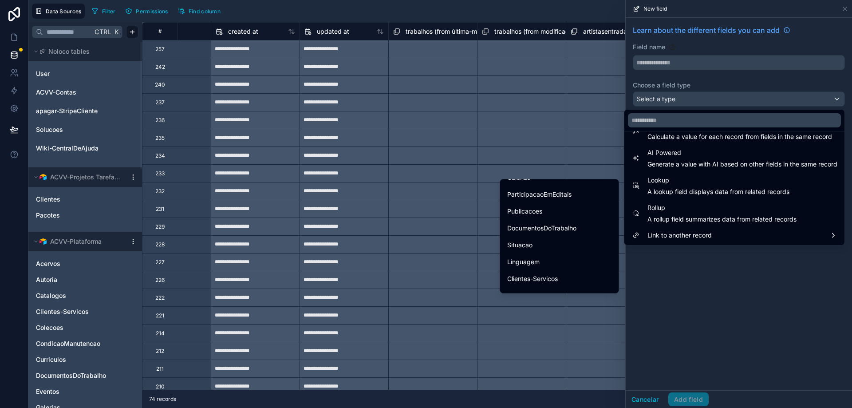
scroll to position [399, 0]
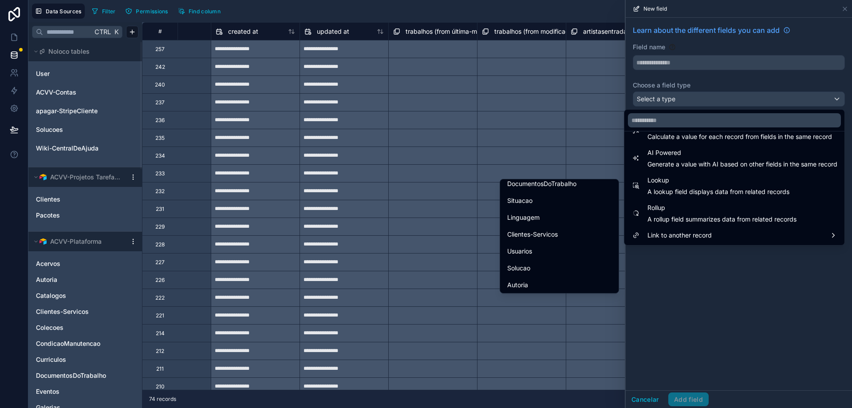
click at [569, 264] on div "Solucao" at bounding box center [559, 268] width 104 height 11
type input "*******"
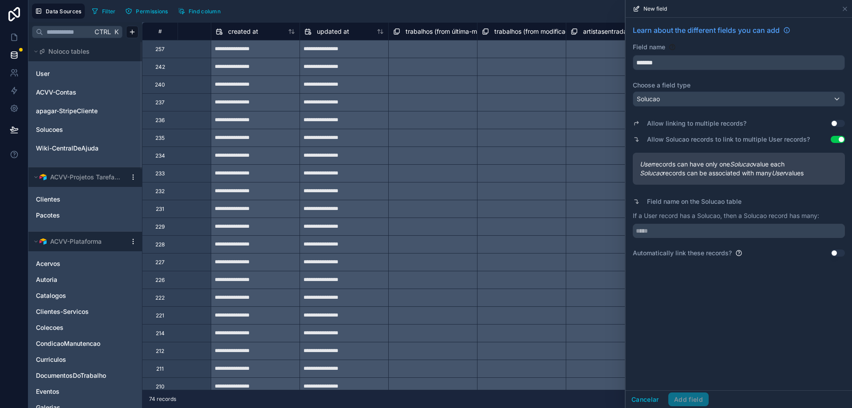
click at [840, 123] on button "Use setting" at bounding box center [838, 123] width 14 height 7
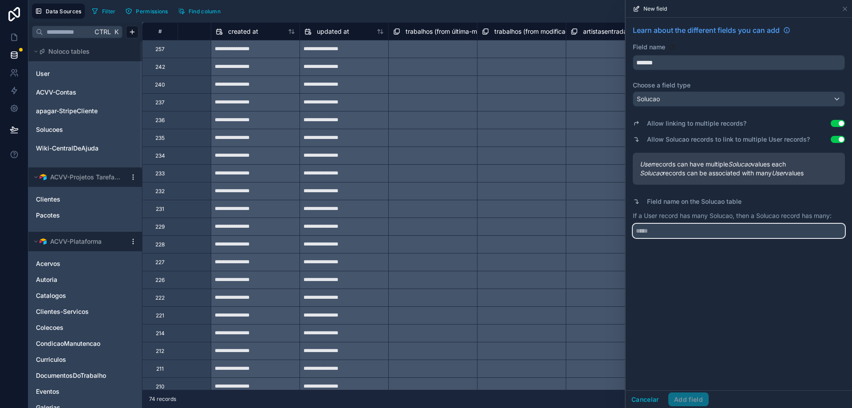
click at [662, 227] on input "text" at bounding box center [739, 231] width 212 height 14
click at [661, 235] on input "**********" at bounding box center [739, 231] width 212 height 14
type input "**********"
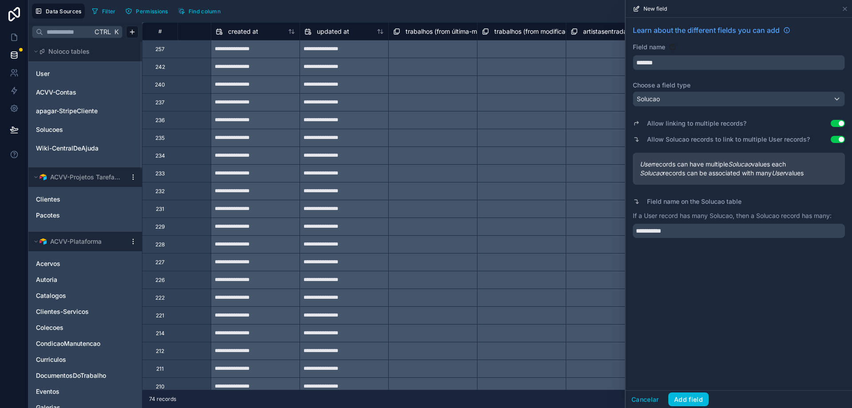
click at [695, 399] on button "Add field" at bounding box center [688, 399] width 40 height 14
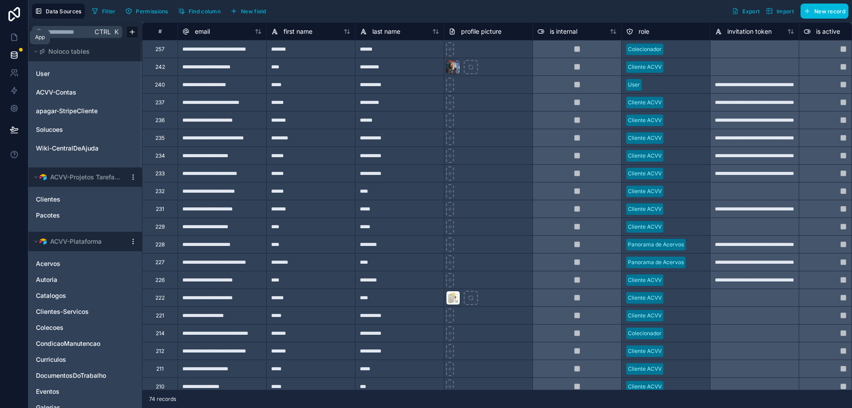
click at [13, 35] on icon at bounding box center [14, 37] width 9 height 9
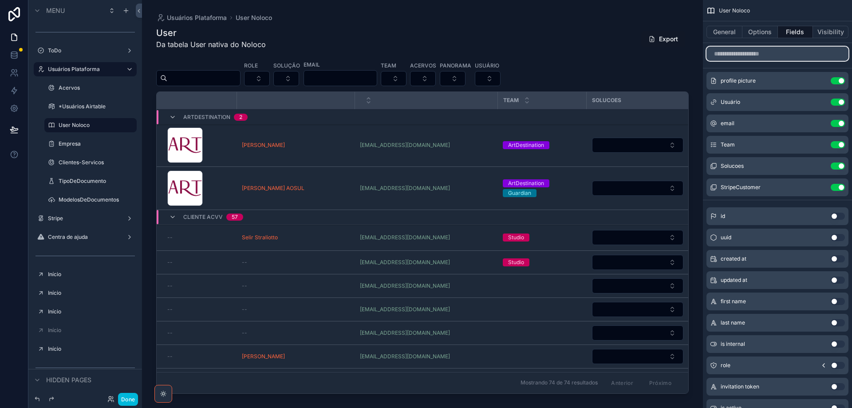
click at [770, 59] on input "scrollable content" at bounding box center [778, 54] width 142 height 14
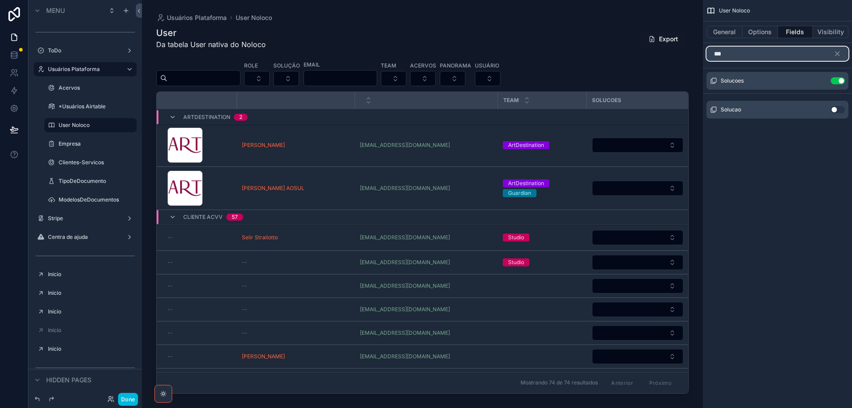
type input "***"
click at [841, 110] on button "Use setting" at bounding box center [838, 109] width 14 height 7
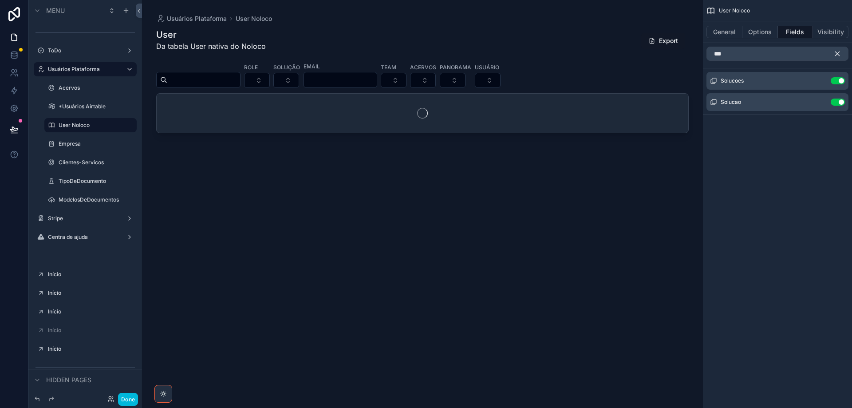
click at [840, 51] on icon "scrollable content" at bounding box center [838, 54] width 8 height 8
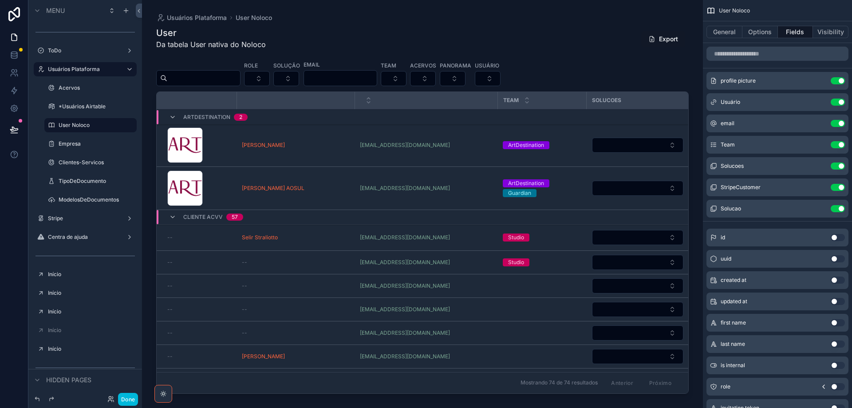
click at [836, 165] on button "Use setting" at bounding box center [838, 165] width 14 height 7
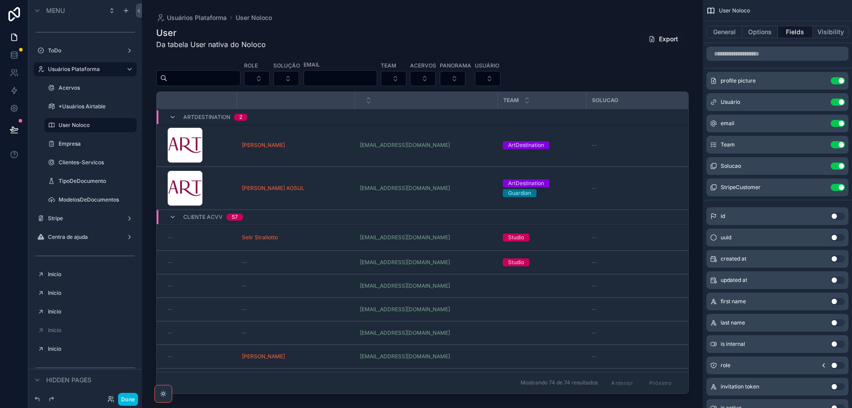
click at [0, 0] on icon "scrollable content" at bounding box center [0, 0] width 0 height 0
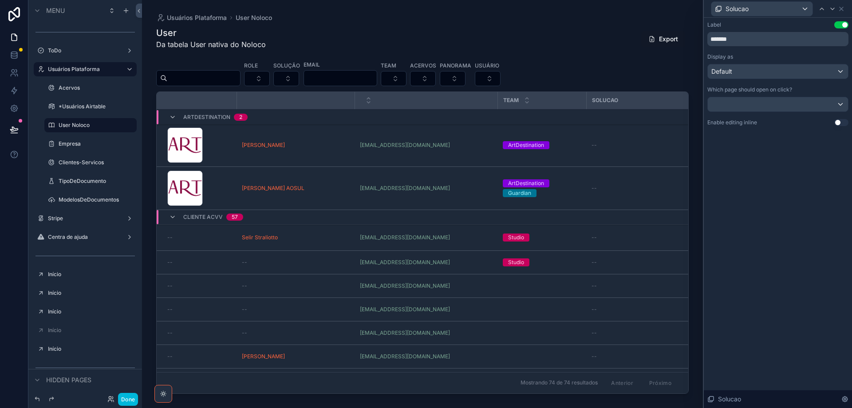
click at [846, 122] on button "Use setting" at bounding box center [841, 122] width 14 height 7
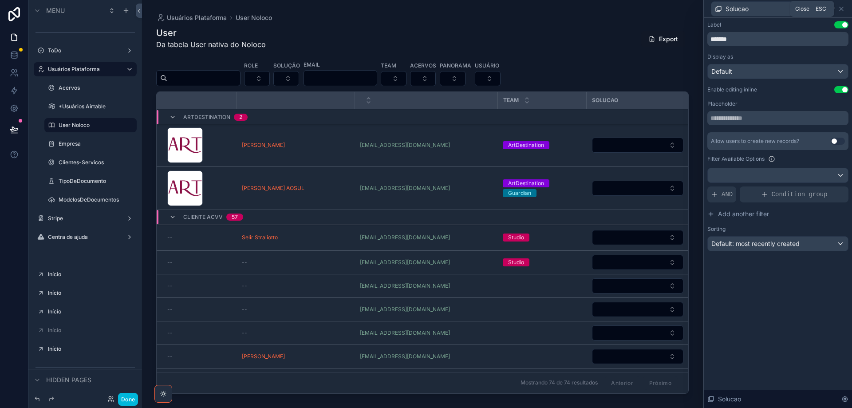
click at [844, 6] on icon at bounding box center [841, 8] width 7 height 7
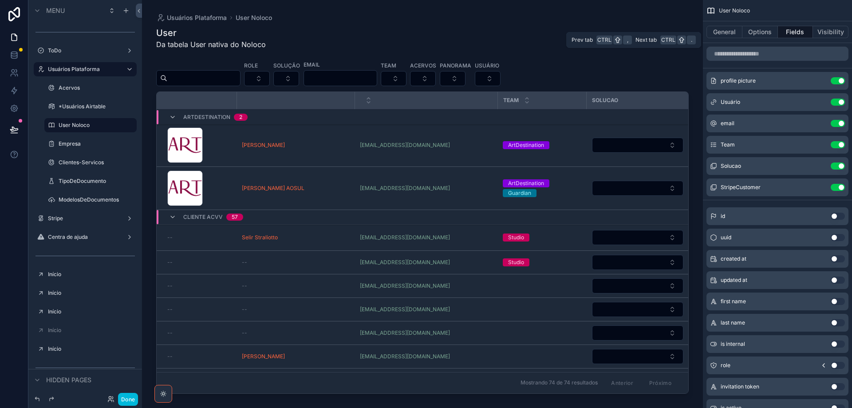
click at [758, 31] on button "Options" at bounding box center [761, 32] width 36 height 12
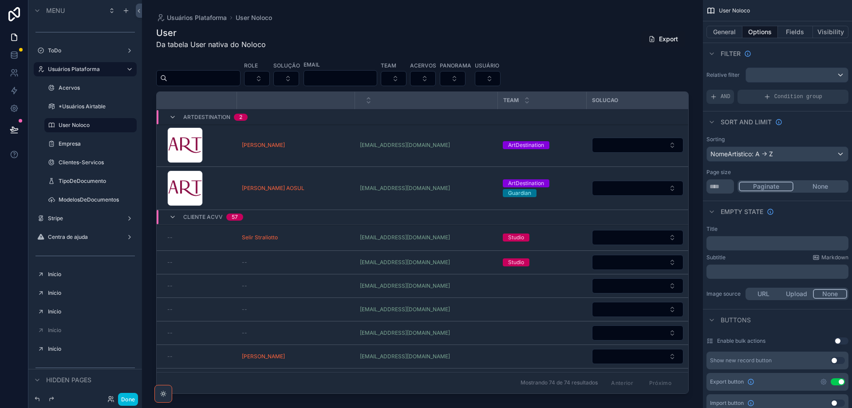
click at [844, 340] on button "Use setting" at bounding box center [841, 340] width 14 height 7
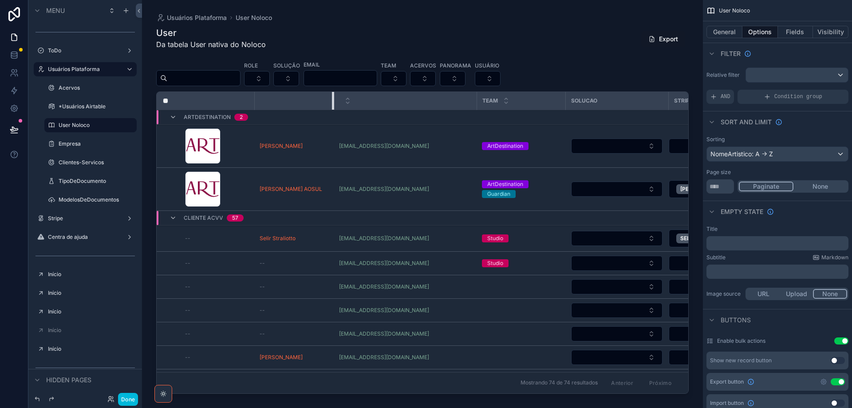
drag, startPoint x: 371, startPoint y: 104, endPoint x: 332, endPoint y: 111, distance: 39.2
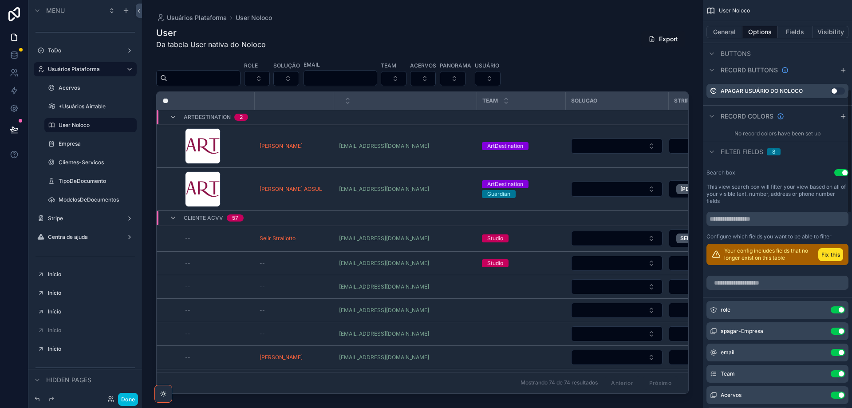
scroll to position [399, 0]
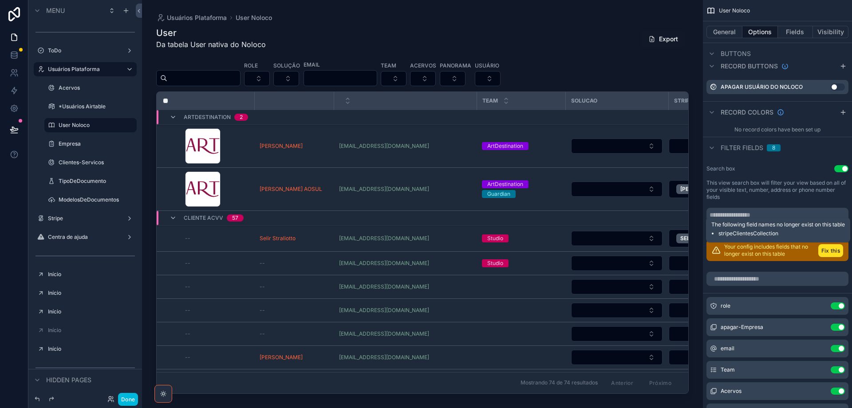
drag, startPoint x: 833, startPoint y: 253, endPoint x: 754, endPoint y: 225, distance: 83.8
click at [832, 253] on button "Fix this" at bounding box center [830, 250] width 25 height 13
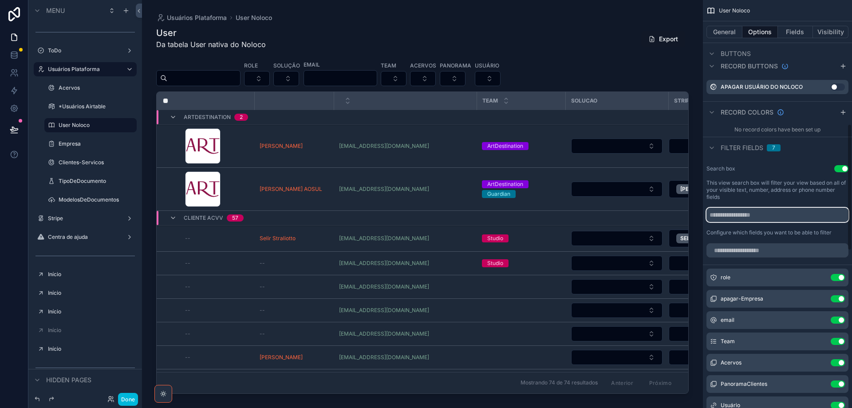
click at [767, 212] on input "scrollable content" at bounding box center [778, 215] width 142 height 14
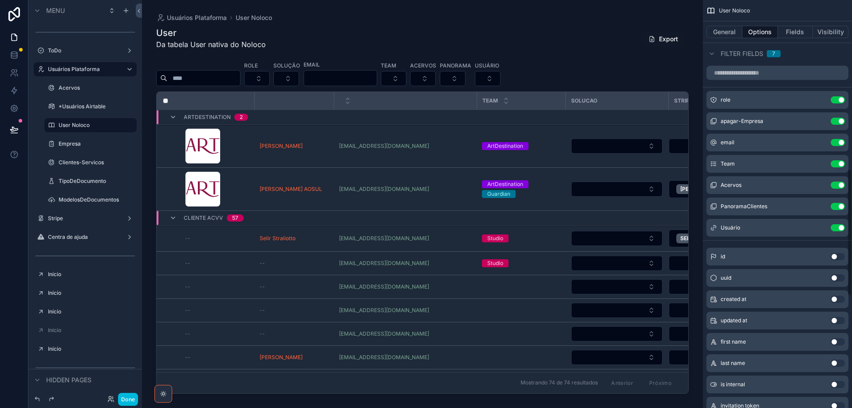
scroll to position [488, 0]
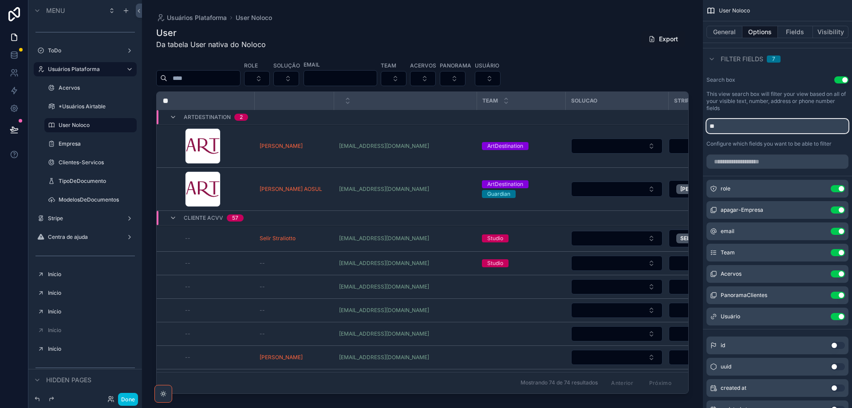
type input "*"
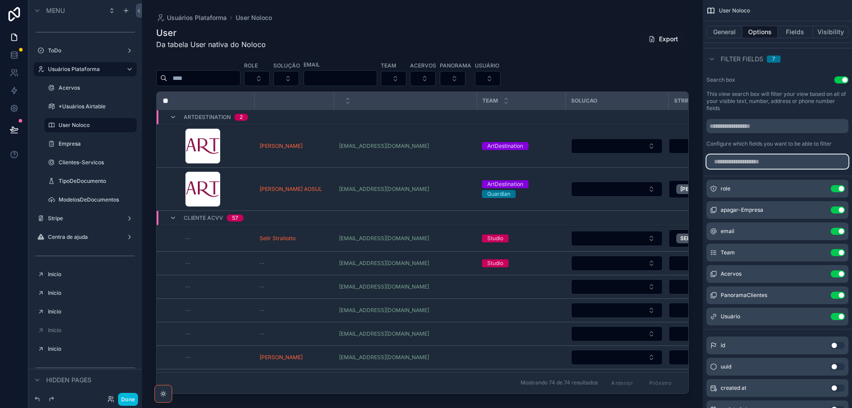
click at [737, 164] on input "scrollable content" at bounding box center [778, 161] width 142 height 14
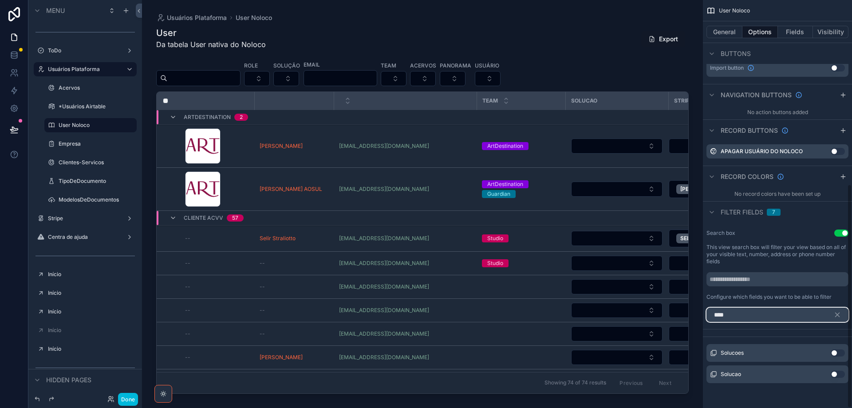
scroll to position [335, 0]
type input "****"
click at [842, 376] on button "Use setting" at bounding box center [838, 374] width 14 height 7
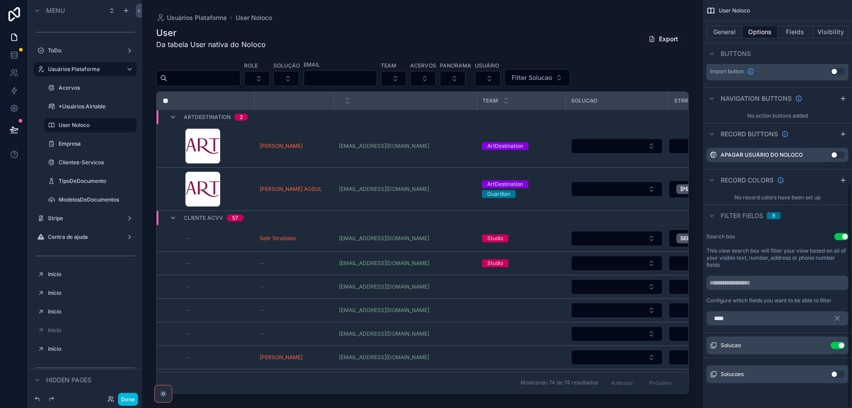
scroll to position [332, 0]
click at [0, 0] on icon "scrollable content" at bounding box center [0, 0] width 0 height 0
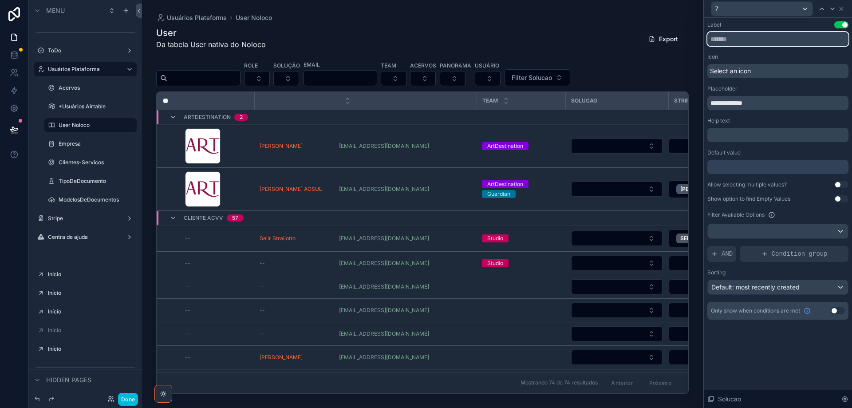
click at [747, 38] on input "text" at bounding box center [777, 39] width 141 height 14
type input "*******"
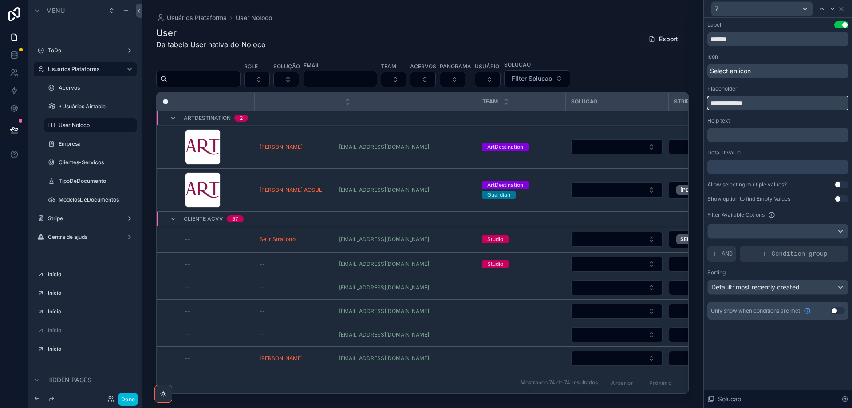
drag, startPoint x: 766, startPoint y: 103, endPoint x: 694, endPoint y: 103, distance: 71.5
click at [694, 103] on div "**********" at bounding box center [426, 204] width 852 height 408
click at [843, 186] on button "Use setting" at bounding box center [841, 184] width 14 height 7
click at [844, 198] on button "Use setting" at bounding box center [841, 198] width 14 height 7
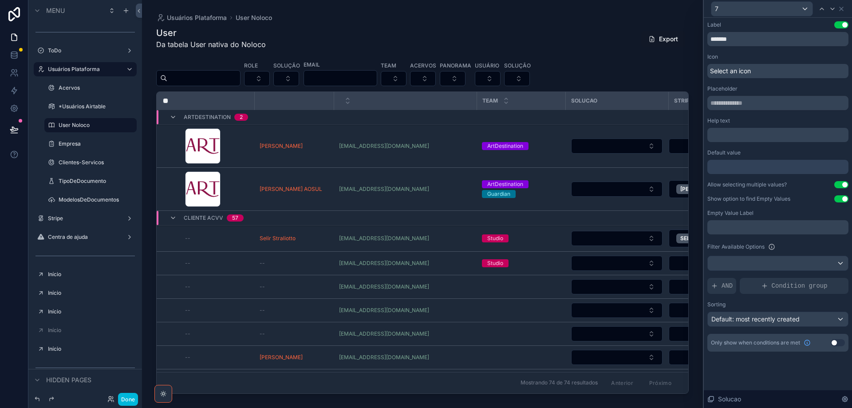
click at [762, 225] on p "﻿" at bounding box center [779, 227] width 136 height 9
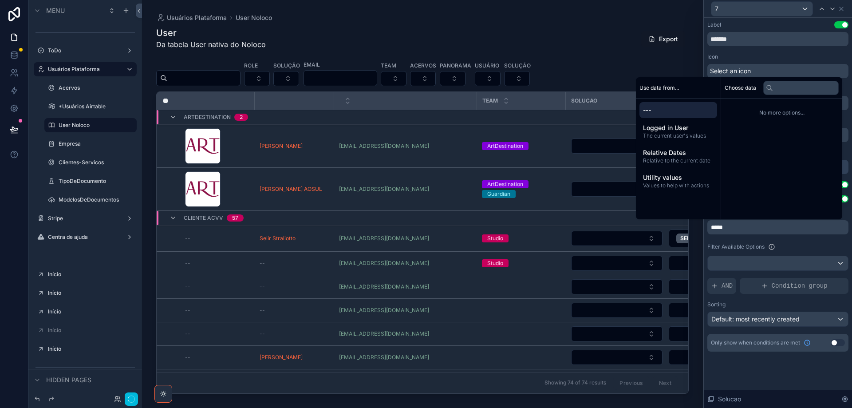
click at [718, 285] on div "AND" at bounding box center [721, 286] width 29 height 16
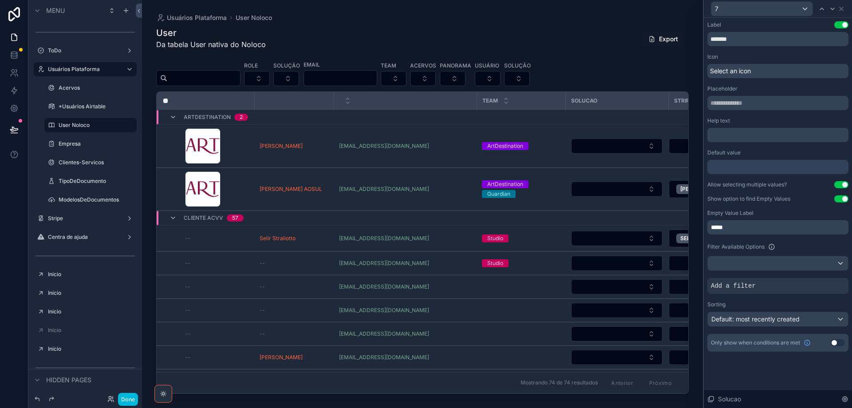
click at [0, 0] on icon at bounding box center [0, 0] width 0 height 0
click at [628, 273] on span "Select a field" at bounding box center [618, 273] width 38 height 8
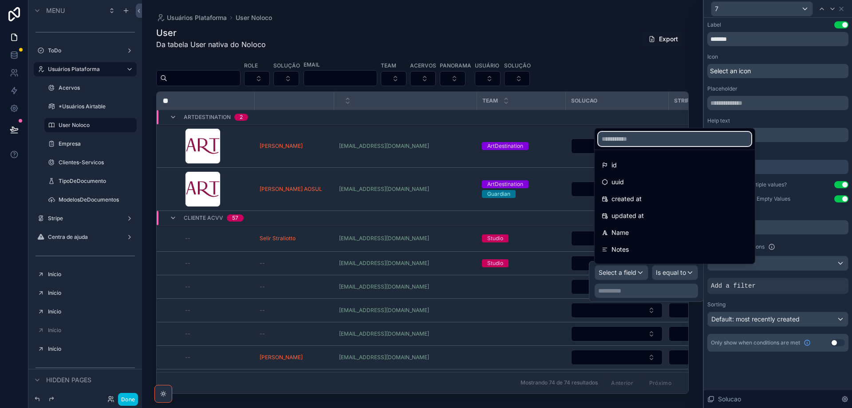
click at [612, 138] on input "text" at bounding box center [674, 139] width 153 height 14
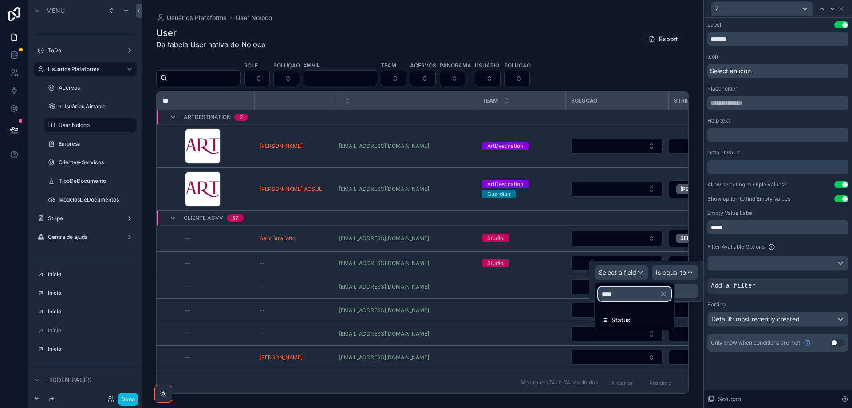
type input "****"
click at [628, 317] on span "Status" at bounding box center [621, 320] width 19 height 11
click at [668, 274] on span "Is equal to (=)" at bounding box center [666, 272] width 40 height 9
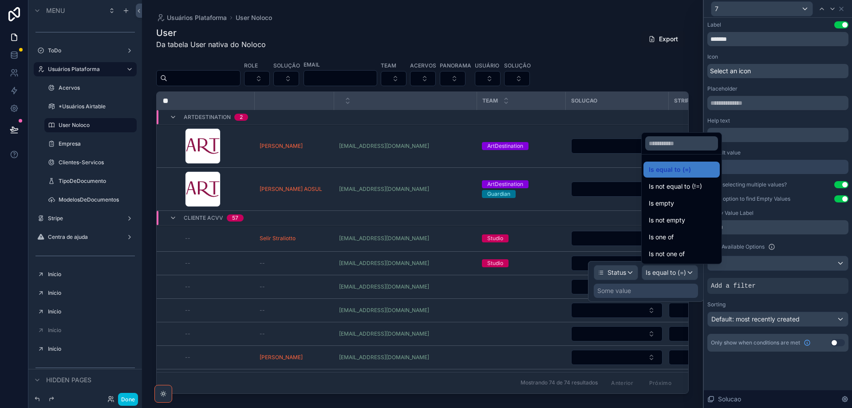
click at [675, 241] on div "Is one of" at bounding box center [682, 237] width 66 height 11
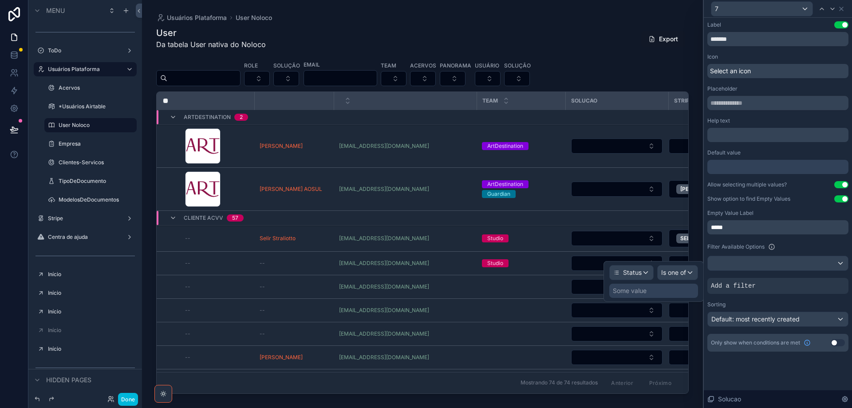
click at [667, 291] on div "Some value" at bounding box center [653, 291] width 89 height 14
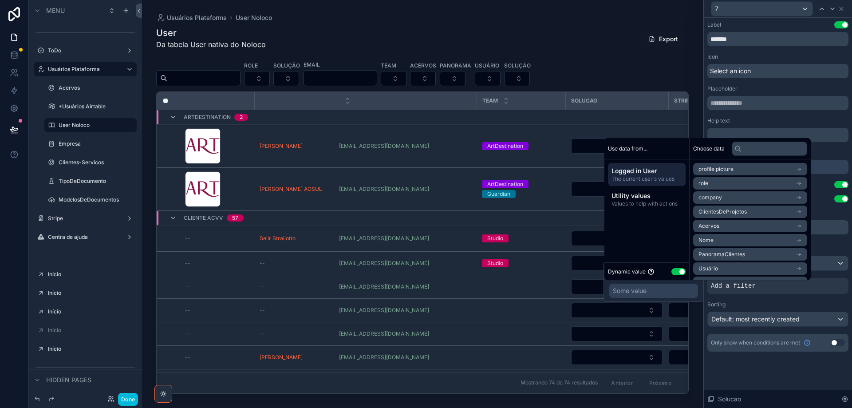
click at [673, 270] on button "Use setting" at bounding box center [679, 271] width 14 height 7
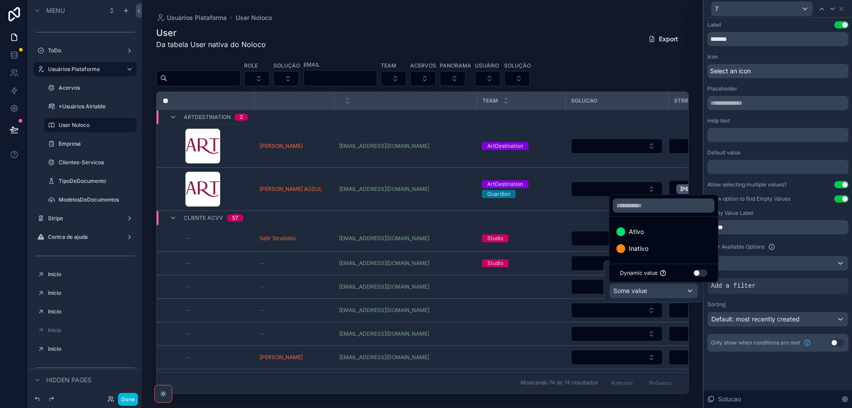
click at [666, 232] on div "Ativo" at bounding box center [663, 231] width 95 height 11
click at [748, 317] on span "Default: most recently created" at bounding box center [755, 319] width 88 height 8
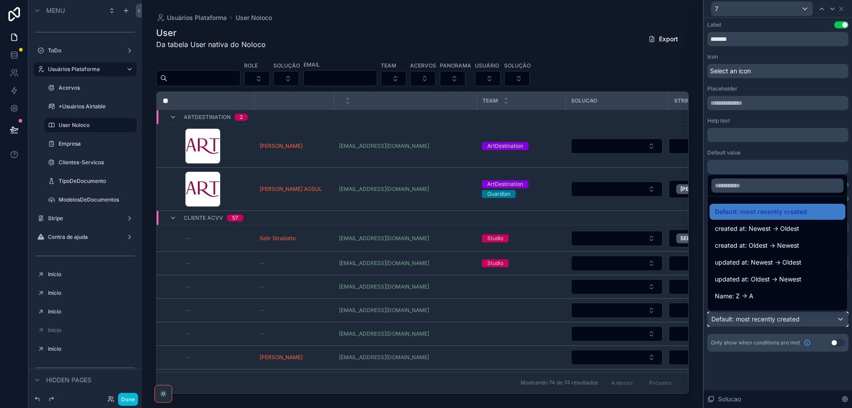
scroll to position [44, 0]
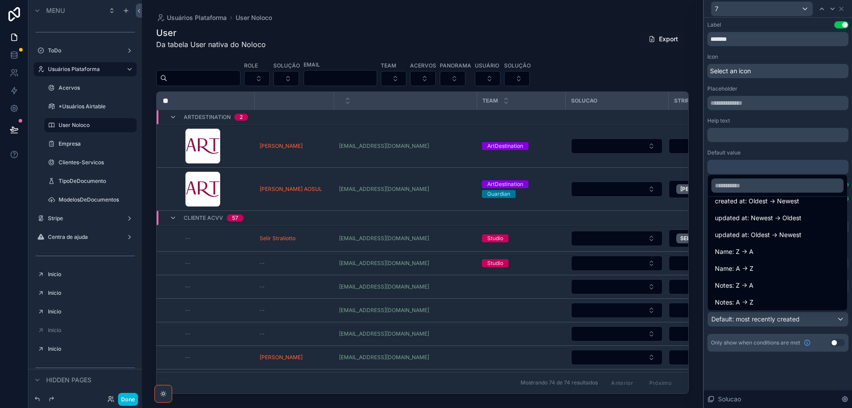
click at [755, 271] on div "Name: A -> Z" at bounding box center [777, 268] width 125 height 11
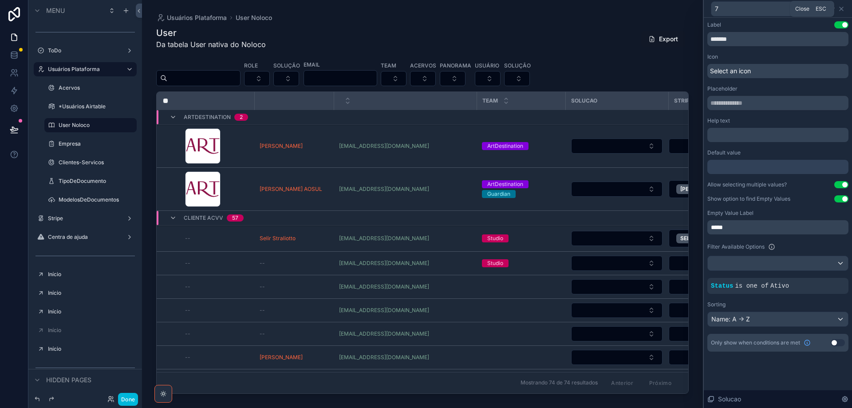
click at [844, 10] on icon at bounding box center [841, 8] width 7 height 7
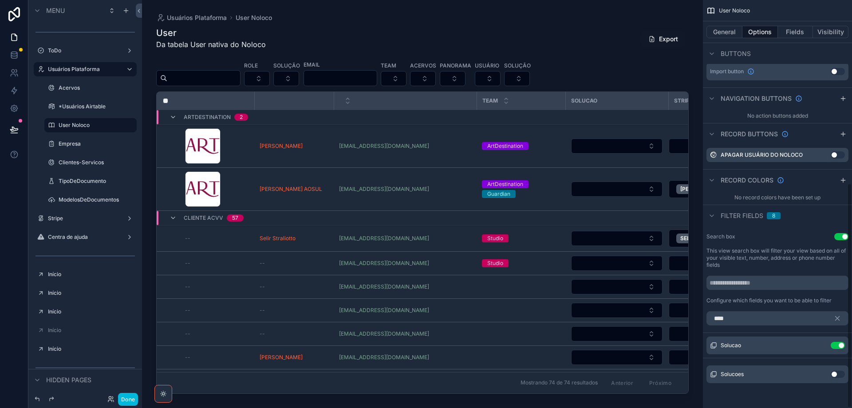
click at [802, 33] on button "Fields" at bounding box center [796, 32] width 36 height 12
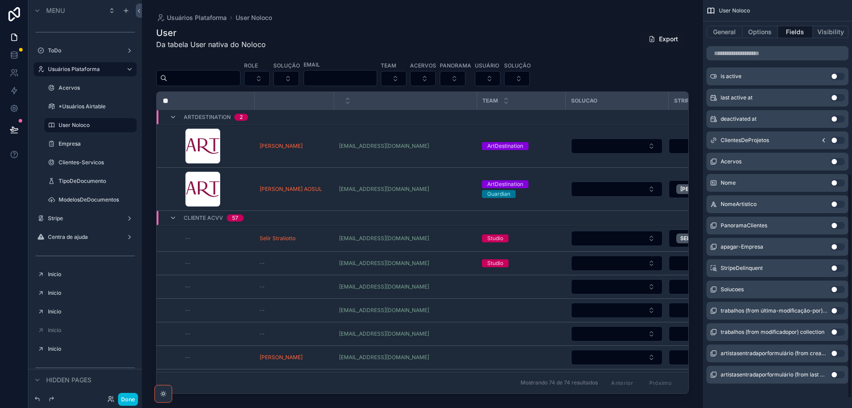
scroll to position [65, 0]
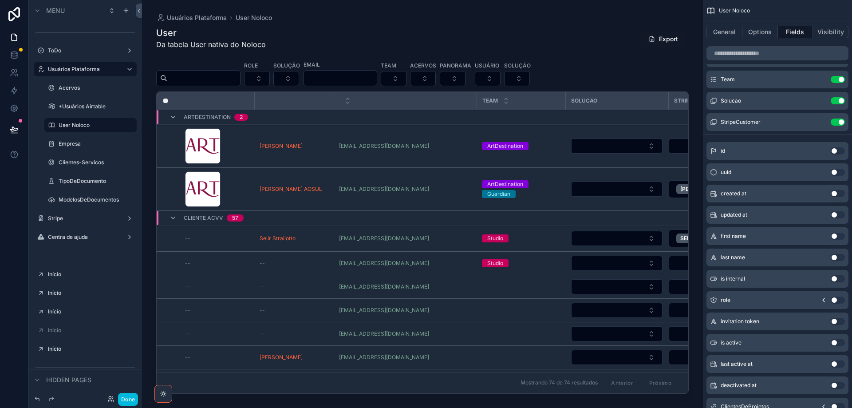
click at [0, 0] on icon "scrollable content" at bounding box center [0, 0] width 0 height 0
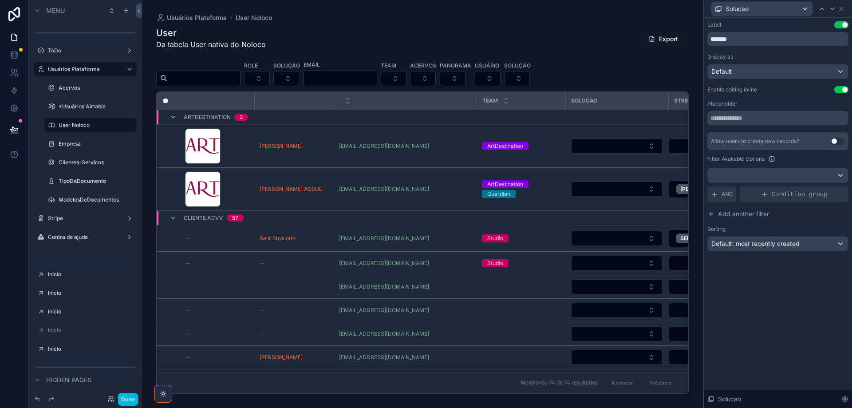
click at [722, 196] on span "AND" at bounding box center [727, 194] width 11 height 9
click at [0, 0] on icon at bounding box center [0, 0] width 0 height 0
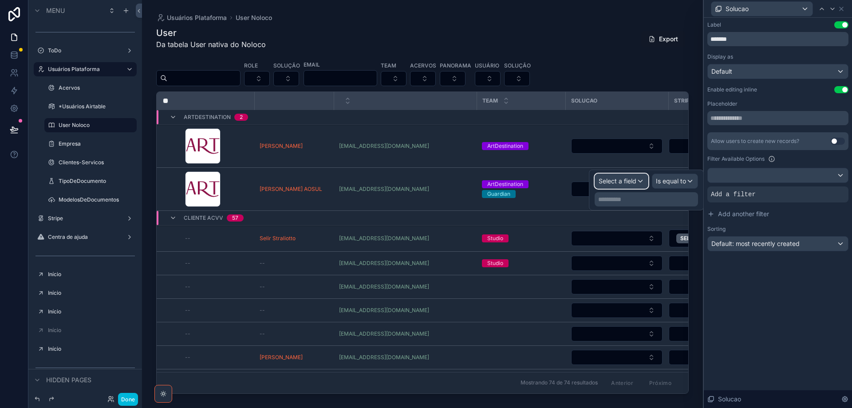
click at [635, 184] on span "Select a field" at bounding box center [618, 181] width 38 height 8
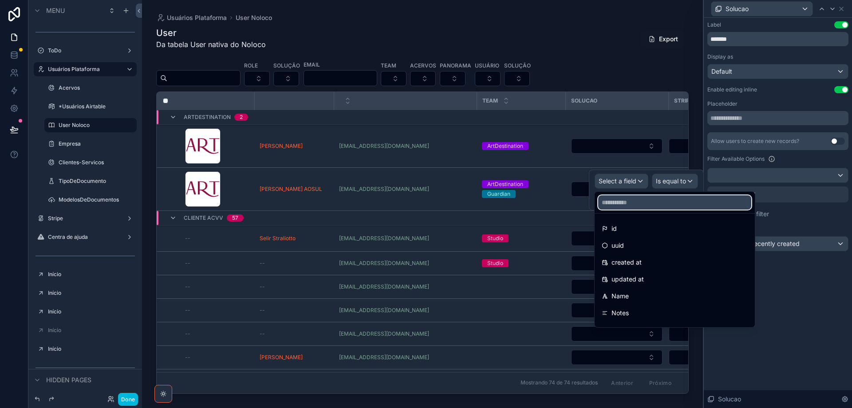
click at [638, 206] on input "text" at bounding box center [674, 202] width 153 height 14
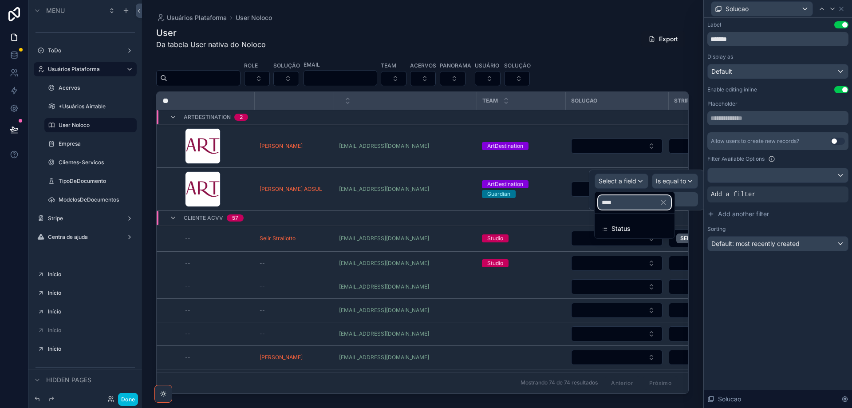
type input "****"
drag, startPoint x: 635, startPoint y: 224, endPoint x: 668, endPoint y: 186, distance: 50.0
click at [635, 224] on div "Status" at bounding box center [635, 228] width 66 height 11
click at [670, 182] on span "Is equal to (=)" at bounding box center [666, 181] width 40 height 9
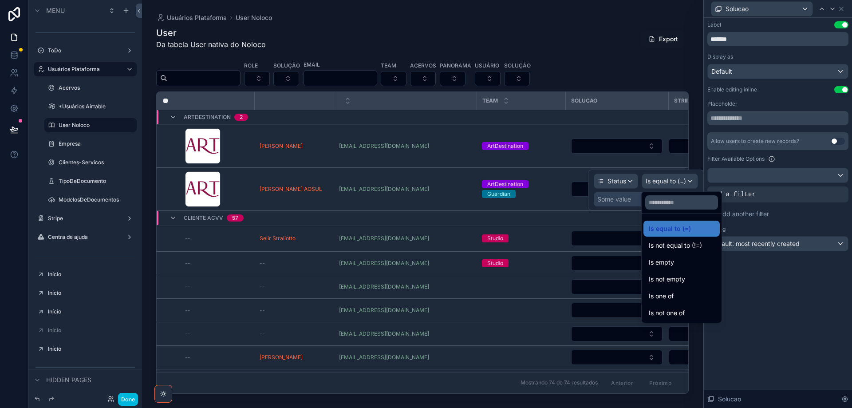
click at [688, 292] on div "Is one of" at bounding box center [682, 296] width 66 height 11
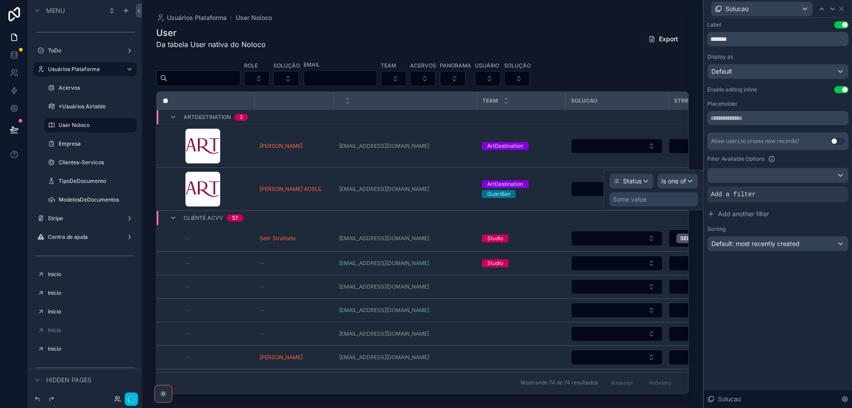
click at [657, 198] on div "Some value" at bounding box center [653, 199] width 89 height 14
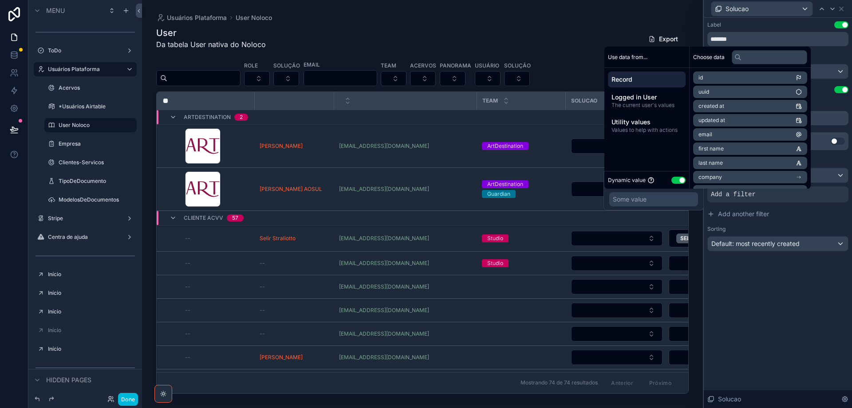
click at [675, 182] on button "Use setting" at bounding box center [679, 180] width 14 height 7
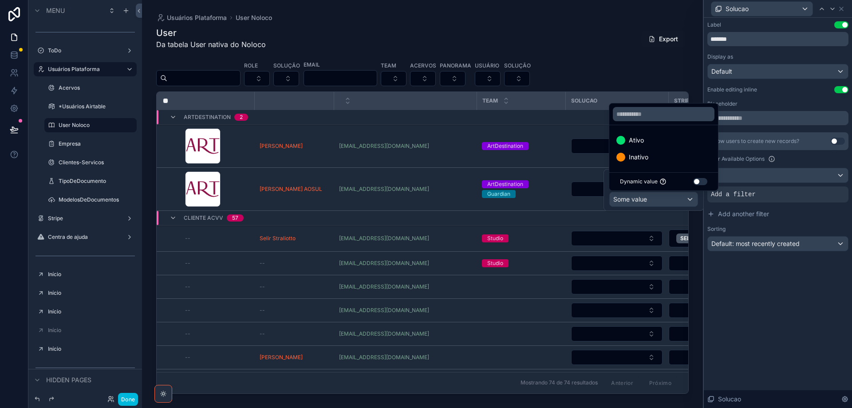
click at [641, 143] on span "Ativo" at bounding box center [636, 140] width 15 height 11
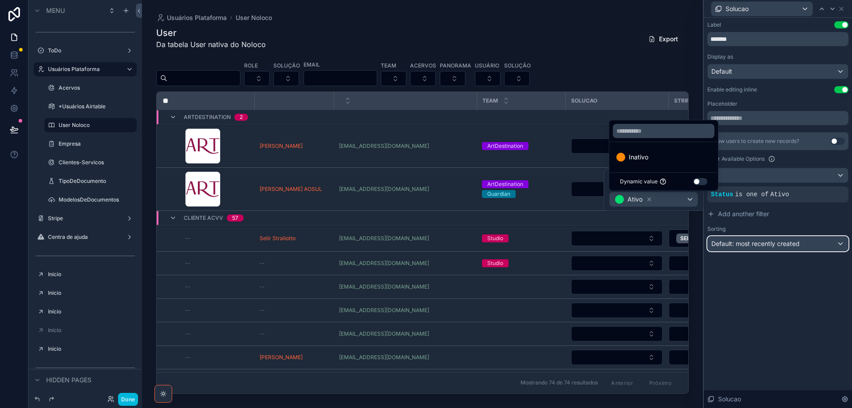
click at [773, 246] on span "Default: most recently created" at bounding box center [755, 244] width 88 height 8
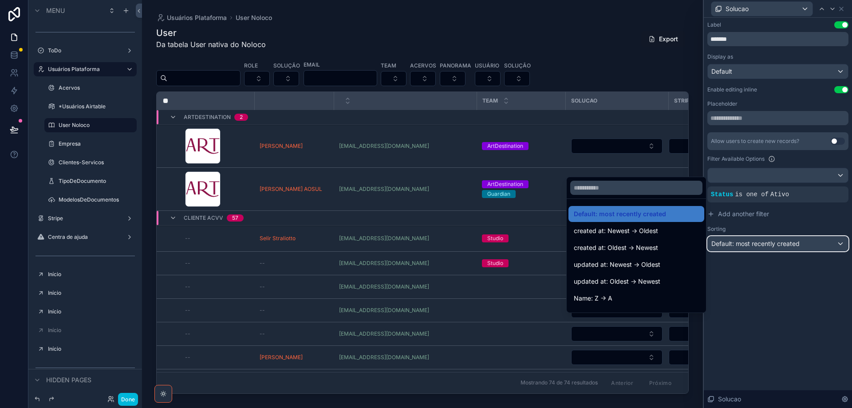
scroll to position [89, 0]
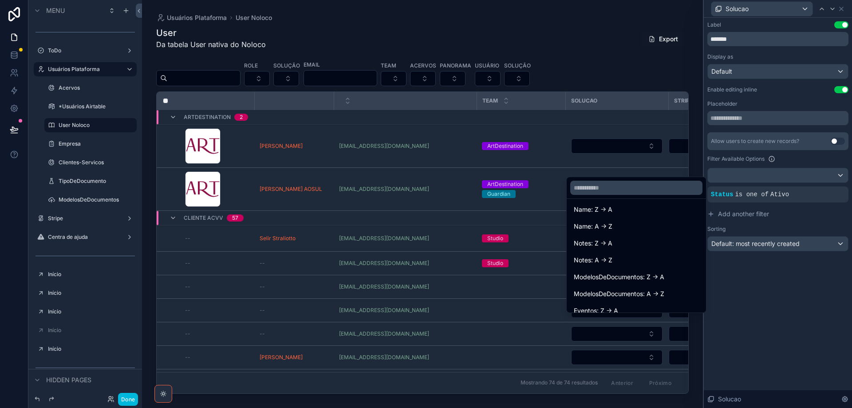
click at [635, 231] on div "Name: A -> Z" at bounding box center [636, 226] width 125 height 11
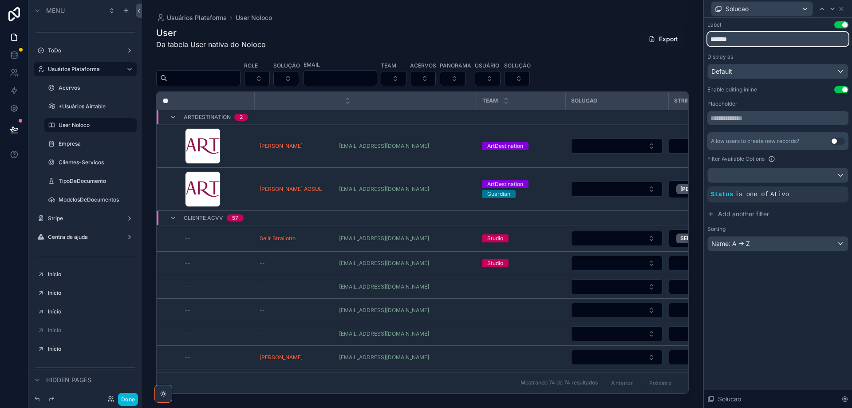
drag, startPoint x: 749, startPoint y: 41, endPoint x: 697, endPoint y: 42, distance: 51.9
click at [697, 42] on div "Solucao Label Use setting ******* Display as Default Enable editing inline Use …" at bounding box center [426, 204] width 852 height 408
type input "********"
click at [127, 402] on button "Done" at bounding box center [128, 399] width 20 height 13
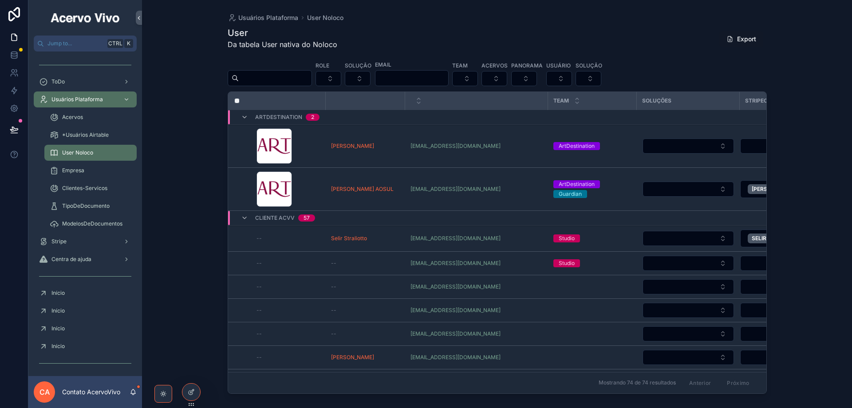
click at [478, 78] on button "Select Button" at bounding box center [465, 78] width 26 height 15
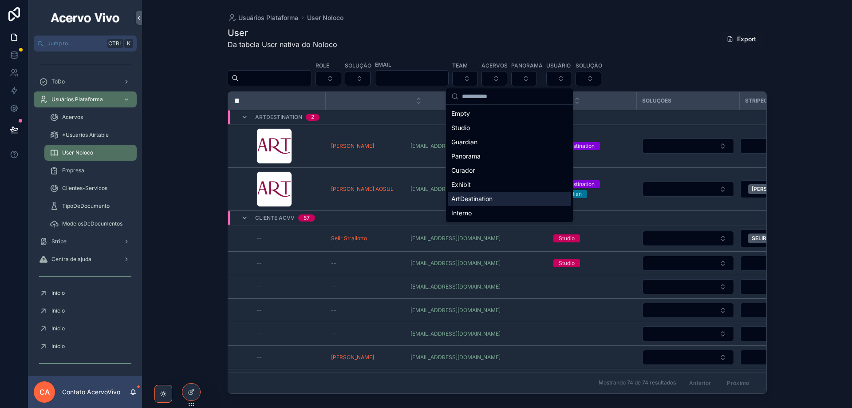
click at [498, 201] on div "ArtDestination" at bounding box center [509, 199] width 123 height 14
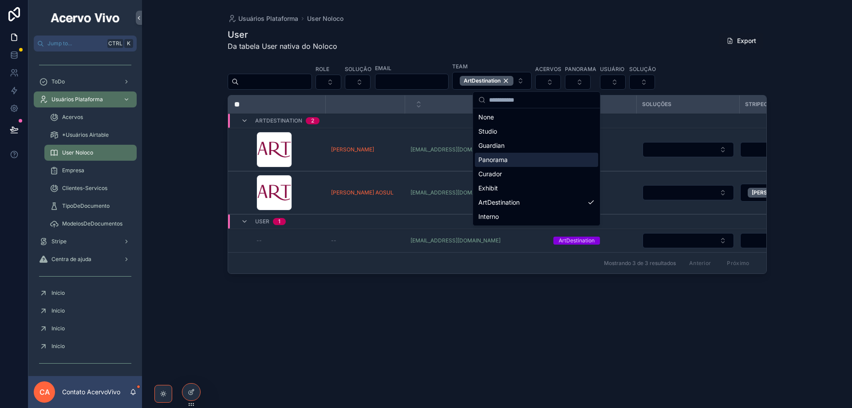
drag, startPoint x: 620, startPoint y: 29, endPoint x: 677, endPoint y: 131, distance: 116.4
click at [620, 30] on div "User Da tabela User nativa do Noloco Export" at bounding box center [497, 42] width 539 height 28
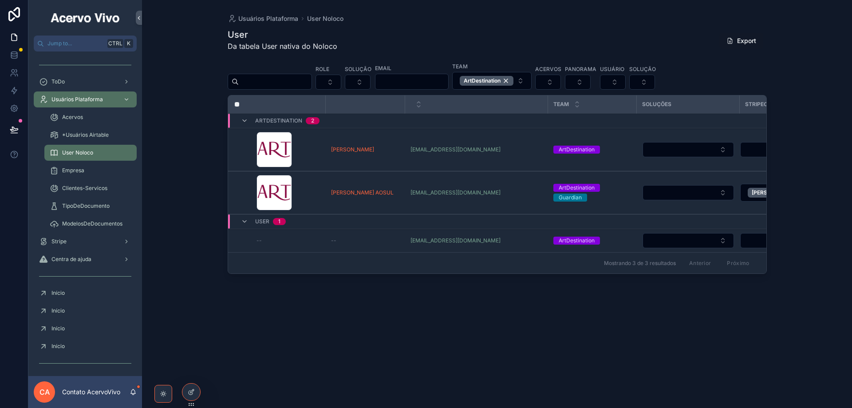
click at [699, 151] on button "Select Button" at bounding box center [688, 149] width 91 height 15
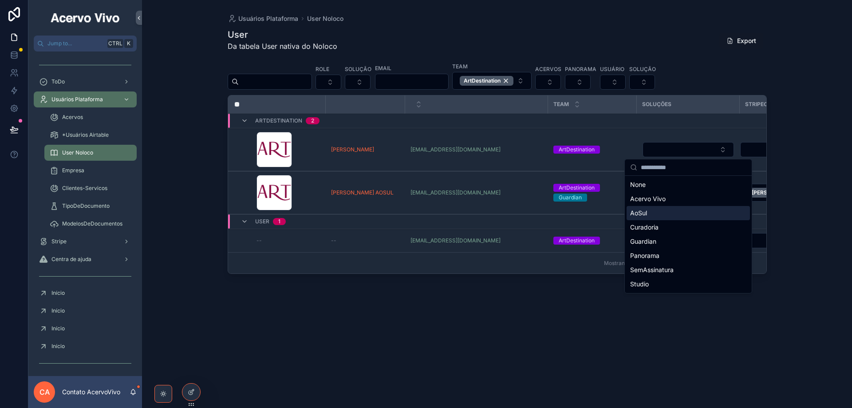
click at [675, 211] on div "AoSul" at bounding box center [688, 213] width 123 height 14
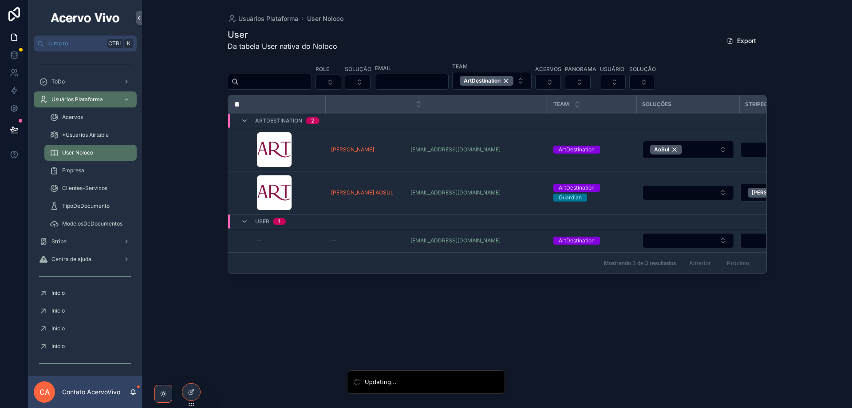
click at [680, 195] on button "Select Button" at bounding box center [688, 192] width 91 height 15
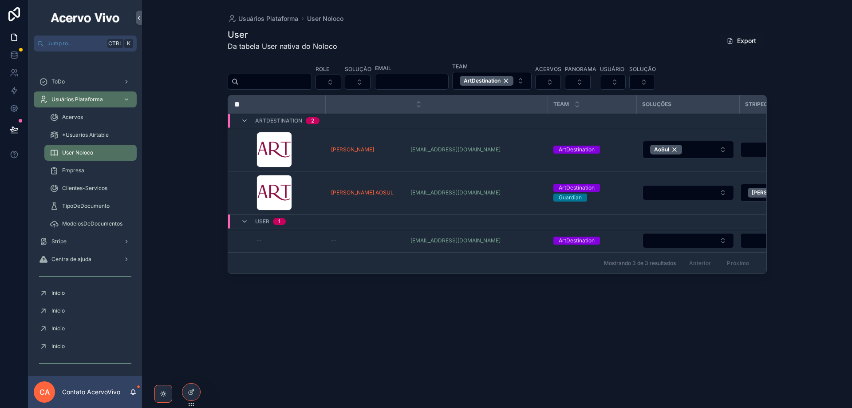
click at [672, 253] on div "Mostrando 3 de 3 resultados Anterior Próximo" at bounding box center [497, 262] width 538 height 21
click at [673, 188] on button "Select Button" at bounding box center [688, 192] width 91 height 15
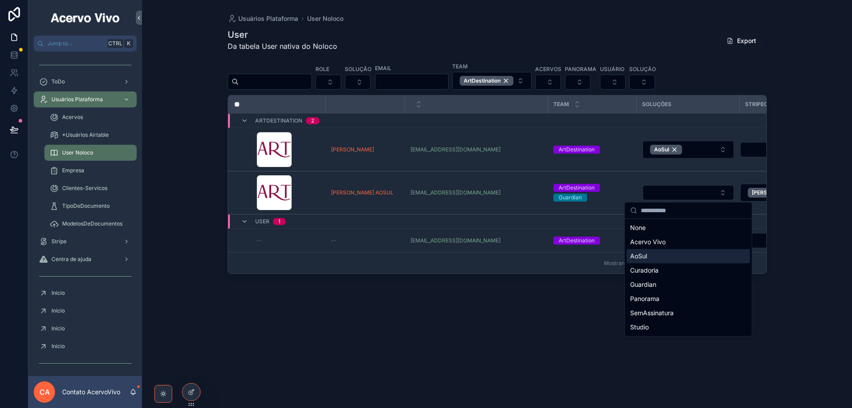
click at [666, 259] on div "AoSul" at bounding box center [688, 256] width 123 height 14
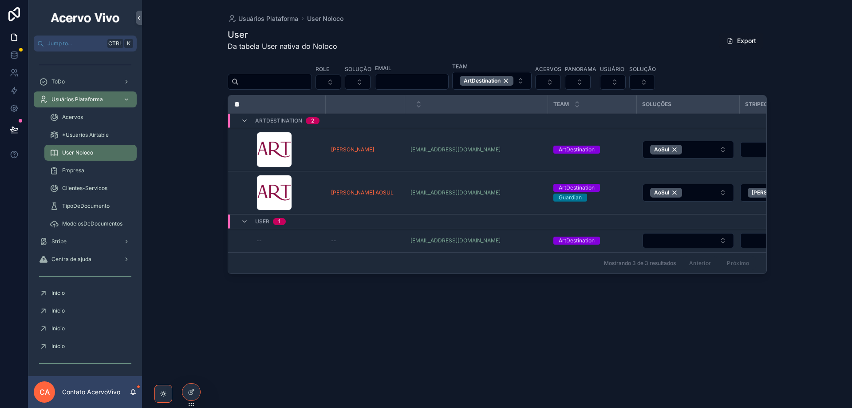
click at [692, 192] on button "AoSul" at bounding box center [688, 193] width 91 height 18
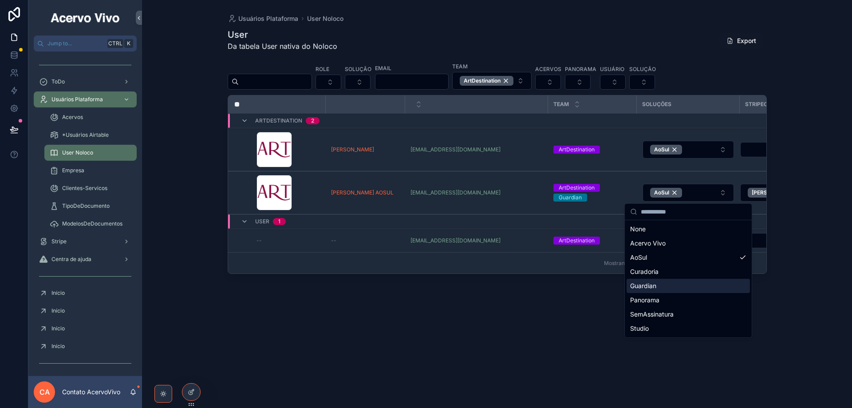
click at [681, 292] on div "Guardian" at bounding box center [688, 286] width 123 height 14
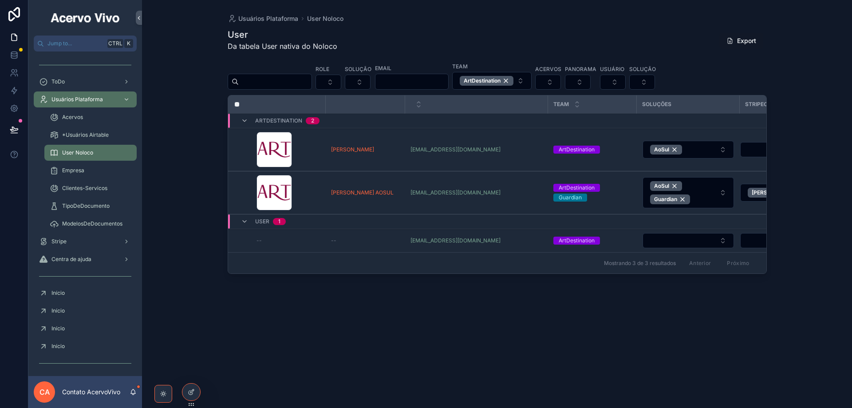
click at [695, 242] on button "Select Button" at bounding box center [688, 240] width 91 height 15
click at [686, 238] on button "Select Button" at bounding box center [688, 240] width 91 height 15
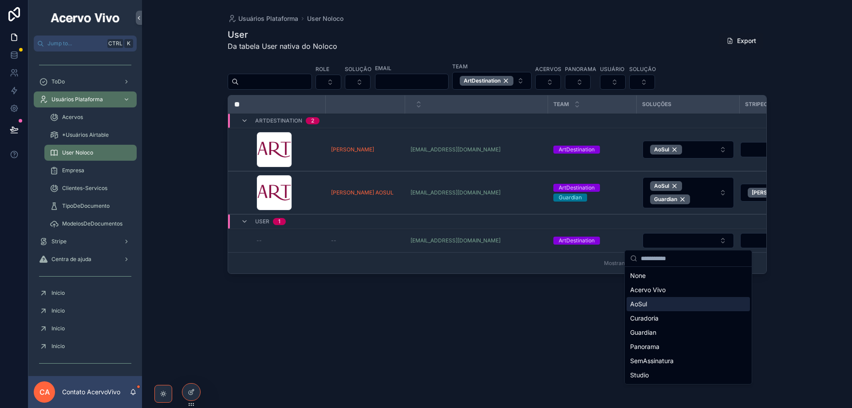
click at [668, 301] on div "AoSul" at bounding box center [688, 304] width 123 height 14
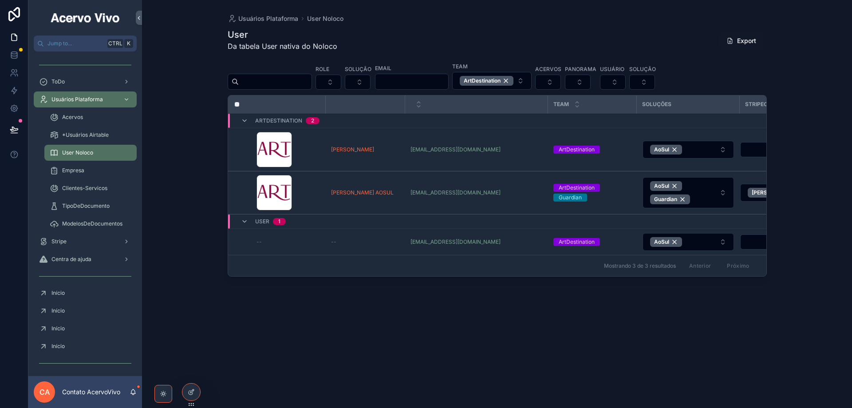
click at [514, 83] on div "ArtDestination" at bounding box center [487, 81] width 54 height 10
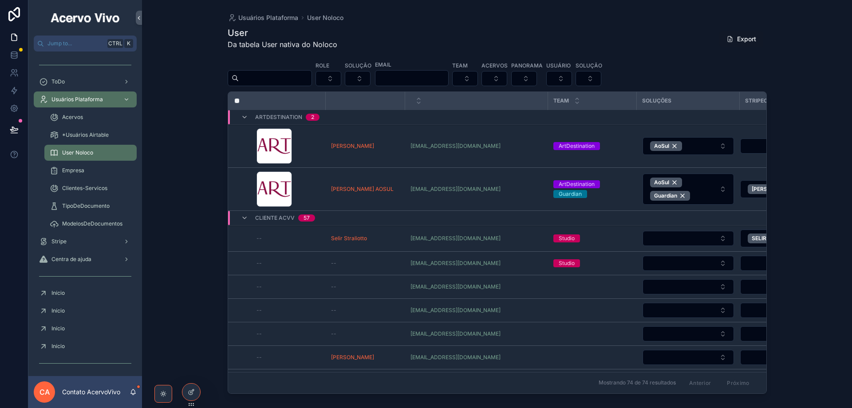
click at [245, 119] on icon "scrollable content" at bounding box center [244, 117] width 7 height 7
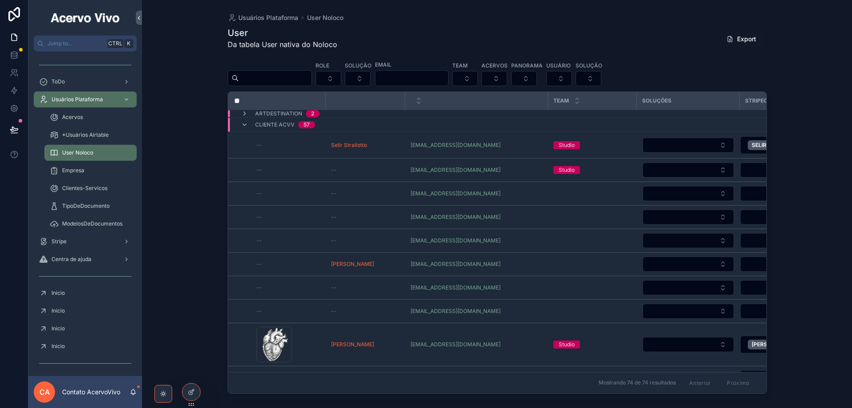
click at [478, 75] on button "Select Button" at bounding box center [465, 78] width 26 height 15
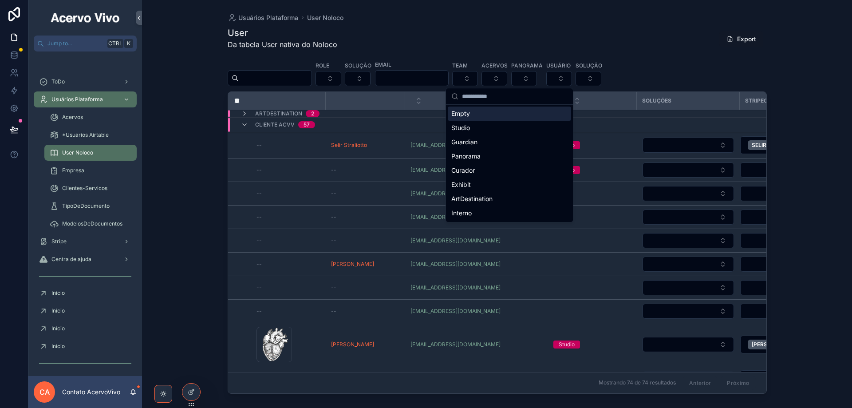
click at [585, 32] on div "User Da tabela User nativa do Noloco Export" at bounding box center [497, 41] width 539 height 28
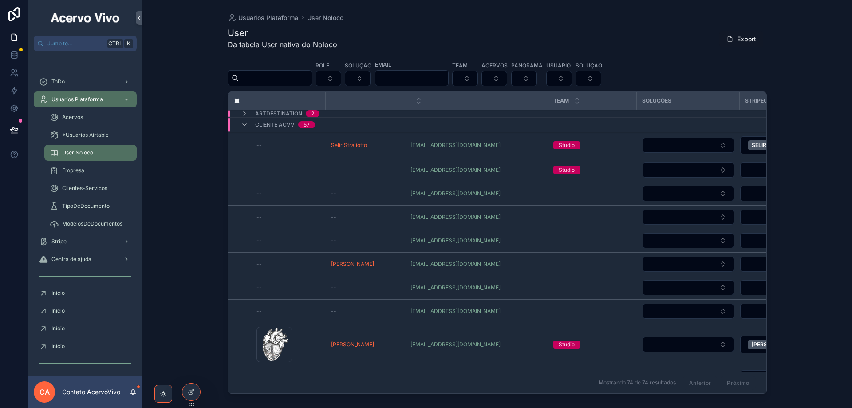
click at [478, 81] on button "Select Button" at bounding box center [465, 78] width 26 height 15
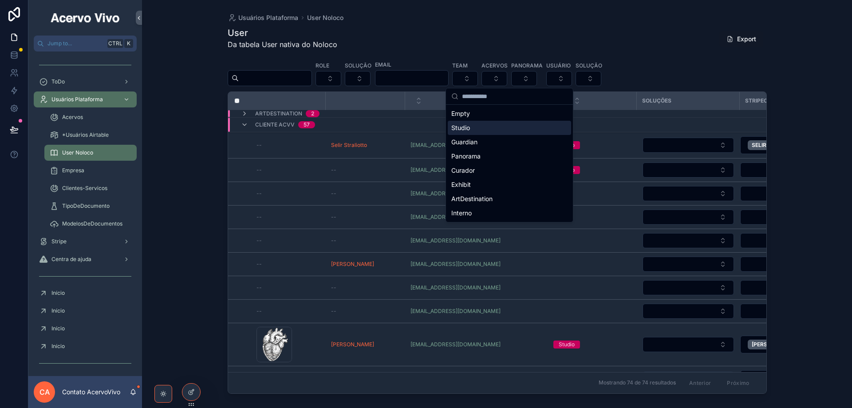
click at [478, 129] on div "Studio" at bounding box center [509, 128] width 123 height 14
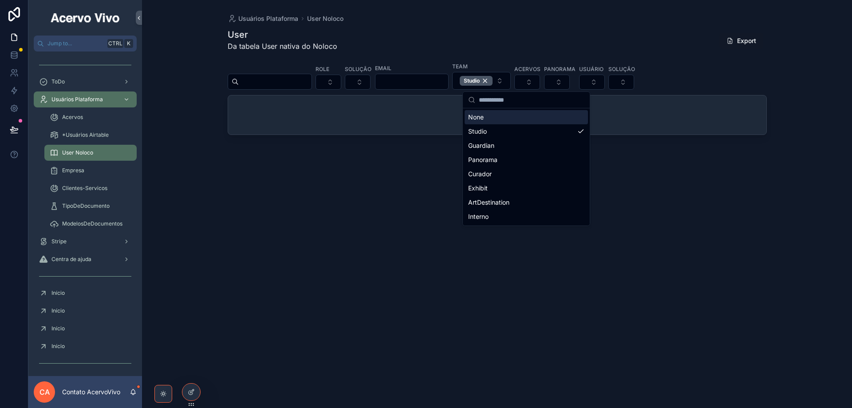
drag, startPoint x: 650, startPoint y: 31, endPoint x: 641, endPoint y: 35, distance: 9.7
click at [649, 31] on div "User Da tabela User nativa do Noloco Export" at bounding box center [497, 42] width 539 height 28
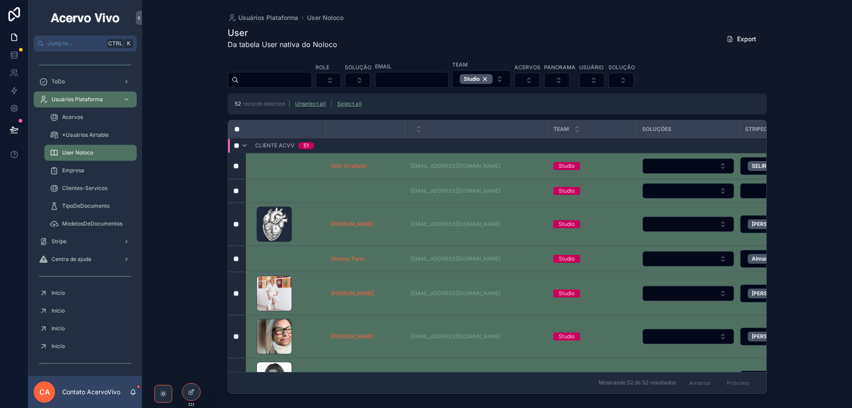
click at [725, 167] on button "Select Button" at bounding box center [688, 165] width 91 height 15
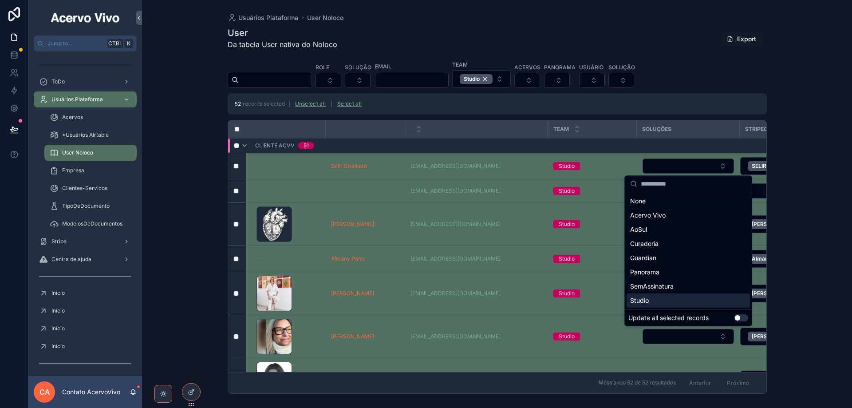
click at [744, 319] on button "Use setting" at bounding box center [741, 317] width 14 height 7
click at [640, 300] on span "Studio" at bounding box center [639, 300] width 19 height 9
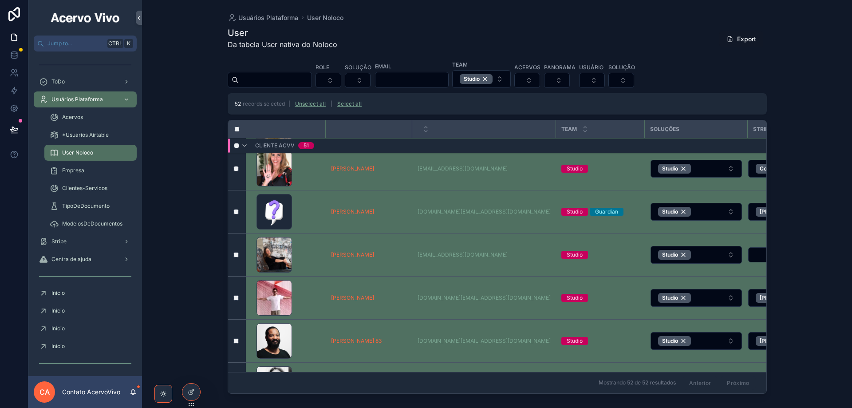
scroll to position [1078, 0]
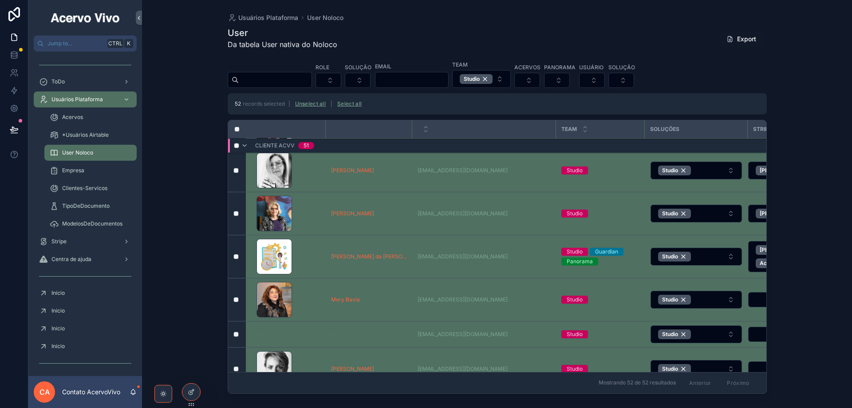
click at [711, 259] on button "Studio" at bounding box center [696, 257] width 91 height 18
click at [312, 107] on button "Unselect all" at bounding box center [310, 104] width 37 height 14
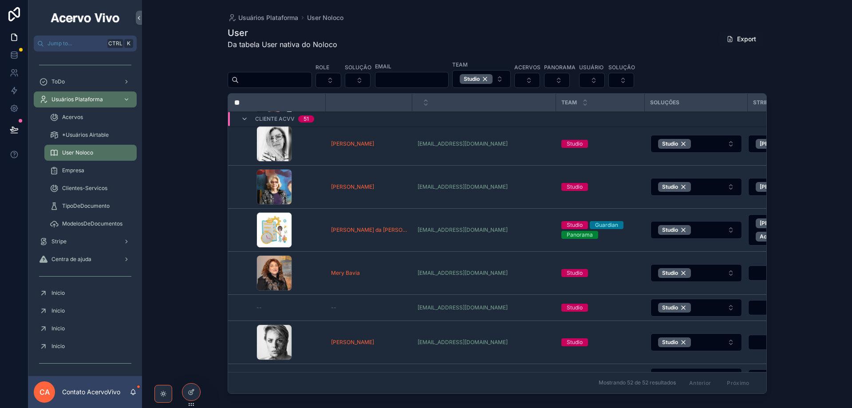
click at [703, 232] on button "Studio" at bounding box center [696, 230] width 91 height 18
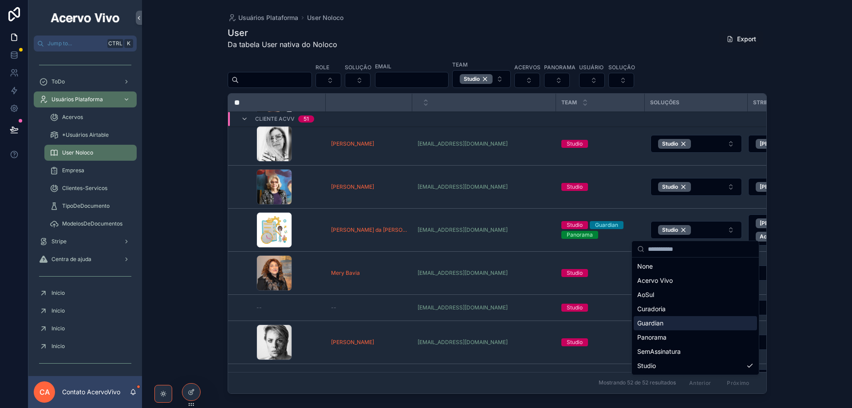
click at [683, 321] on div "Guardian" at bounding box center [695, 323] width 123 height 14
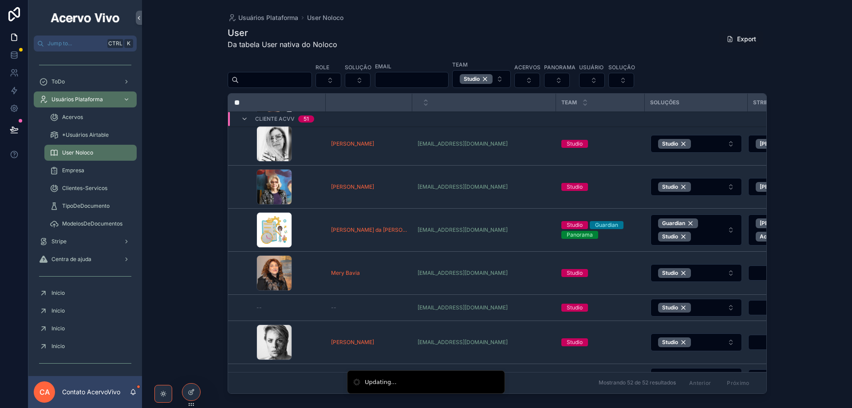
click at [716, 230] on span "Guardian Studio" at bounding box center [691, 229] width 66 height 23
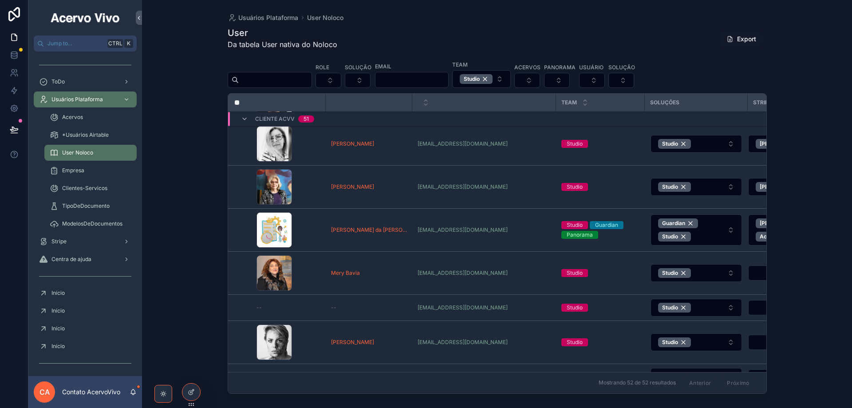
click at [706, 231] on span "Guardian Studio" at bounding box center [691, 229] width 66 height 23
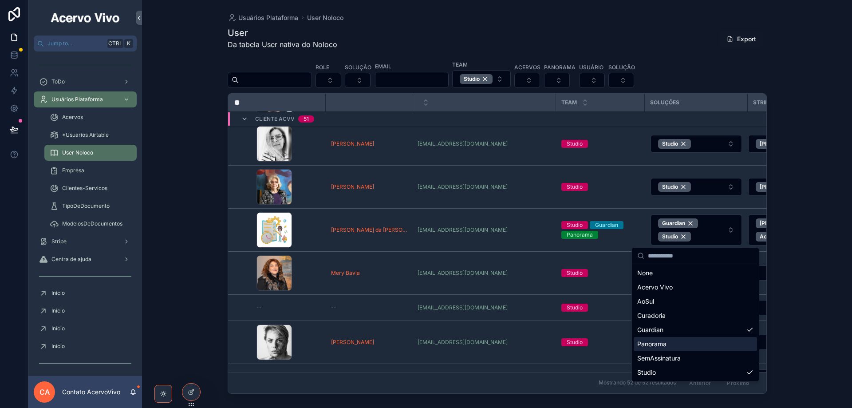
click at [701, 349] on div "Panorama" at bounding box center [695, 344] width 123 height 14
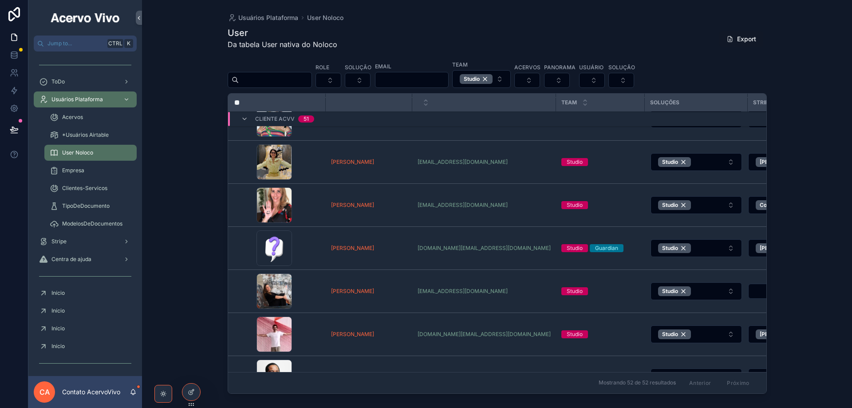
scroll to position [767, 0]
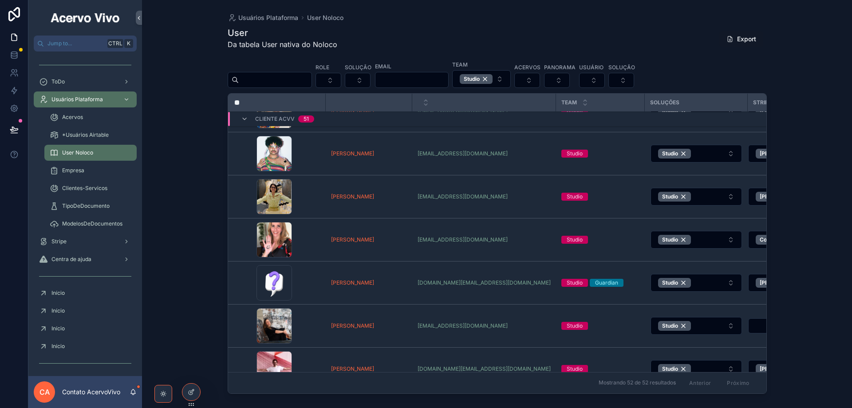
click at [717, 282] on button "Studio" at bounding box center [696, 283] width 91 height 18
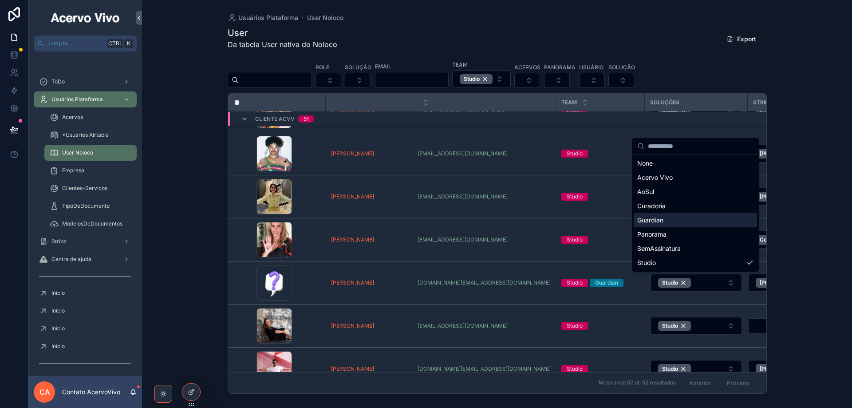
click at [695, 219] on div "Guardian" at bounding box center [695, 220] width 123 height 14
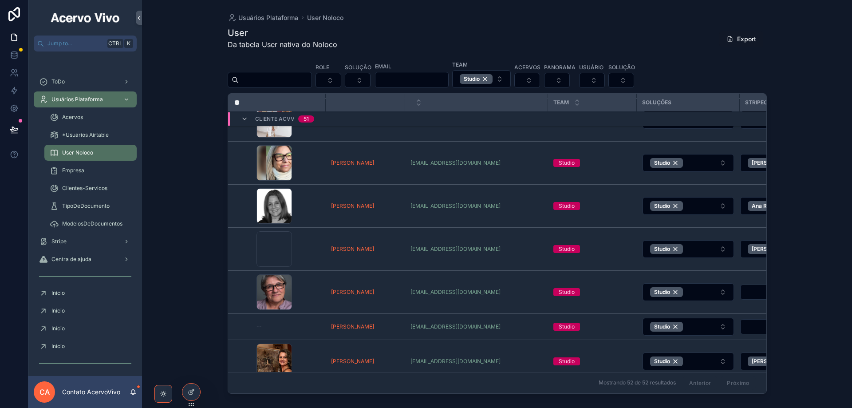
scroll to position [0, 0]
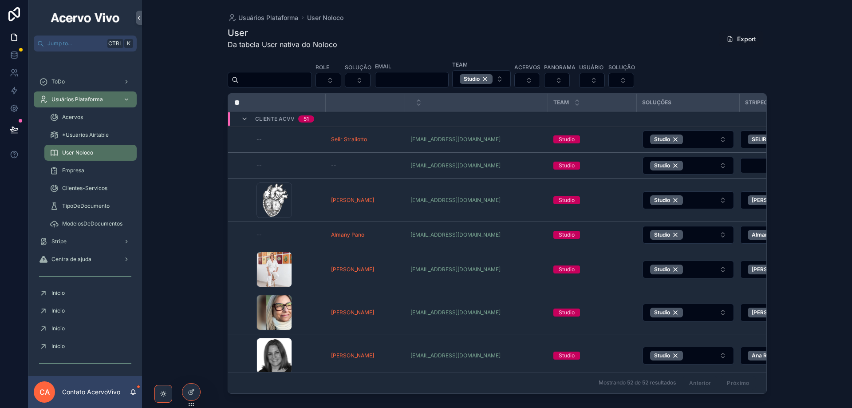
click at [493, 77] on div "Studio" at bounding box center [476, 79] width 33 height 10
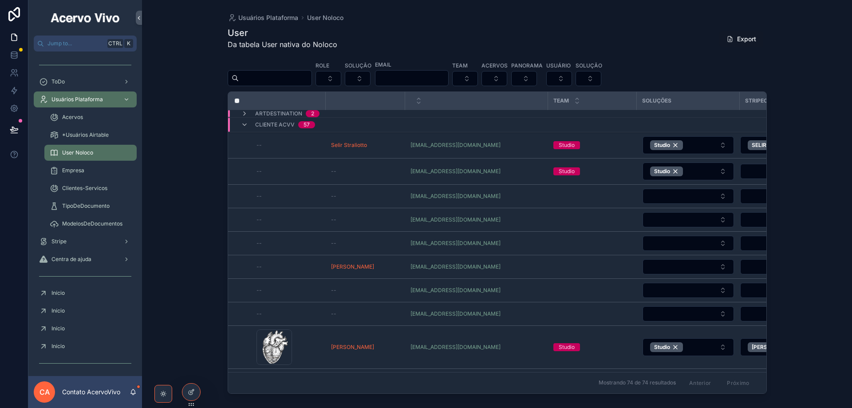
click at [478, 78] on button "Select Button" at bounding box center [465, 78] width 26 height 15
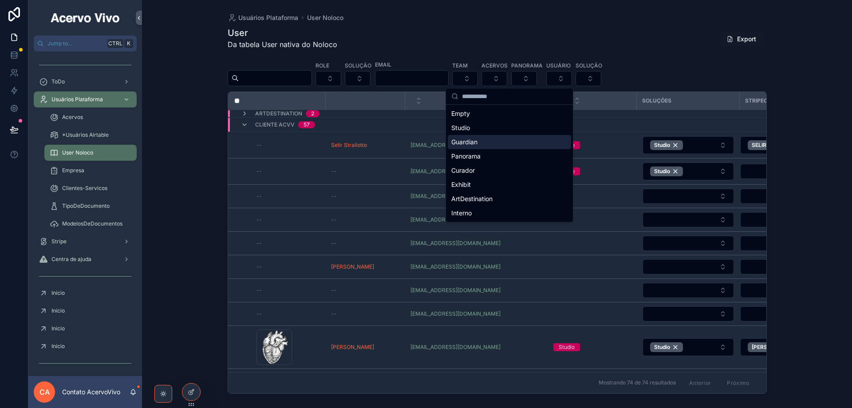
click at [490, 140] on div "Guardian" at bounding box center [509, 142] width 123 height 14
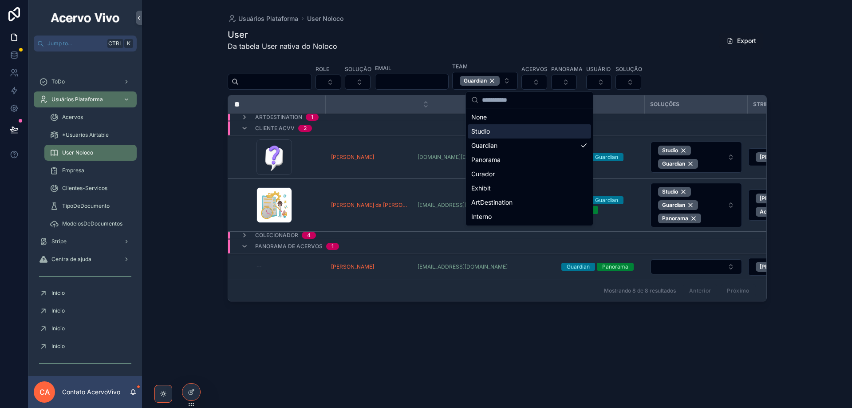
click at [695, 271] on button "Select Button" at bounding box center [696, 266] width 91 height 15
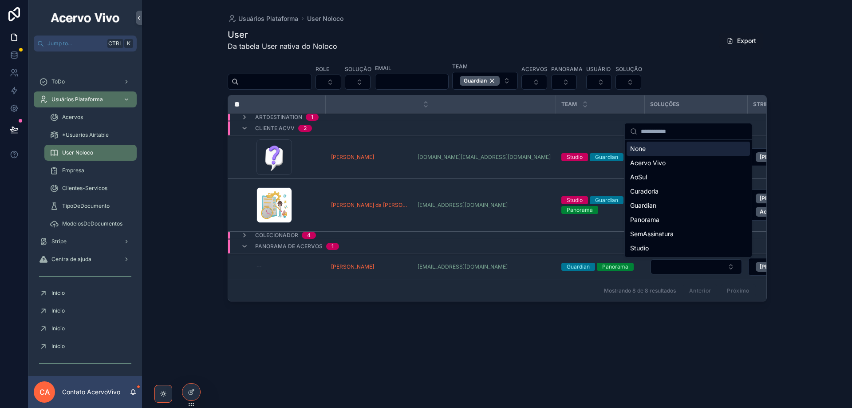
click at [247, 235] on icon "scrollable content" at bounding box center [244, 235] width 7 height 7
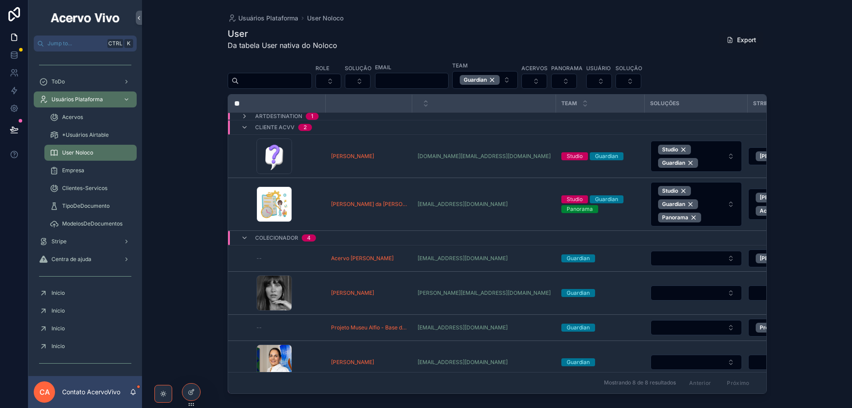
click at [703, 255] on button "Select Button" at bounding box center [696, 258] width 91 height 15
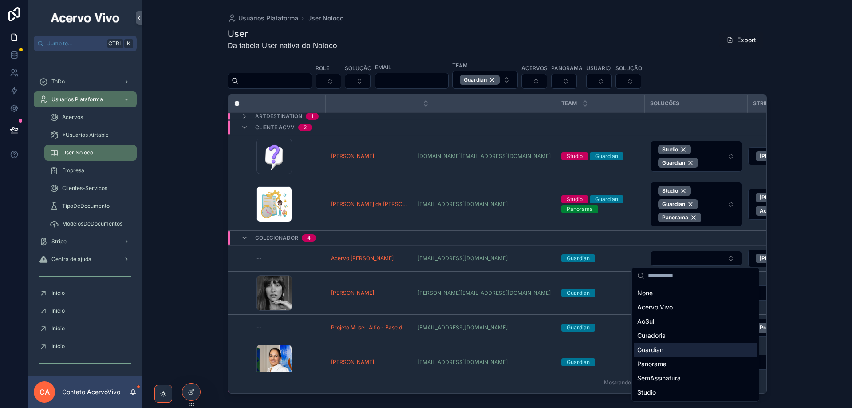
click at [675, 353] on div "Guardian" at bounding box center [695, 350] width 123 height 14
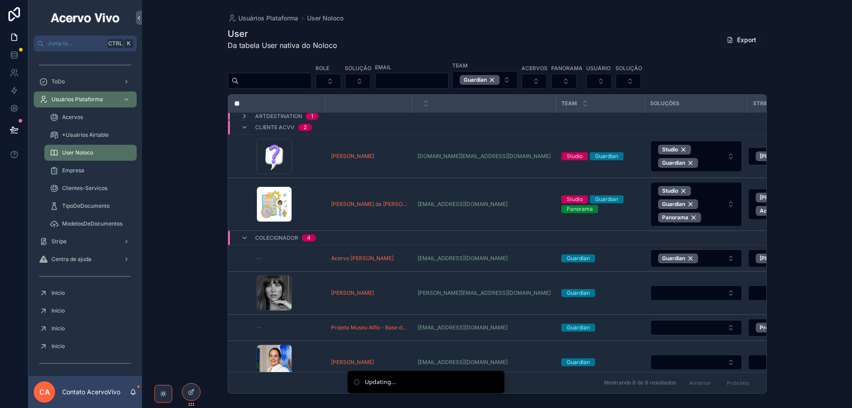
click at [694, 288] on button "Select Button" at bounding box center [696, 292] width 91 height 15
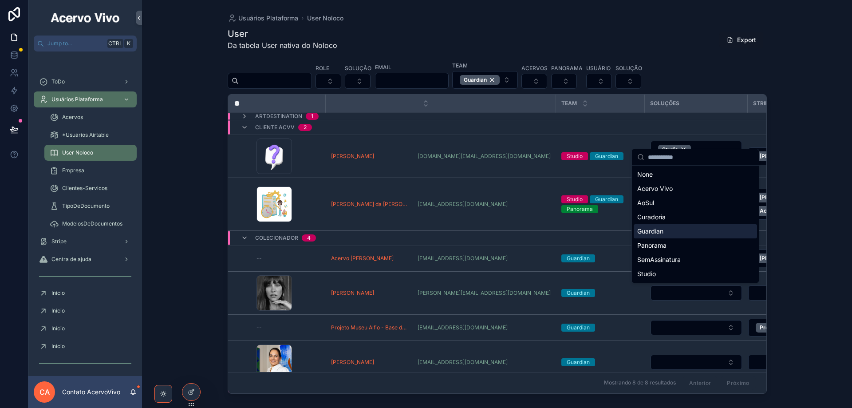
click at [679, 232] on div "Guardian" at bounding box center [695, 231] width 123 height 14
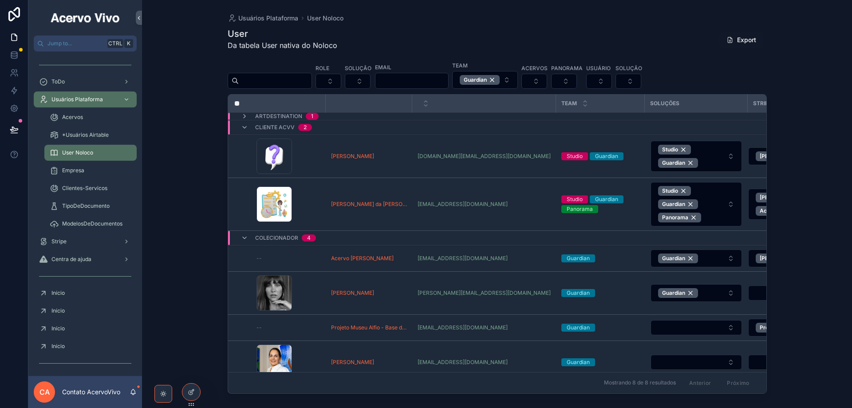
click at [687, 333] on button "Select Button" at bounding box center [696, 327] width 91 height 15
click at [688, 325] on button "Select Button" at bounding box center [696, 327] width 91 height 15
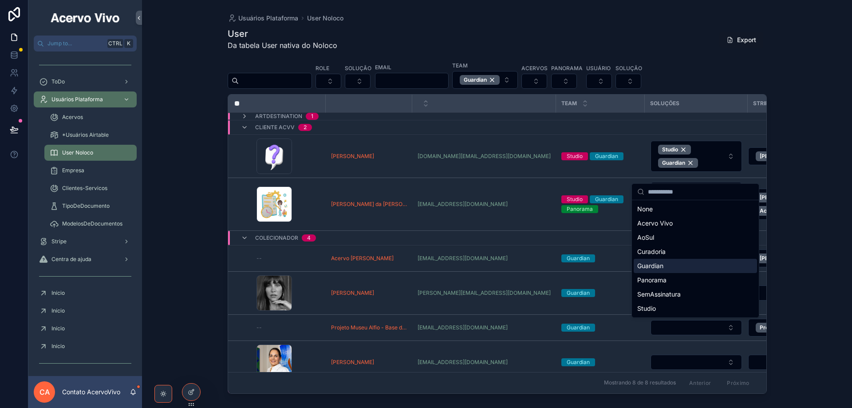
click at [676, 265] on div "Guardian" at bounding box center [695, 266] width 123 height 14
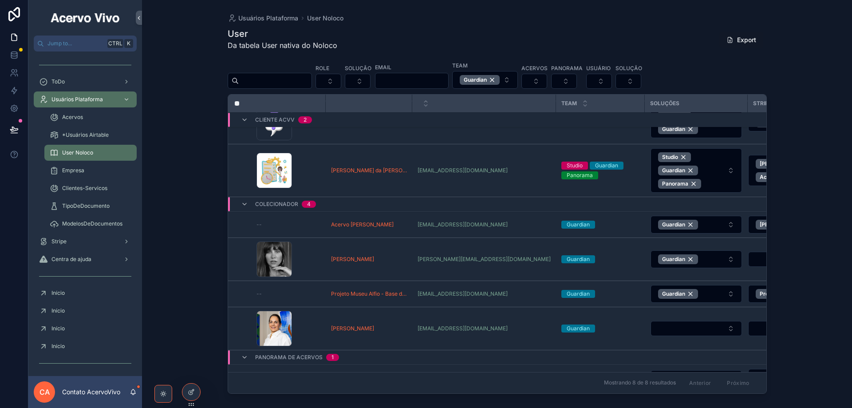
scroll to position [56, 0]
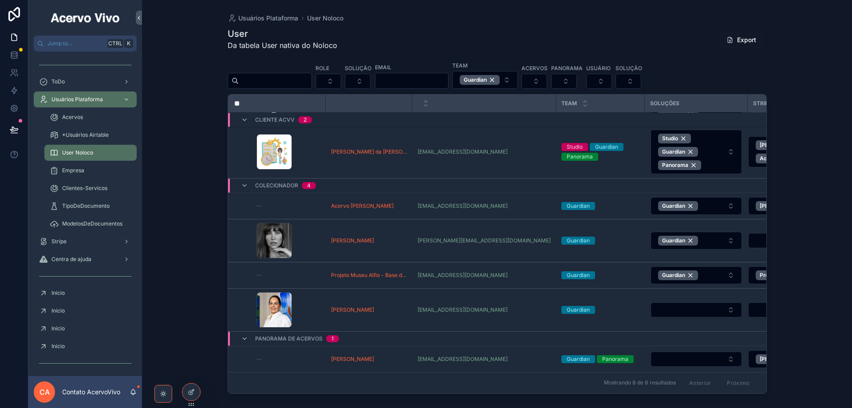
click at [681, 304] on button "Select Button" at bounding box center [696, 309] width 91 height 15
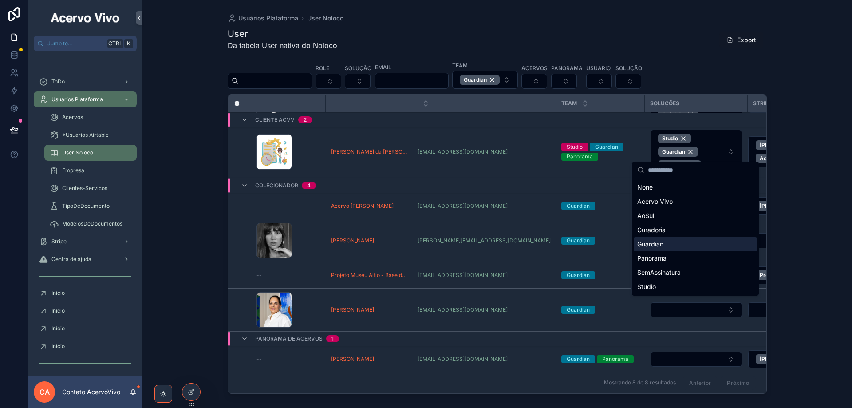
click at [679, 240] on div "Guardian" at bounding box center [695, 244] width 123 height 14
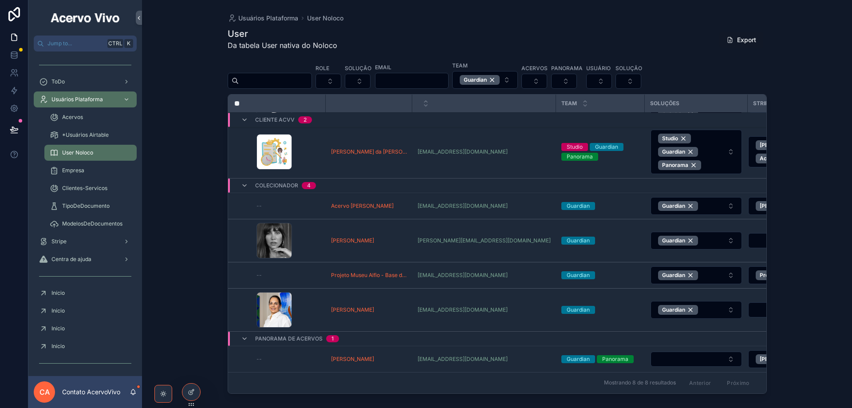
click at [701, 355] on button "Select Button" at bounding box center [696, 359] width 91 height 15
click at [700, 356] on button "Select Button" at bounding box center [696, 359] width 91 height 15
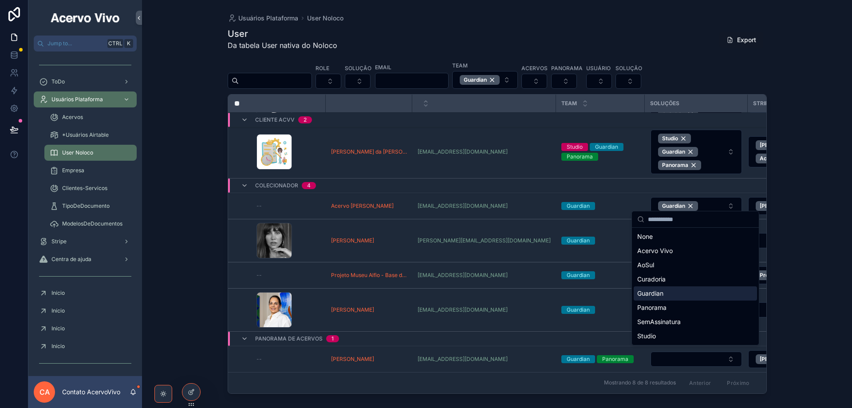
click at [686, 293] on div "Guardian" at bounding box center [695, 293] width 123 height 14
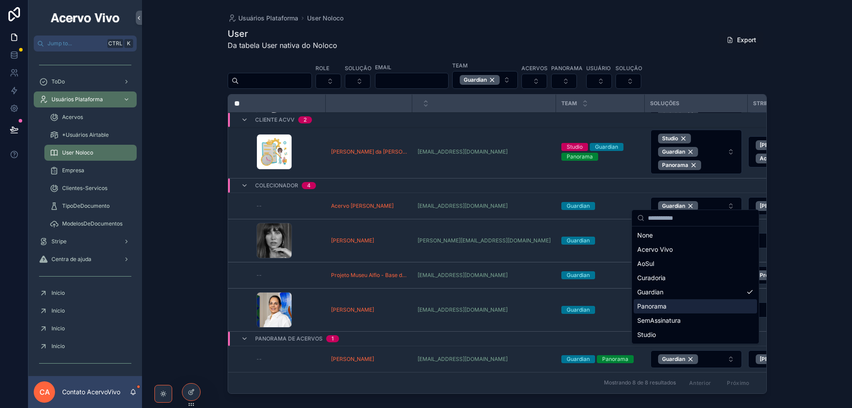
click at [704, 311] on div "Panorama" at bounding box center [695, 306] width 123 height 14
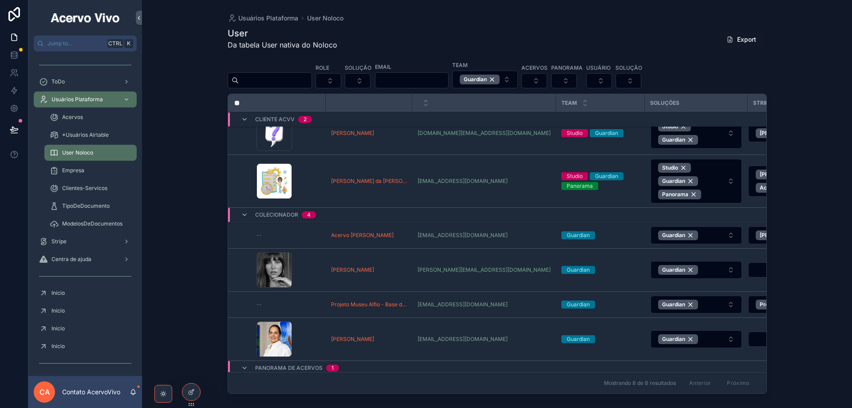
scroll to position [0, 0]
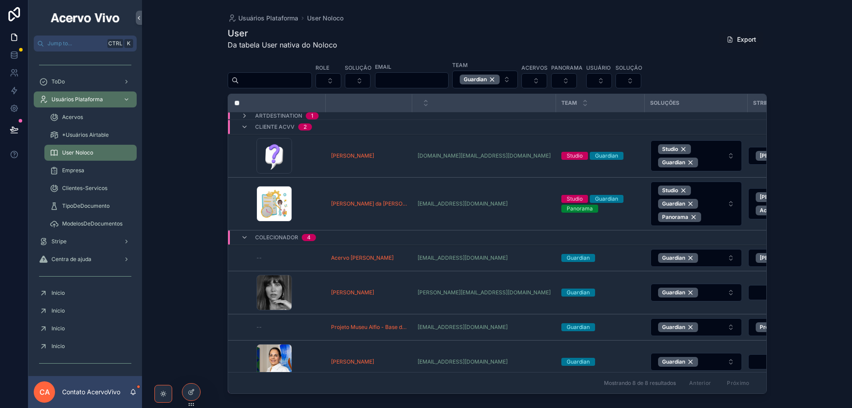
click at [500, 78] on div "Guardian" at bounding box center [480, 80] width 40 height 10
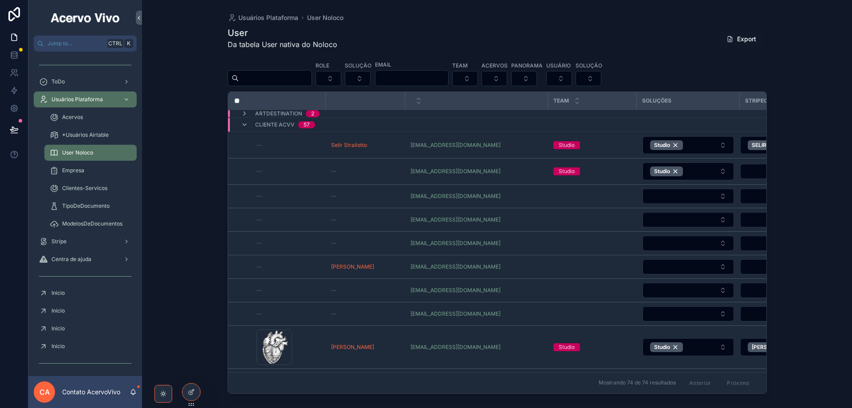
click at [244, 113] on icon "scrollable content" at bounding box center [244, 113] width 7 height 7
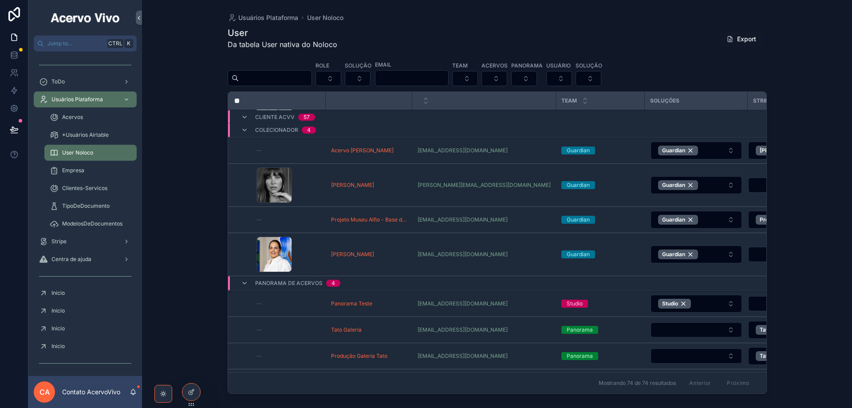
scroll to position [2376, 0]
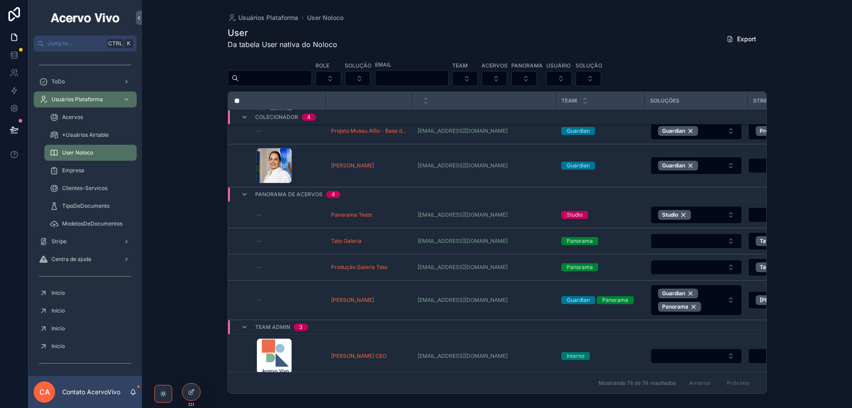
click at [667, 243] on button "Select Button" at bounding box center [696, 240] width 91 height 15
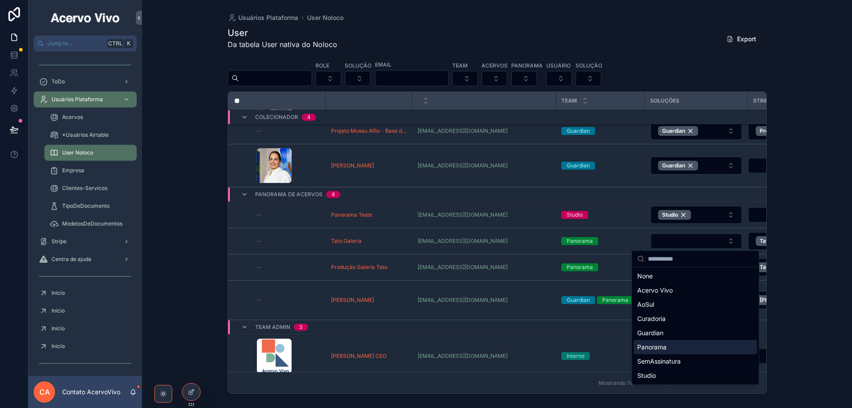
click at [671, 345] on div "Panorama" at bounding box center [695, 347] width 123 height 14
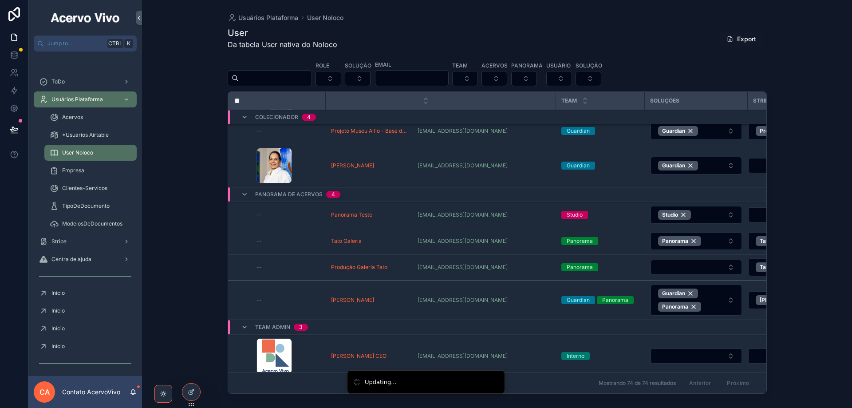
click at [681, 261] on button "Select Button" at bounding box center [696, 267] width 91 height 15
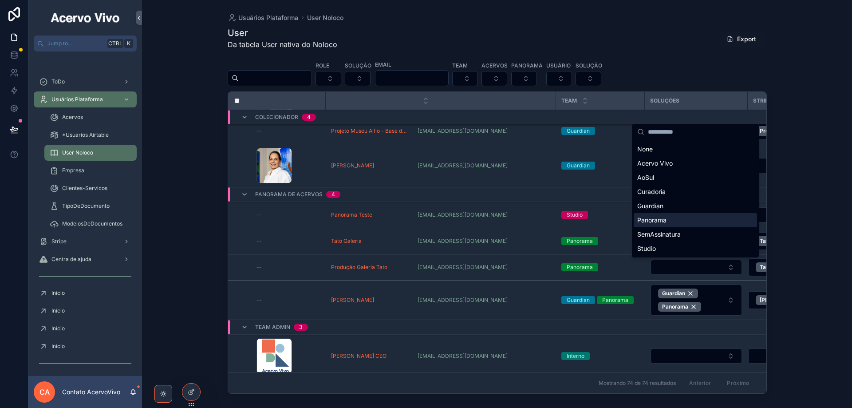
click at [667, 221] on div "Panorama" at bounding box center [695, 220] width 123 height 14
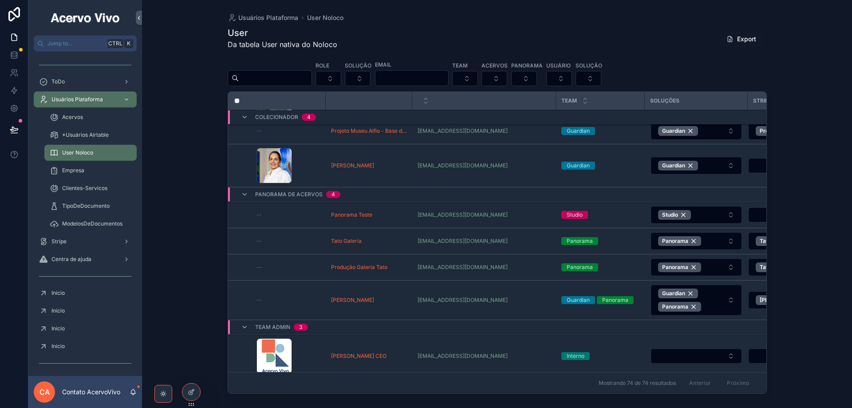
scroll to position [2509, 0]
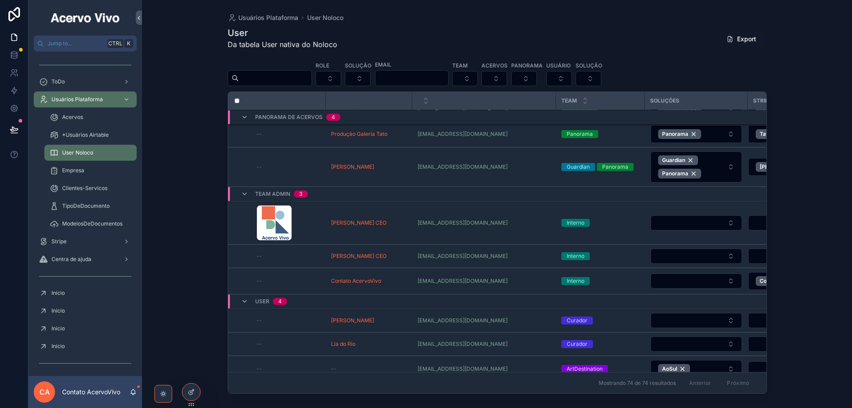
click at [693, 222] on button "Select Button" at bounding box center [696, 222] width 91 height 15
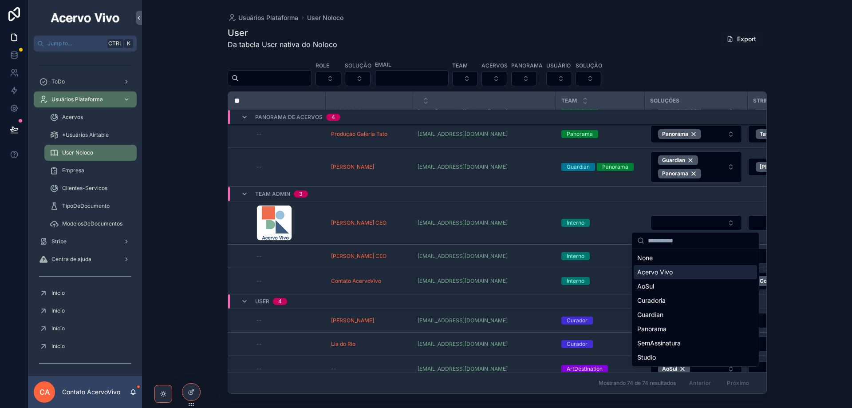
click at [692, 276] on div "Acervo Vivo" at bounding box center [695, 272] width 123 height 14
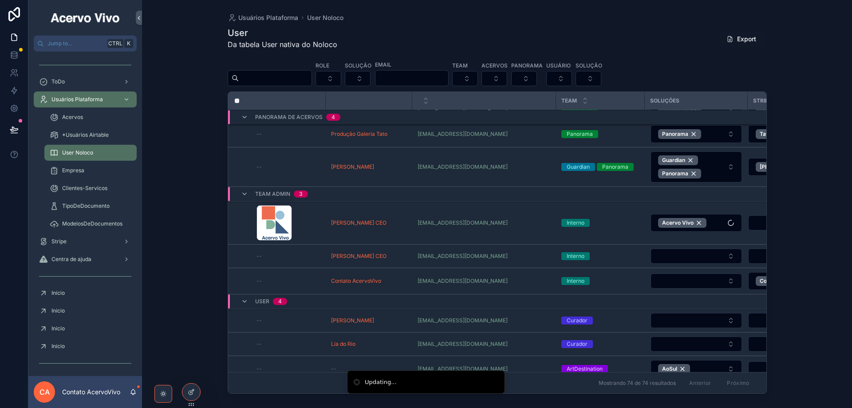
click at [690, 247] on td "scrollable content" at bounding box center [696, 257] width 103 height 24
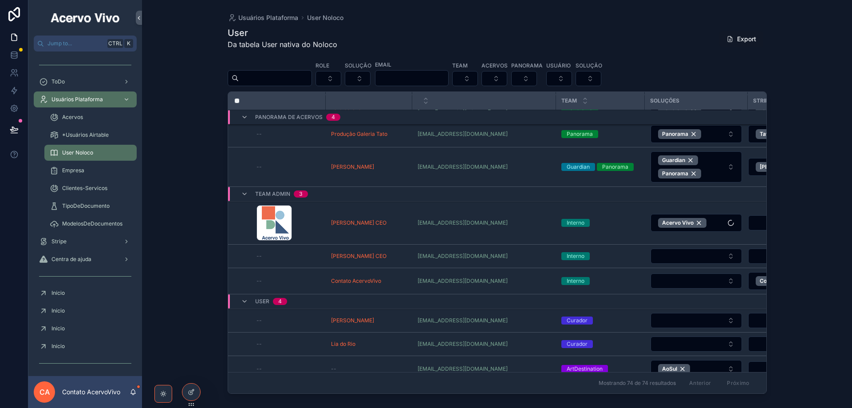
click at [693, 255] on button "Select Button" at bounding box center [696, 256] width 91 height 15
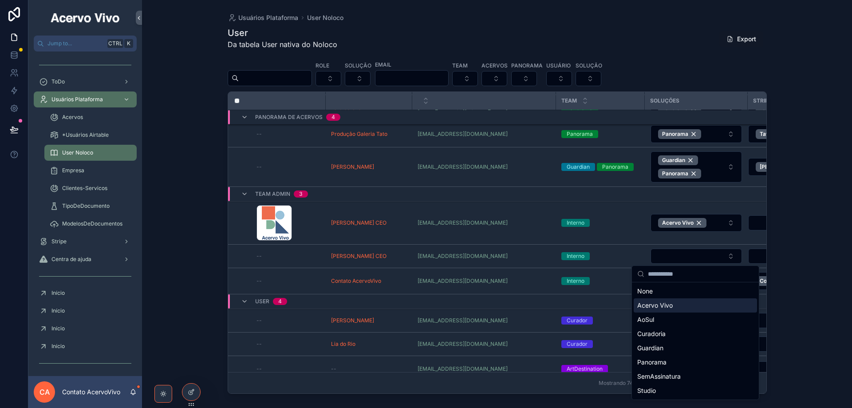
click at [692, 303] on div "Acervo Vivo" at bounding box center [695, 305] width 123 height 14
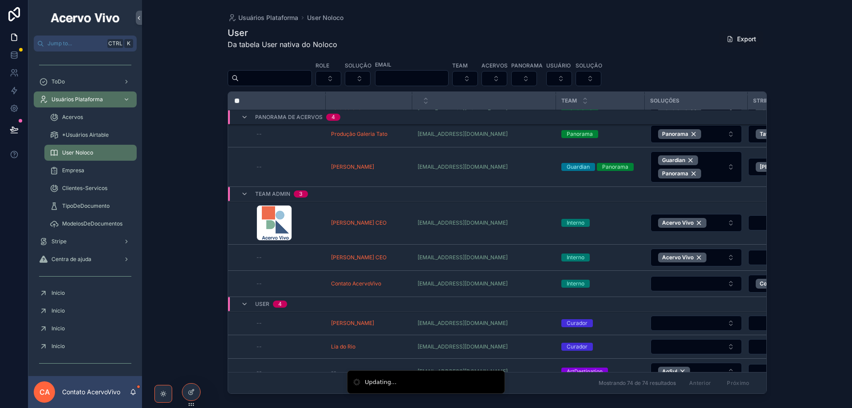
click at [693, 283] on button "Select Button" at bounding box center [696, 283] width 91 height 15
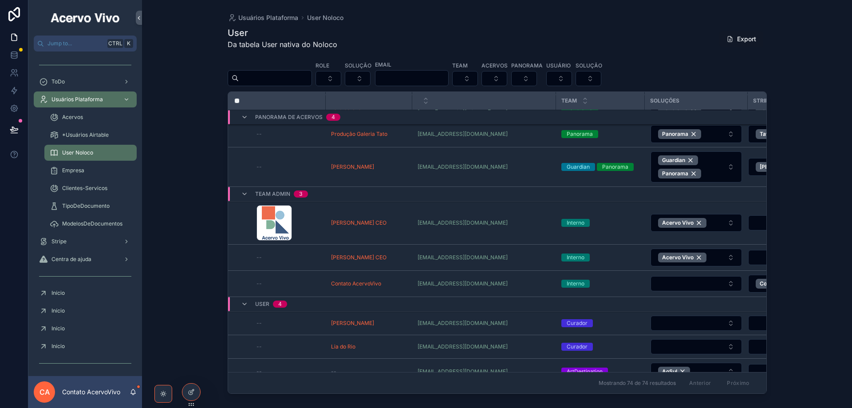
click at [684, 285] on button "Select Button" at bounding box center [696, 283] width 91 height 15
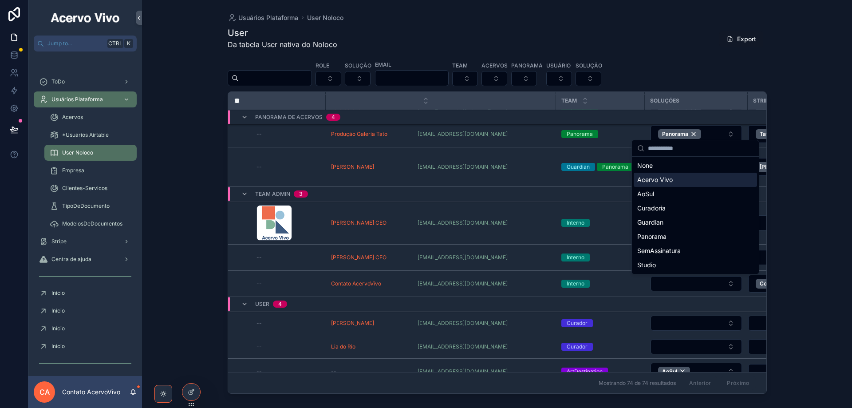
click at [675, 176] on div "Acervo Vivo" at bounding box center [695, 180] width 123 height 14
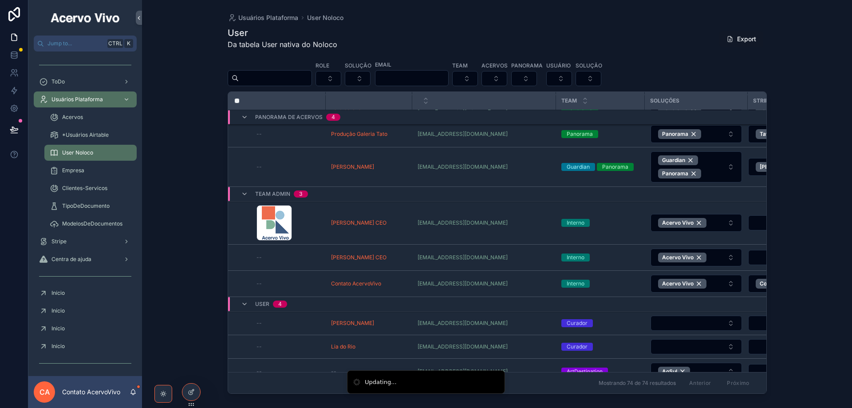
scroll to position [2553, 0]
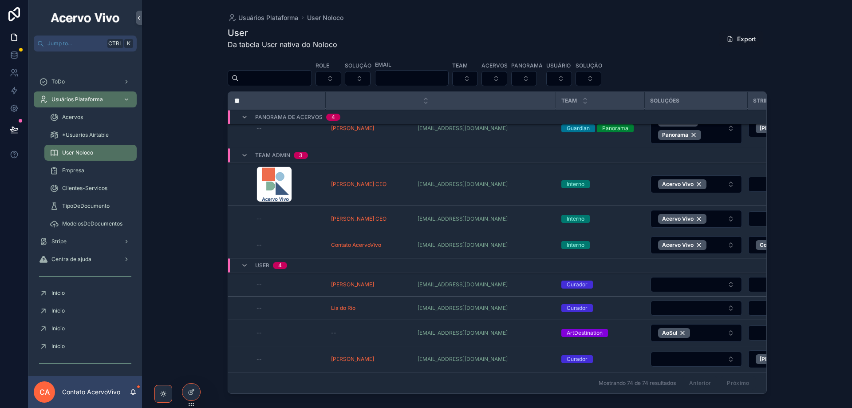
click at [681, 281] on button "Select Button" at bounding box center [696, 284] width 91 height 15
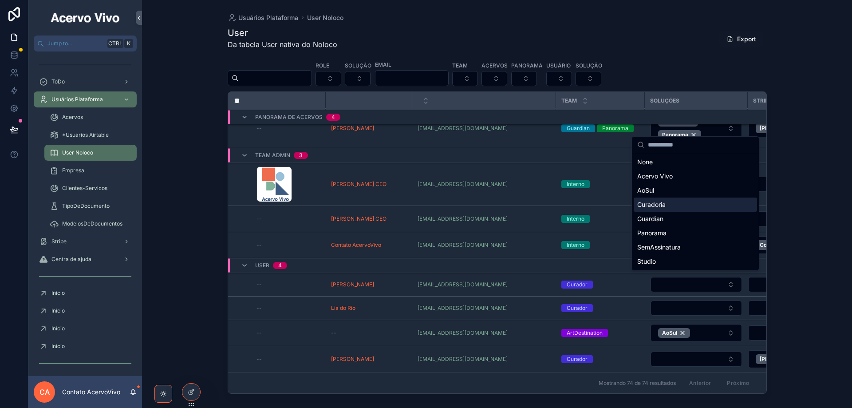
click at [675, 204] on div "Curadoria" at bounding box center [695, 205] width 123 height 14
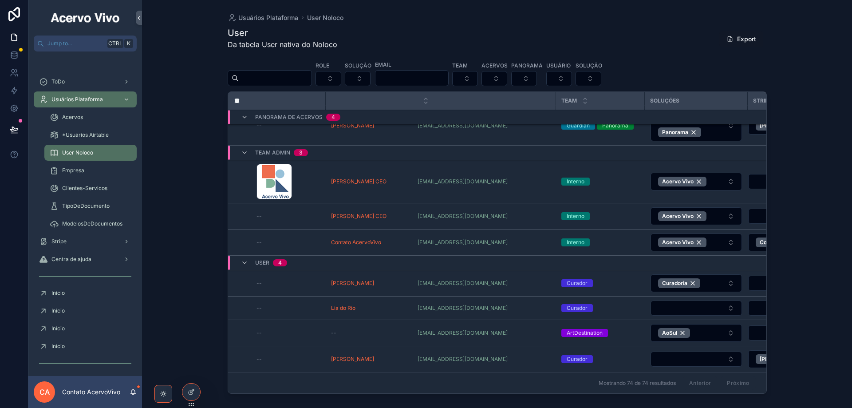
click at [688, 306] on button "Select Button" at bounding box center [696, 307] width 91 height 15
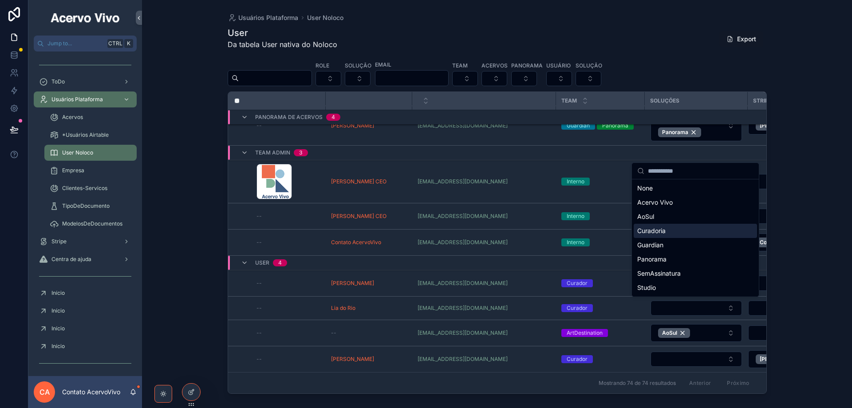
click at [676, 227] on div "Curadoria" at bounding box center [695, 231] width 123 height 14
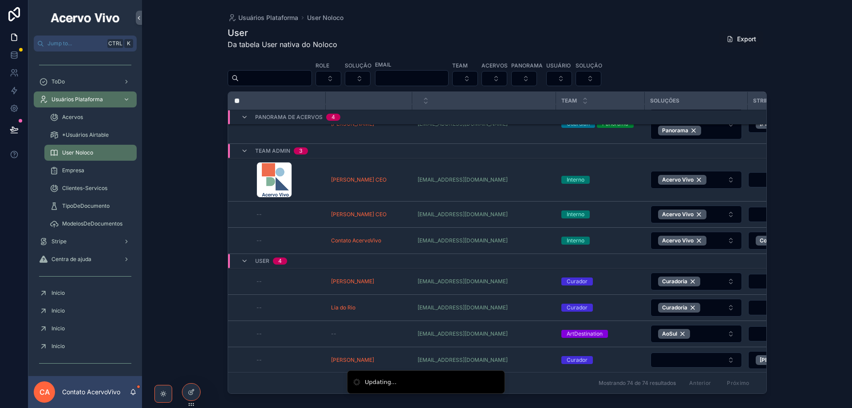
scroll to position [2558, 0]
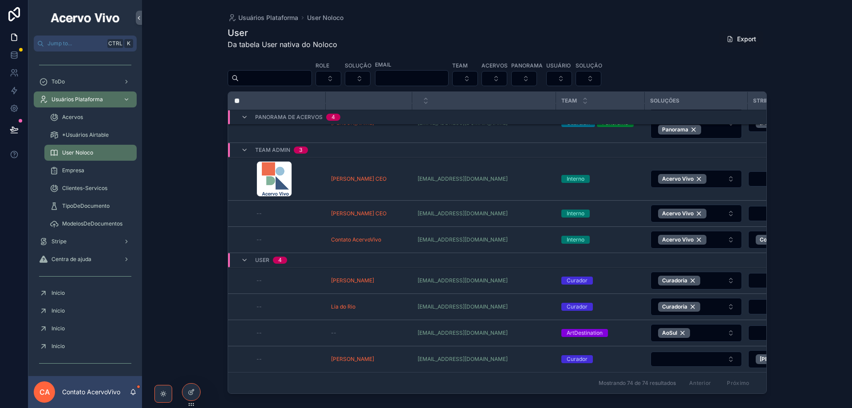
click at [680, 357] on button "Select Button" at bounding box center [696, 359] width 91 height 15
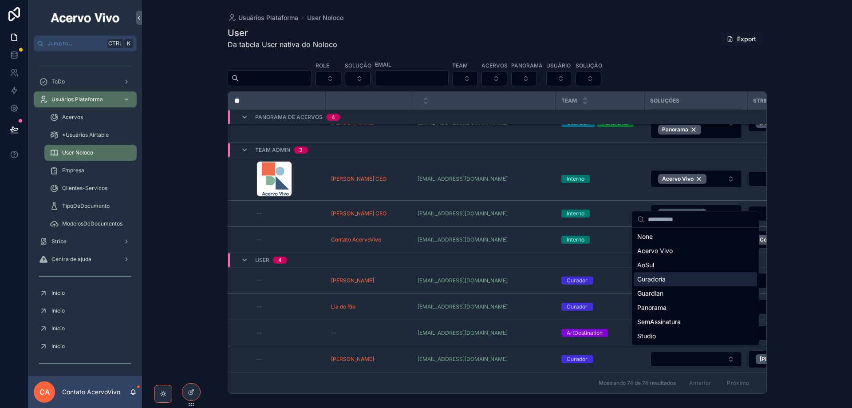
click at [681, 280] on div "Curadoria" at bounding box center [695, 279] width 123 height 14
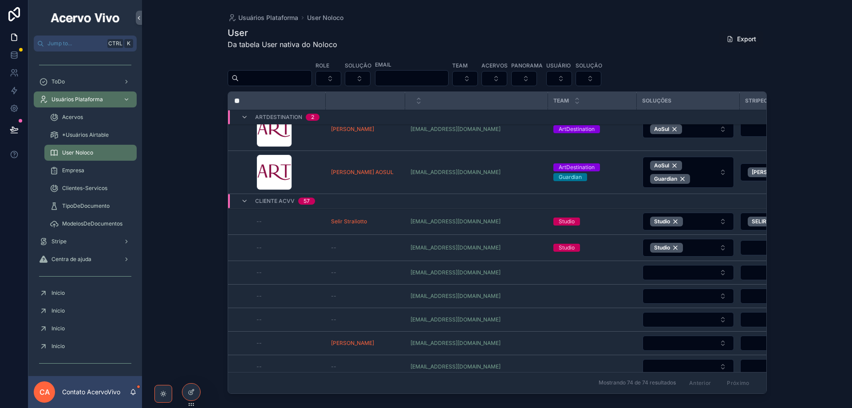
scroll to position [0, 0]
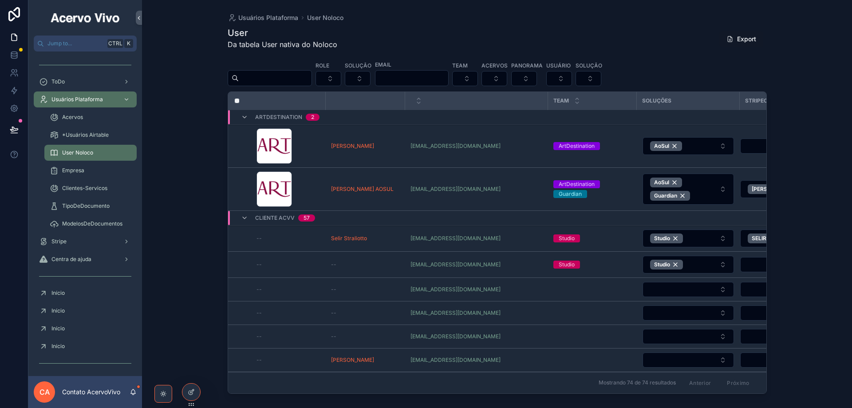
click at [89, 260] on span "Centra de ajuda" at bounding box center [71, 259] width 40 height 7
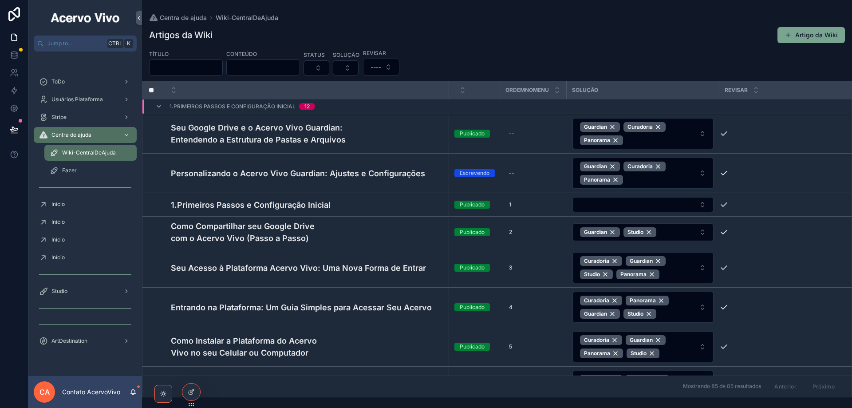
click at [0, 0] on icon at bounding box center [0, 0] width 0 height 0
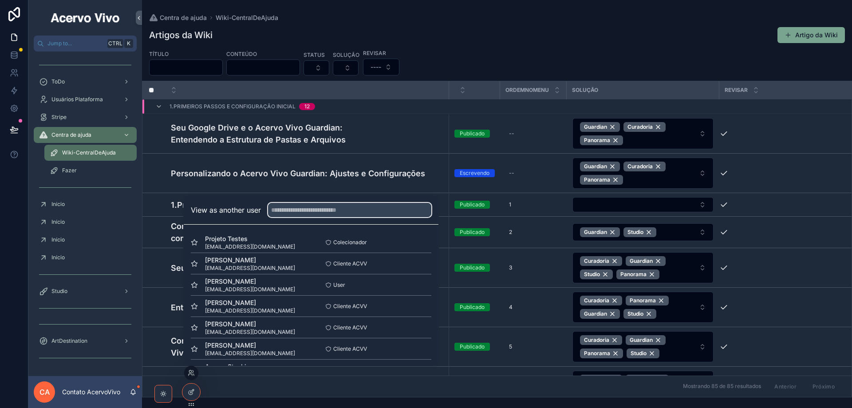
click at [345, 211] on input "text" at bounding box center [349, 210] width 163 height 14
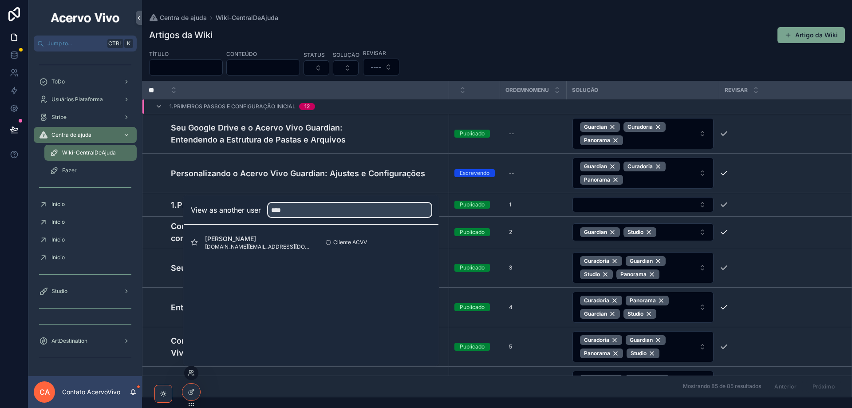
type input "****"
click at [0, 0] on button "Select" at bounding box center [0, 0] width 0 height 0
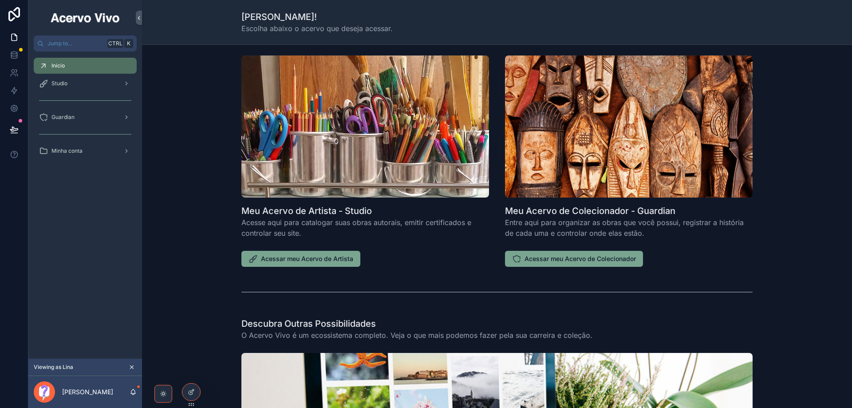
click at [63, 152] on span "Minha conta" at bounding box center [66, 150] width 31 height 7
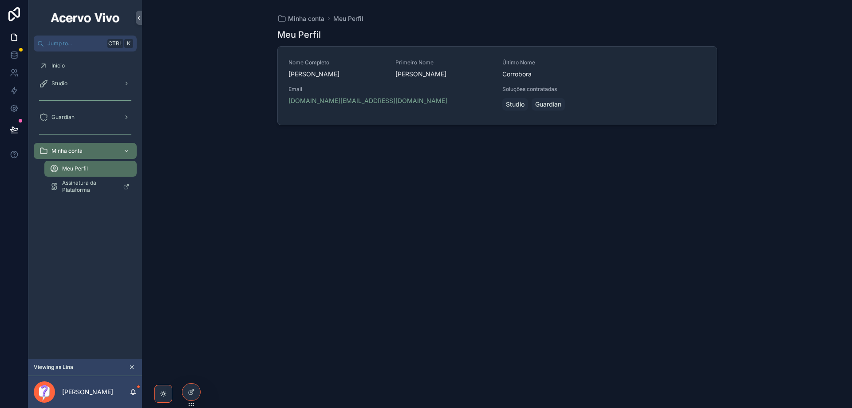
click at [430, 94] on div "Email [DOMAIN_NAME][EMAIL_ADDRESS][DOMAIN_NAME]" at bounding box center [390, 96] width 204 height 20
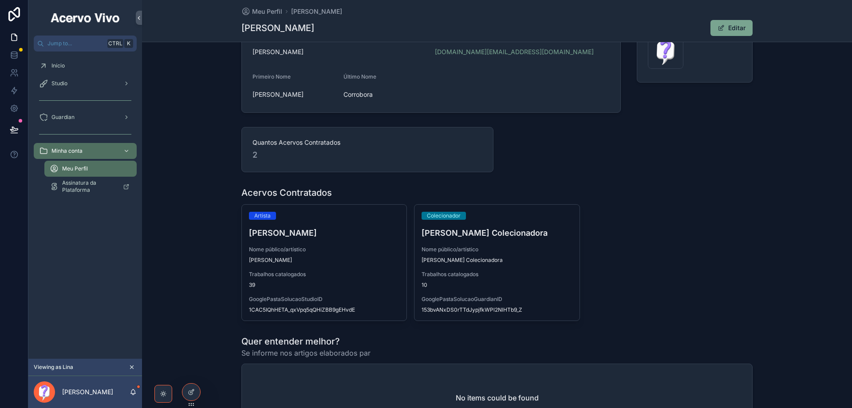
scroll to position [161, 0]
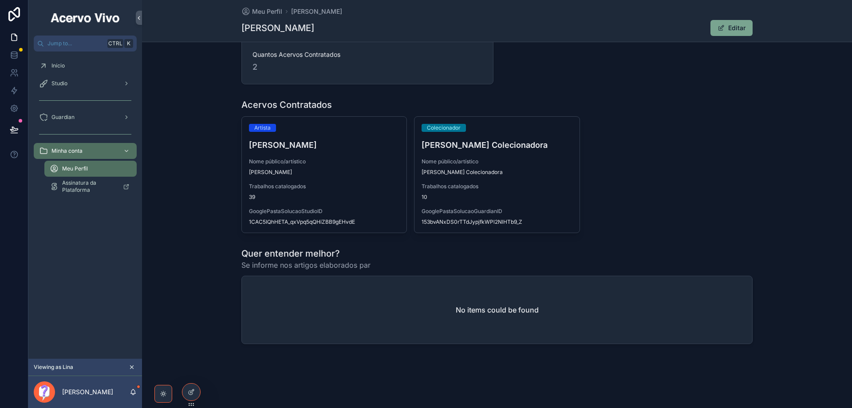
click at [192, 391] on icon at bounding box center [191, 391] width 7 height 7
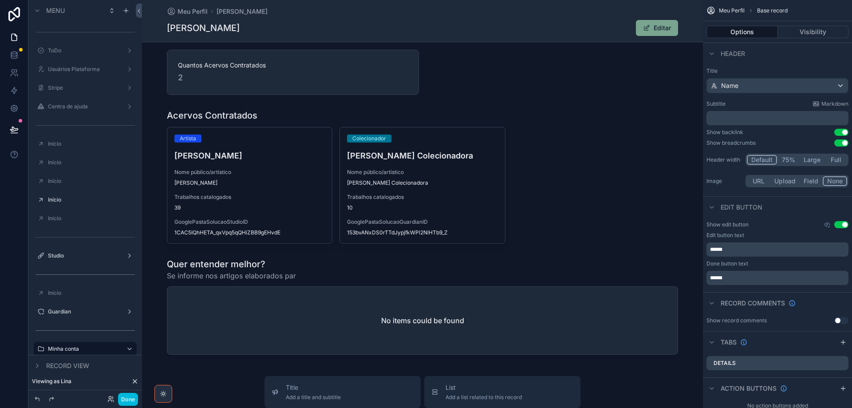
click at [784, 180] on button "Upload" at bounding box center [785, 181] width 29 height 10
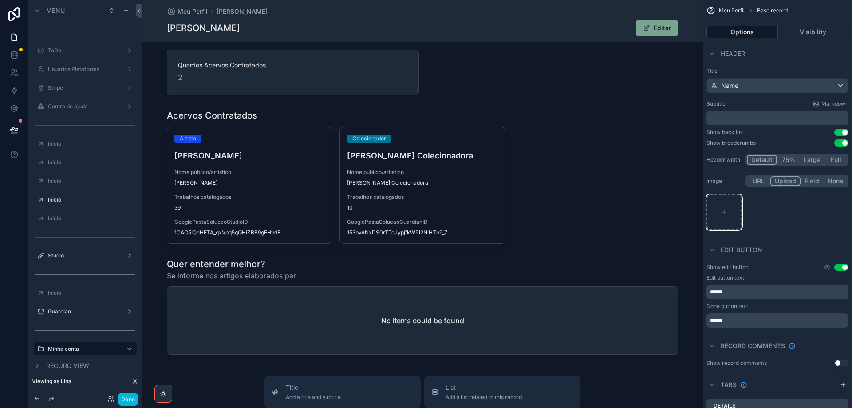
click at [724, 211] on icon "scrollable content" at bounding box center [724, 212] width 6 height 6
drag, startPoint x: 760, startPoint y: 182, endPoint x: 747, endPoint y: 183, distance: 13.8
click at [759, 182] on button "URL" at bounding box center [759, 181] width 24 height 10
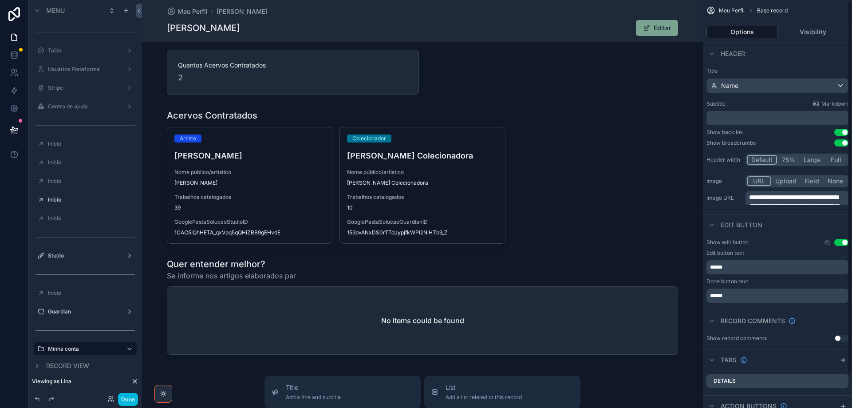
scroll to position [0, 0]
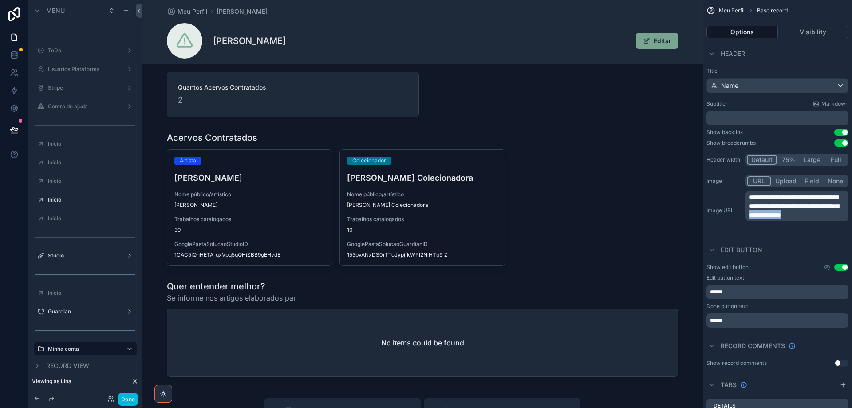
drag, startPoint x: 837, startPoint y: 217, endPoint x: 841, endPoint y: 224, distance: 8.1
click at [841, 219] on p "**********" at bounding box center [798, 206] width 98 height 27
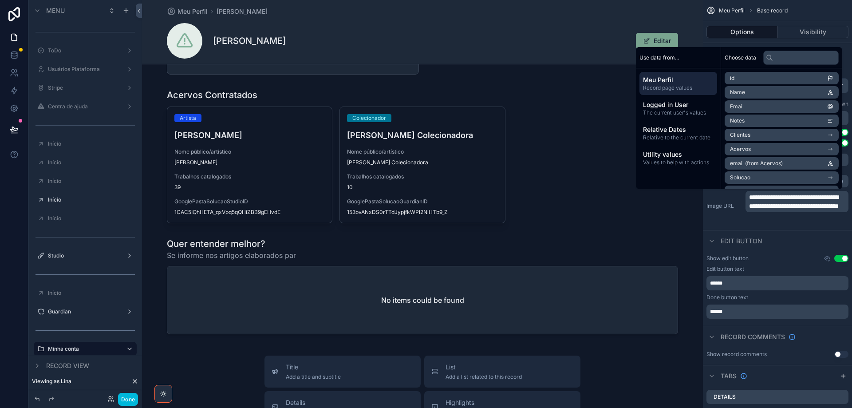
scroll to position [249, 0]
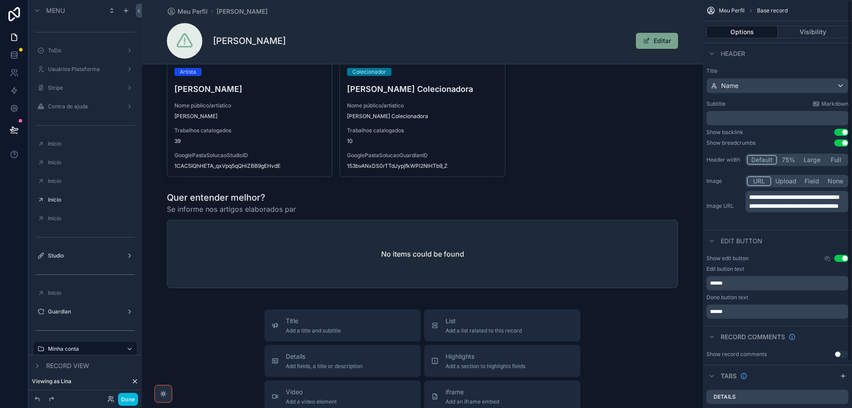
click at [734, 222] on div "**********" at bounding box center [778, 198] width 142 height 50
click at [822, 206] on span "**********" at bounding box center [794, 201] width 90 height 15
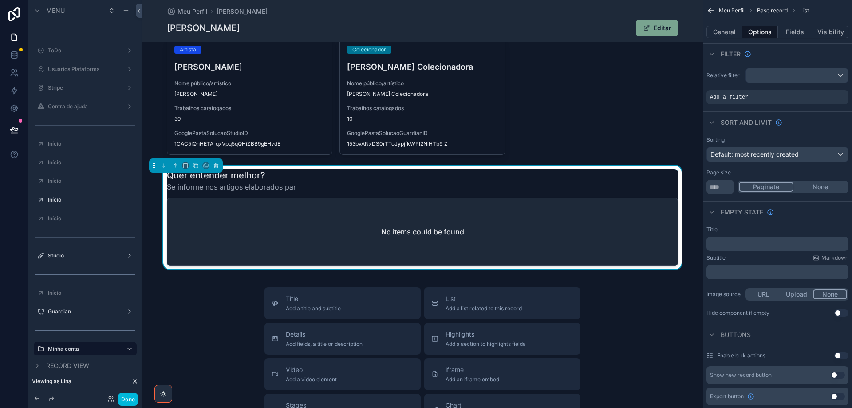
click at [727, 34] on button "General" at bounding box center [725, 32] width 36 height 12
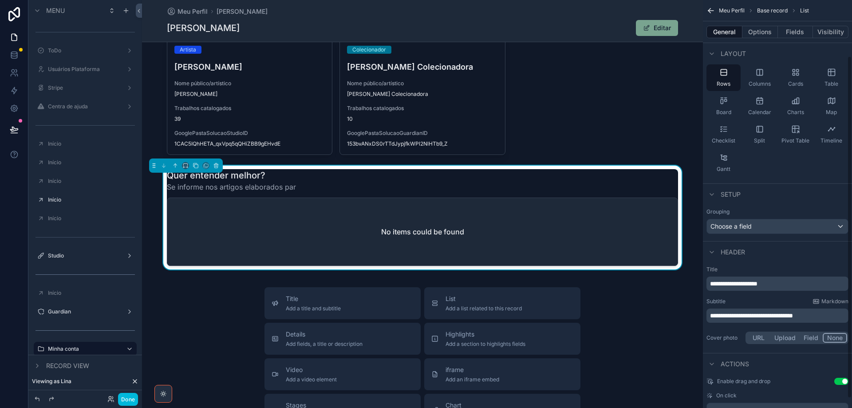
scroll to position [78, 0]
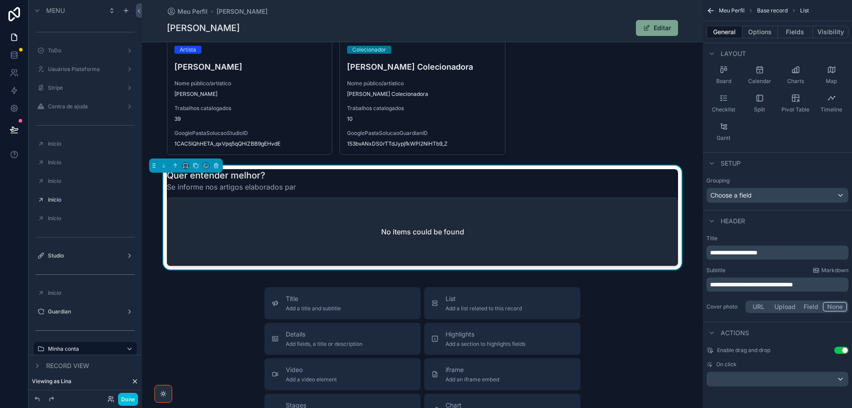
click at [760, 308] on button "URL" at bounding box center [759, 307] width 24 height 10
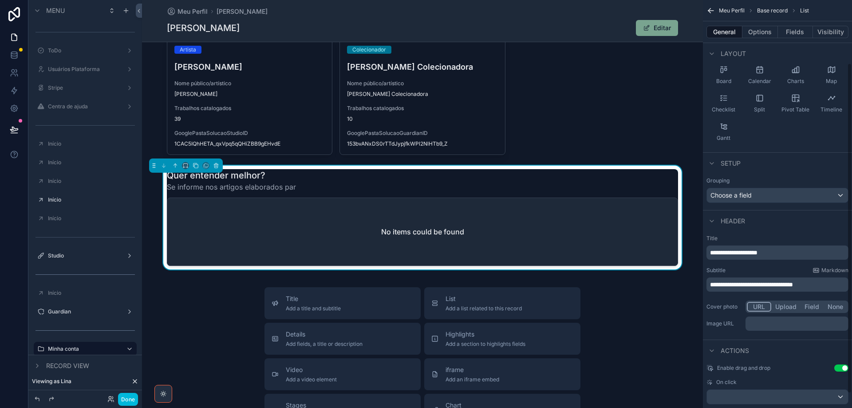
click at [755, 321] on p "﻿" at bounding box center [798, 323] width 98 height 9
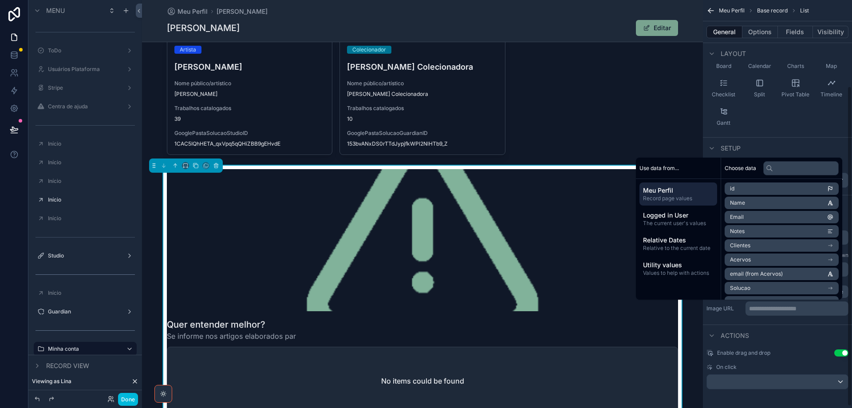
scroll to position [94, 0]
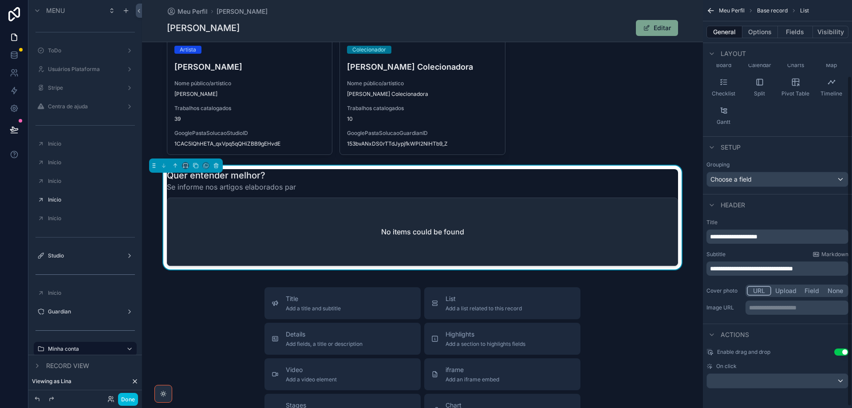
click at [763, 34] on button "Options" at bounding box center [761, 32] width 36 height 12
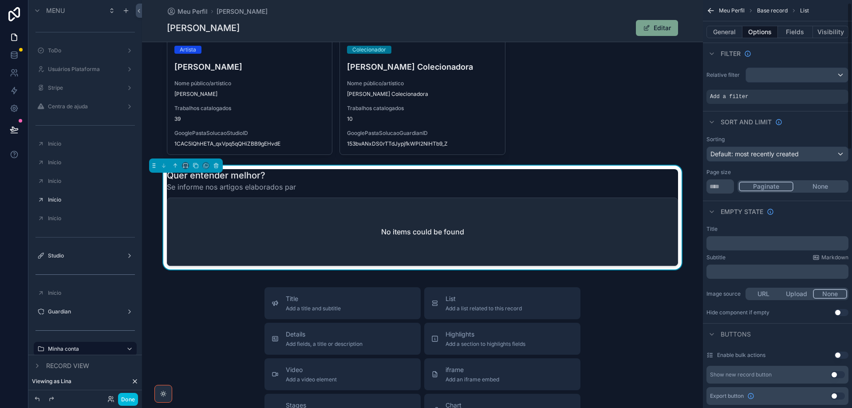
scroll to position [0, 0]
click at [38, 363] on icon "scrollable content" at bounding box center [37, 365] width 7 height 7
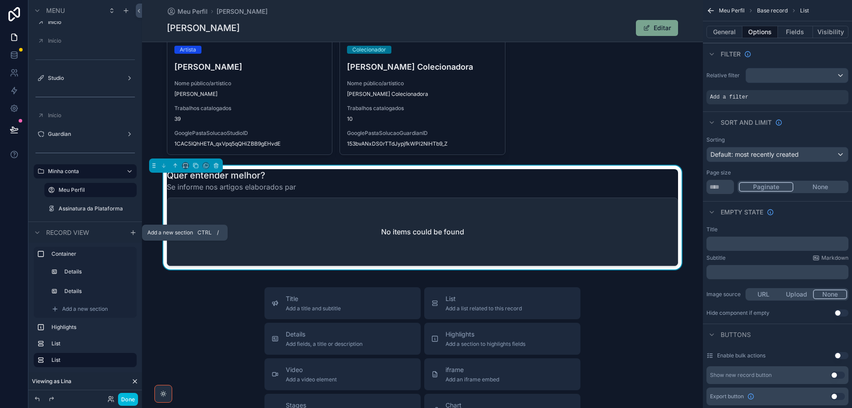
click at [136, 235] on icon "scrollable content" at bounding box center [133, 232] width 7 height 7
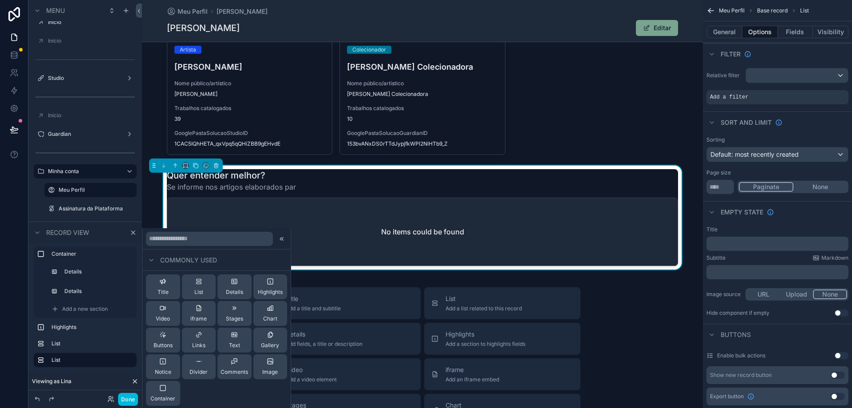
click at [170, 393] on div "Container" at bounding box center [162, 393] width 25 height 18
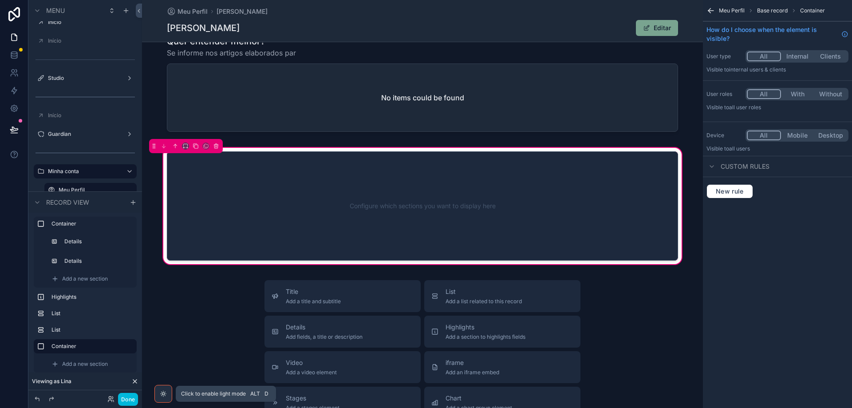
scroll to position [386, 0]
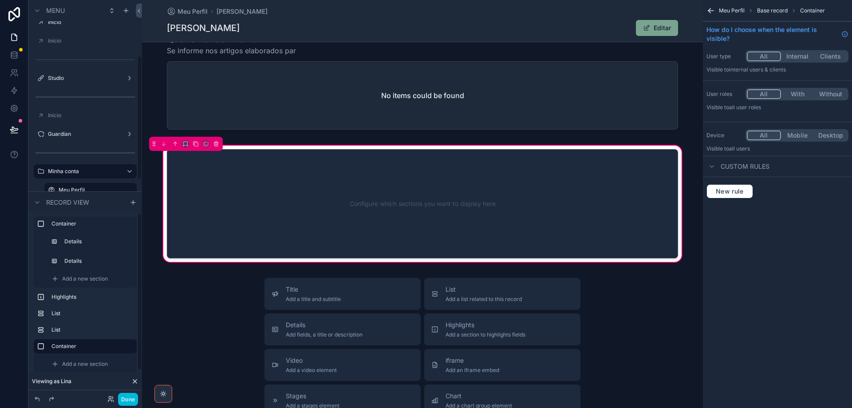
click at [83, 362] on span "Add a new section" at bounding box center [85, 363] width 46 height 7
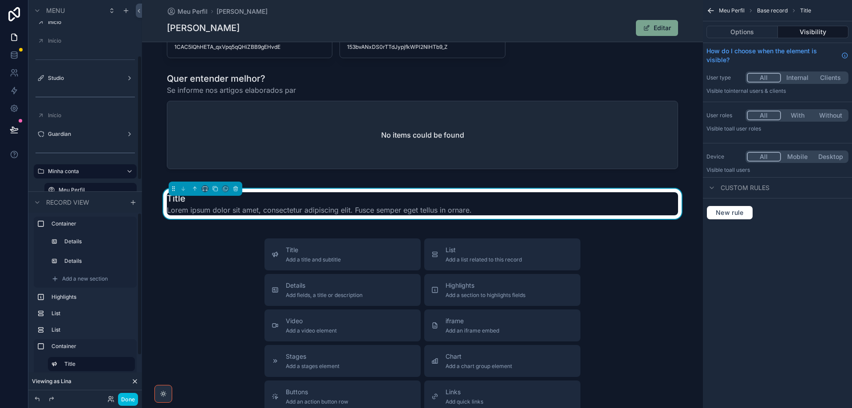
scroll to position [24, 0]
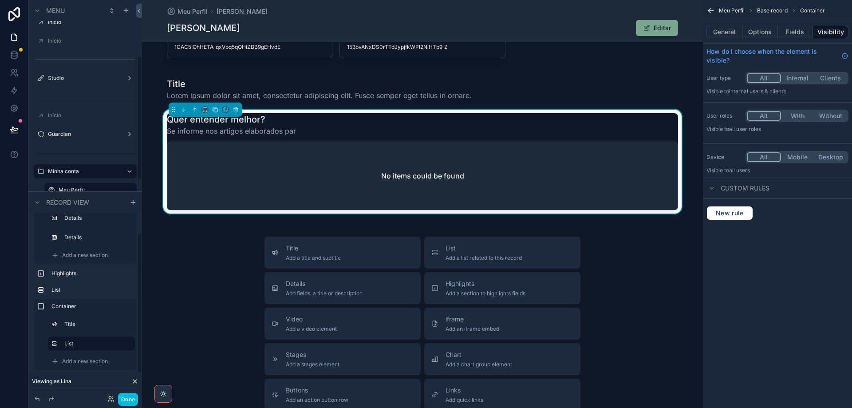
click at [71, 326] on label "Title" at bounding box center [95, 323] width 63 height 7
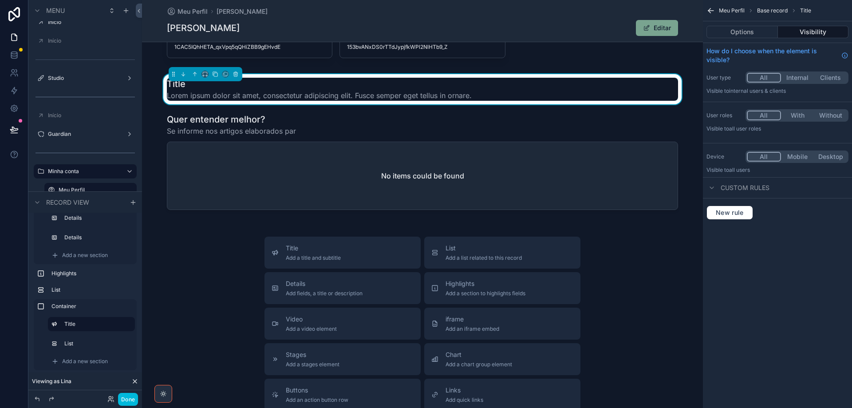
drag, startPoint x: 741, startPoint y: 33, endPoint x: 744, endPoint y: 41, distance: 8.6
click at [741, 32] on button "Options" at bounding box center [742, 32] width 71 height 12
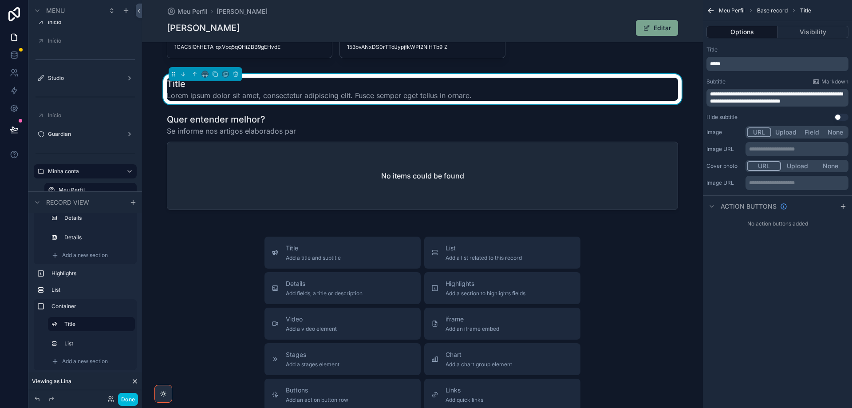
click at [767, 152] on p "**********" at bounding box center [798, 149] width 98 height 7
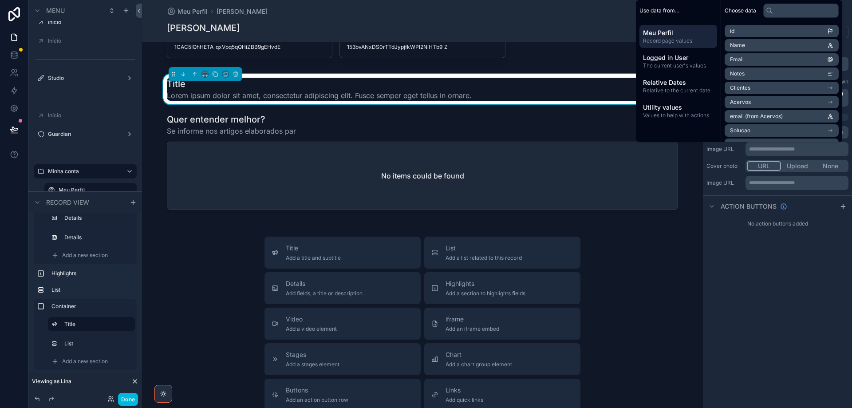
scroll to position [0, 0]
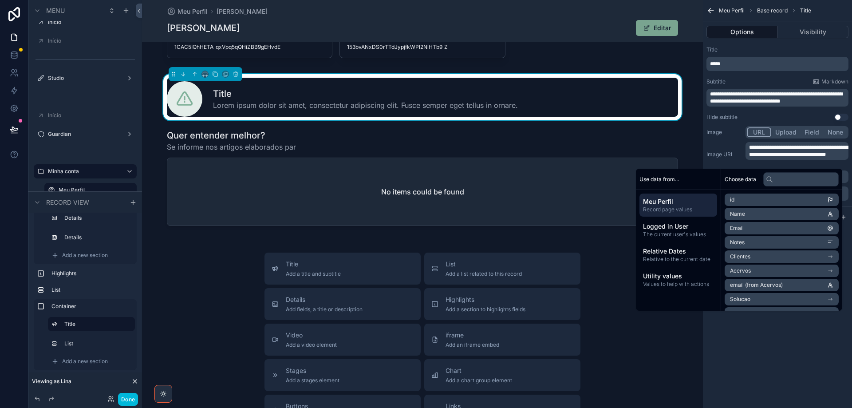
click at [251, 139] on div "scrollable content" at bounding box center [423, 179] width 522 height 107
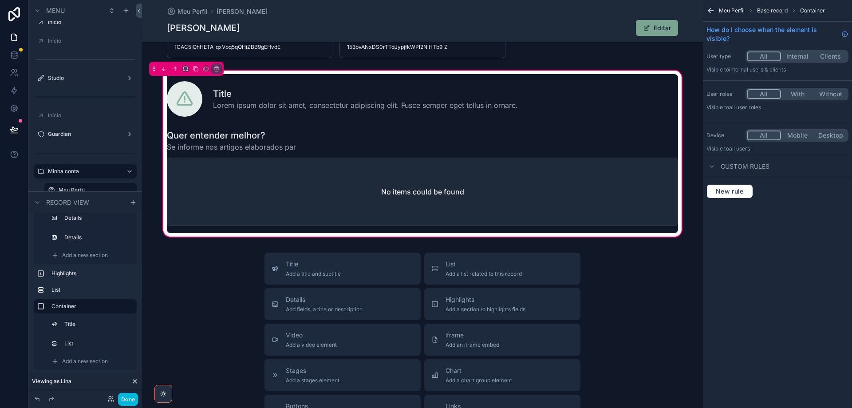
click at [277, 143] on div "scrollable content" at bounding box center [423, 179] width 522 height 107
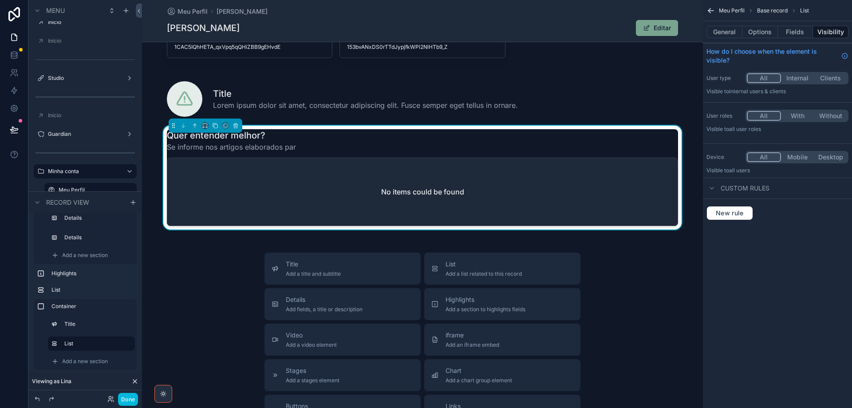
click at [730, 32] on button "General" at bounding box center [725, 32] width 36 height 12
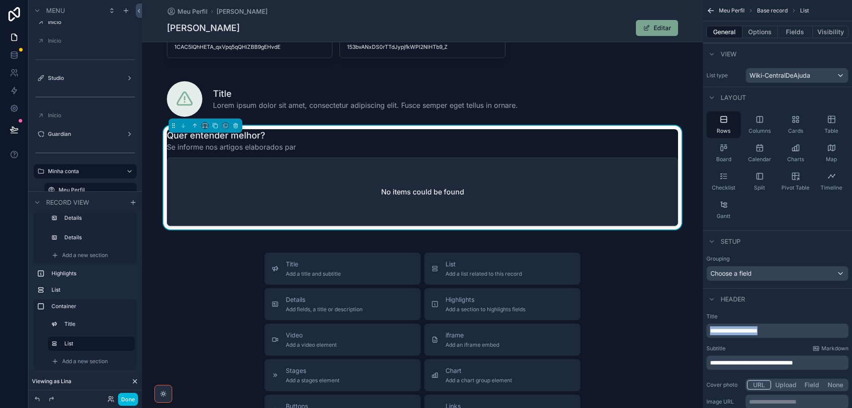
drag, startPoint x: 789, startPoint y: 332, endPoint x: 669, endPoint y: 337, distance: 120.0
click at [669, 337] on div "Jump to... Ctrl K ToDo Usuários Plataforma Stripe Centra de ajuda Início Início…" at bounding box center [497, 204] width 710 height 408
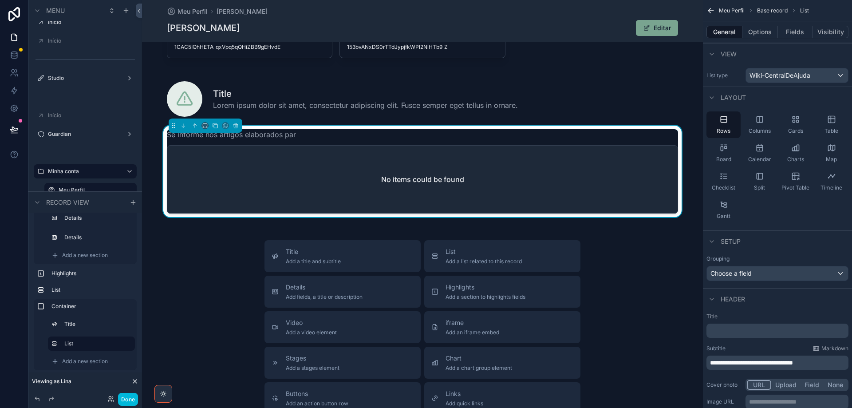
click at [377, 99] on div "scrollable content" at bounding box center [423, 97] width 522 height 46
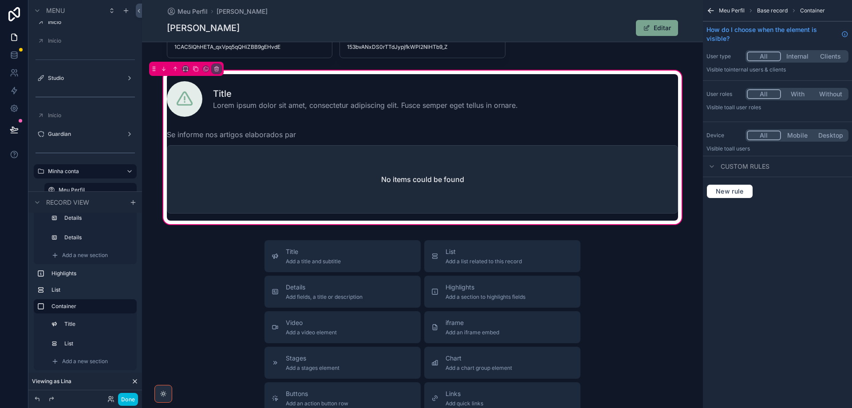
click at [427, 95] on div "scrollable content" at bounding box center [423, 97] width 522 height 46
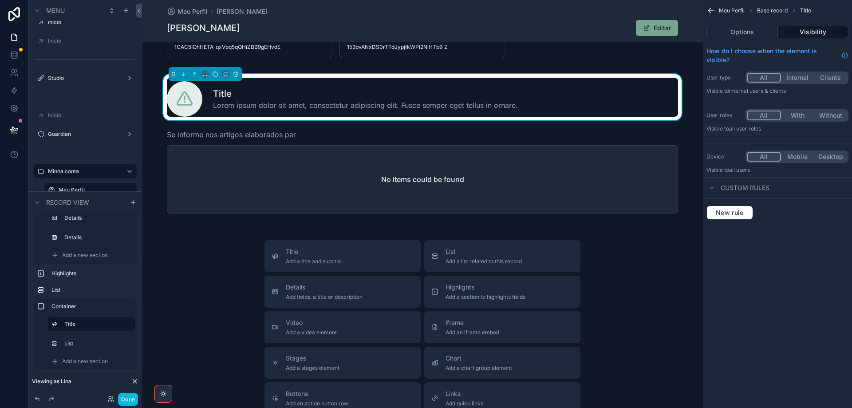
click at [730, 30] on button "Options" at bounding box center [742, 32] width 71 height 12
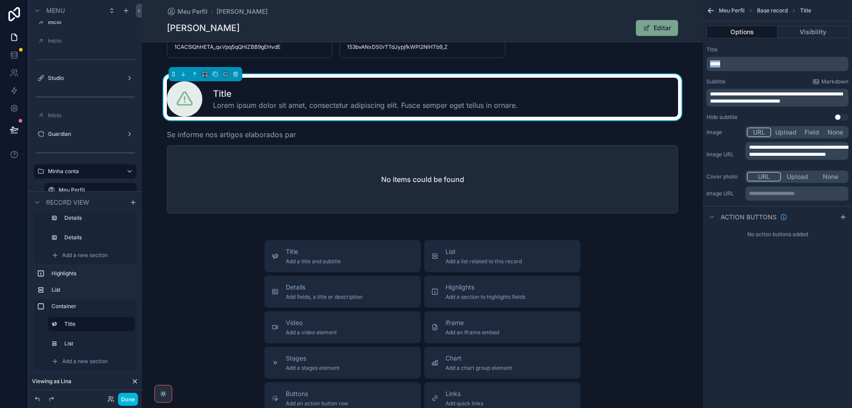
drag, startPoint x: 729, startPoint y: 66, endPoint x: 705, endPoint y: 71, distance: 24.6
click at [705, 66] on div "**********" at bounding box center [777, 84] width 149 height 82
click at [311, 137] on div "scrollable content" at bounding box center [423, 173] width 522 height 95
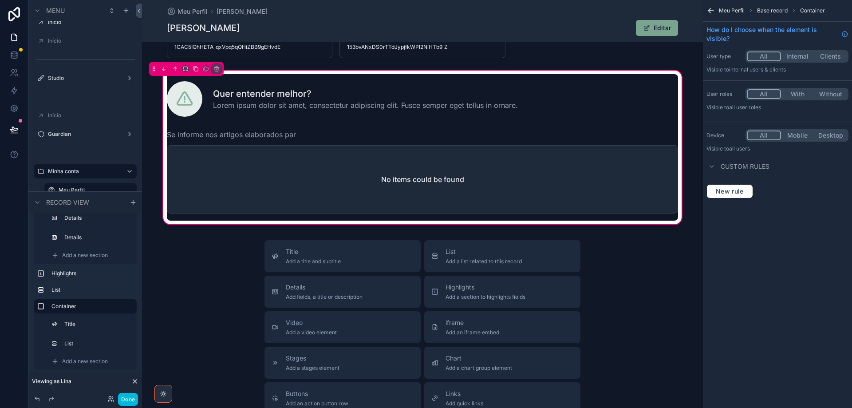
click at [314, 138] on div "scrollable content" at bounding box center [423, 173] width 522 height 95
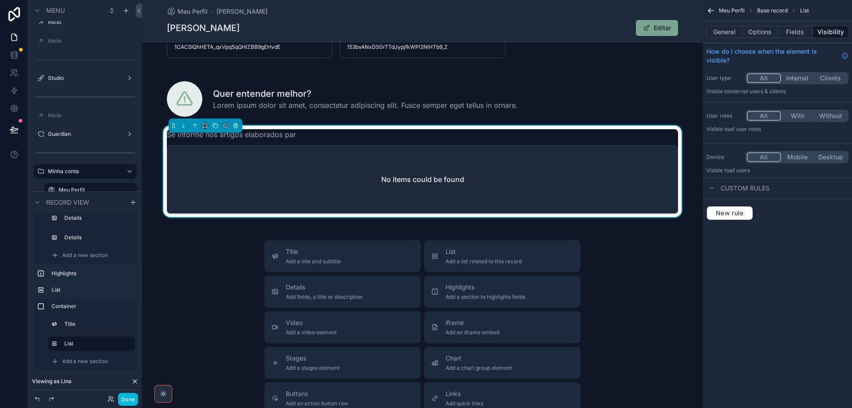
click at [729, 34] on button "General" at bounding box center [725, 32] width 36 height 12
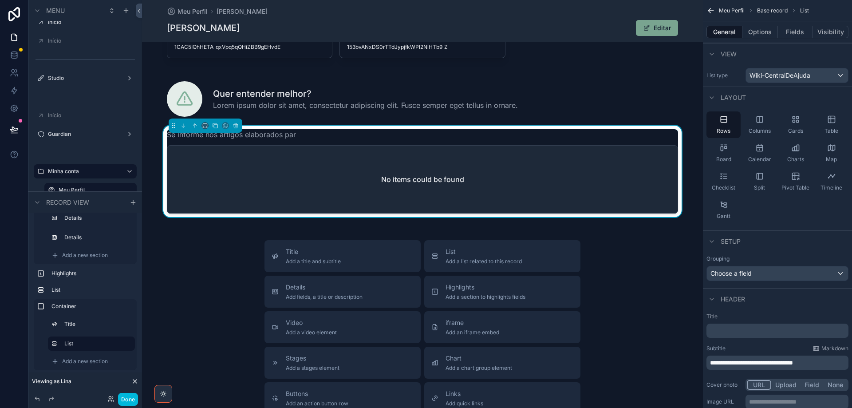
click at [781, 360] on span "**********" at bounding box center [751, 363] width 83 height 6
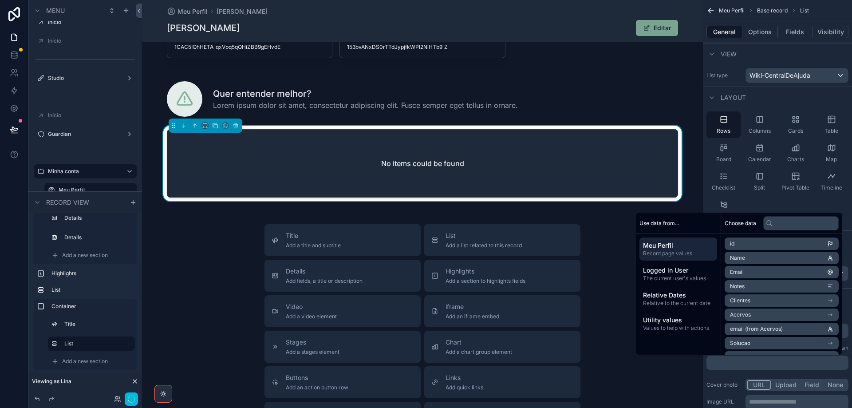
click at [428, 91] on div "scrollable content" at bounding box center [423, 97] width 522 height 46
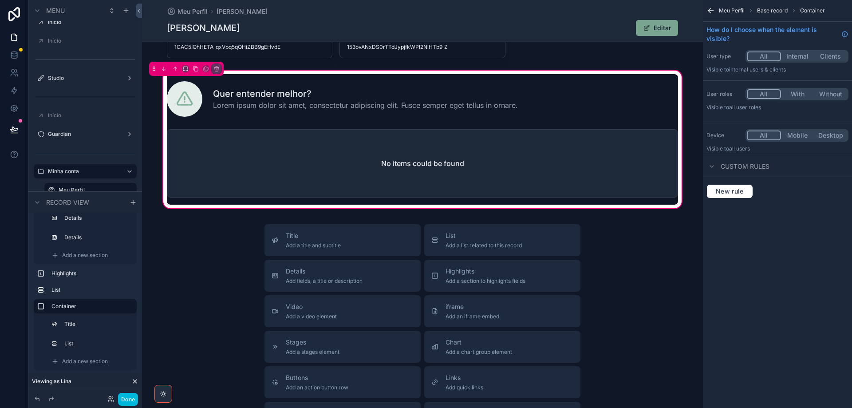
click at [431, 104] on div "scrollable content" at bounding box center [423, 97] width 522 height 46
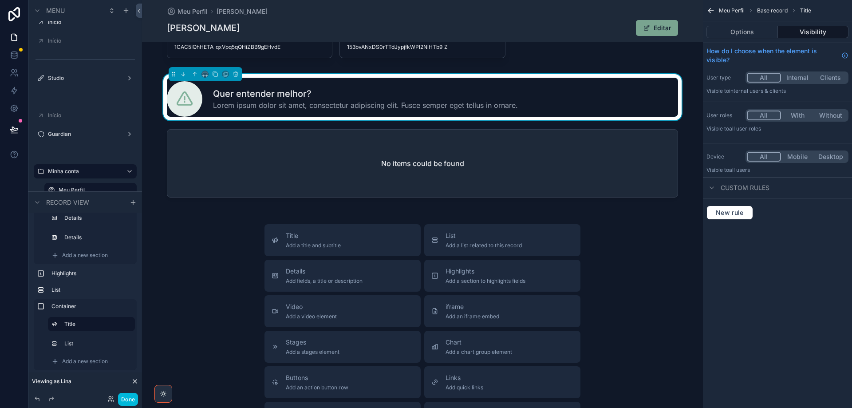
click at [735, 32] on button "Options" at bounding box center [742, 32] width 71 height 12
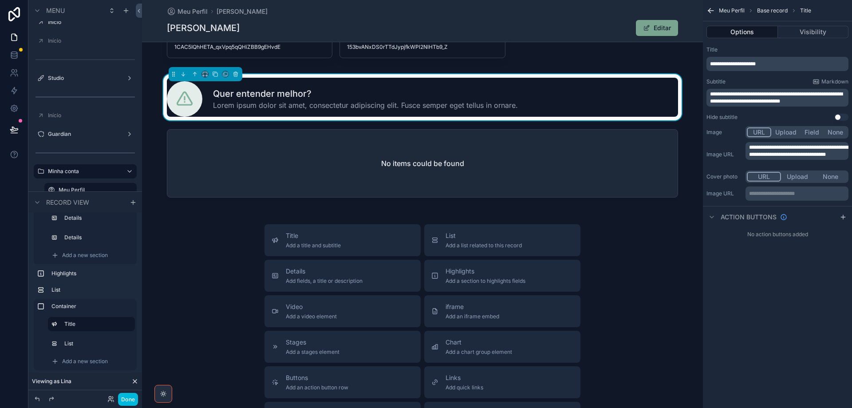
click at [755, 97] on span "**********" at bounding box center [776, 97] width 133 height 12
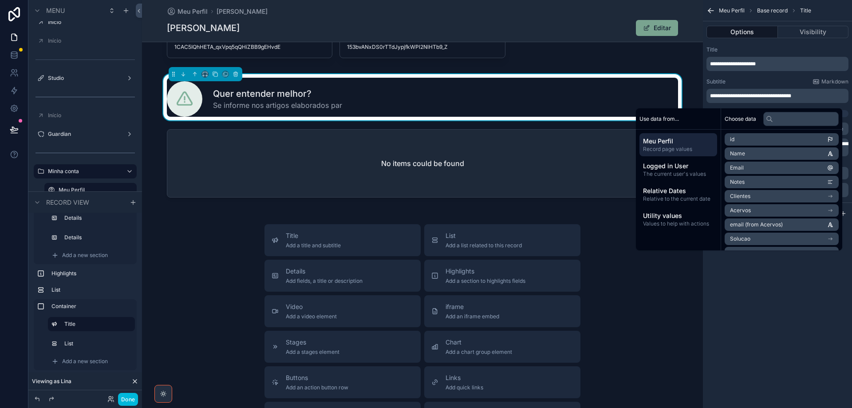
click at [818, 94] on p "**********" at bounding box center [778, 95] width 137 height 7
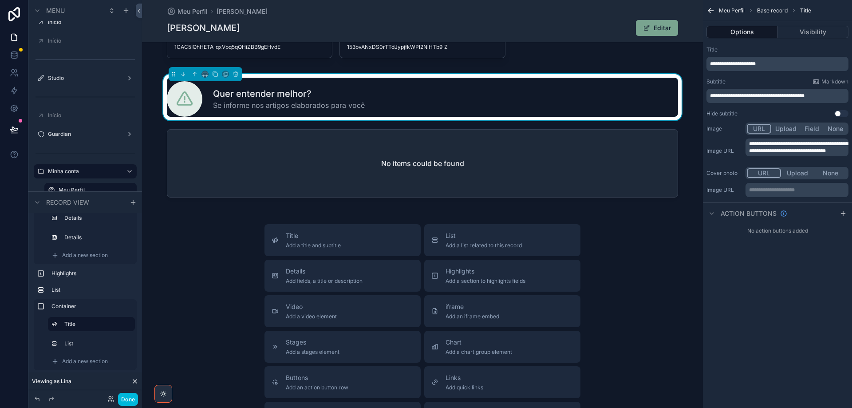
click at [816, 288] on div "**********" at bounding box center [777, 204] width 149 height 408
click at [560, 173] on div "scrollable content" at bounding box center [423, 165] width 522 height 79
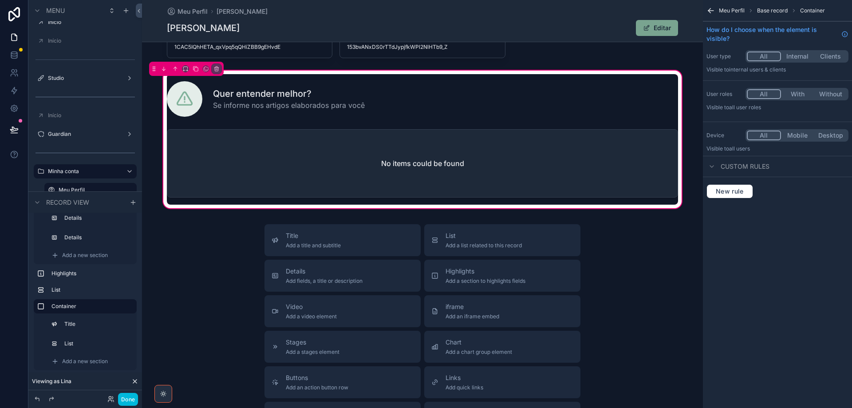
click at [610, 164] on div "scrollable content" at bounding box center [423, 165] width 522 height 79
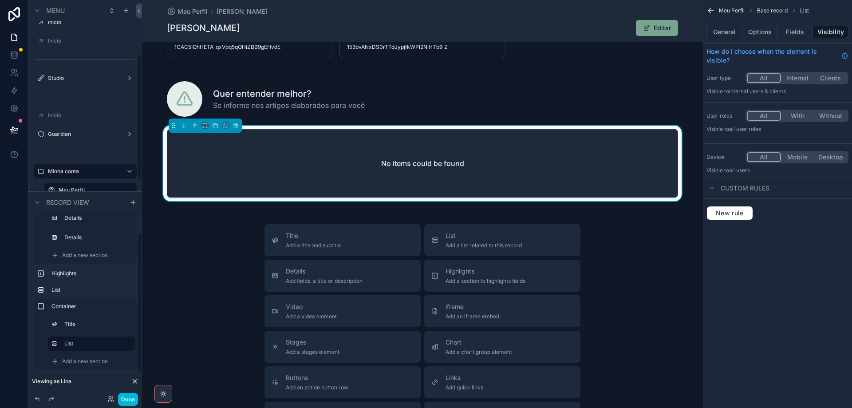
scroll to position [24, 0]
click at [80, 307] on label "Container" at bounding box center [90, 306] width 78 height 7
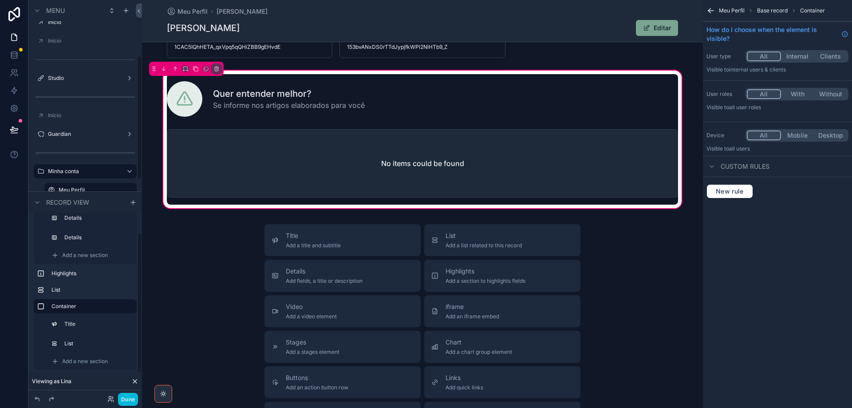
click at [0, 0] on icon "scrollable content" at bounding box center [0, 0] width 0 height 0
click at [102, 308] on input "*********" at bounding box center [84, 306] width 67 height 11
type input "**********"
click at [129, 308] on icon "scrollable content" at bounding box center [127, 306] width 7 height 7
click at [641, 154] on div "scrollable content" at bounding box center [423, 165] width 522 height 79
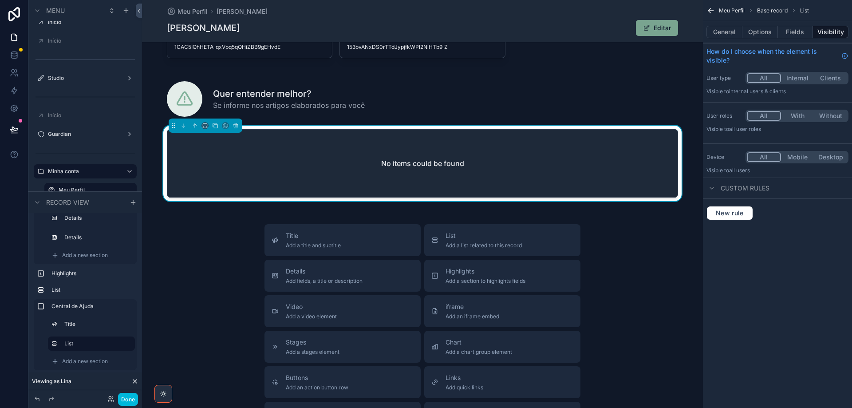
click at [757, 32] on button "Options" at bounding box center [761, 32] width 36 height 12
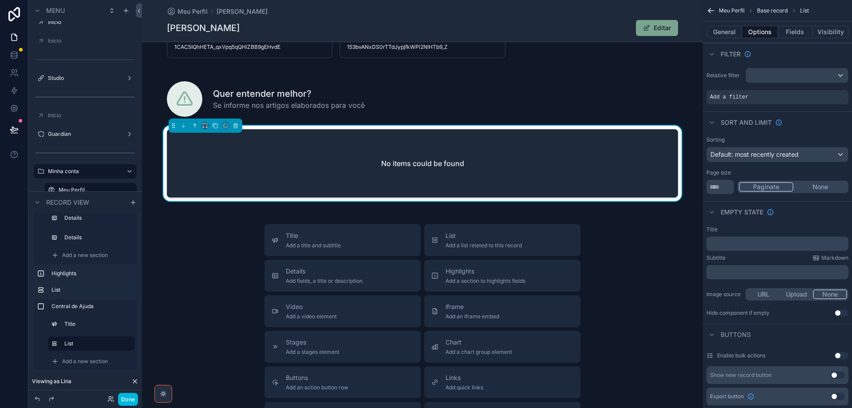
click at [0, 0] on icon "scrollable content" at bounding box center [0, 0] width 0 height 0
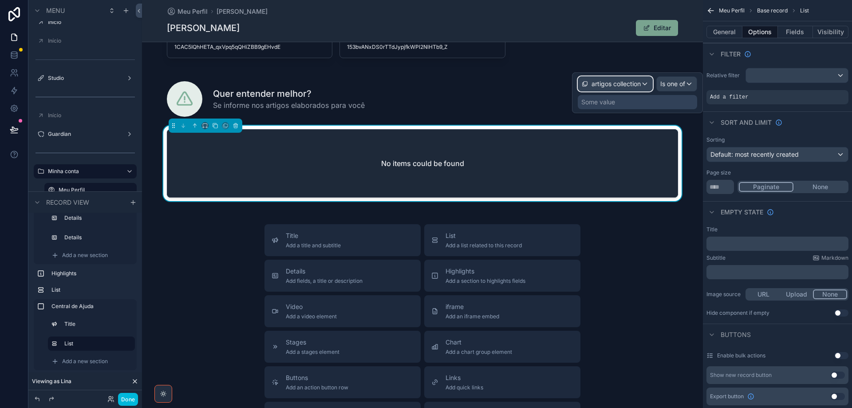
click at [617, 80] on span "artigos collection" at bounding box center [616, 83] width 49 height 9
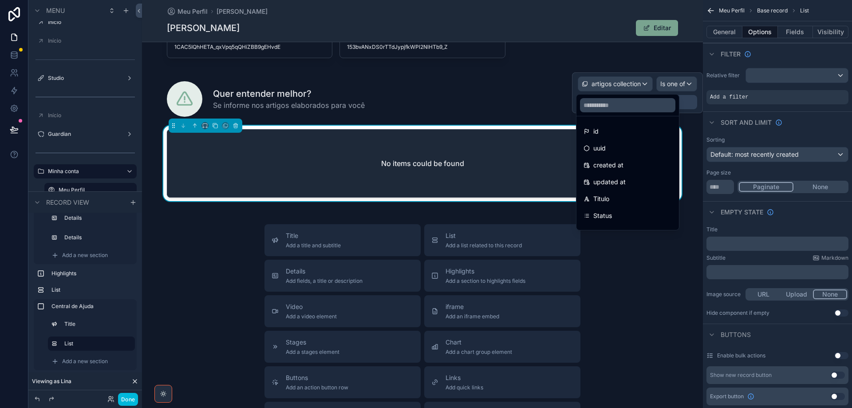
click at [674, 82] on div at bounding box center [637, 92] width 131 height 41
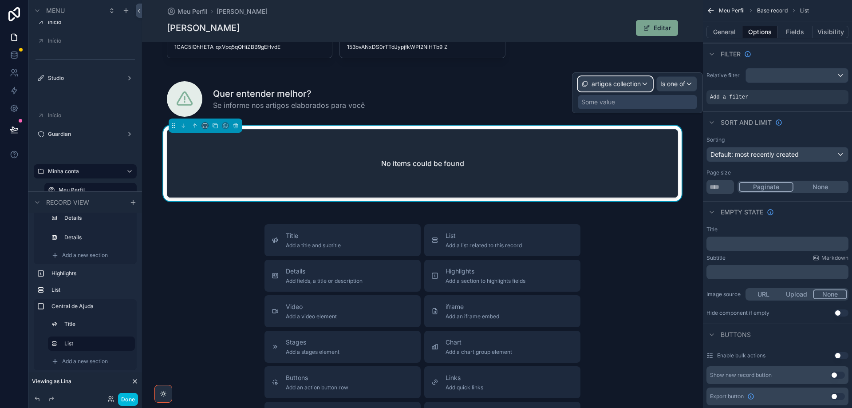
click at [633, 86] on span "artigos collection" at bounding box center [616, 83] width 49 height 9
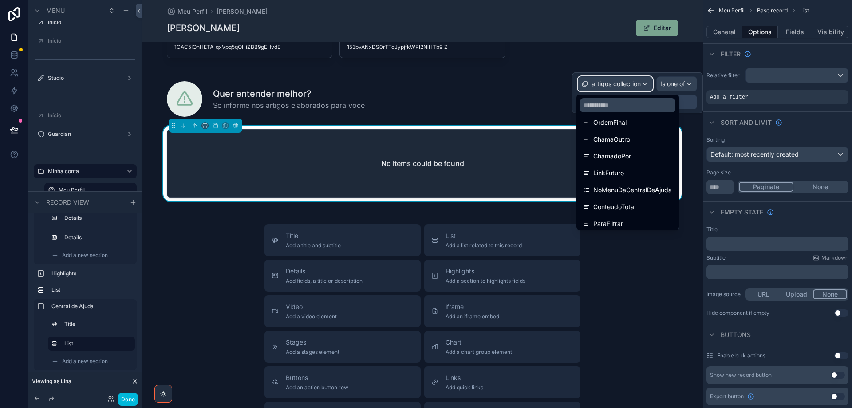
scroll to position [282, 0]
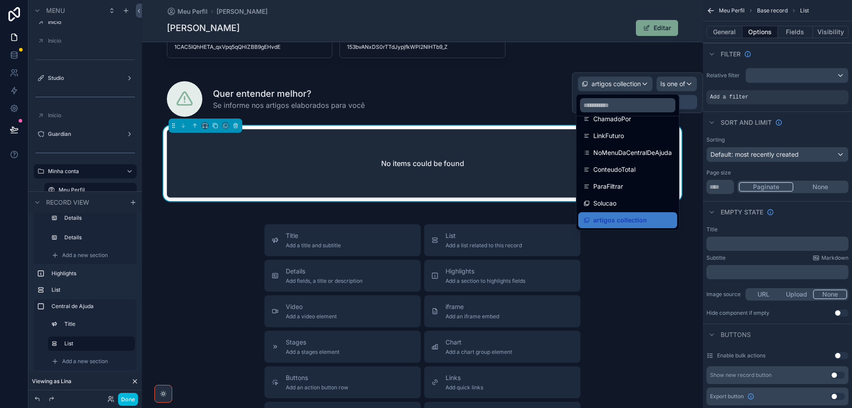
click at [633, 203] on div "Solucao" at bounding box center [628, 203] width 88 height 11
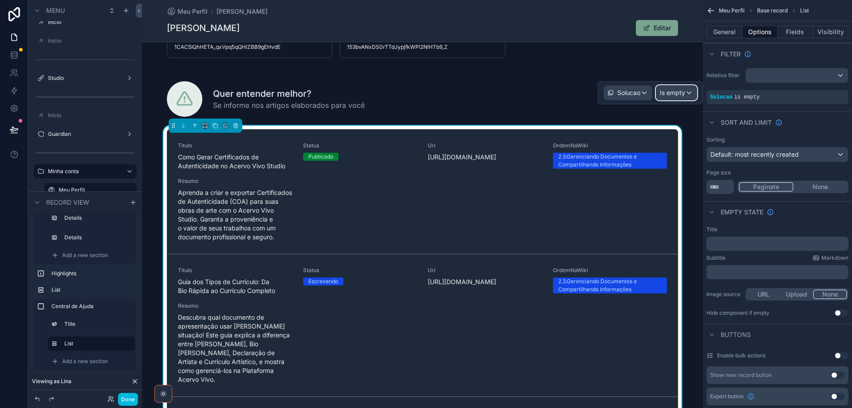
click at [678, 89] on span "Is empty" at bounding box center [672, 92] width 25 height 9
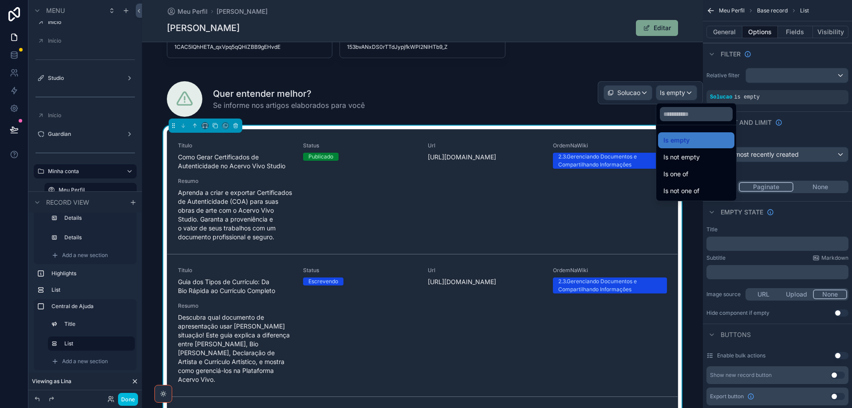
click at [688, 173] on span "Is one of" at bounding box center [676, 174] width 25 height 11
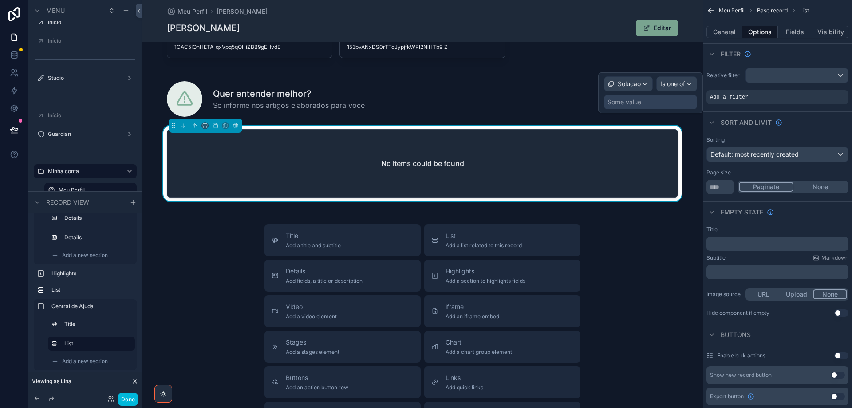
click at [668, 99] on div "Some value" at bounding box center [650, 102] width 93 height 14
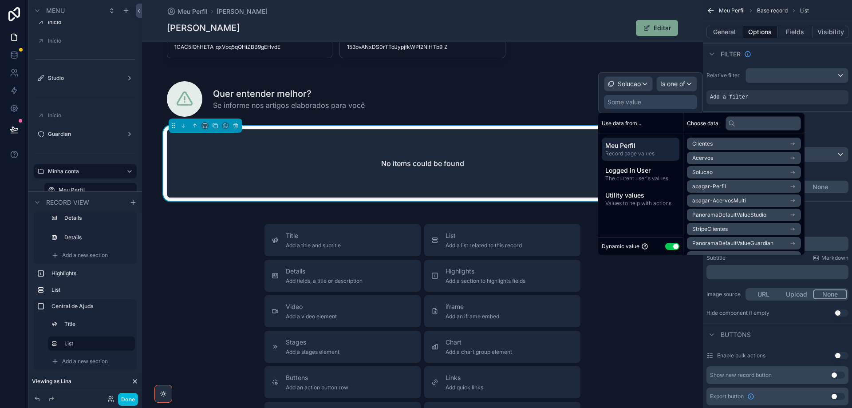
click at [668, 176] on span "The current user's values" at bounding box center [640, 178] width 71 height 7
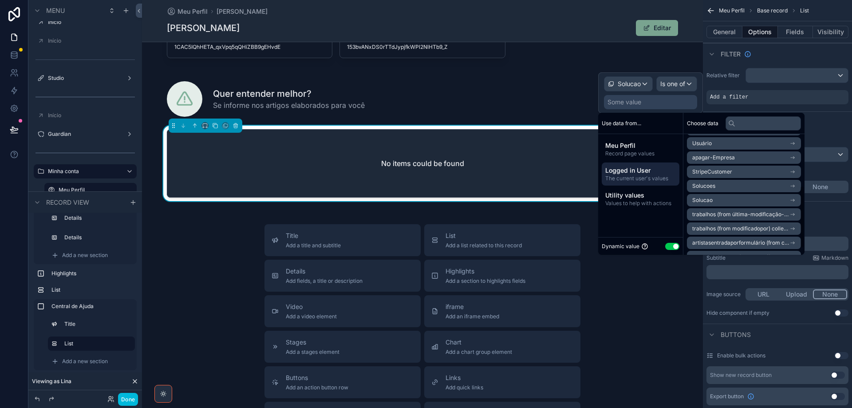
scroll to position [112, 0]
click at [726, 190] on li "Solucao" at bounding box center [744, 188] width 114 height 12
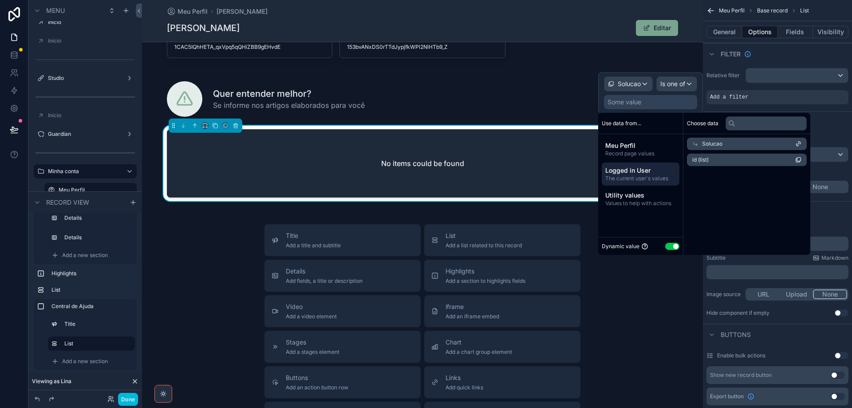
scroll to position [0, 0]
click at [739, 162] on li "id (list)" at bounding box center [744, 160] width 114 height 12
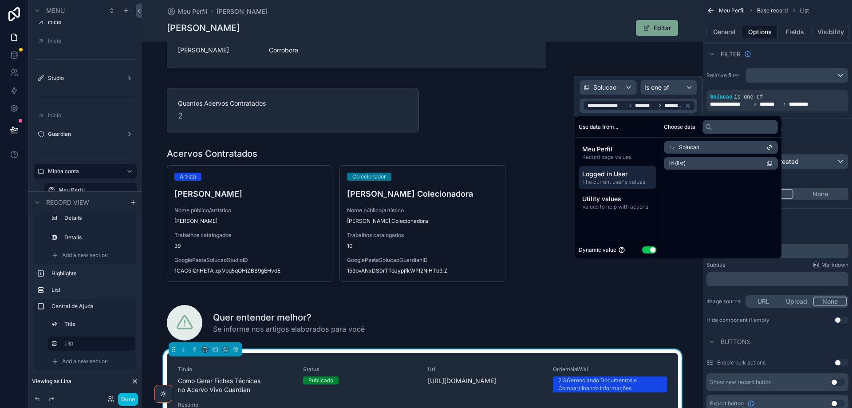
scroll to position [89, 0]
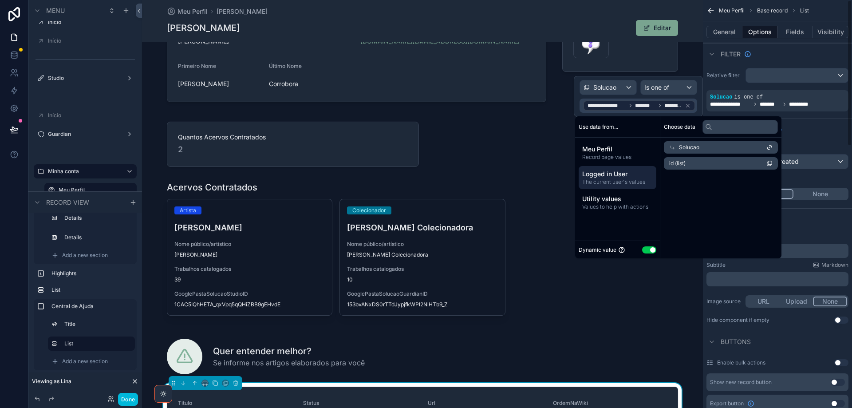
click at [721, 34] on button "General" at bounding box center [725, 32] width 36 height 12
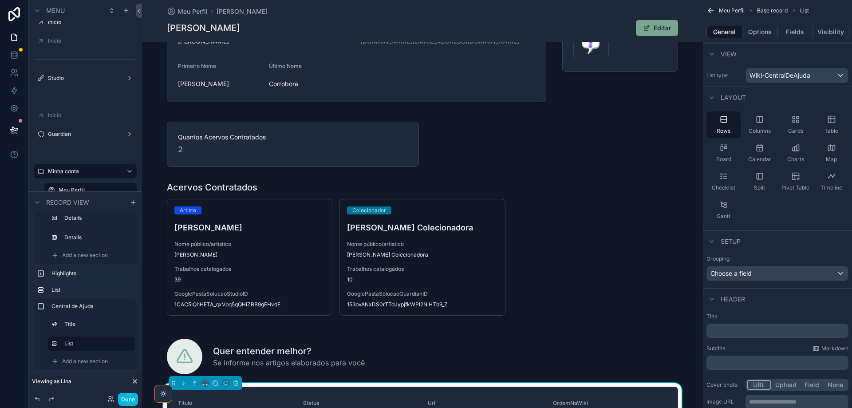
scroll to position [96, 0]
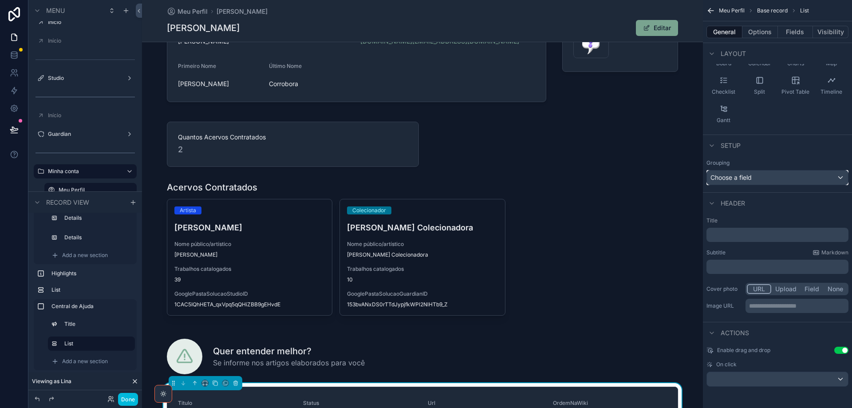
click at [760, 182] on div "Choose a field" at bounding box center [777, 177] width 141 height 14
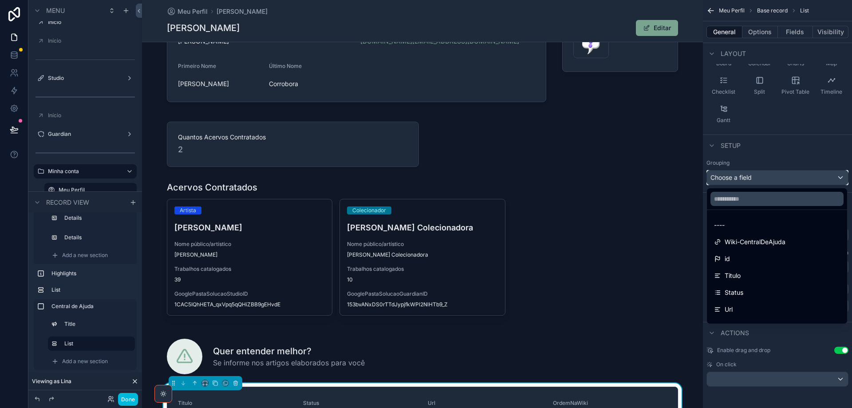
scroll to position [89, 0]
click at [746, 241] on span "OrdemNaWiki" at bounding box center [745, 237] width 40 height 11
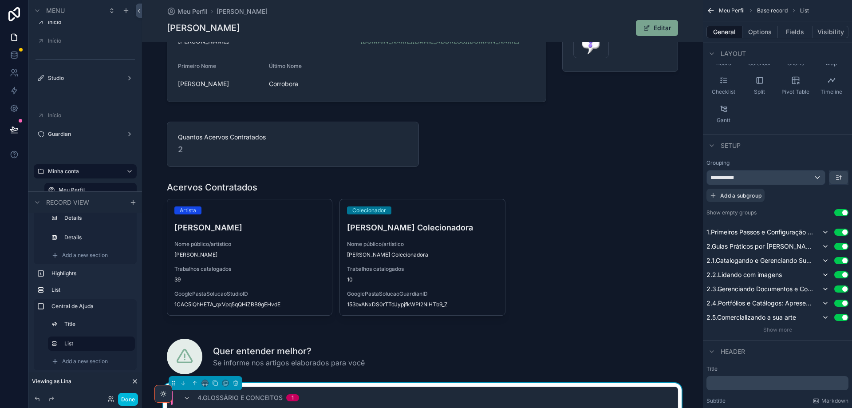
click at [839, 213] on button "Use setting" at bounding box center [841, 212] width 14 height 7
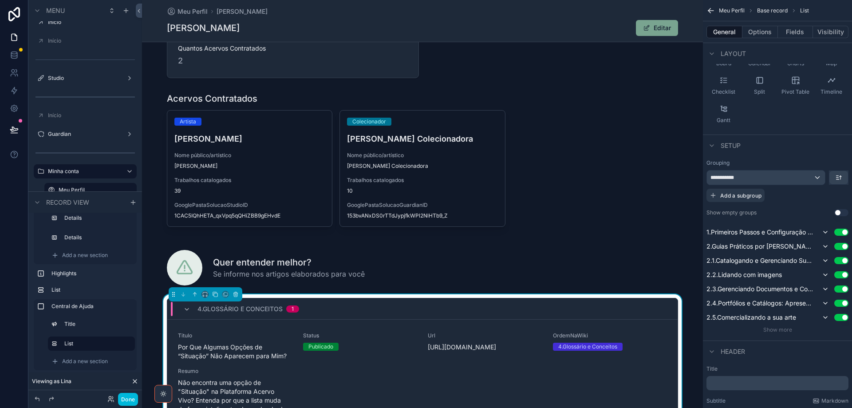
scroll to position [222, 0]
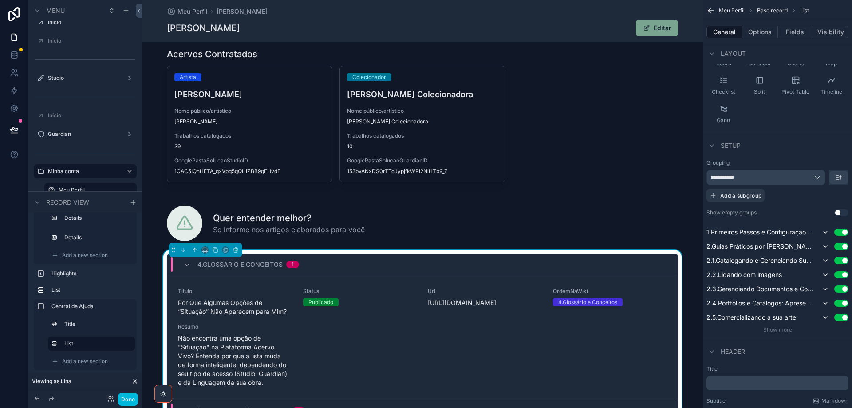
click at [767, 33] on button "Options" at bounding box center [761, 32] width 36 height 12
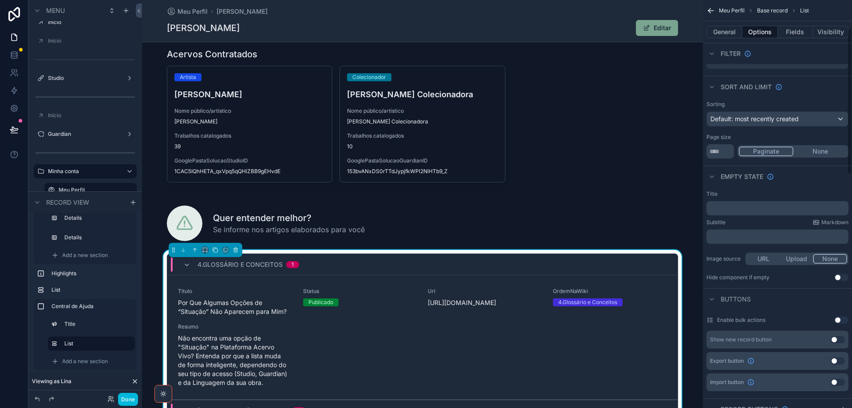
scroll to position [0, 0]
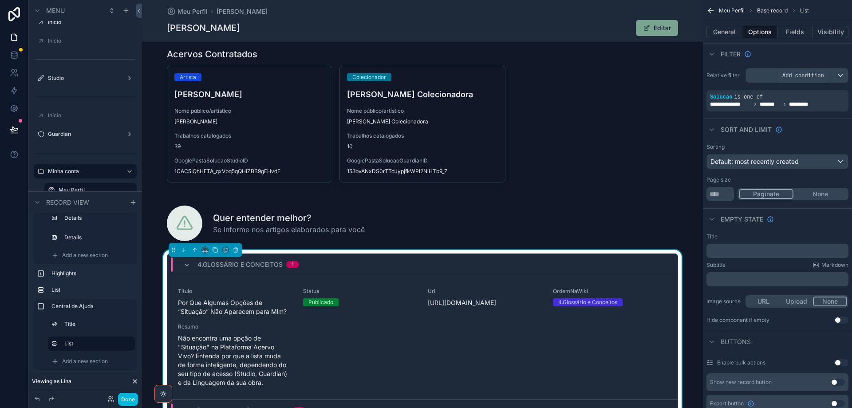
click at [0, 0] on icon "scrollable content" at bounding box center [0, 0] width 0 height 0
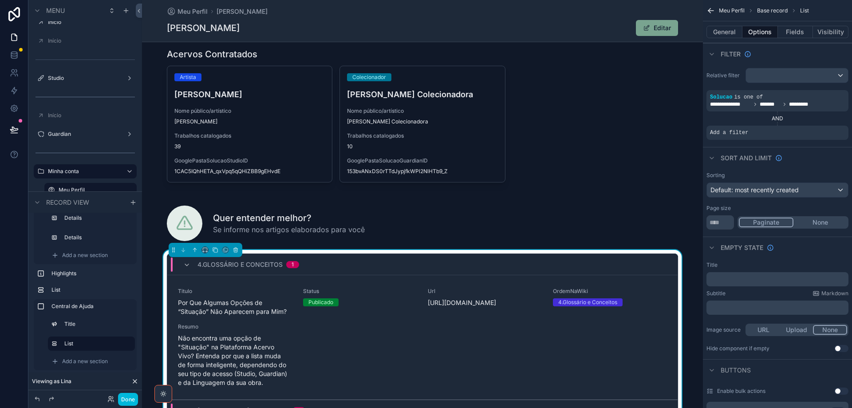
click at [0, 0] on icon "scrollable content" at bounding box center [0, 0] width 0 height 0
click at [631, 119] on span "Select a field" at bounding box center [617, 119] width 38 height 8
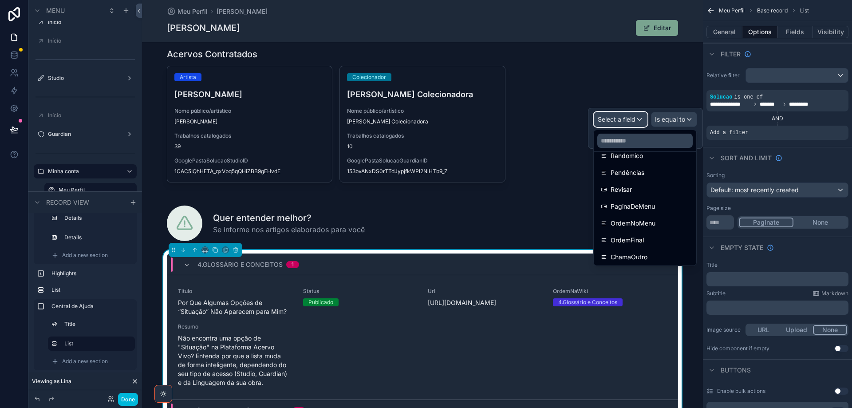
scroll to position [178, 0]
click at [649, 207] on span "OrdemNoMenu" at bounding box center [633, 208] width 45 height 11
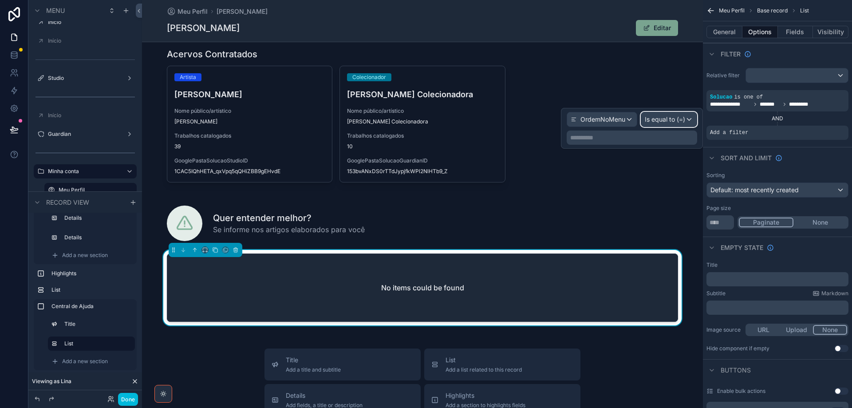
click at [673, 118] on span "Is equal to (=)" at bounding box center [665, 119] width 40 height 9
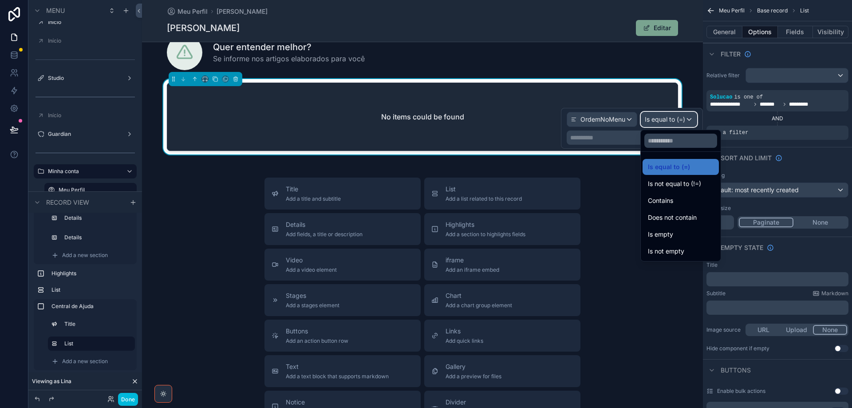
scroll to position [399, 0]
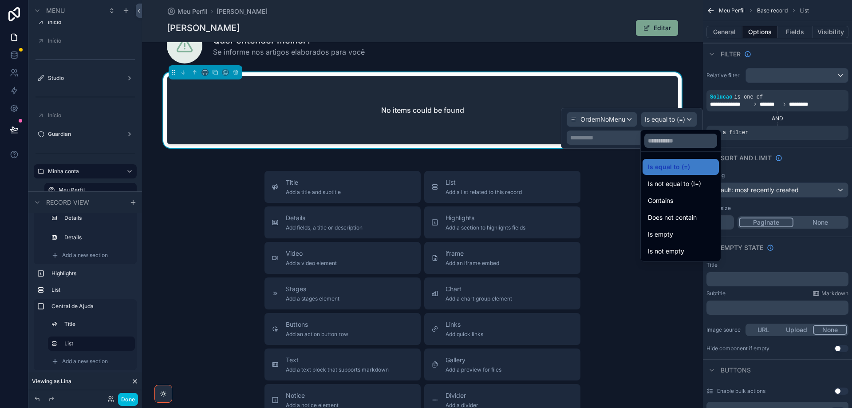
click at [619, 117] on div at bounding box center [632, 128] width 142 height 41
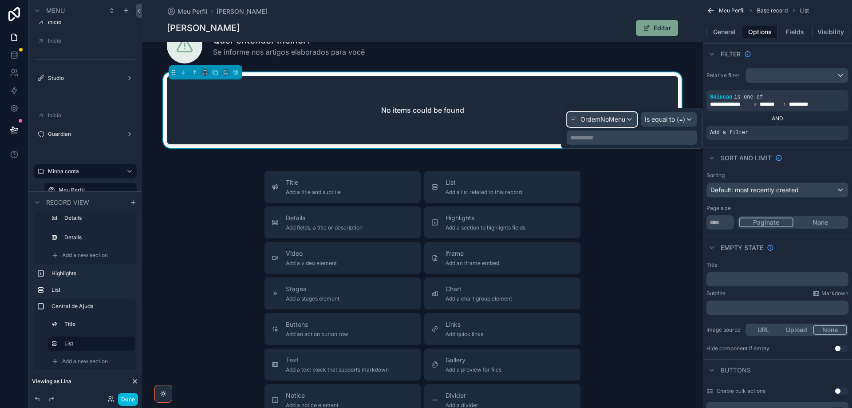
click at [618, 117] on span "OrdemNoMenu" at bounding box center [603, 119] width 45 height 9
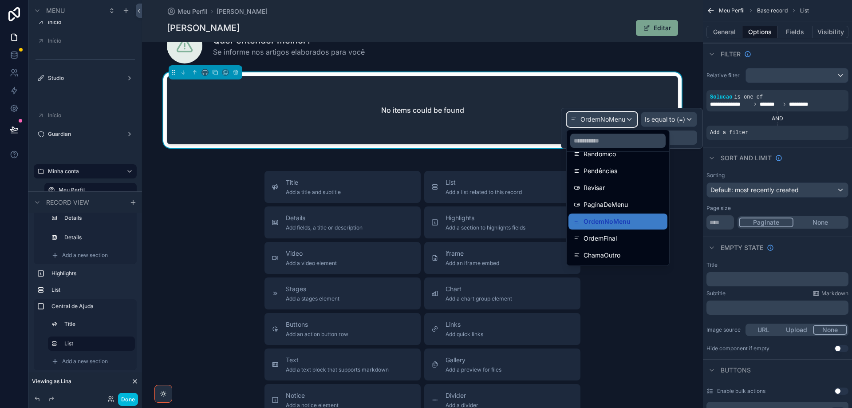
scroll to position [149, 0]
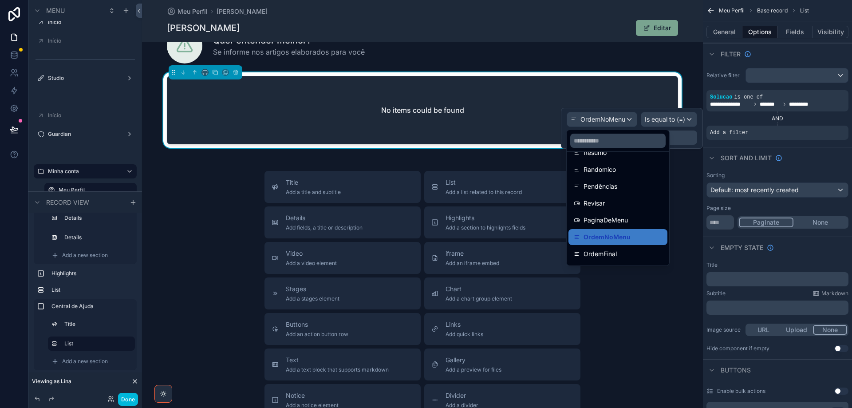
click at [640, 236] on div "OrdemNoMenu" at bounding box center [618, 237] width 88 height 11
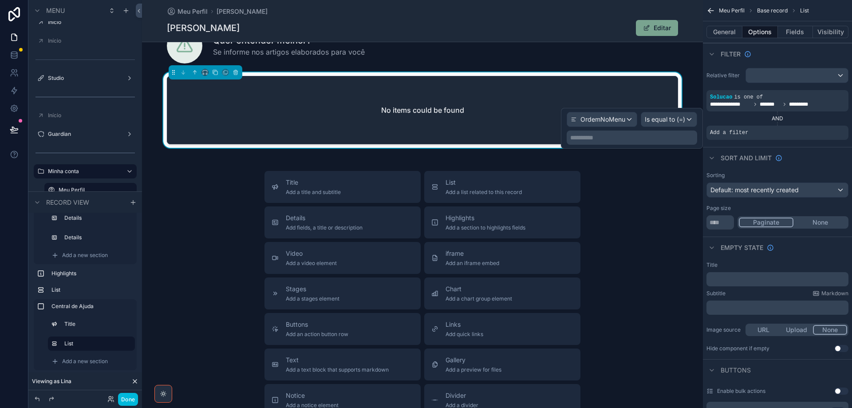
click at [677, 140] on p "**********" at bounding box center [632, 137] width 125 height 9
drag, startPoint x: 679, startPoint y: 110, endPoint x: 680, endPoint y: 116, distance: 5.8
click at [680, 111] on div "**********" at bounding box center [632, 128] width 142 height 41
click at [679, 118] on span "Is equal to (=)" at bounding box center [665, 119] width 40 height 9
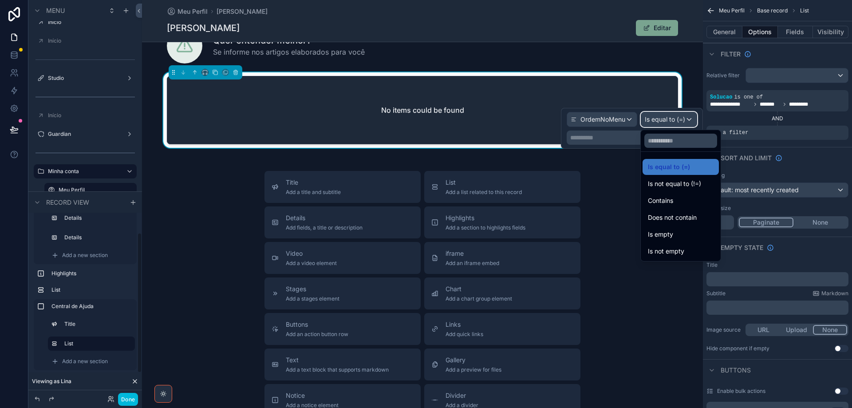
scroll to position [24, 0]
click at [676, 202] on div "Contains" at bounding box center [681, 200] width 66 height 11
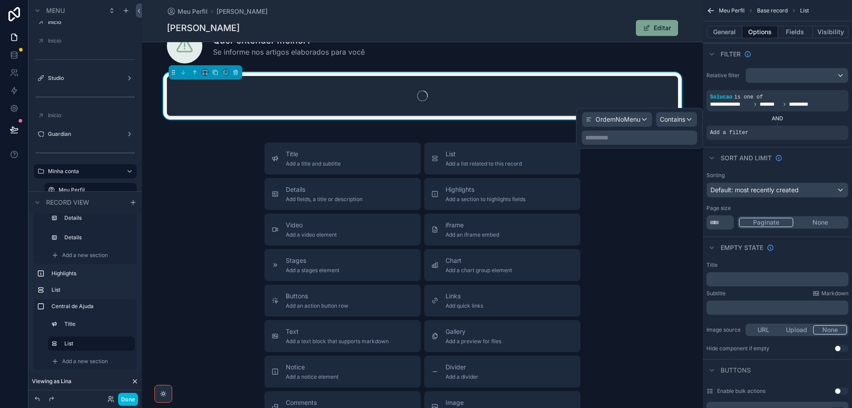
click at [651, 138] on p "**********" at bounding box center [640, 137] width 110 height 9
